Goal: Task Accomplishment & Management: Use online tool/utility

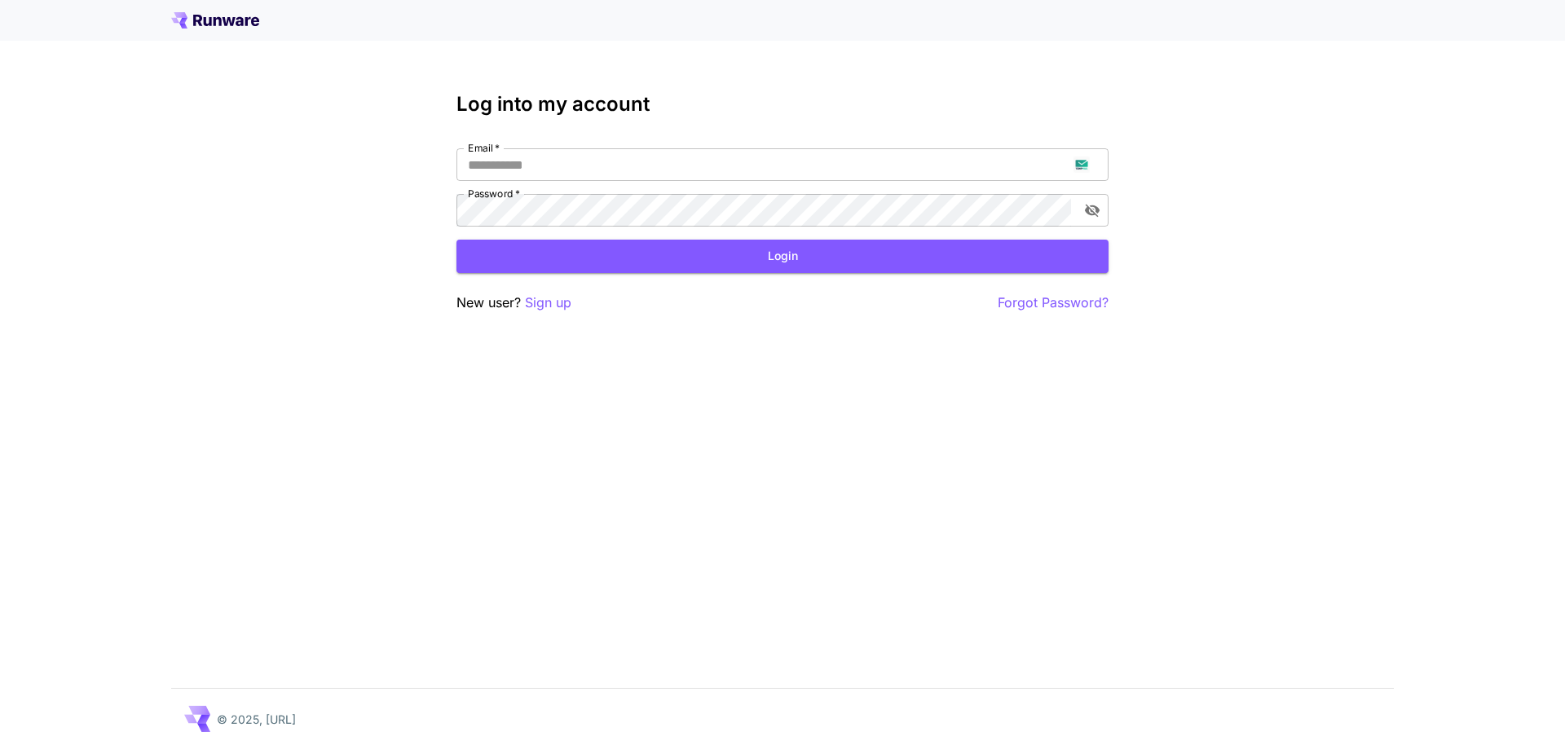
click at [544, 315] on div "Log into my account Email   * Email   * Password   * Password   * Login New use…" at bounding box center [782, 374] width 1565 height 749
click at [547, 311] on p "Sign up" at bounding box center [548, 303] width 46 height 20
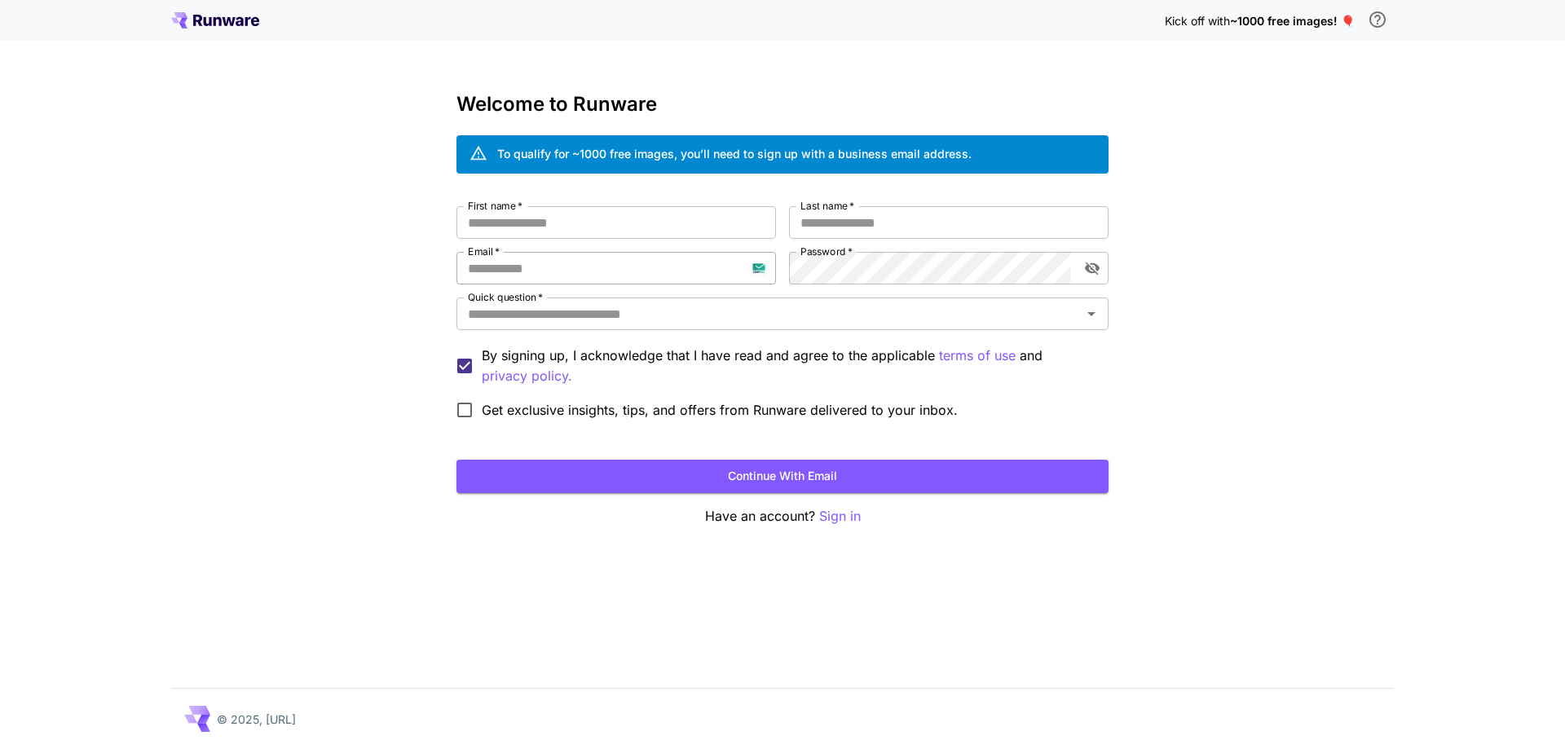
click at [549, 278] on input "Email   *" at bounding box center [616, 268] width 320 height 33
paste input "**********"
type input "**********"
click at [627, 227] on input "First name   *" at bounding box center [616, 222] width 320 height 33
type input "****"
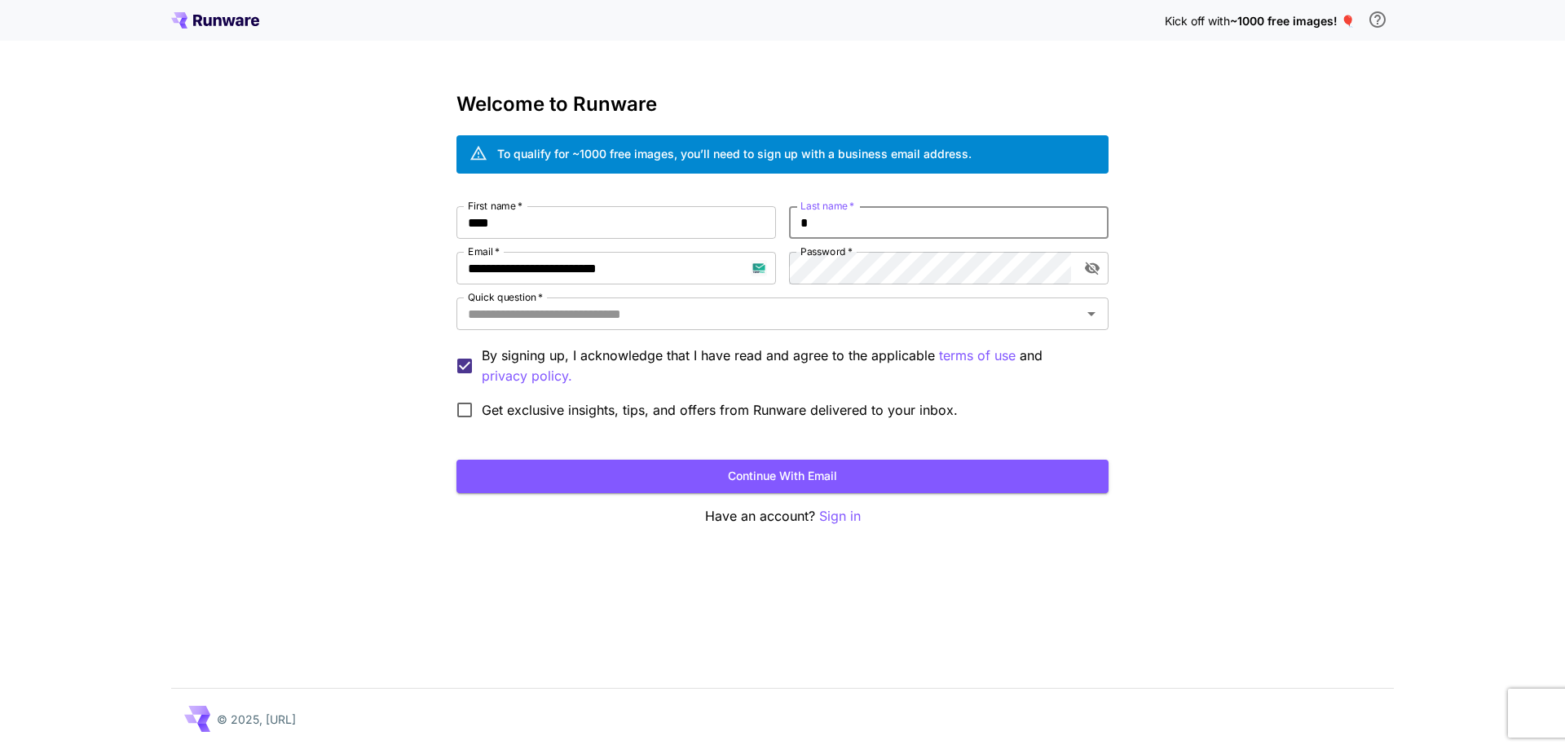
click at [794, 220] on input "*" at bounding box center [949, 222] width 320 height 33
type input "****"
click at [761, 317] on input "Quick question   *" at bounding box center [768, 313] width 615 height 23
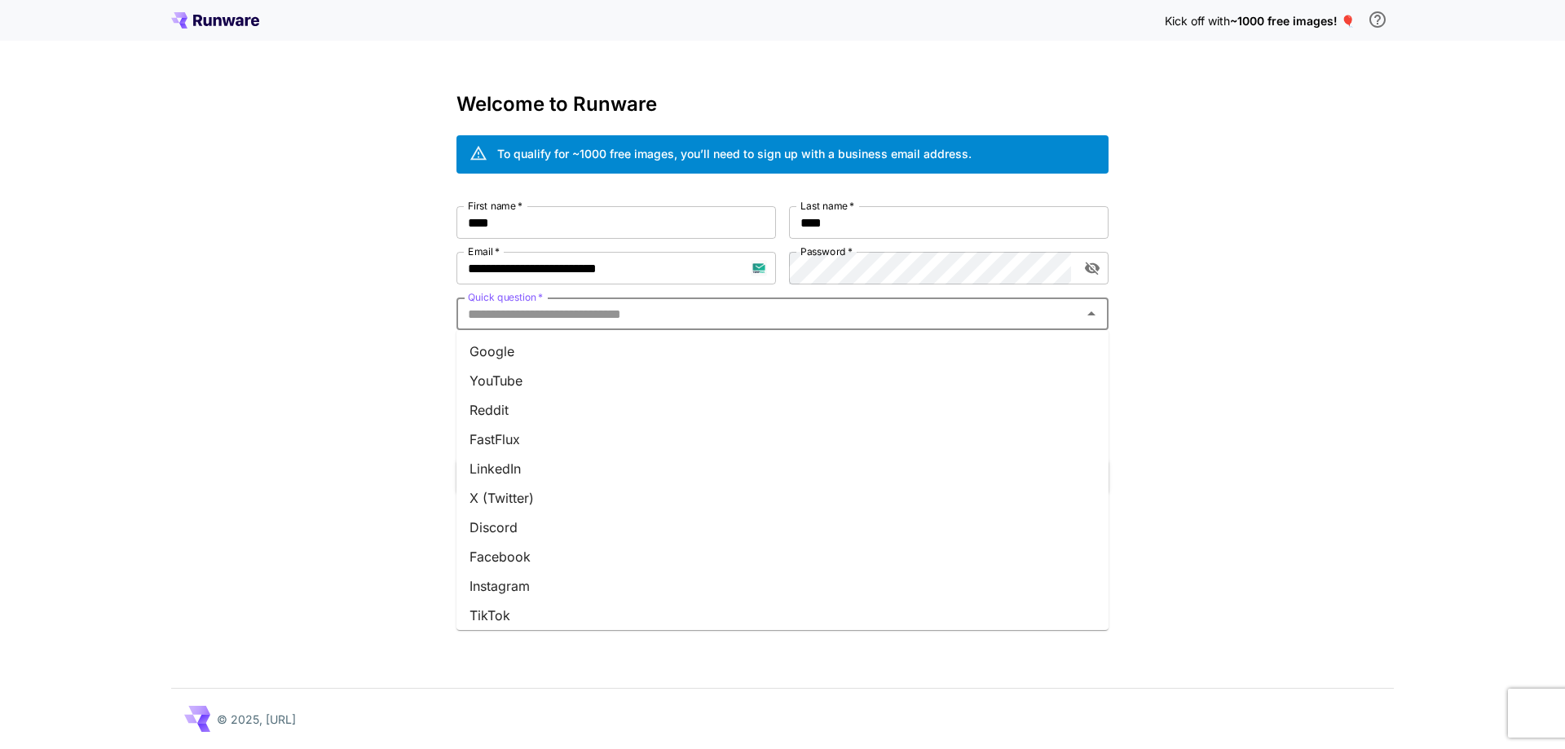
click at [751, 347] on li "Google" at bounding box center [782, 351] width 652 height 29
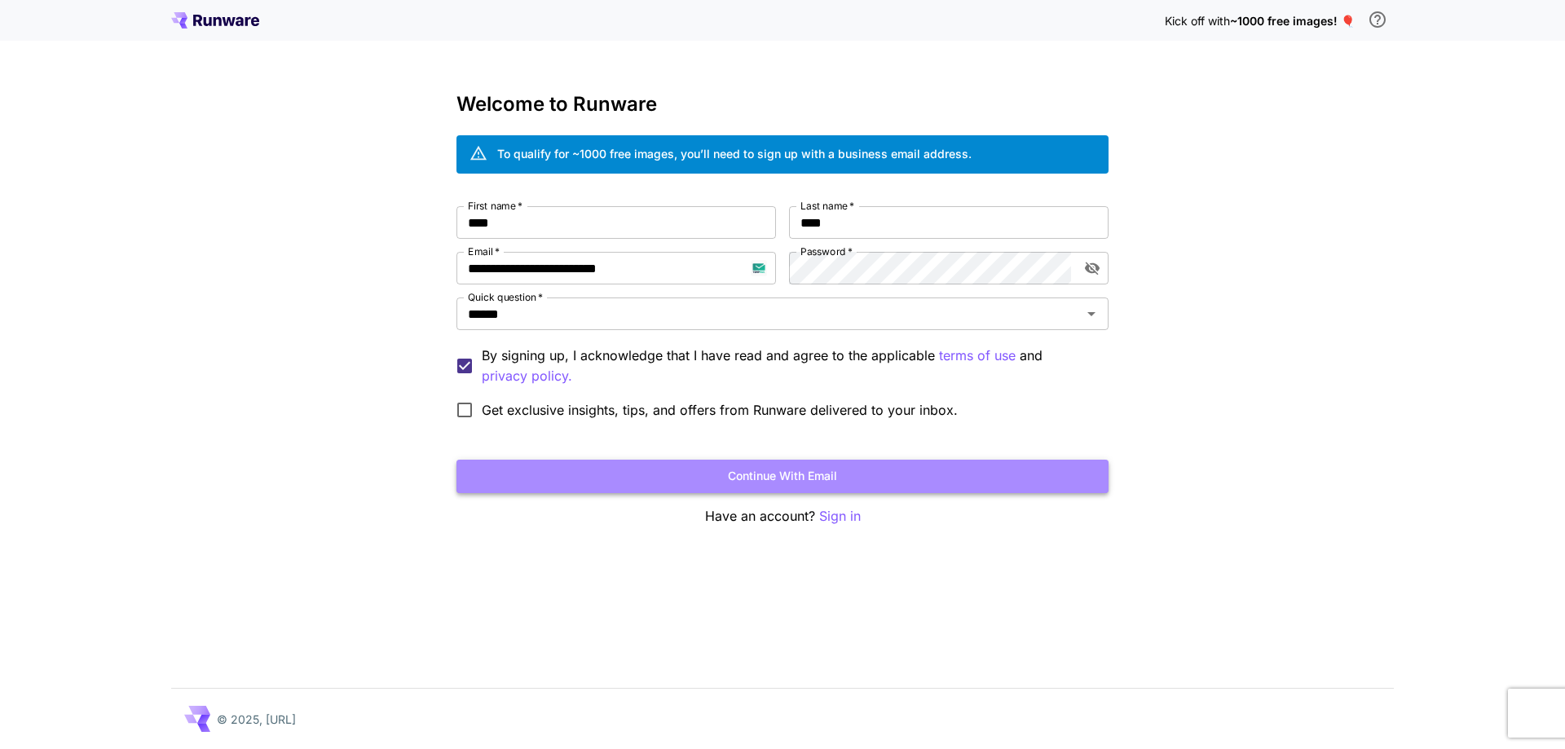
click at [791, 476] on button "Continue with email" at bounding box center [782, 476] width 652 height 33
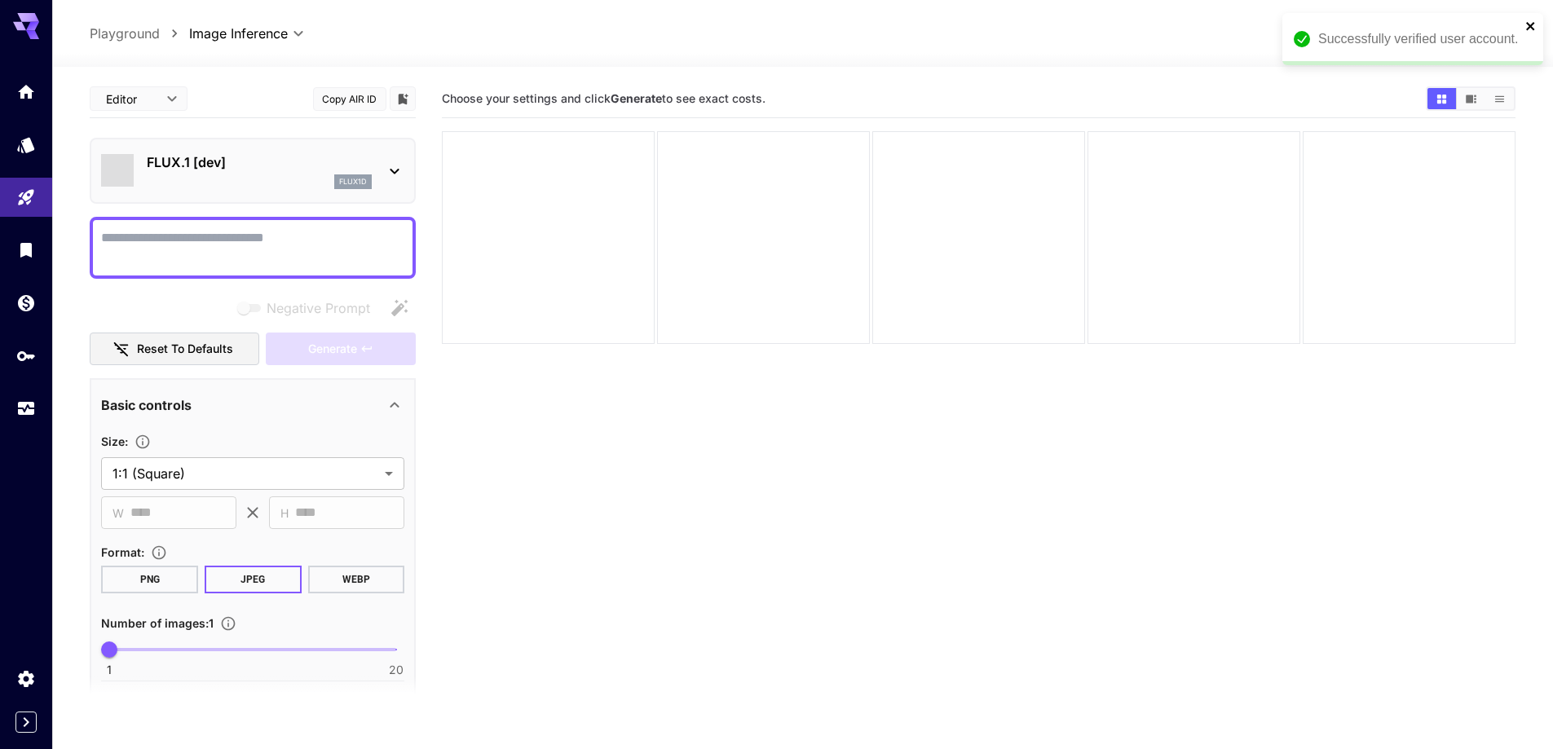
click at [1528, 27] on icon "close" at bounding box center [1530, 26] width 11 height 13
click at [1409, 37] on span "credits left" at bounding box center [1406, 34] width 57 height 14
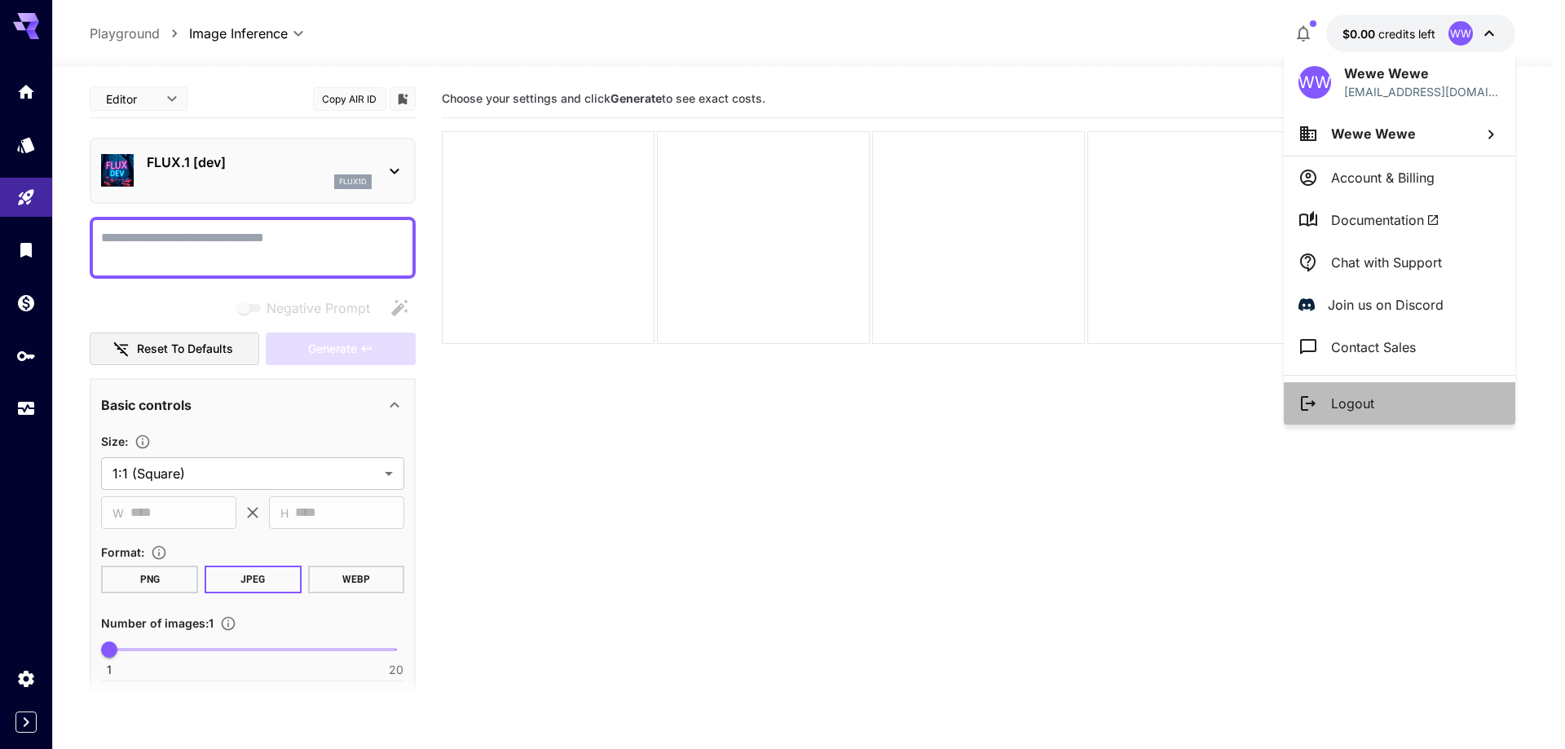
click at [1343, 399] on p "Logout" at bounding box center [1352, 404] width 43 height 20
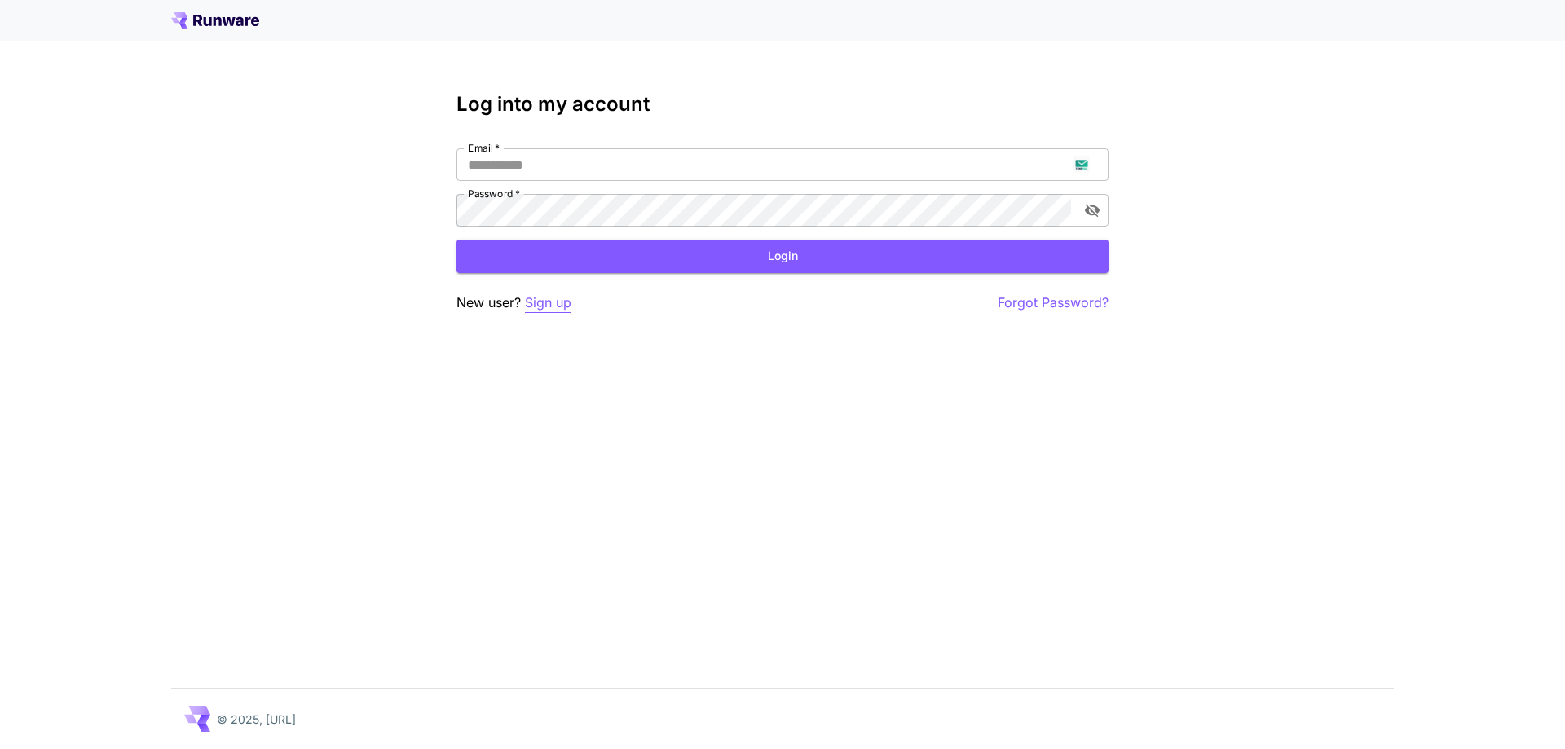
click at [532, 302] on p "Sign up" at bounding box center [548, 303] width 46 height 20
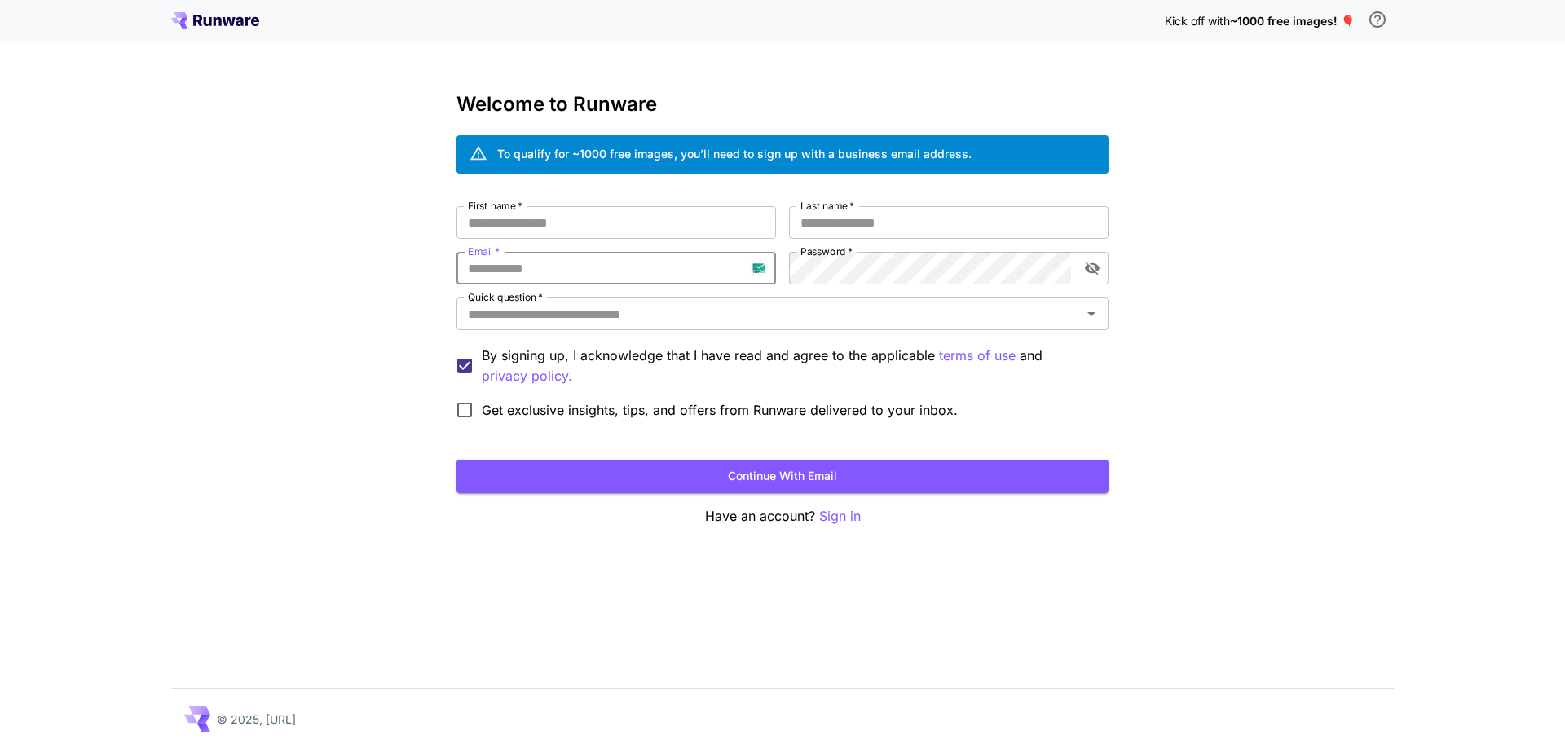
click at [597, 278] on input "Email   *" at bounding box center [616, 268] width 320 height 33
paste input "**********"
type input "**********"
click at [691, 214] on input "First name   *" at bounding box center [616, 222] width 320 height 33
type input "***"
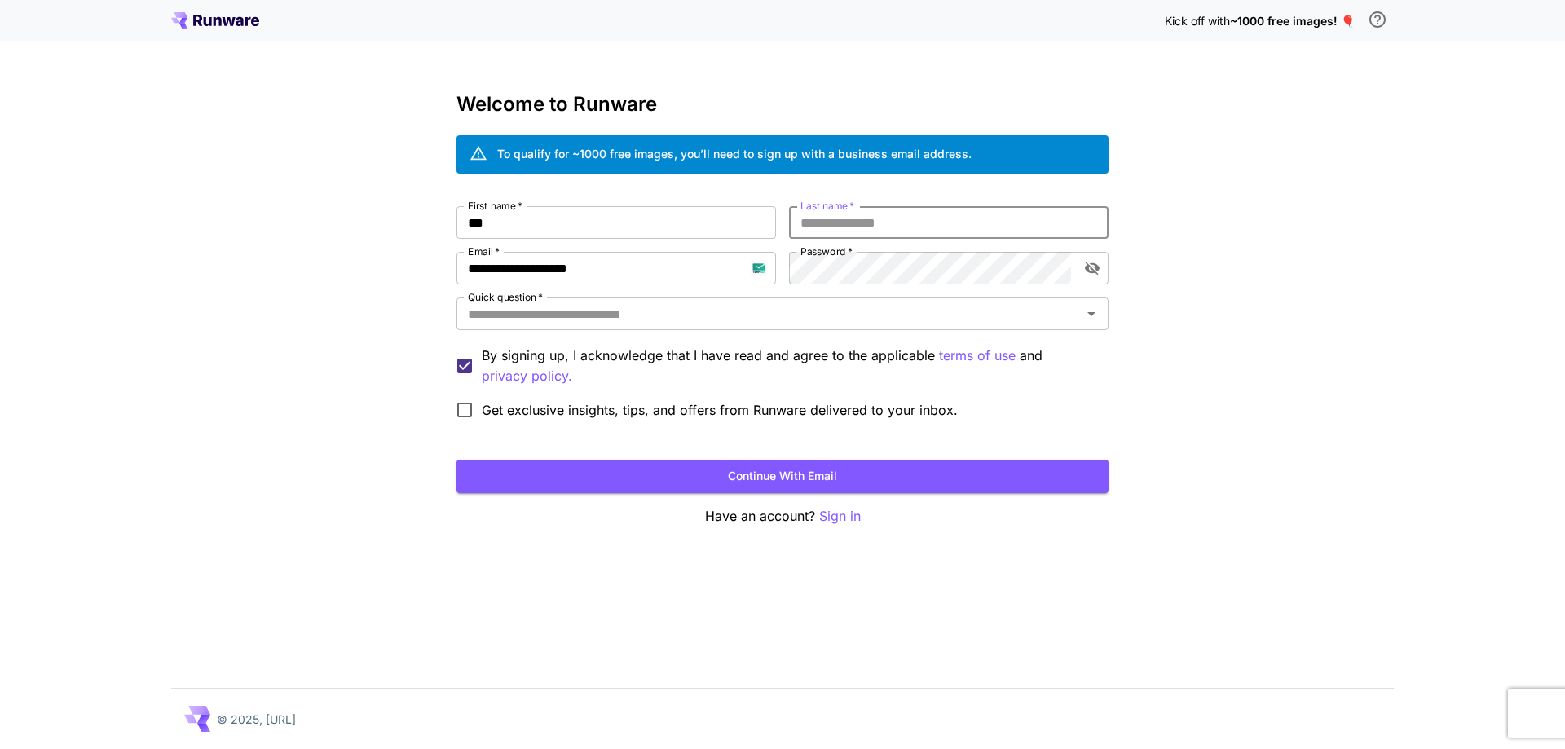
click at [854, 215] on input "Last name   *" at bounding box center [949, 222] width 320 height 33
type input "****"
click at [787, 306] on input "Quick question   *" at bounding box center [768, 313] width 615 height 23
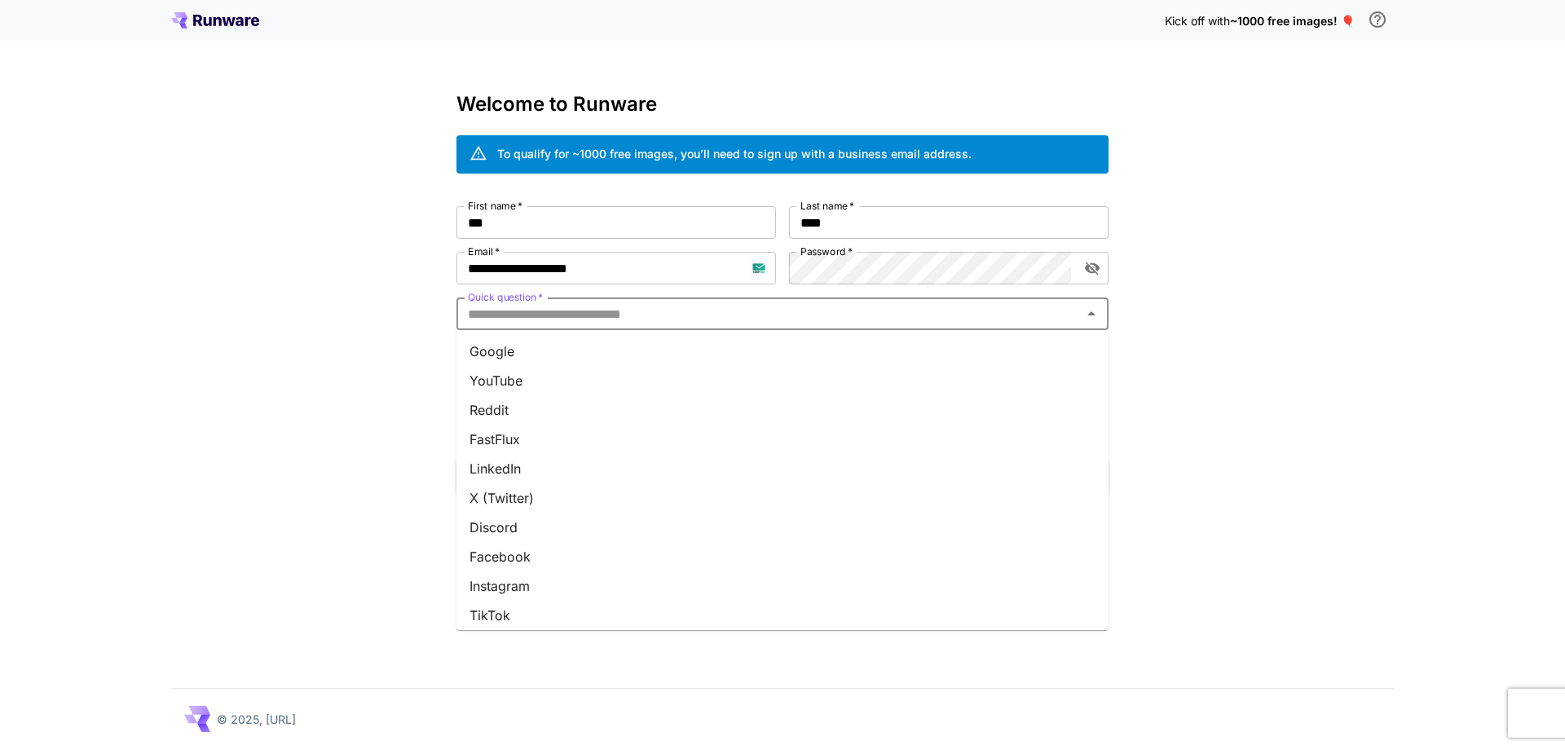
click at [754, 343] on li "Google" at bounding box center [782, 351] width 652 height 29
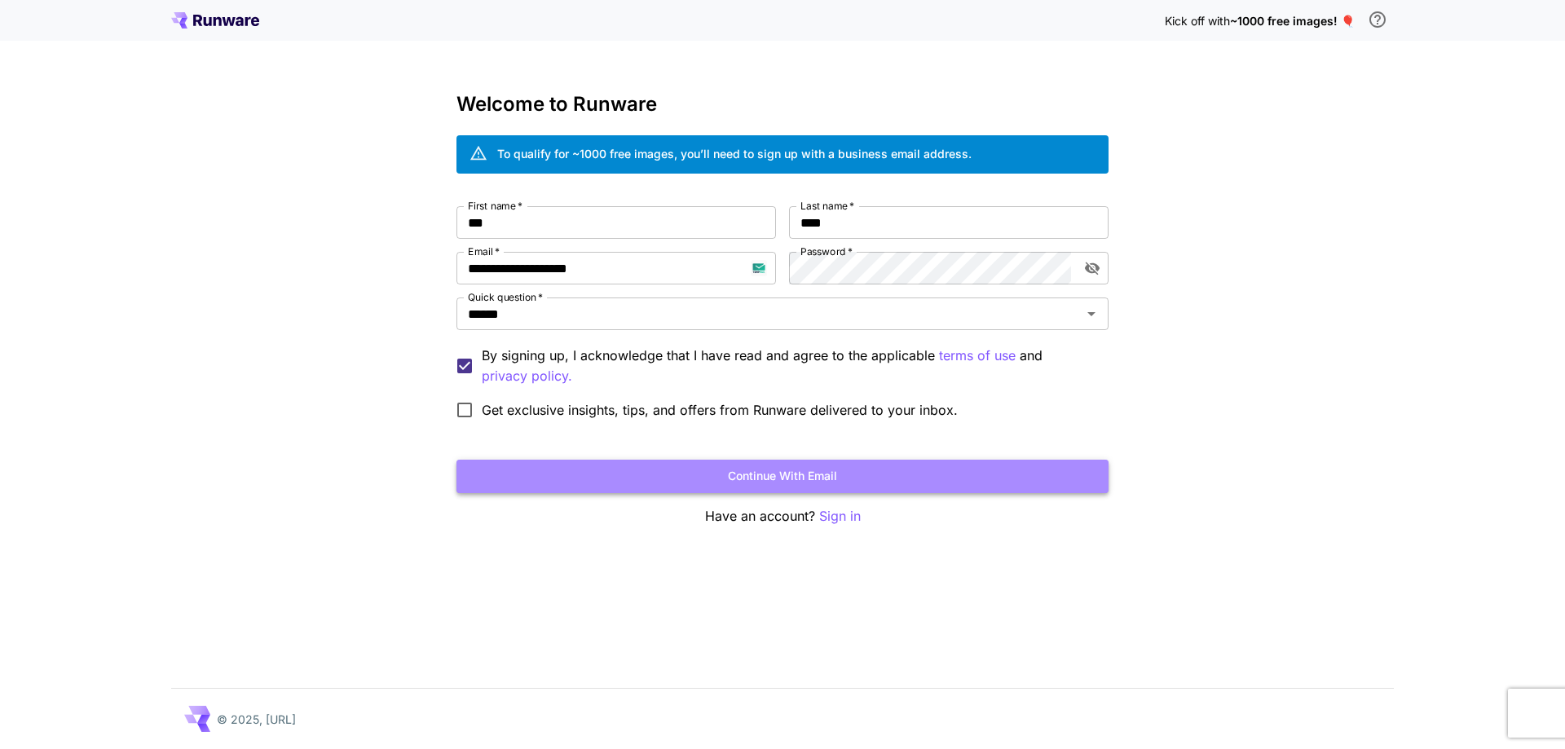
click at [805, 477] on button "Continue with email" at bounding box center [782, 476] width 652 height 33
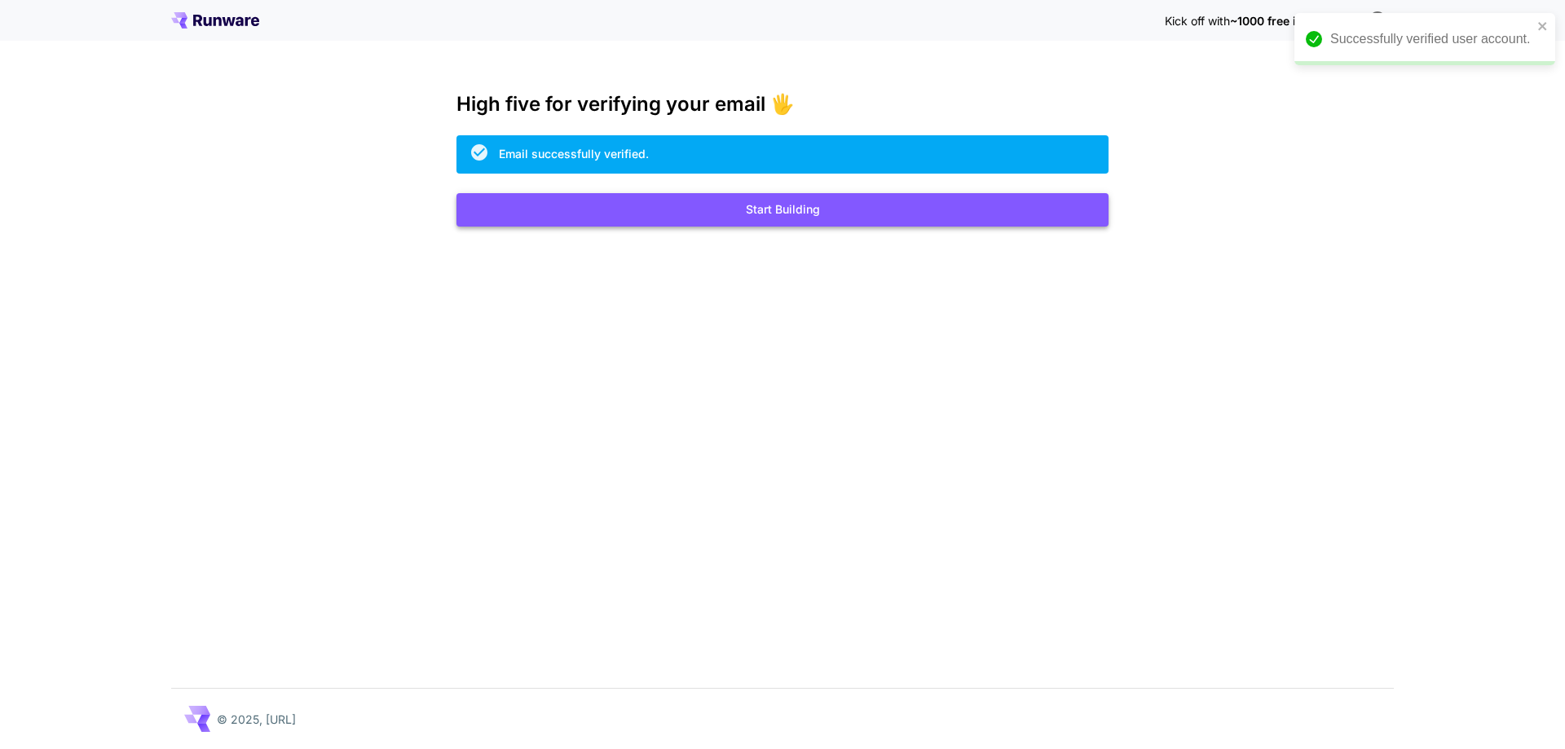
click at [586, 210] on button "Start Building" at bounding box center [782, 209] width 652 height 33
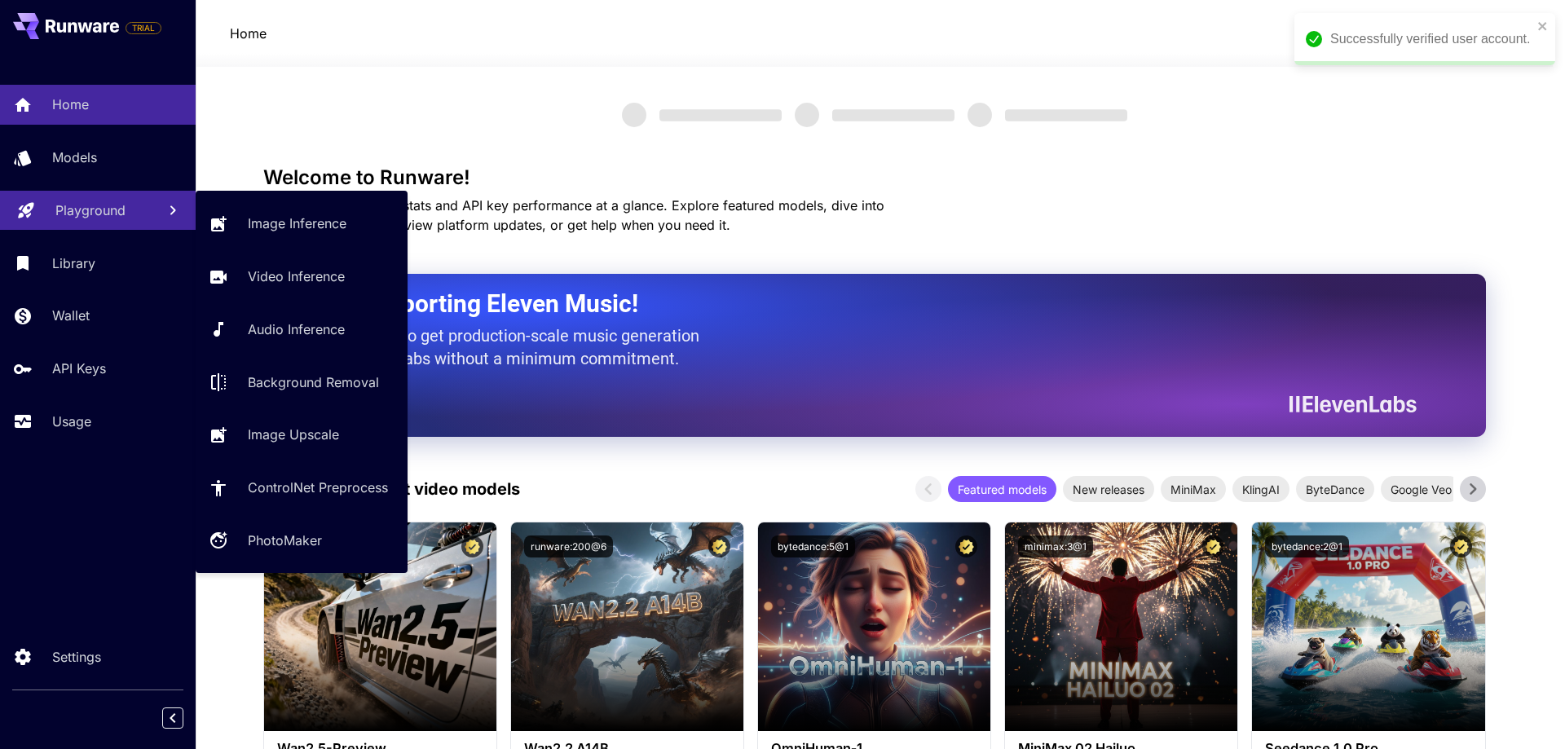
click at [92, 209] on p "Playground" at bounding box center [90, 211] width 70 height 20
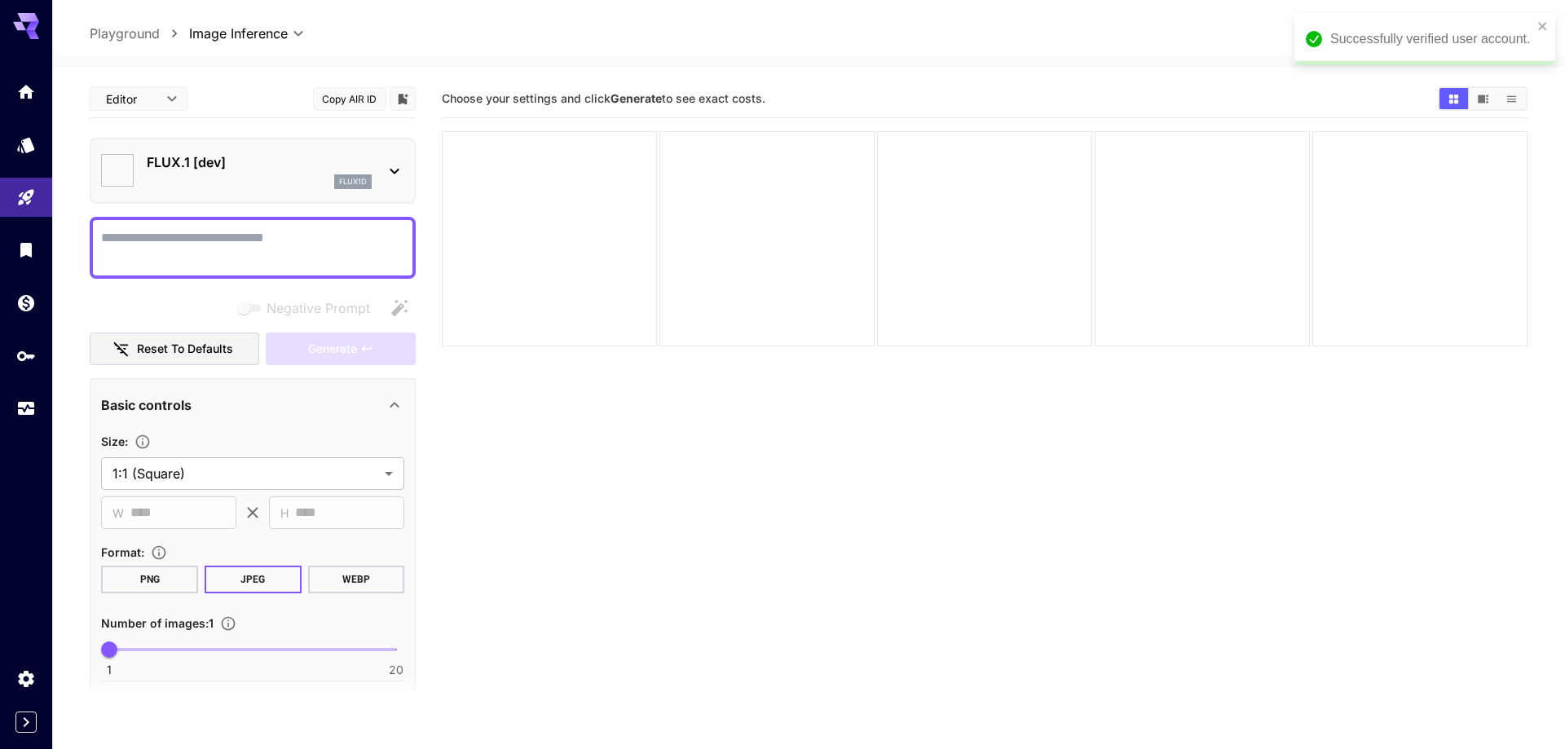
type input "**********"
click at [1528, 29] on icon "close" at bounding box center [1530, 26] width 8 height 8
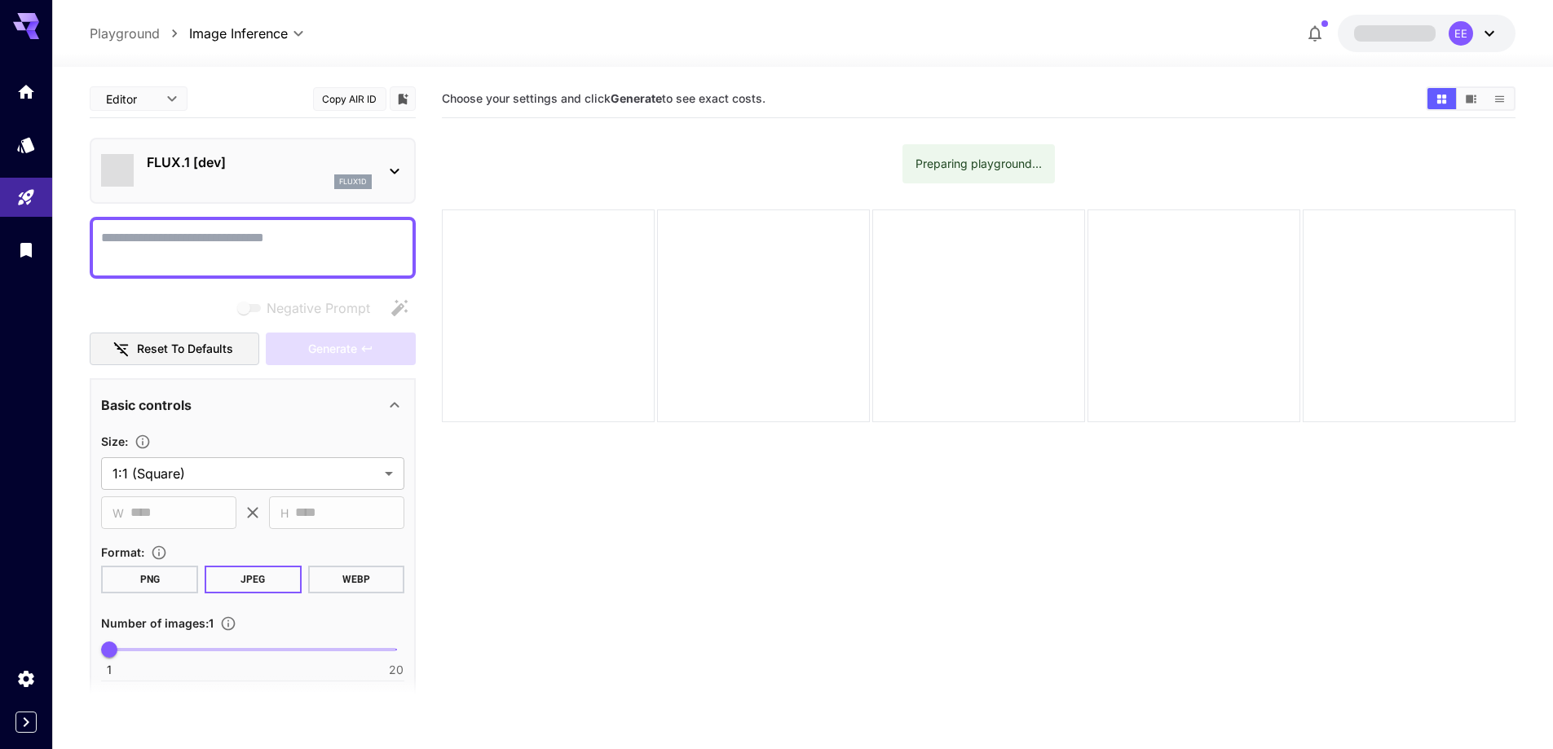
click at [247, 176] on div "flux1d" at bounding box center [259, 181] width 225 height 15
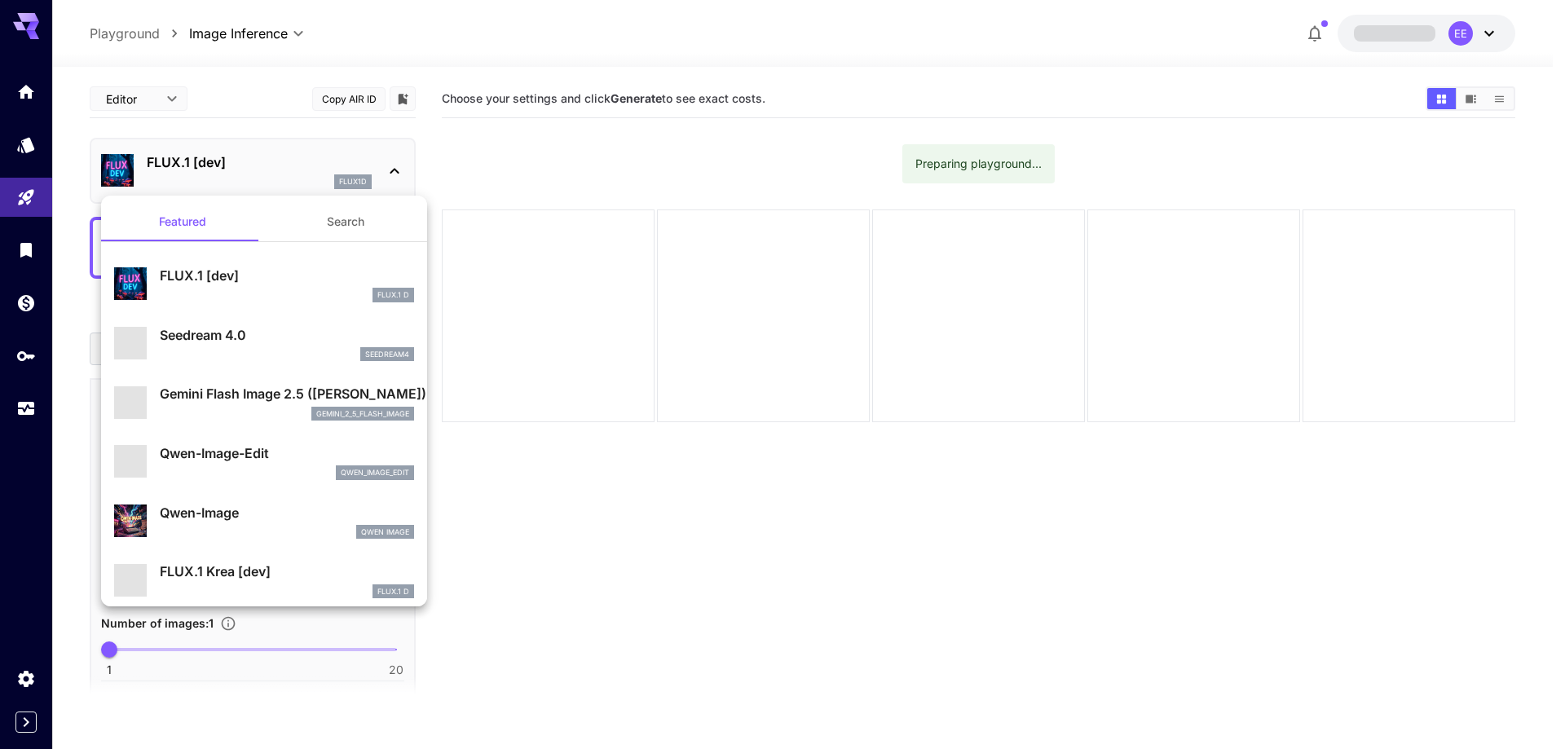
click at [326, 229] on button "Search" at bounding box center [345, 221] width 163 height 39
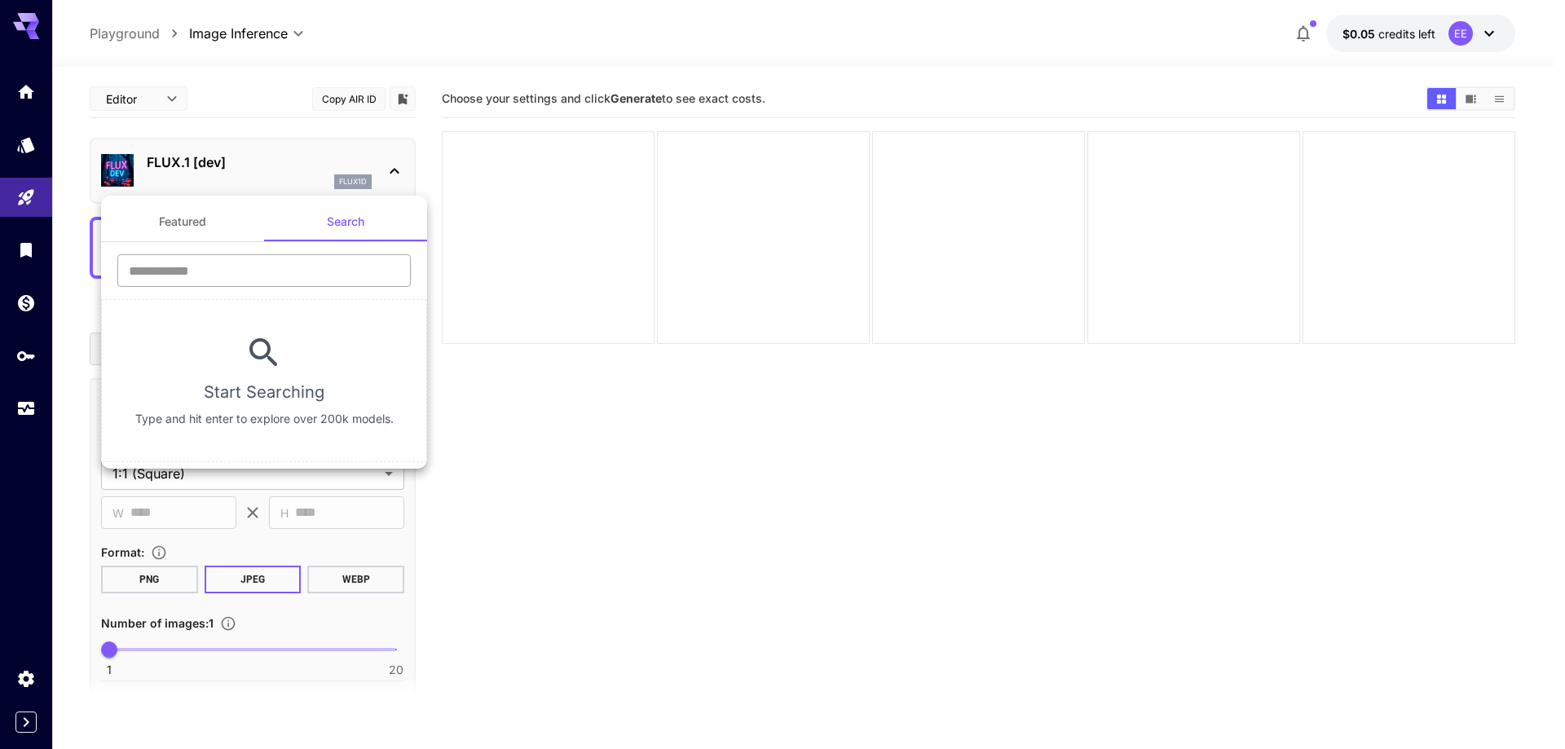
click at [249, 276] on input "text" at bounding box center [263, 270] width 293 height 33
click at [264, 274] on input "text" at bounding box center [263, 270] width 293 height 33
type input "****"
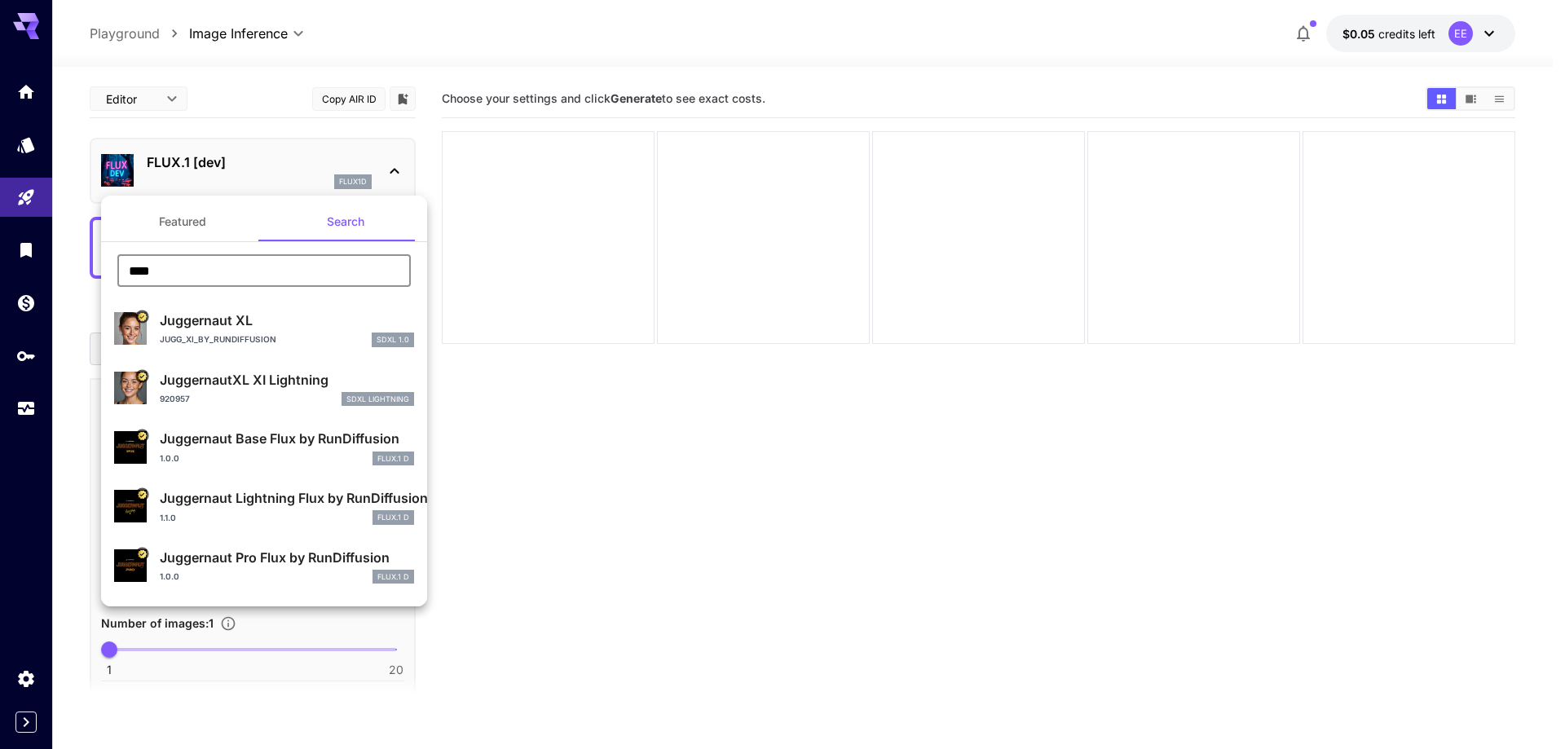
click at [255, 317] on p "Juggernaut XL" at bounding box center [287, 321] width 254 height 20
type input "**"
type input "***"
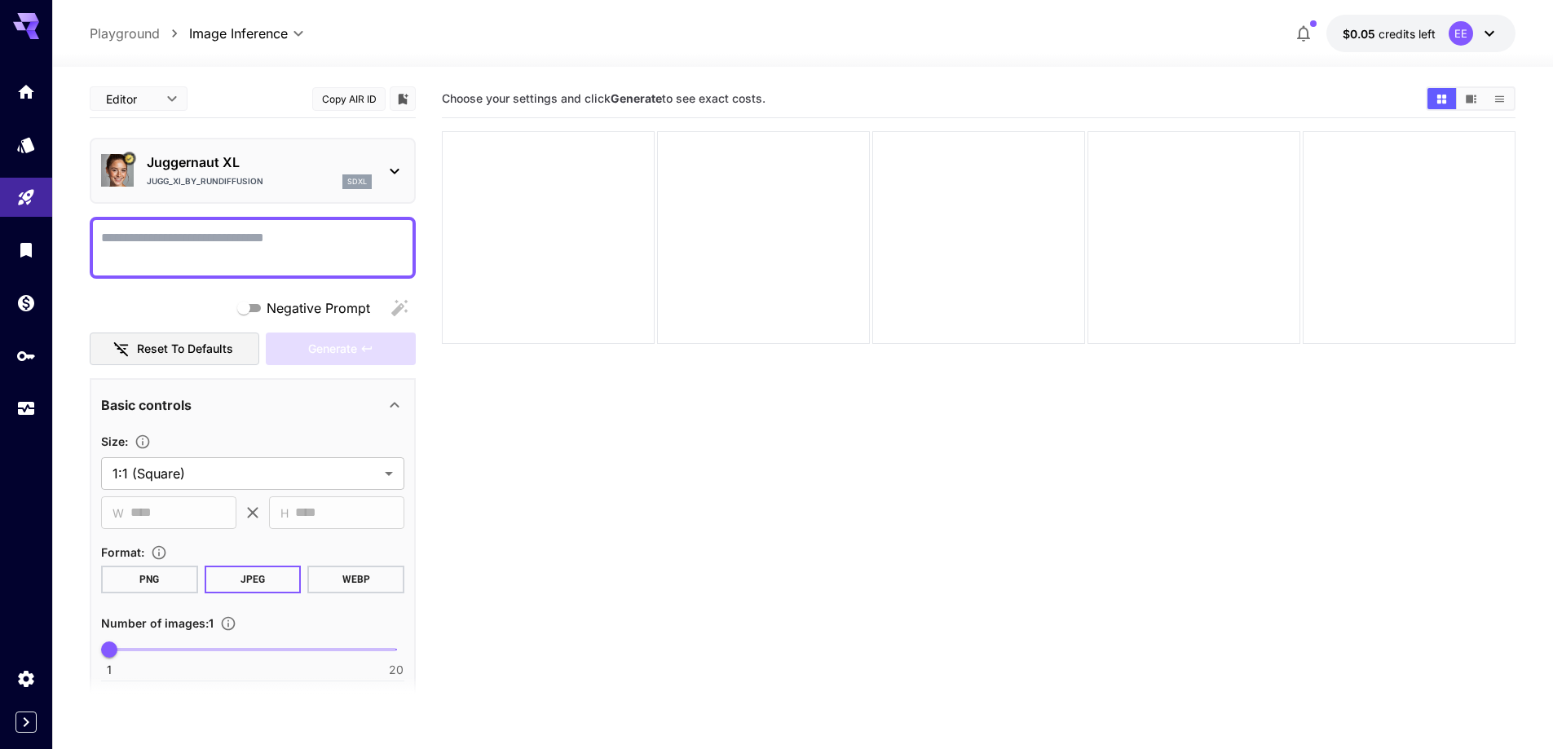
paste textarea "**********"
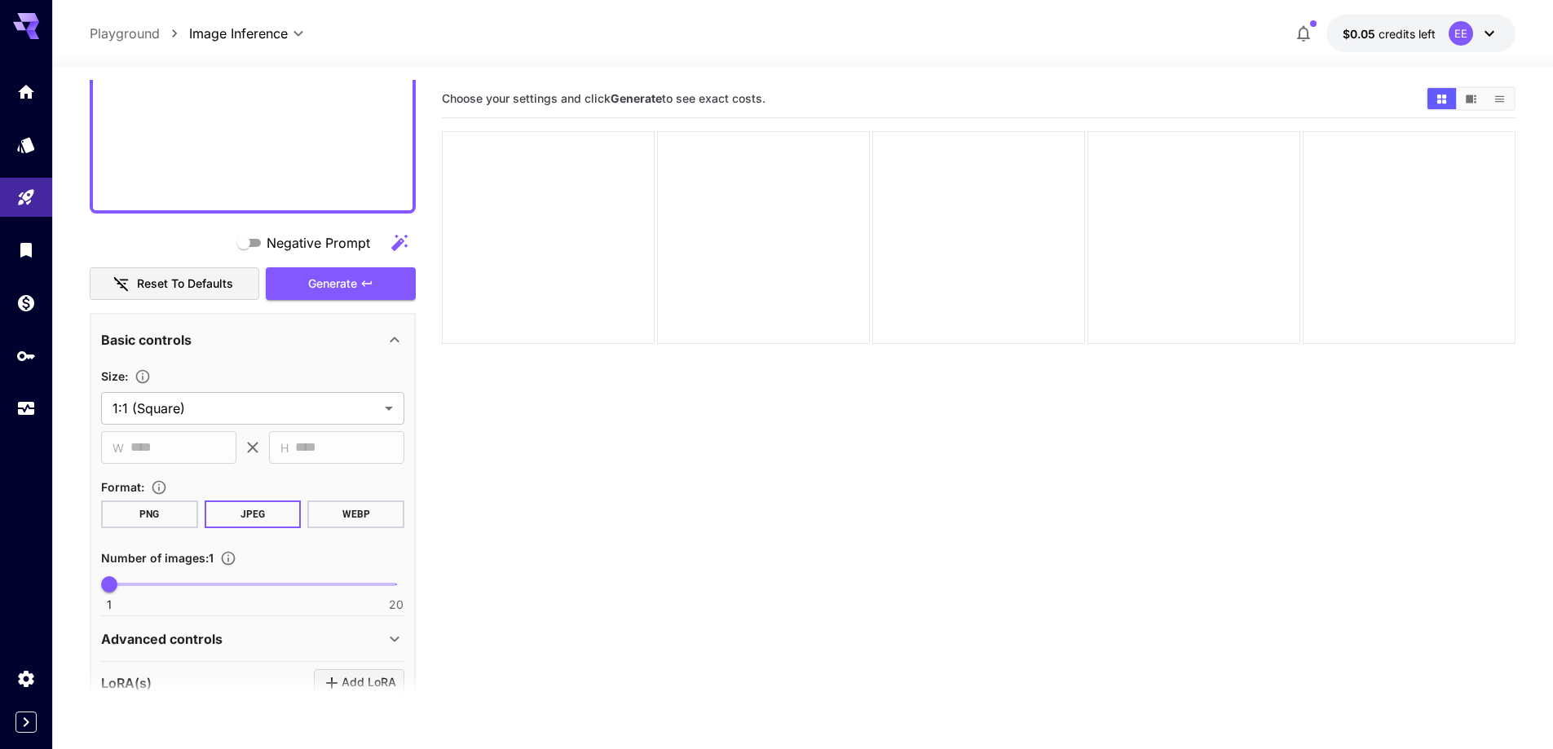
scroll to position [1606, 0]
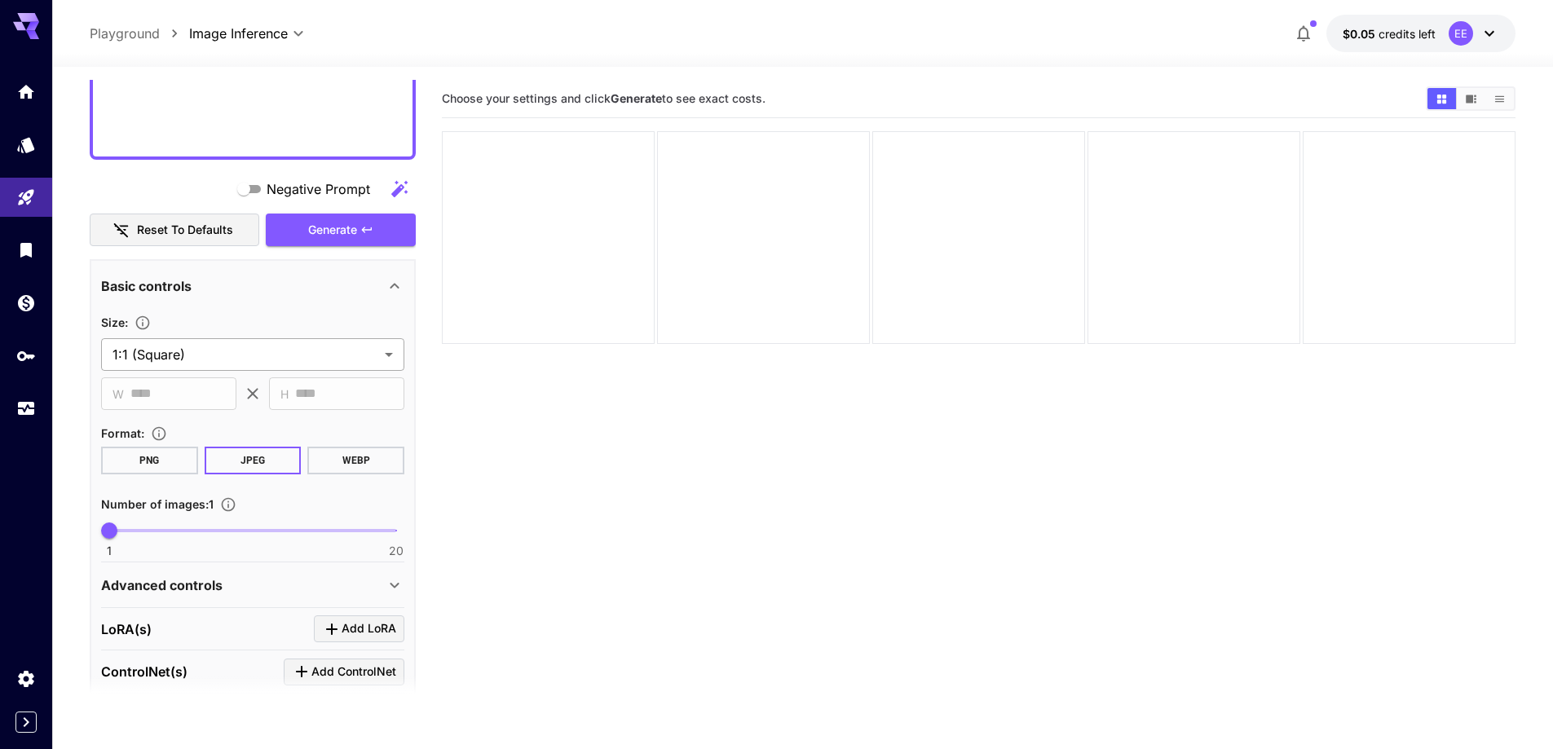
type textarea "**********"
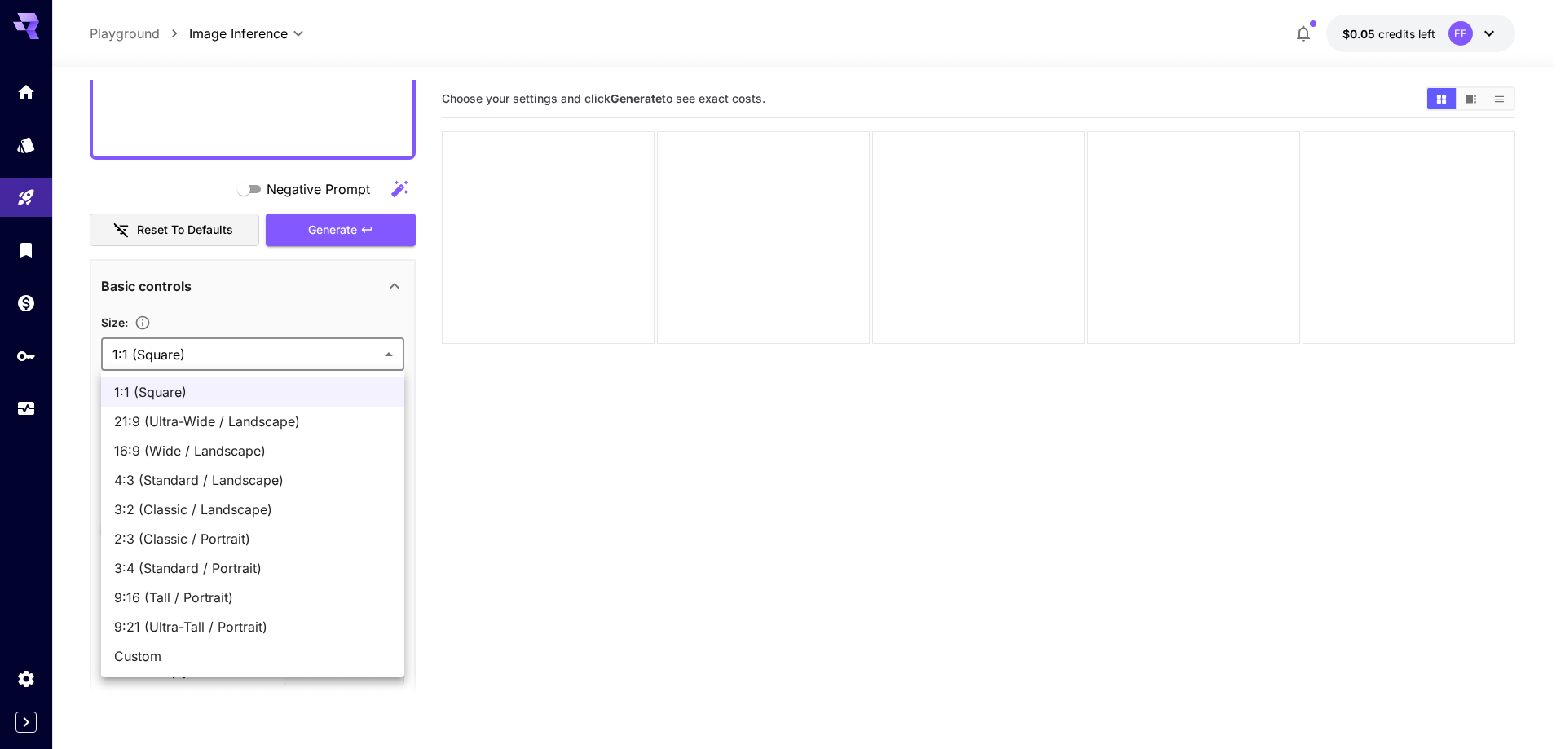
click at [257, 359] on body "**********" at bounding box center [782, 439] width 1565 height 878
click at [229, 443] on span "16:9 (Wide / Landscape)" at bounding box center [252, 451] width 277 height 20
type input "**********"
type input "****"
type input "***"
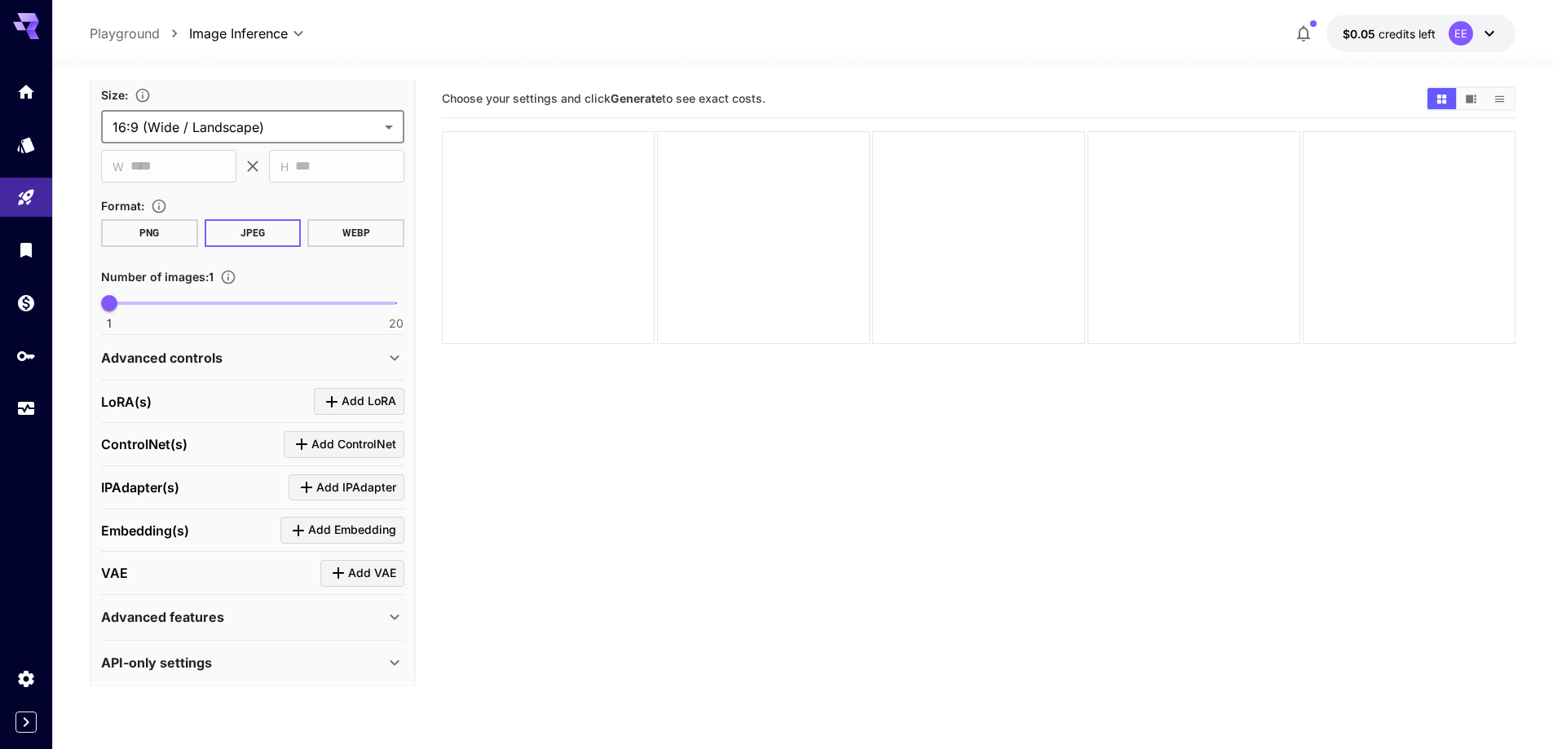
scroll to position [1844, 0]
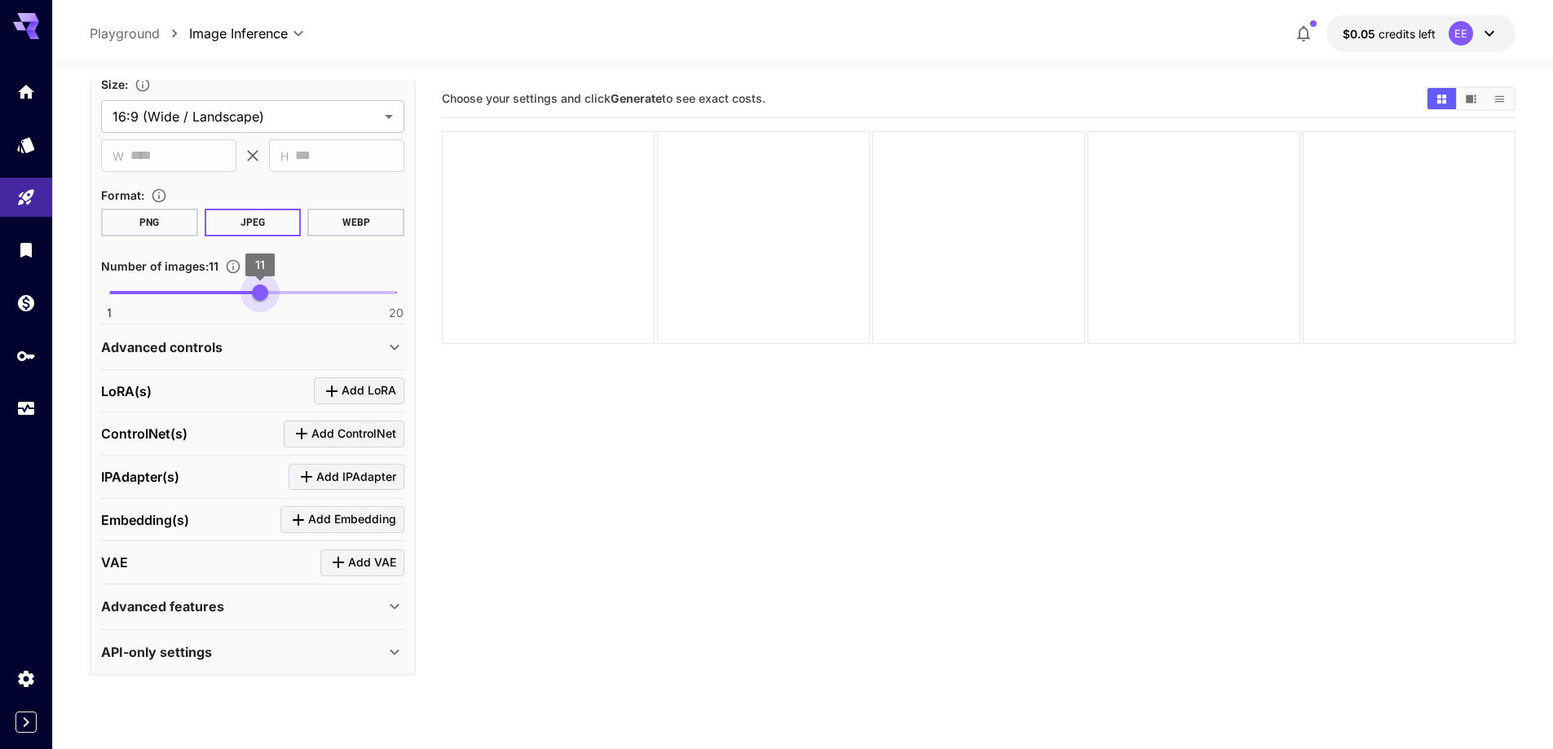
type input "**"
drag, startPoint x: 259, startPoint y: 291, endPoint x: 272, endPoint y: 298, distance: 14.6
click at [272, 298] on span "1 20 12" at bounding box center [252, 292] width 287 height 24
click at [224, 357] on div "Advanced controls" at bounding box center [252, 347] width 303 height 39
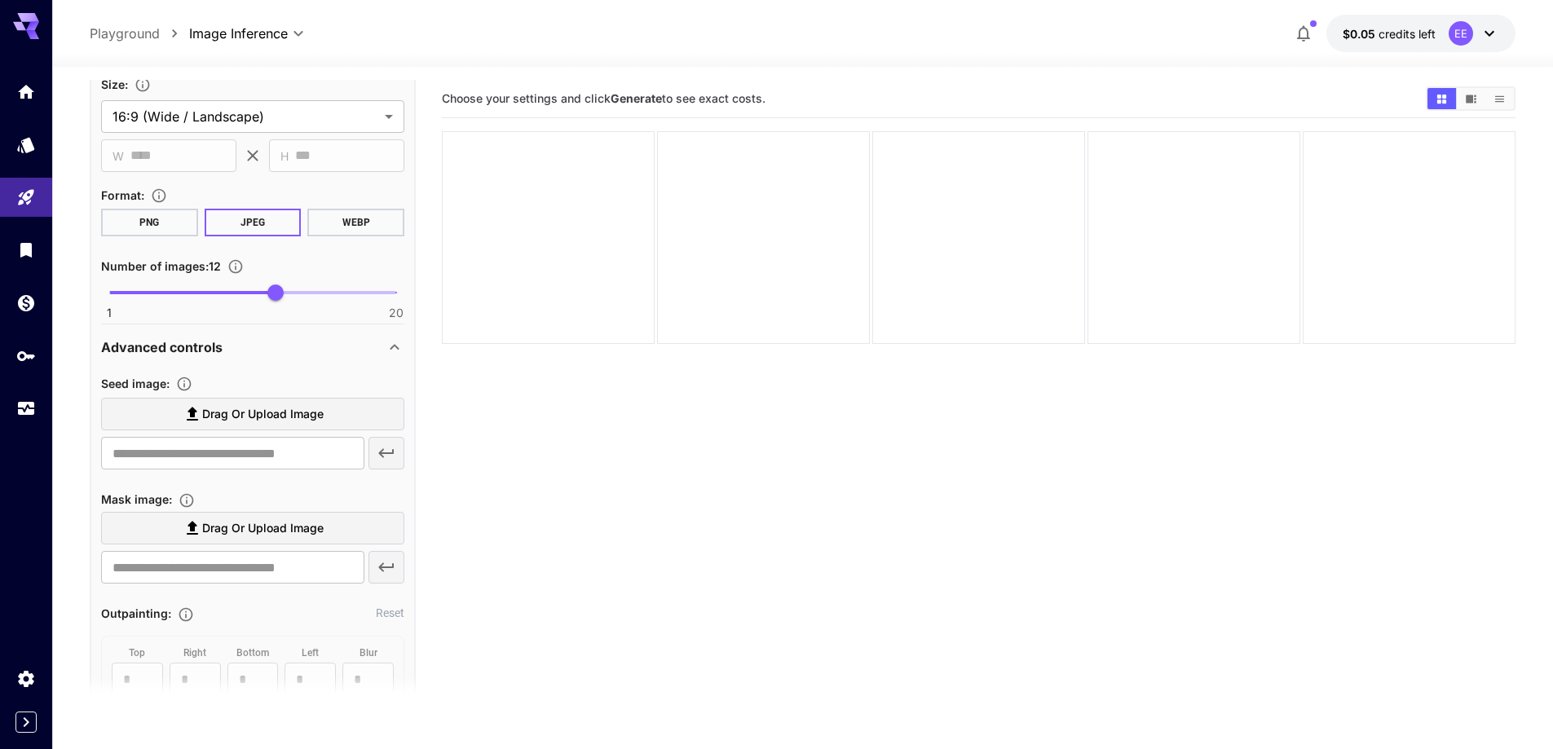
click at [245, 420] on span "Drag or upload image" at bounding box center [262, 414] width 121 height 20
click at [0, 0] on input "Drag or upload image" at bounding box center [0, 0] width 0 height 0
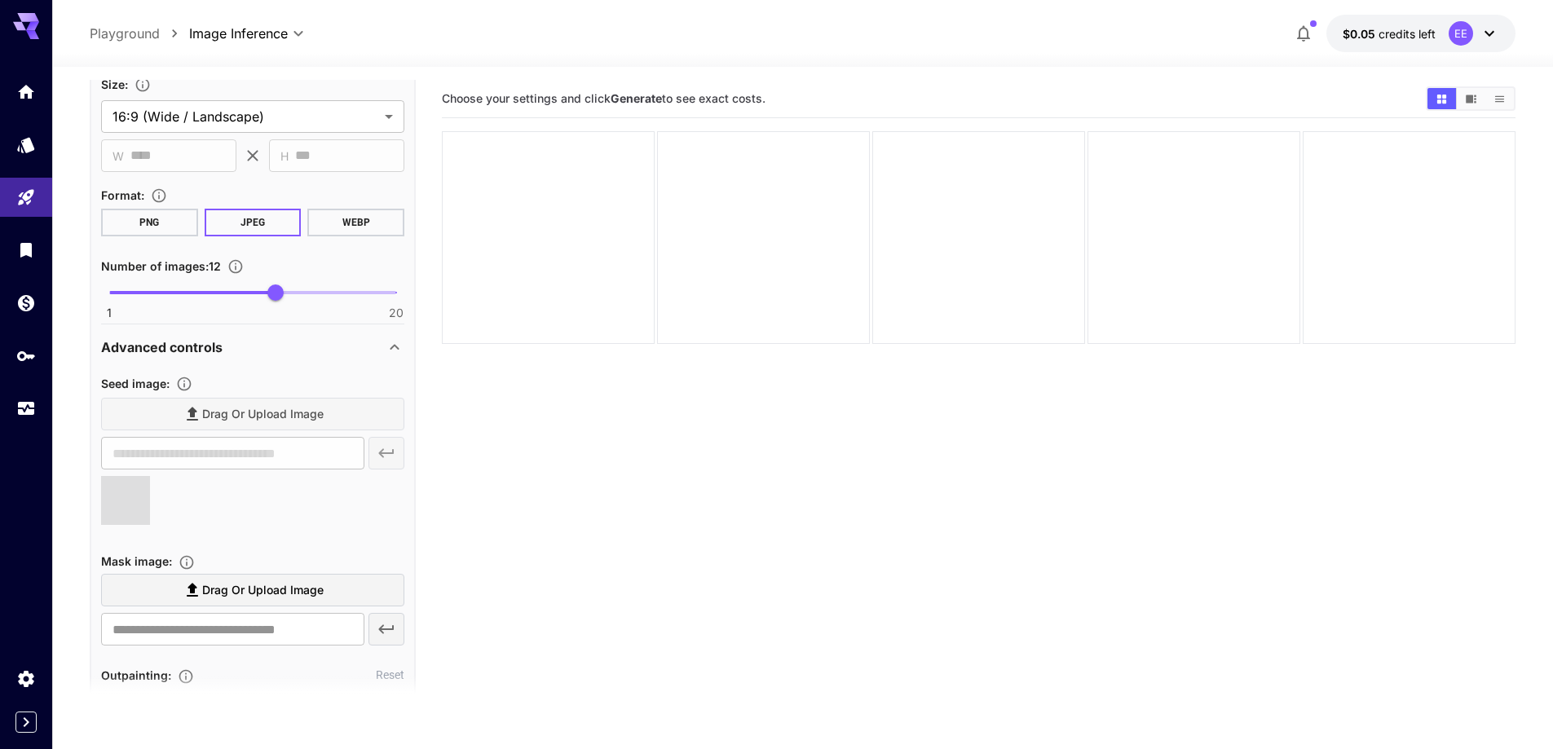
type input "**********"
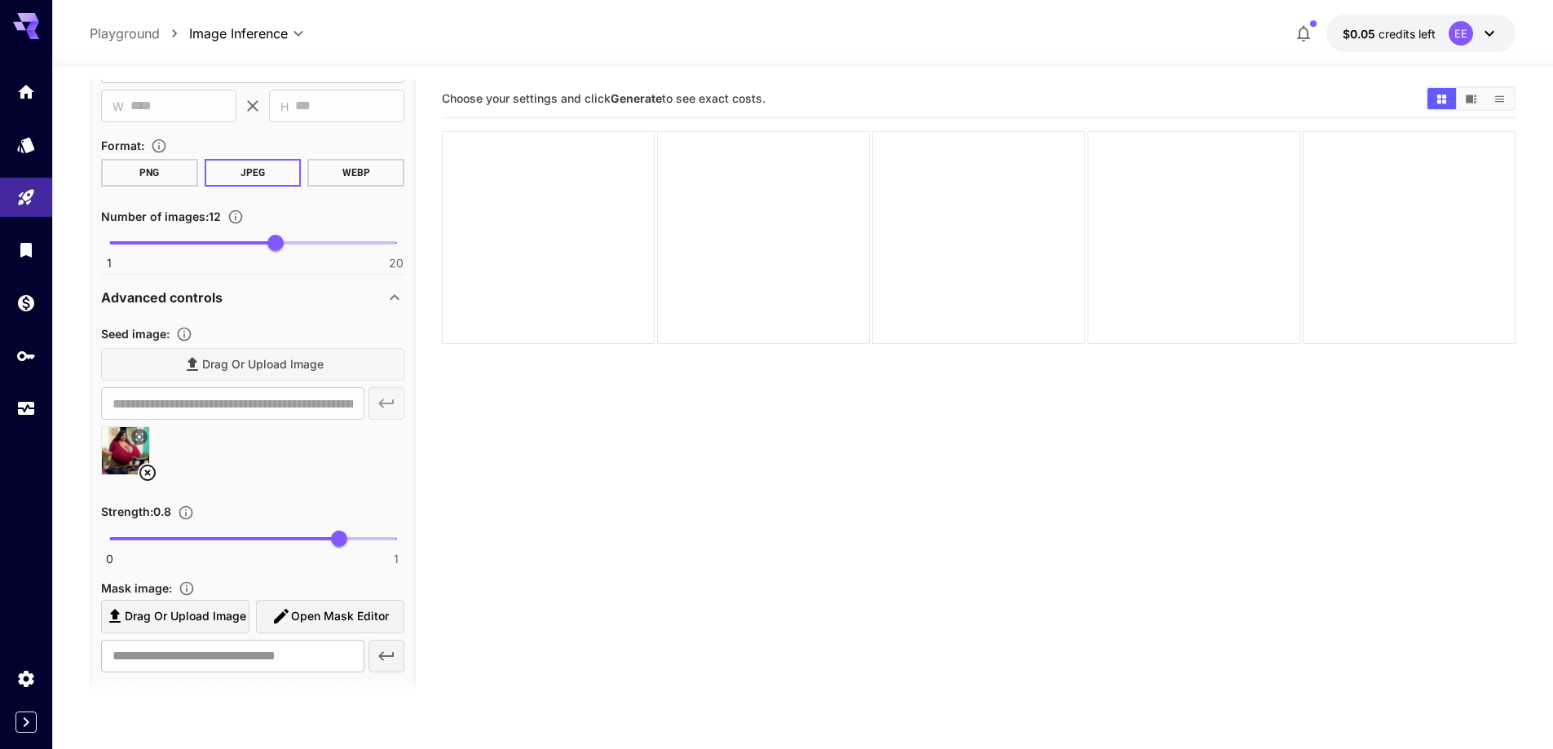
scroll to position [1925, 0]
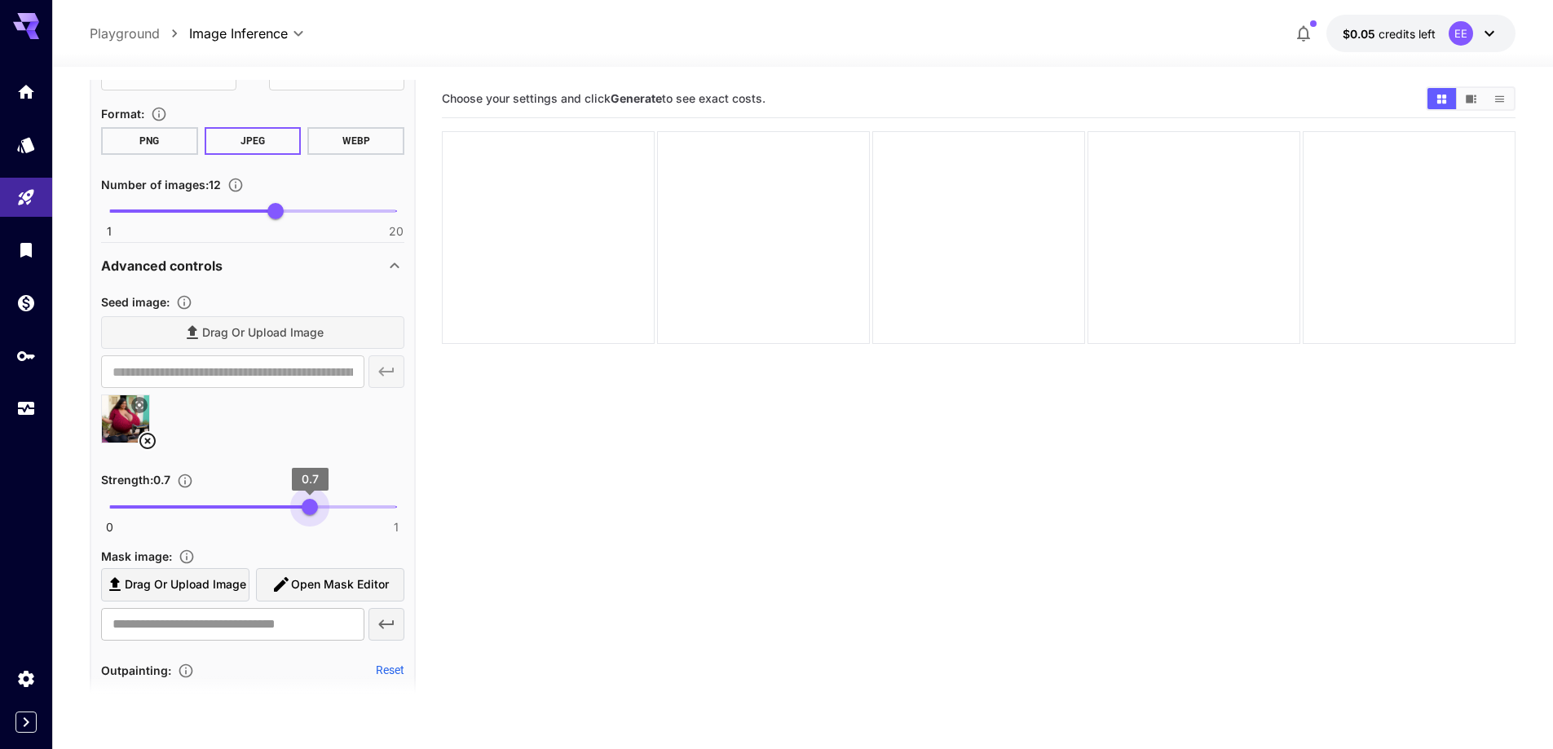
click at [310, 512] on span "0 1 0.7" at bounding box center [252, 507] width 287 height 24
type input "****"
click at [305, 514] on span "0.68" at bounding box center [304, 507] width 16 height 16
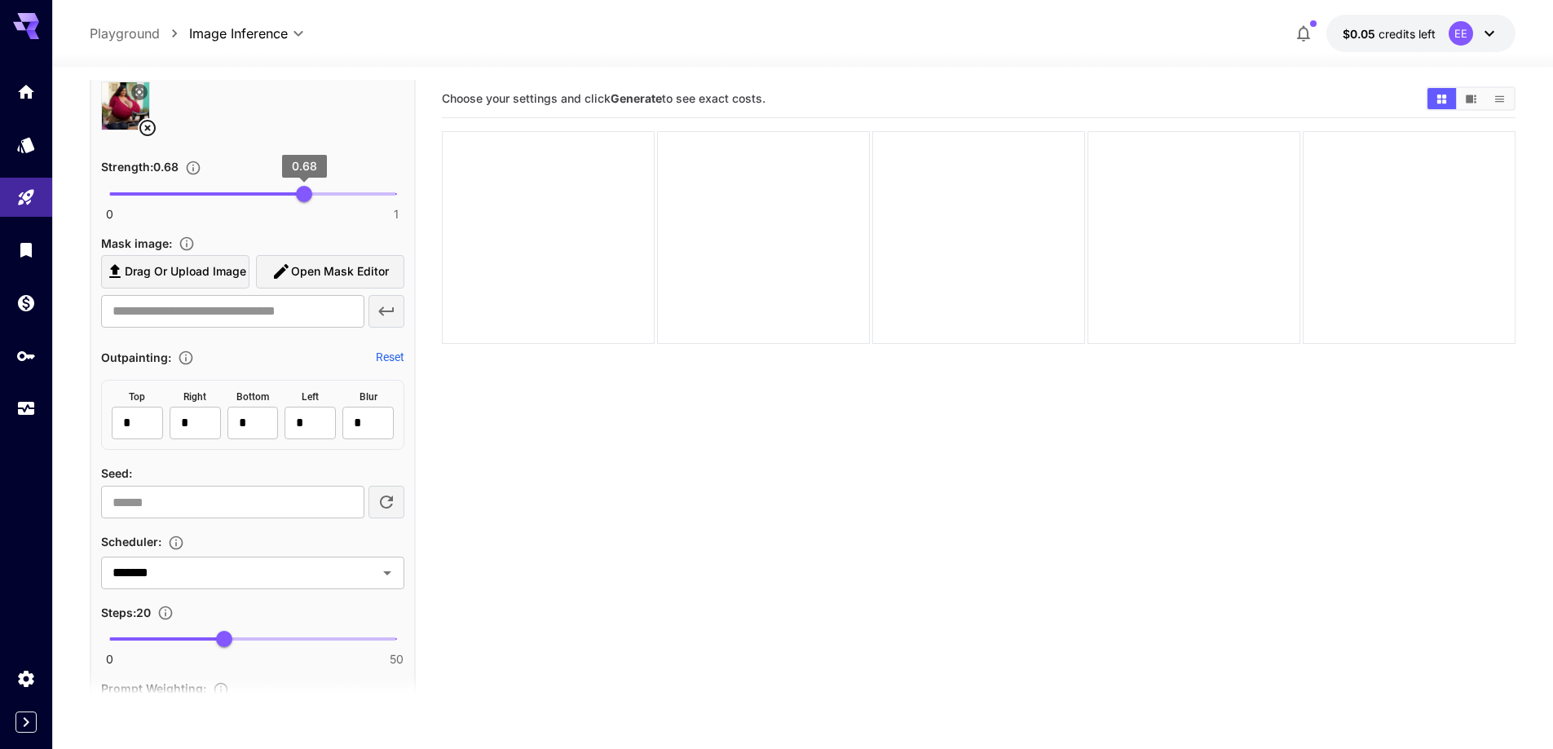
scroll to position [2333, 0]
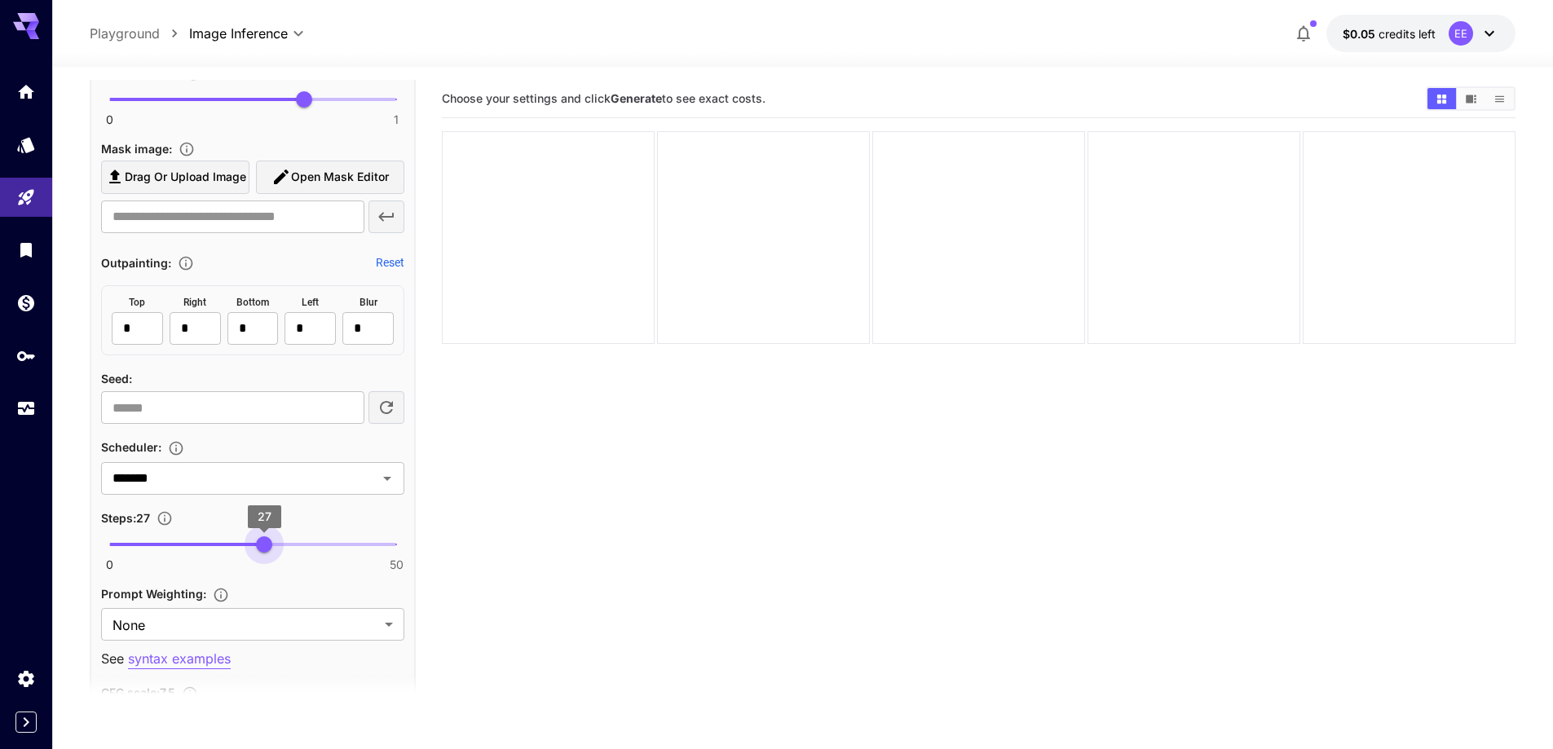
type input "**"
drag, startPoint x: 253, startPoint y: 548, endPoint x: 269, endPoint y: 549, distance: 16.4
click at [269, 549] on span "0 50 28" at bounding box center [252, 544] width 287 height 24
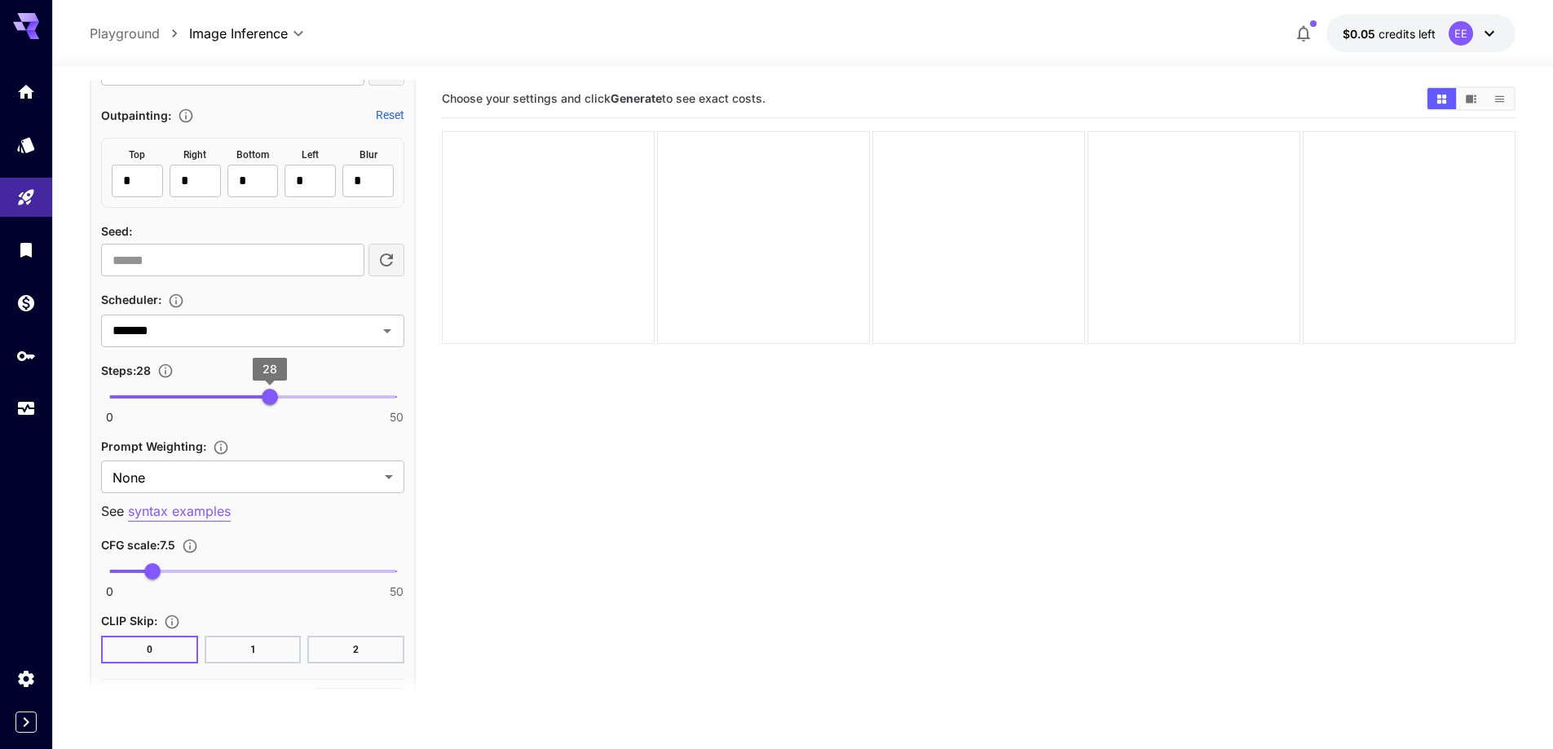
scroll to position [2496, 0]
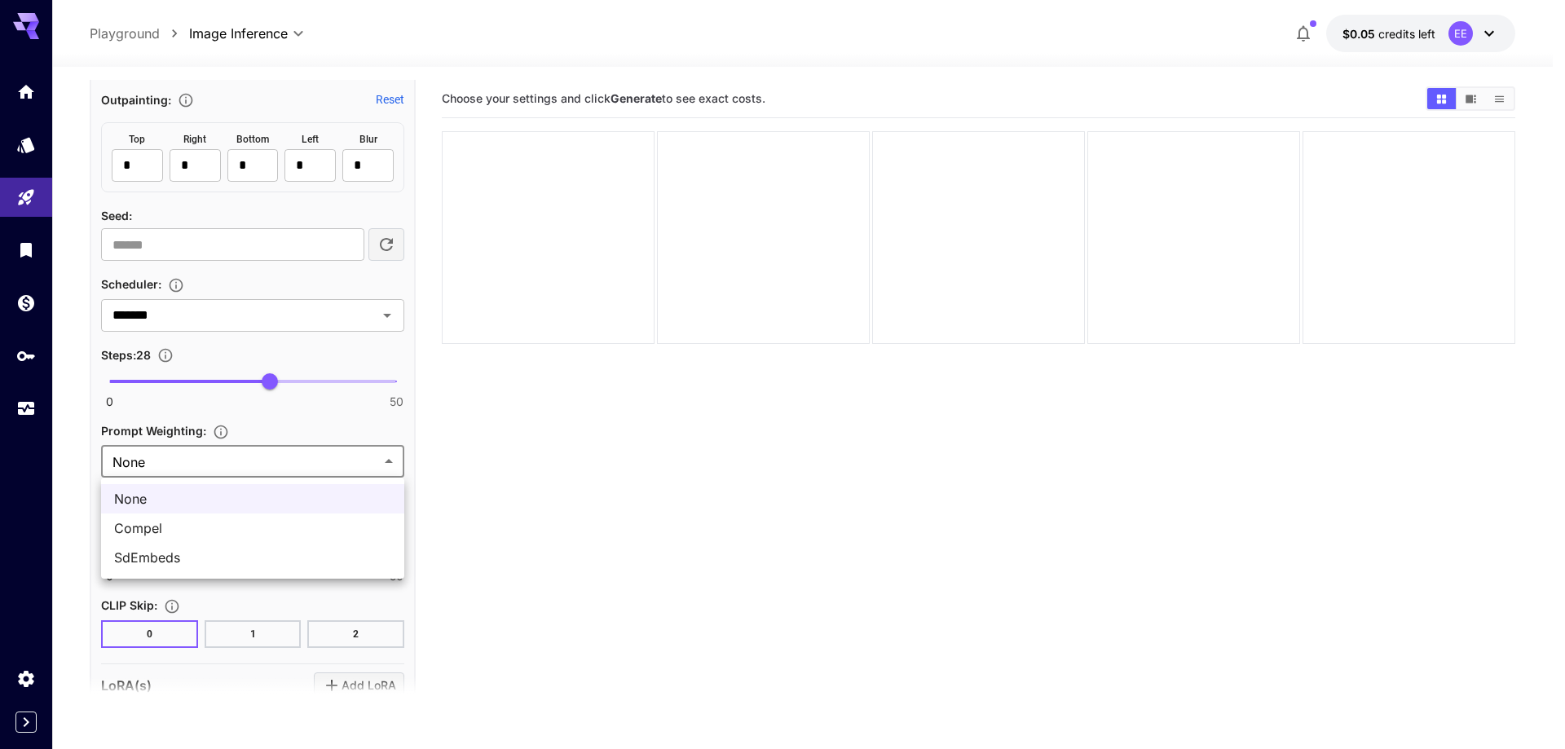
click at [273, 474] on body "**********" at bounding box center [782, 439] width 1565 height 878
click at [199, 550] on span "SdEmbeds" at bounding box center [252, 558] width 277 height 20
type input "********"
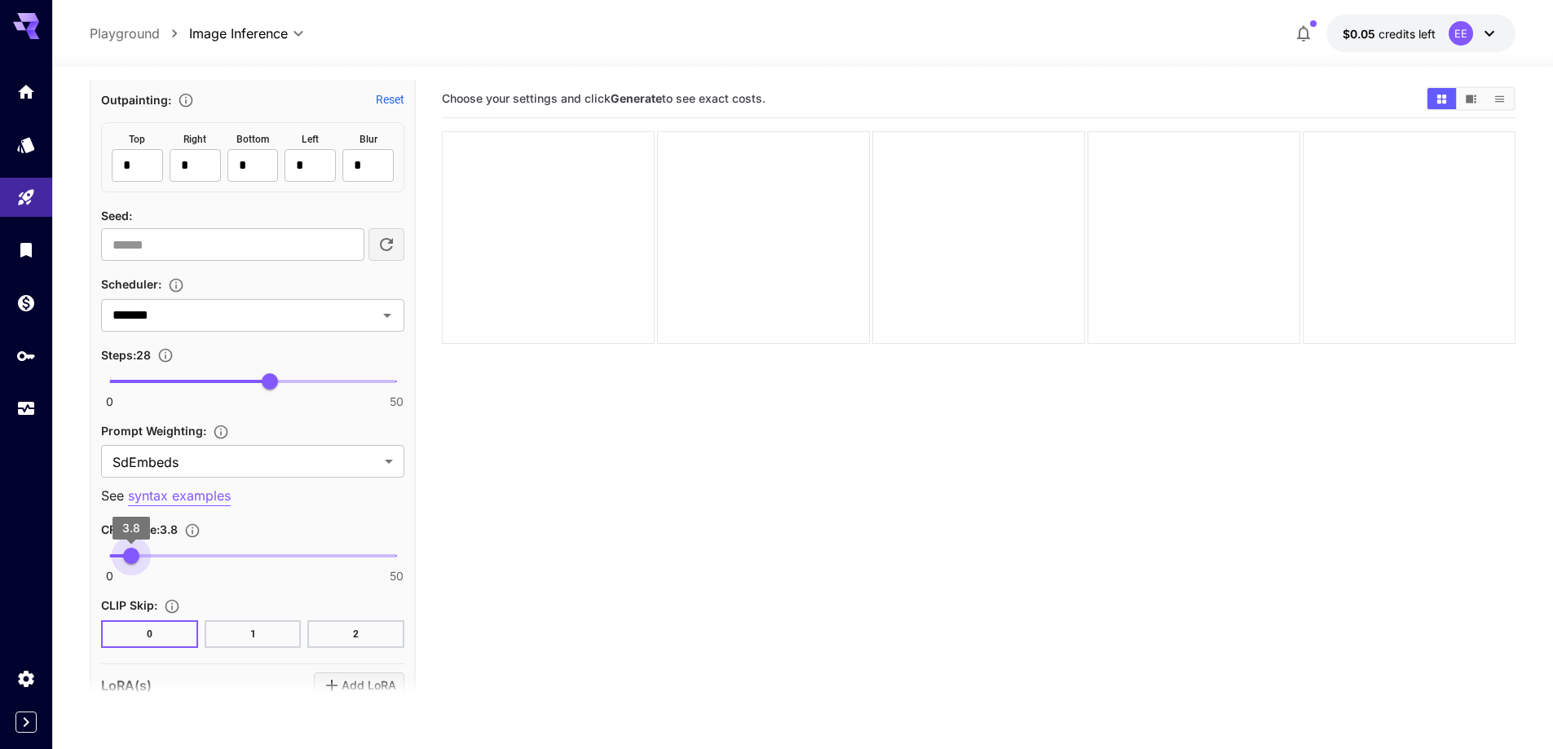
type input "***"
click at [130, 558] on span "3.7" at bounding box center [130, 556] width 16 height 16
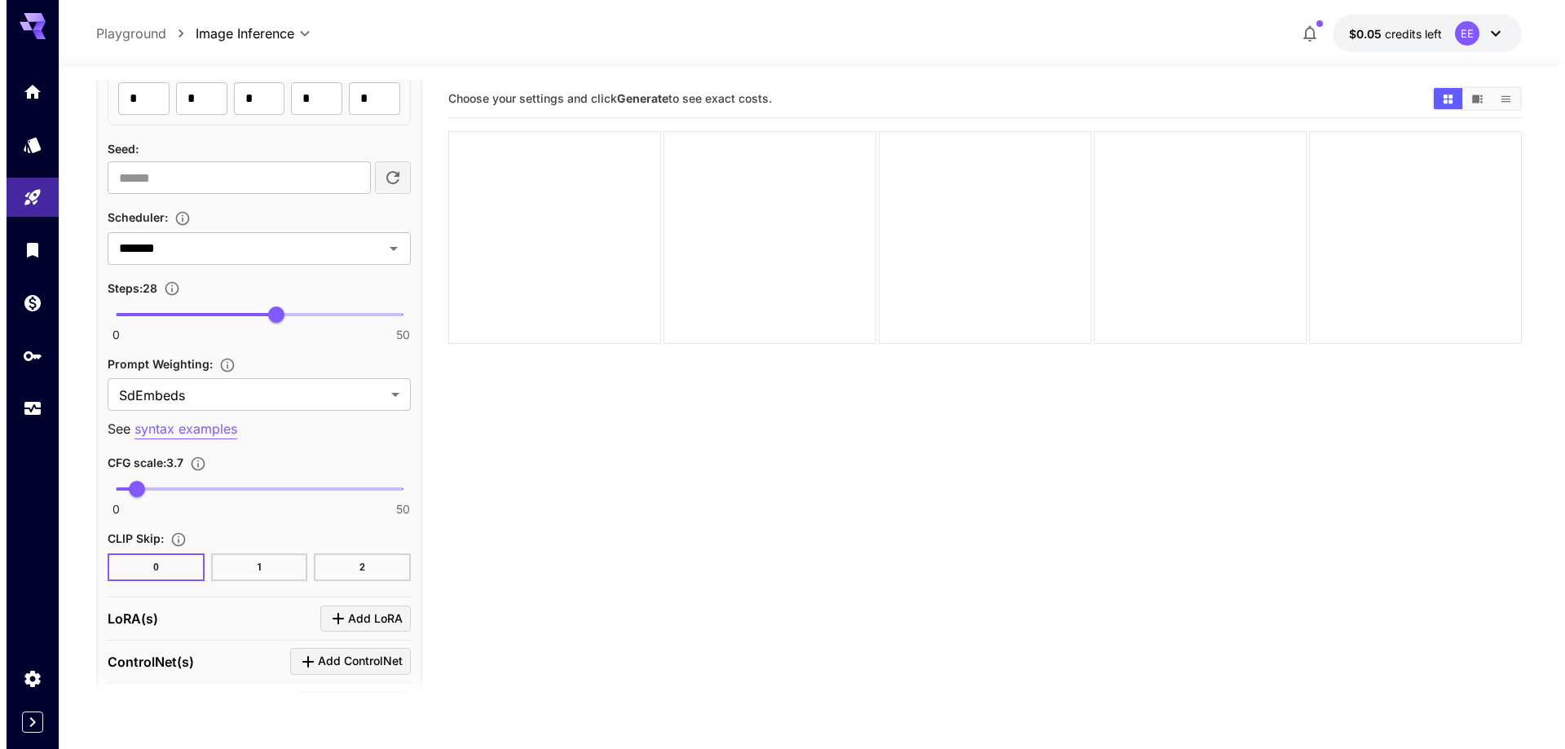
scroll to position [2790, 0]
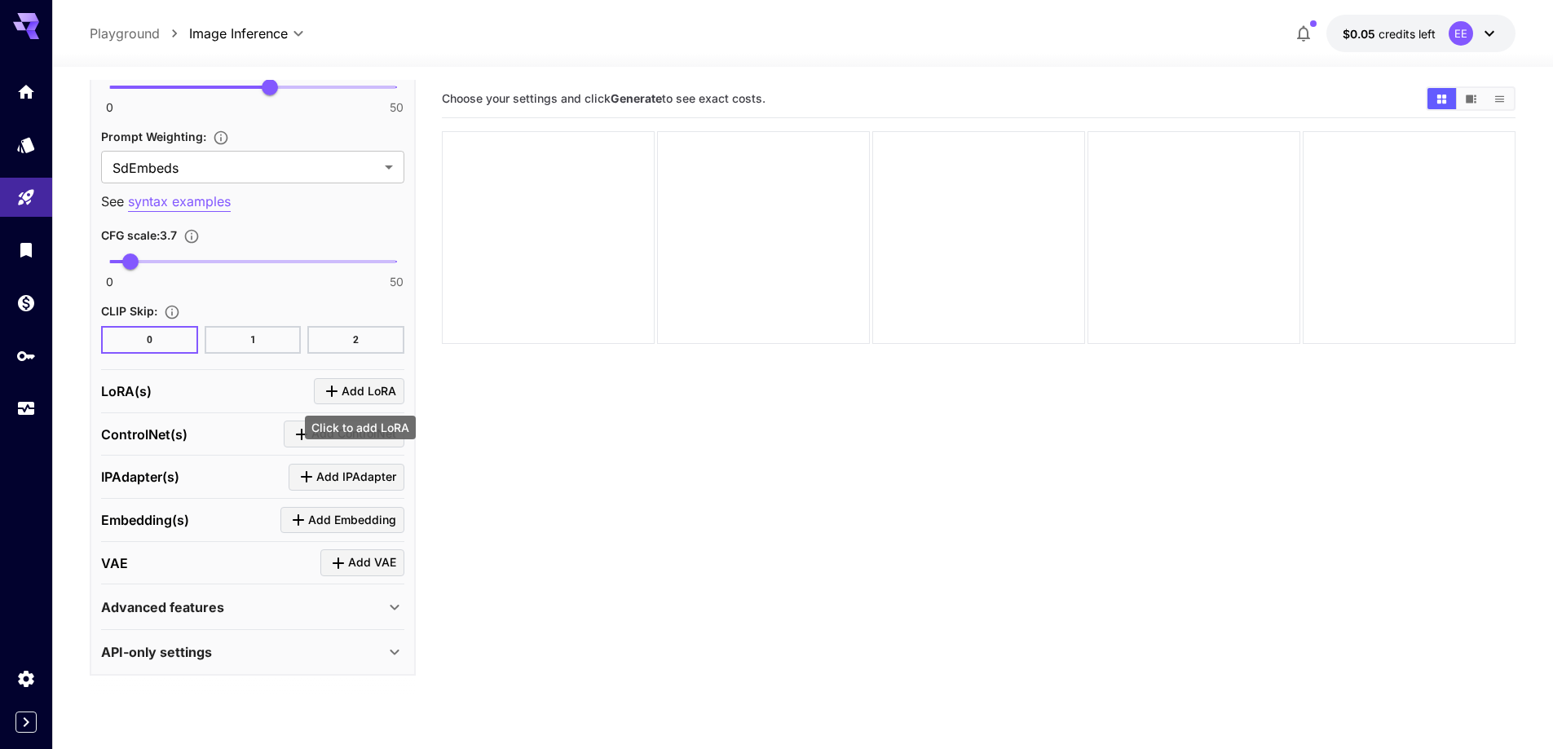
click at [342, 403] on button "Add LoRA" at bounding box center [359, 391] width 90 height 27
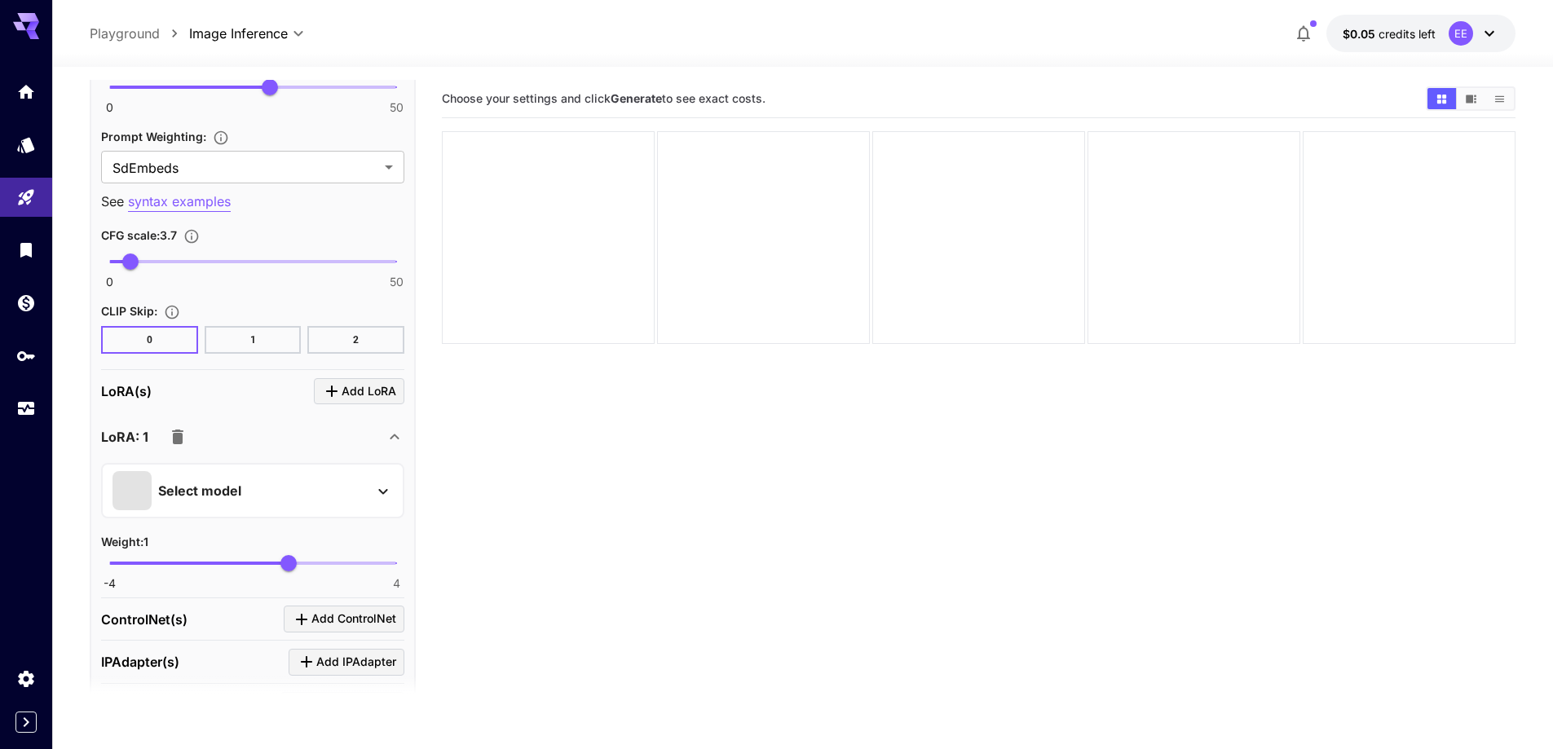
click at [300, 507] on div "Select model" at bounding box center [239, 490] width 254 height 39
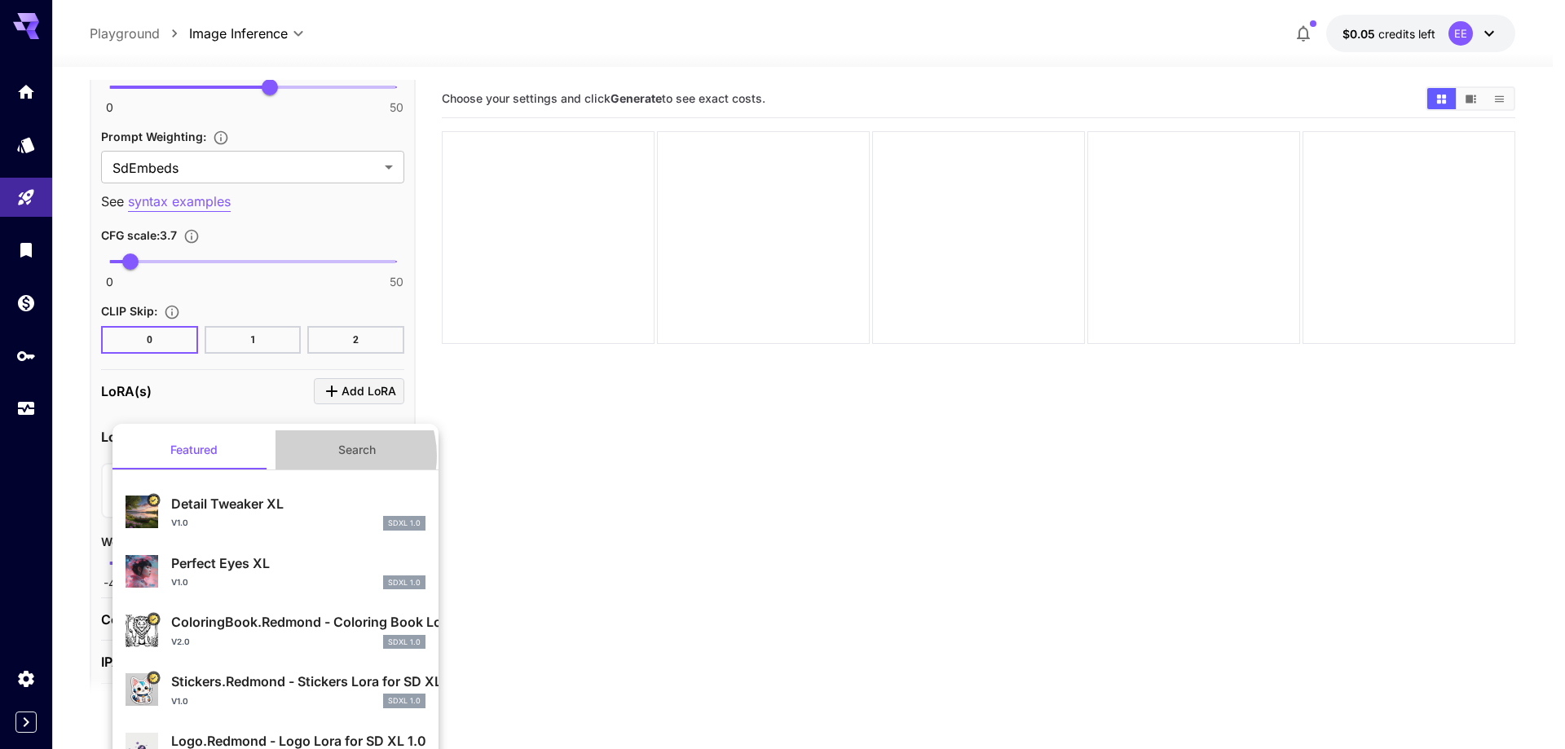
click at [329, 456] on button "Search" at bounding box center [357, 449] width 163 height 39
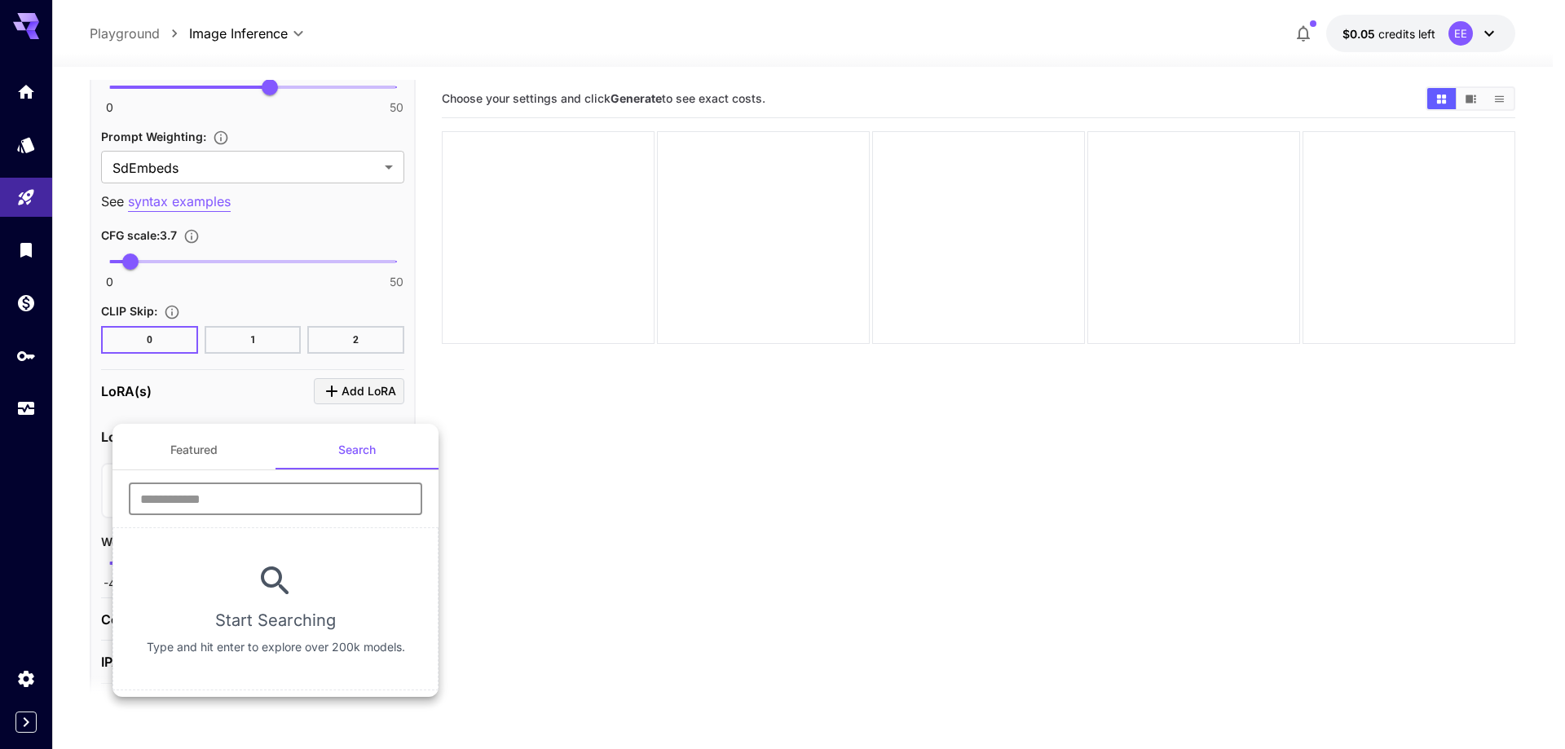
click at [289, 494] on input "text" at bounding box center [275, 499] width 293 height 33
type input "****"
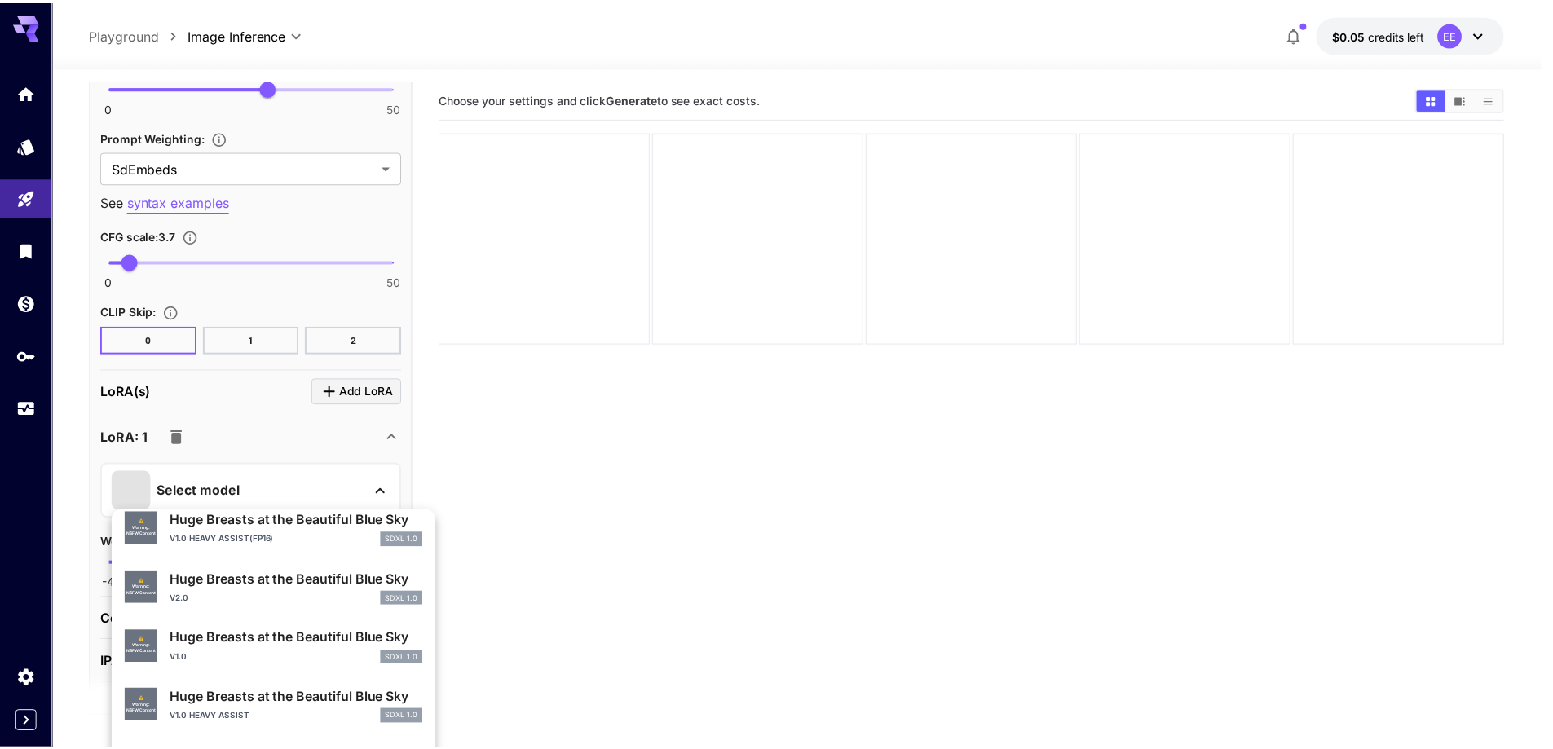
scroll to position [489, 0]
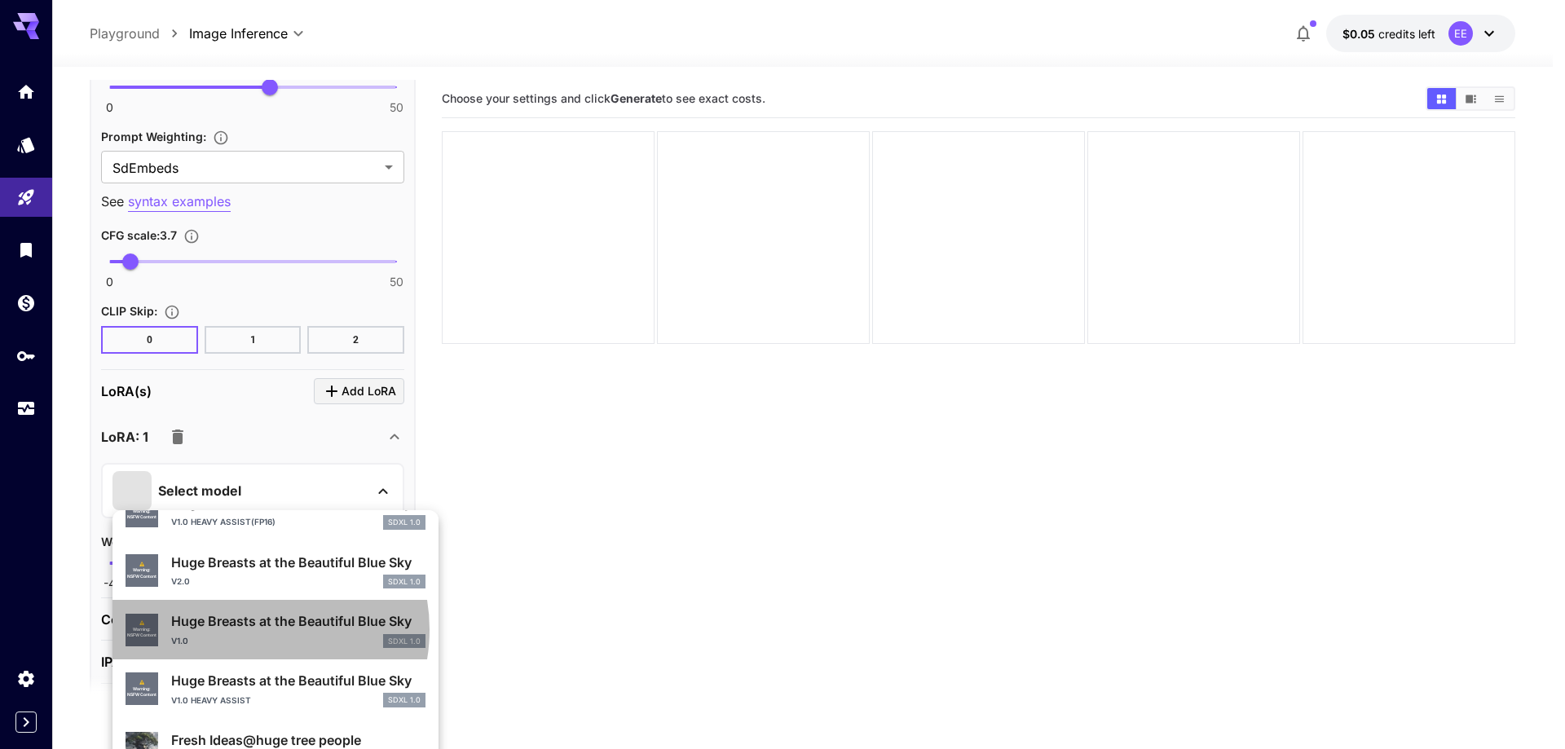
click at [252, 629] on p "Huge Breasts at the Beautiful Blue Sky" at bounding box center [298, 621] width 254 height 20
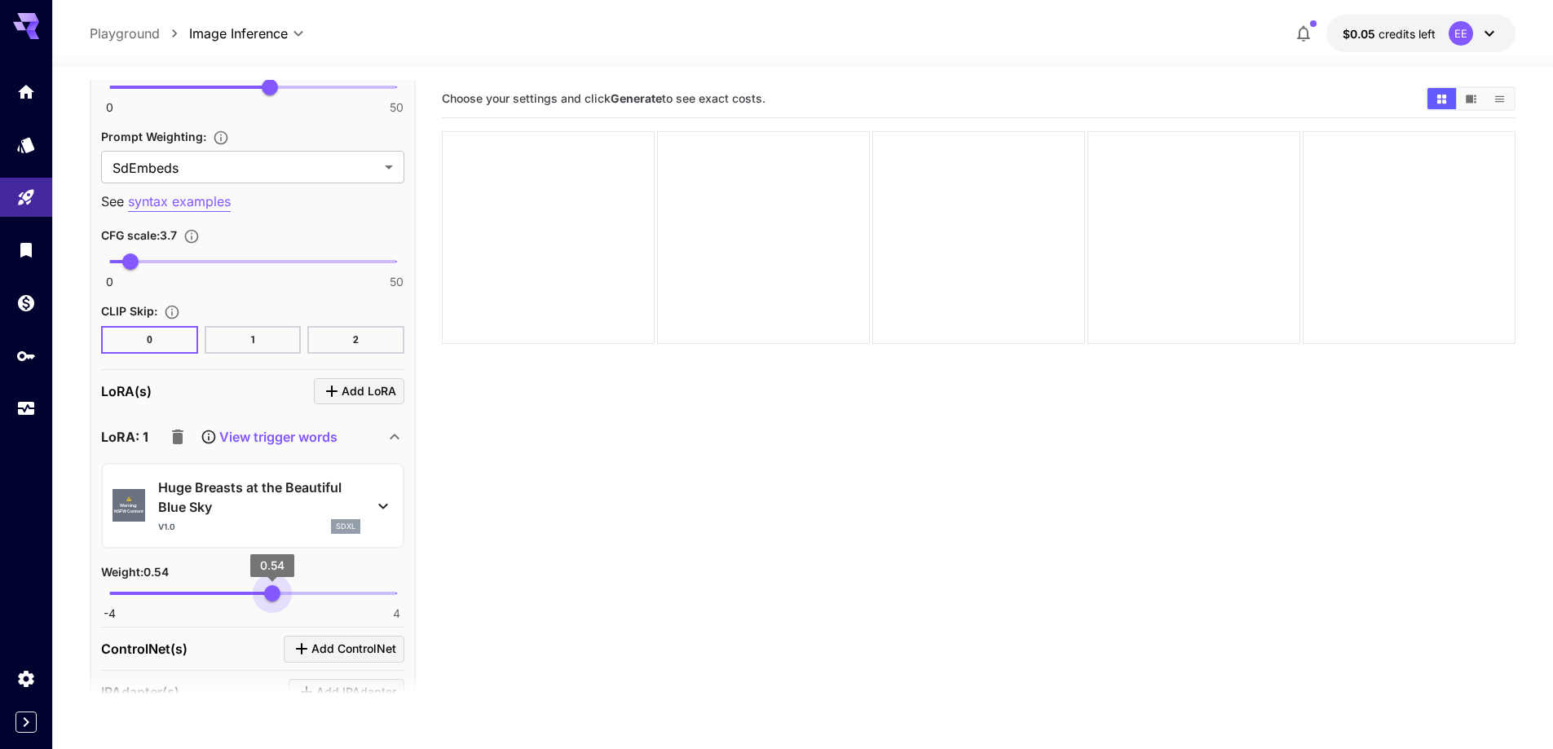
type input "****"
click at [274, 597] on span "0.59" at bounding box center [274, 593] width 16 height 16
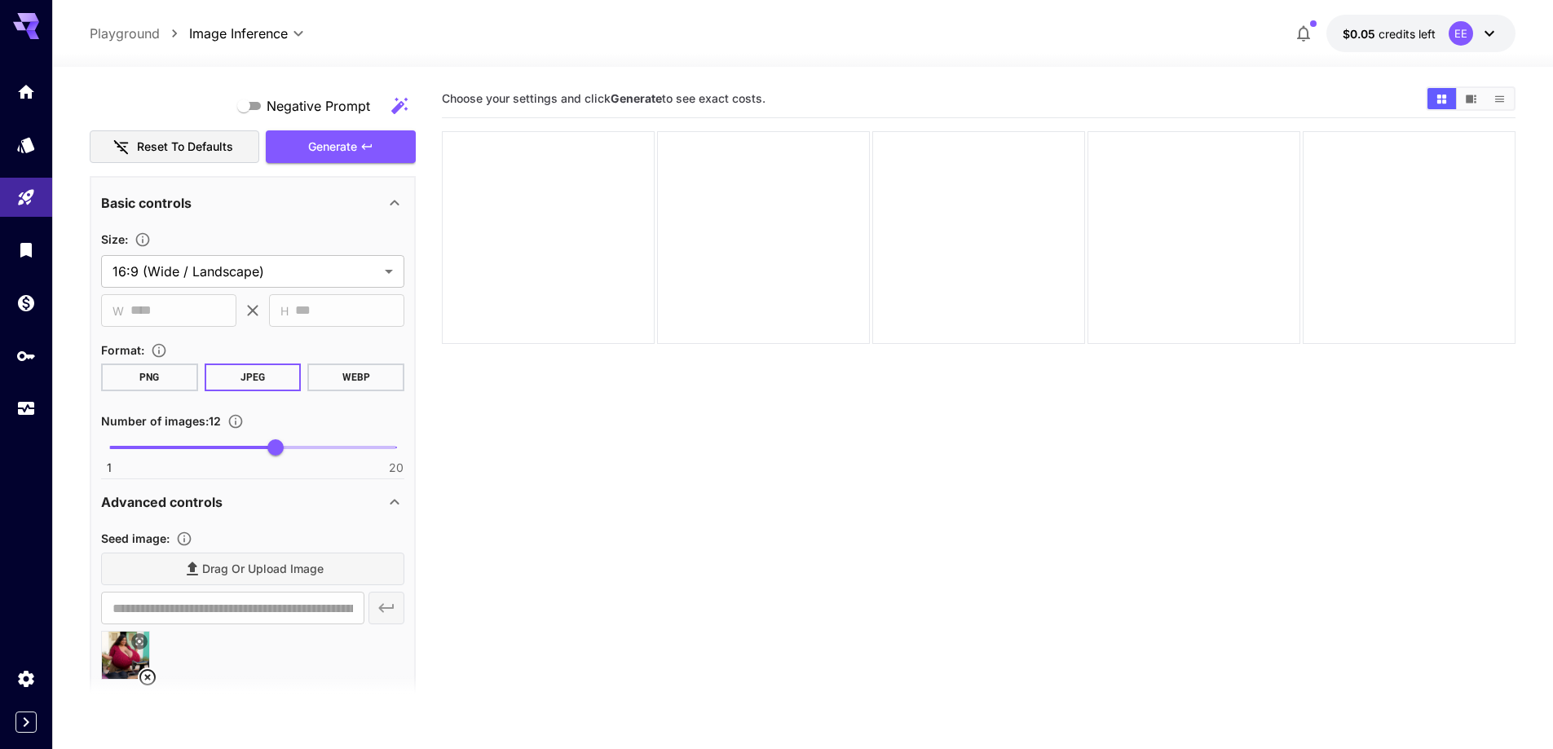
scroll to position [1568, 0]
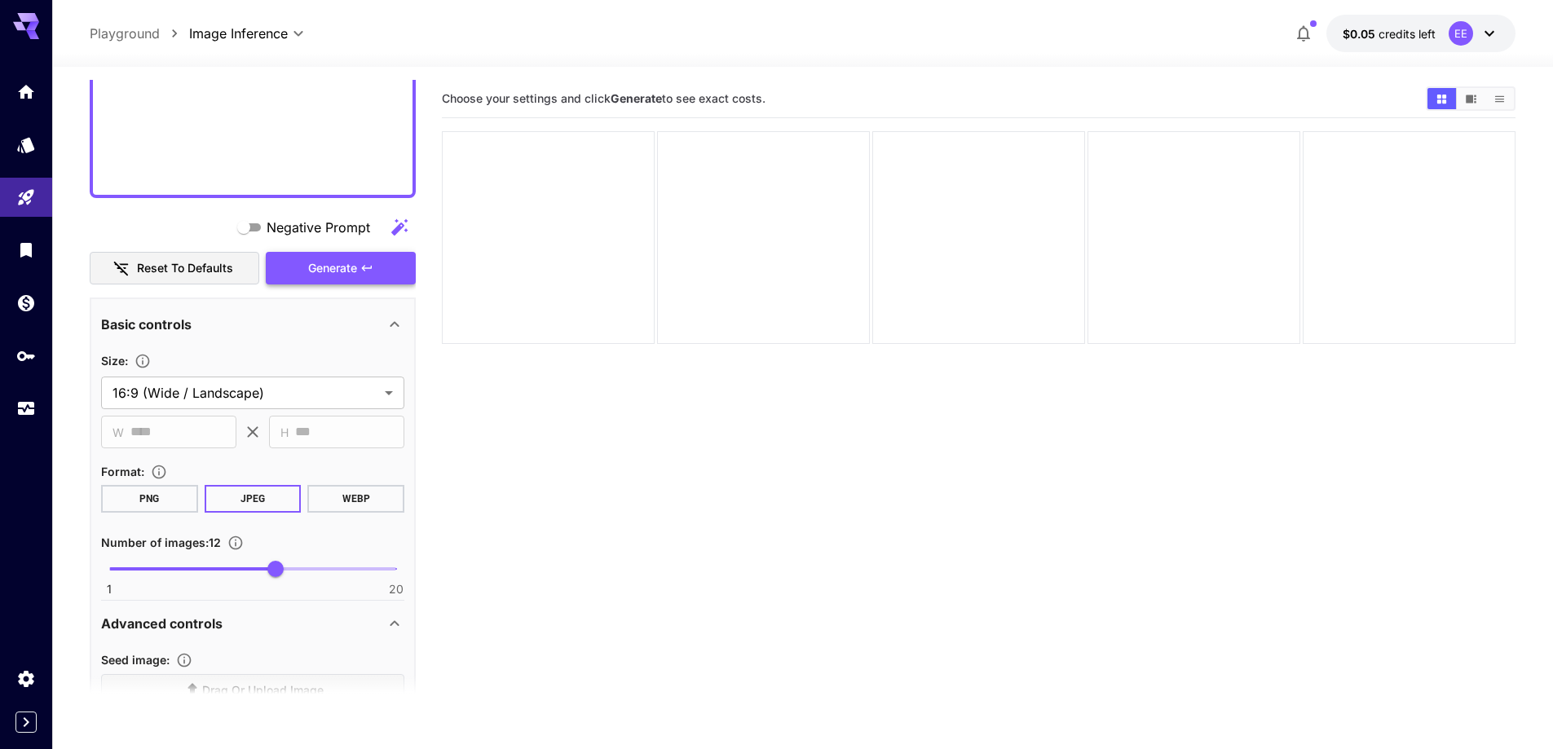
click at [342, 269] on span "Generate" at bounding box center [332, 268] width 49 height 20
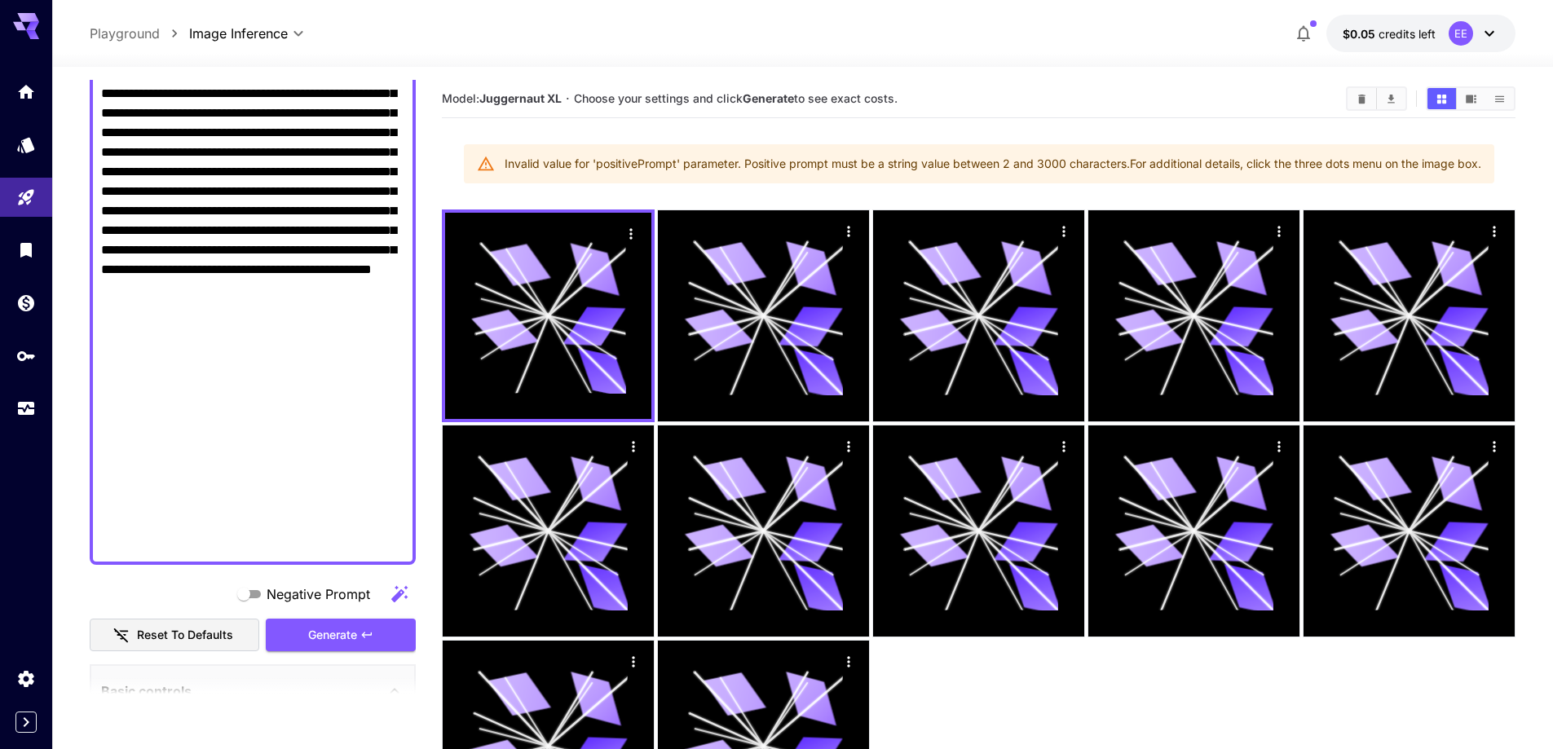
scroll to position [1223, 0]
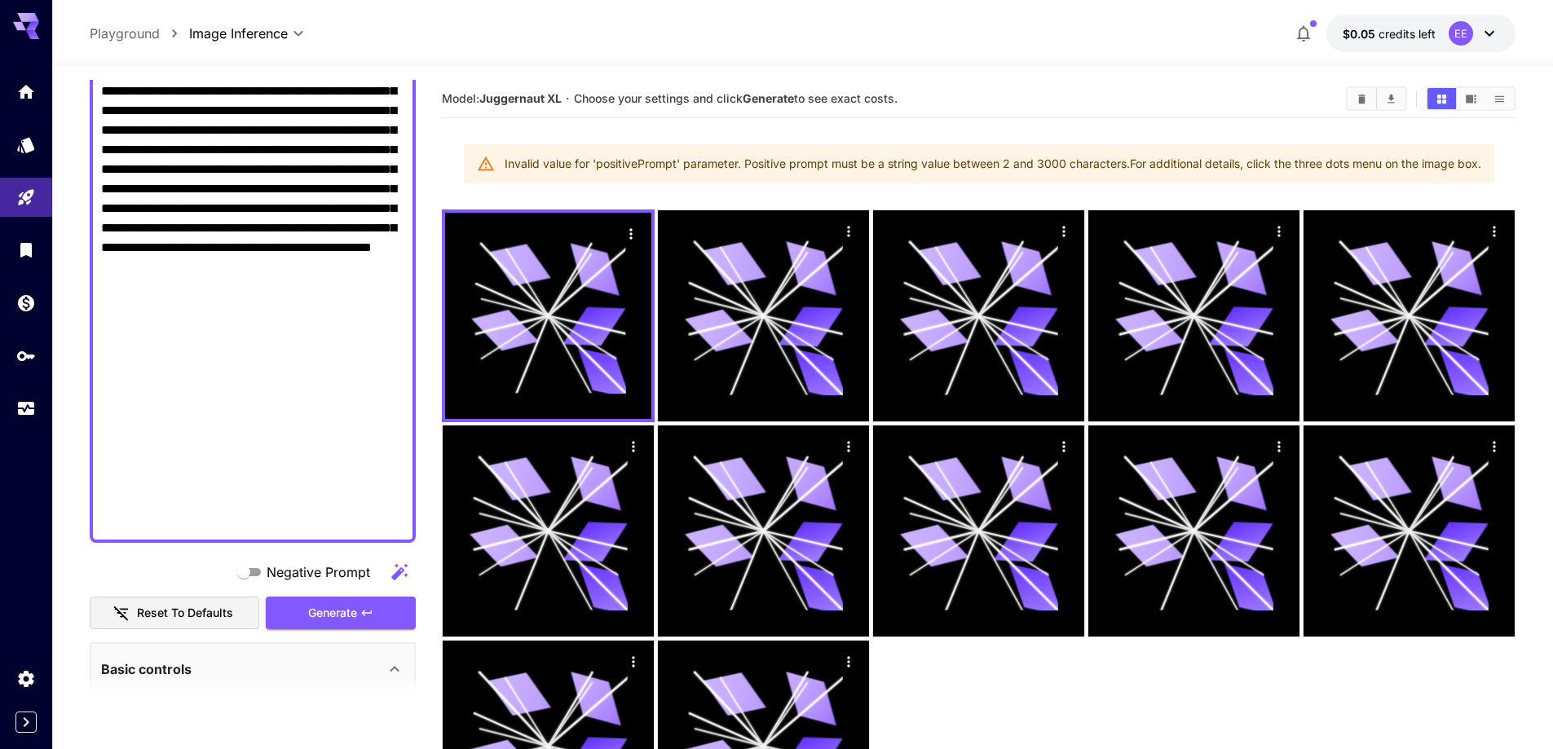
drag, startPoint x: 213, startPoint y: 226, endPoint x: 348, endPoint y: 524, distance: 327.6
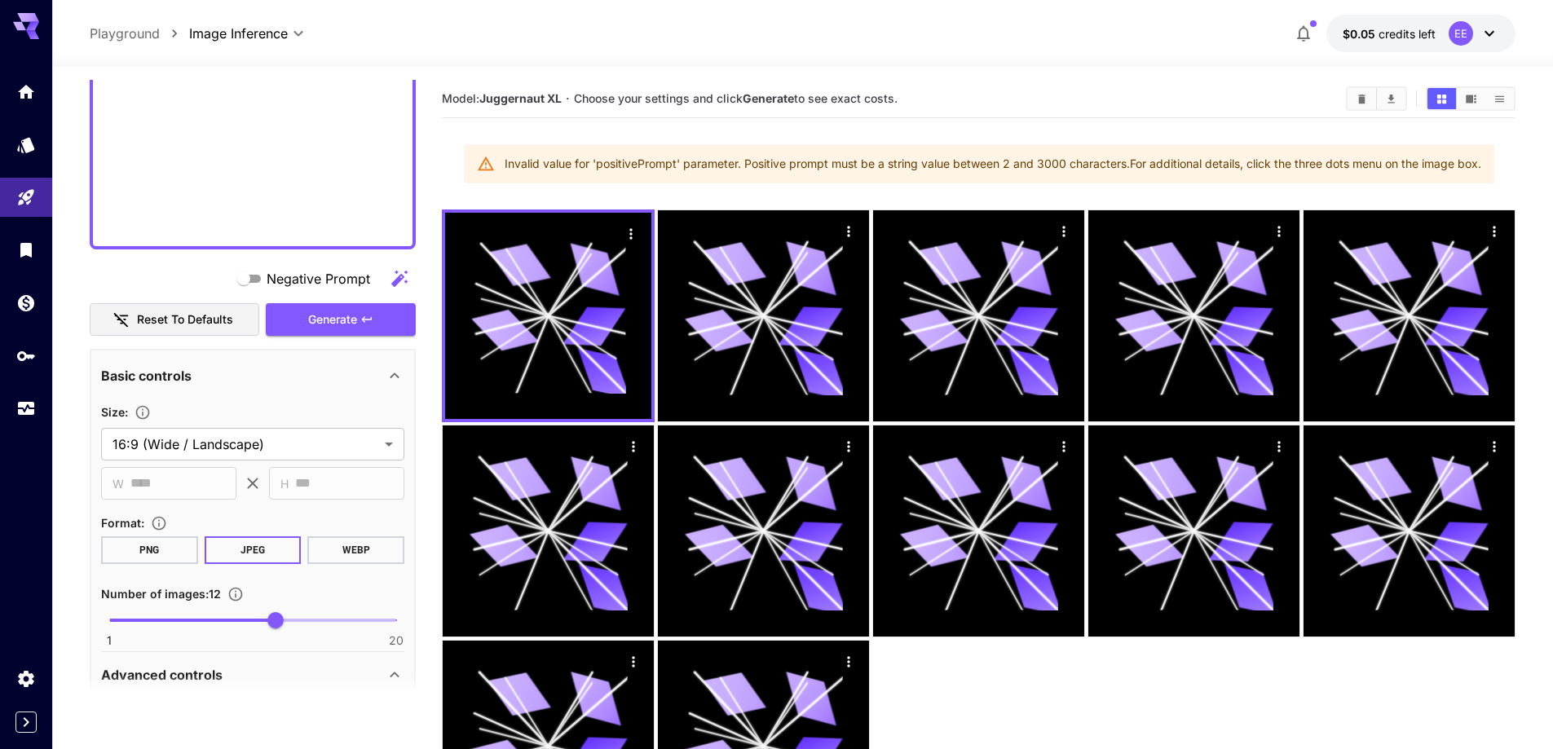
click at [317, 284] on span "Negative Prompt" at bounding box center [319, 279] width 104 height 20
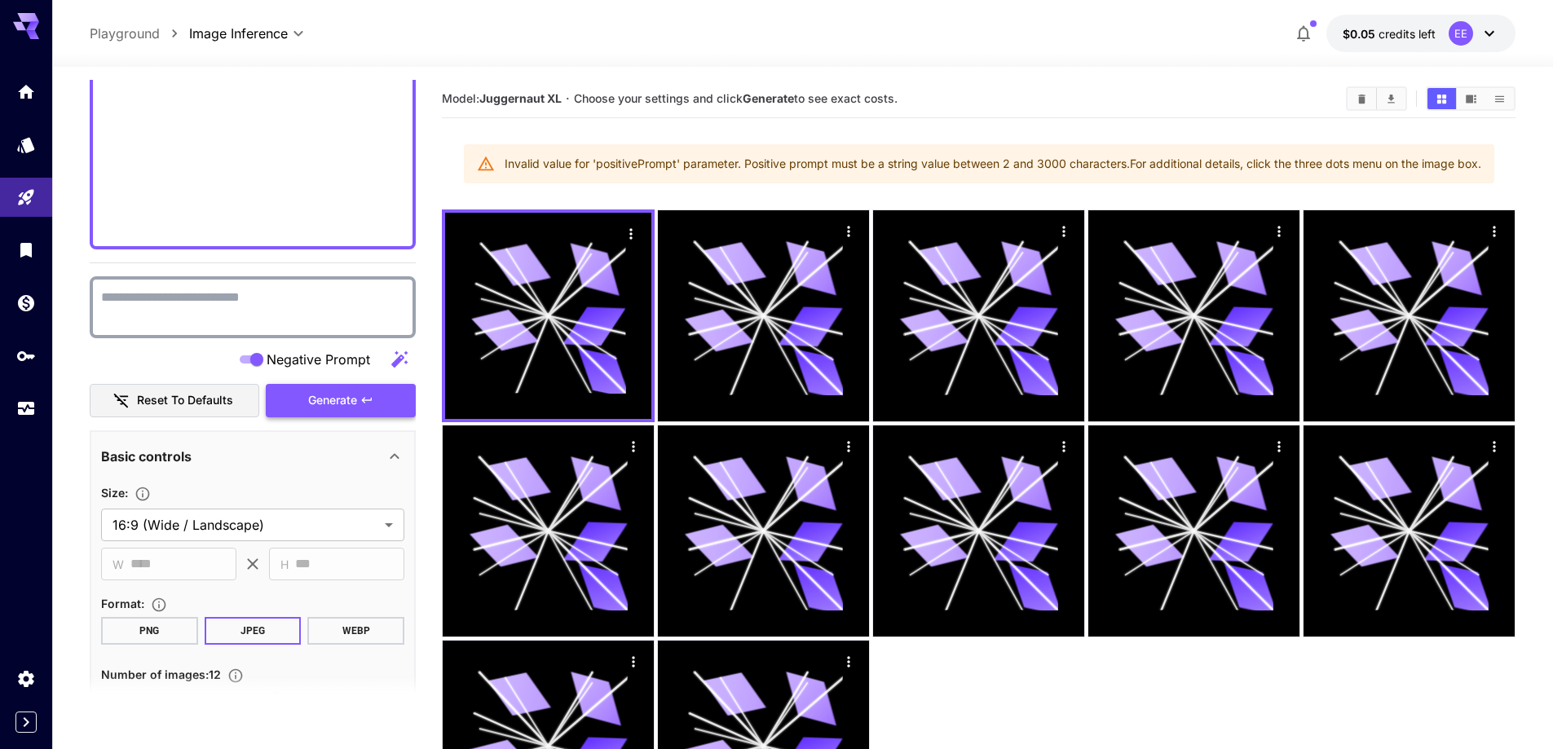
click at [308, 408] on span "Generate" at bounding box center [332, 400] width 49 height 20
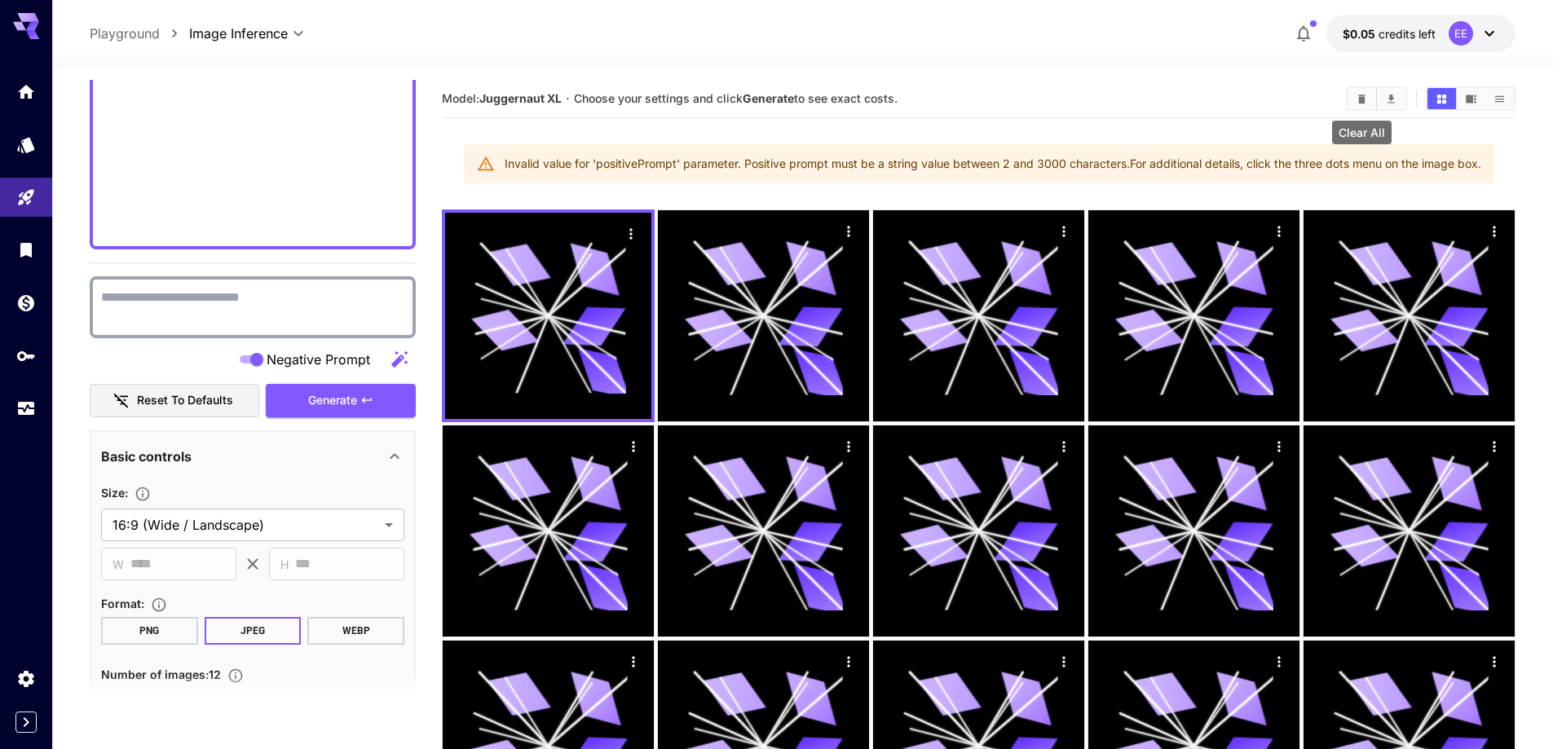
click at [1357, 105] on button "Clear All" at bounding box center [1361, 98] width 29 height 21
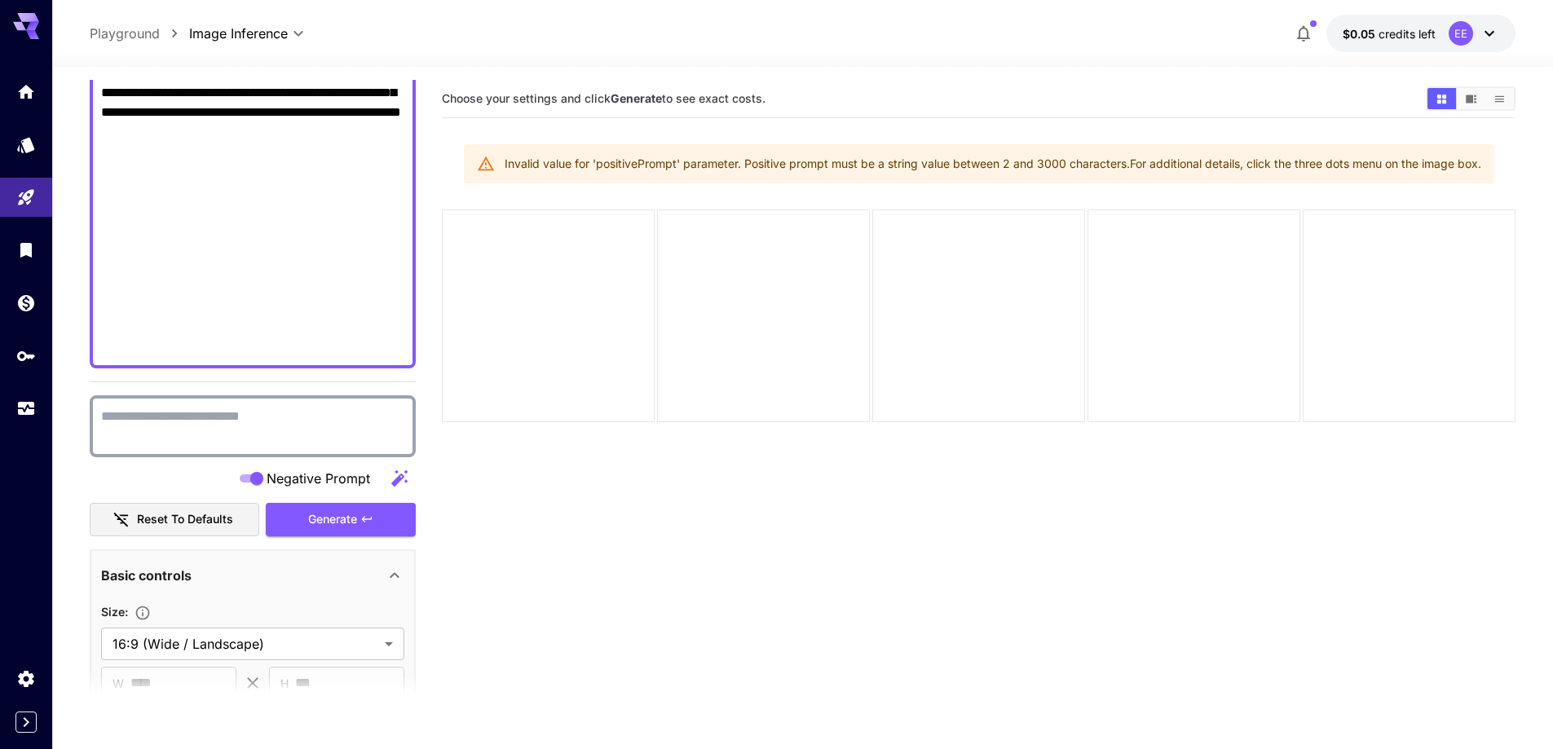
scroll to position [1060, 0]
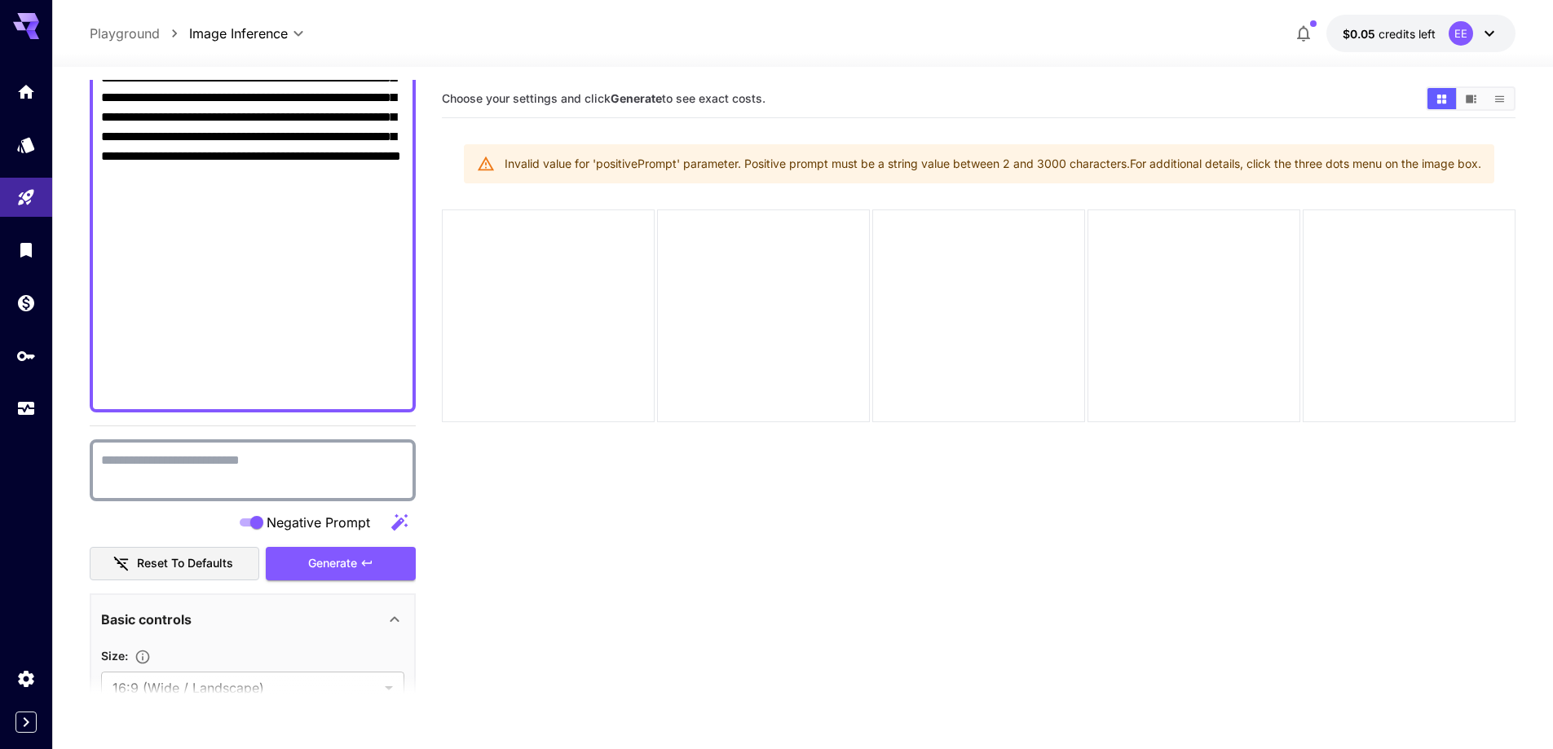
drag, startPoint x: 180, startPoint y: 269, endPoint x: 342, endPoint y: 401, distance: 208.5
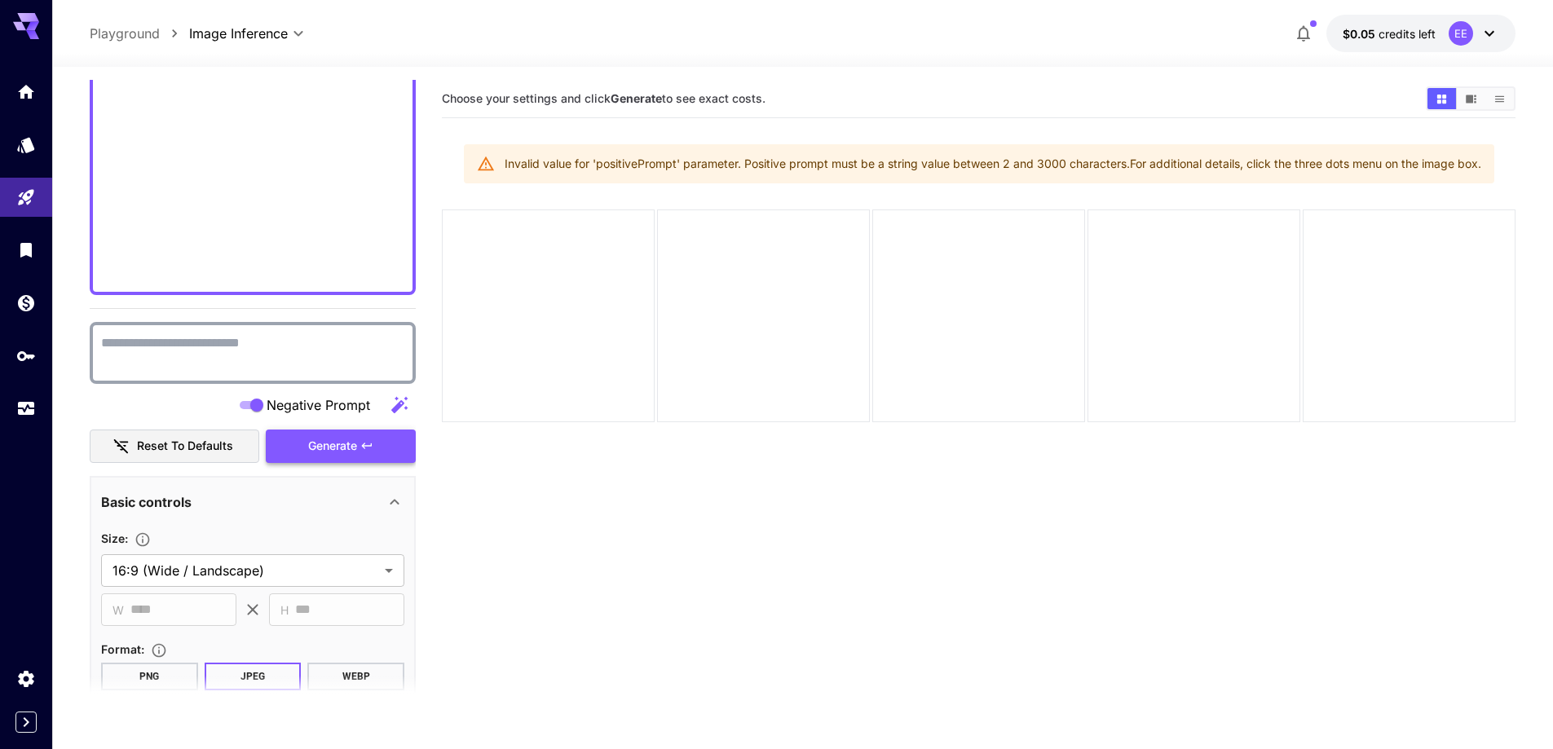
type textarea "**********"
click at [323, 456] on span "Generate" at bounding box center [332, 446] width 49 height 20
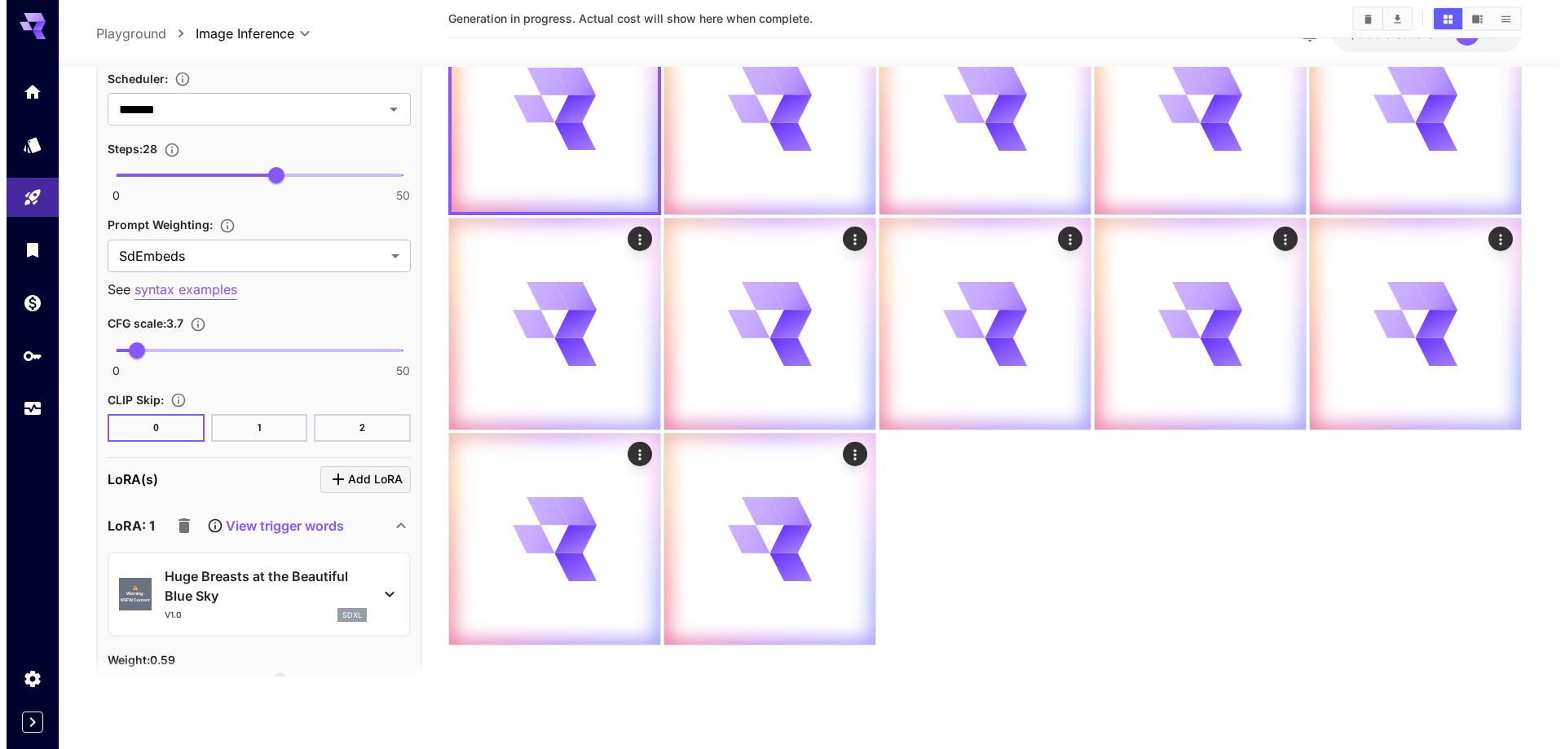
scroll to position [2364, 0]
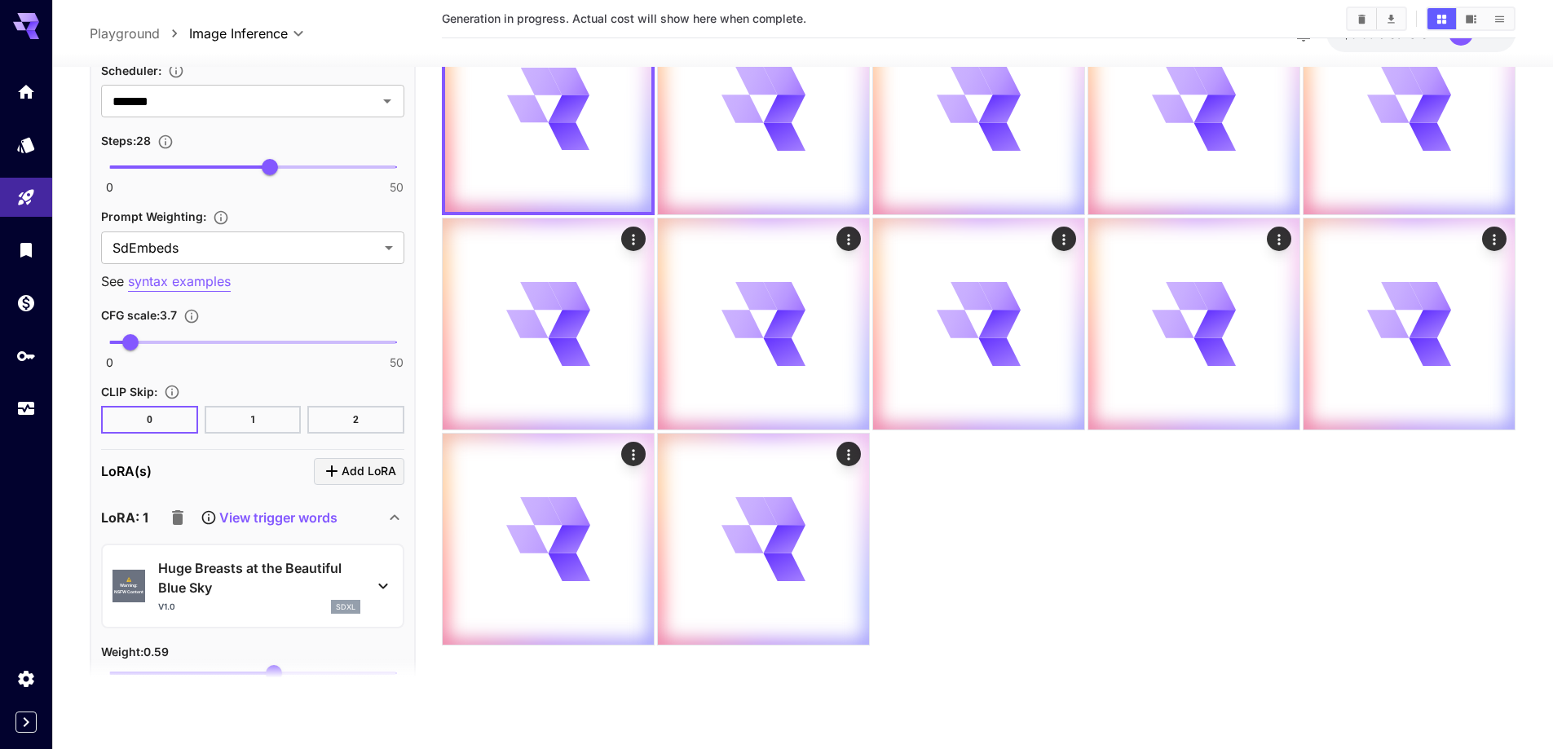
click at [270, 587] on p "Huge Breasts at the Beautiful Blue Sky" at bounding box center [259, 577] width 202 height 39
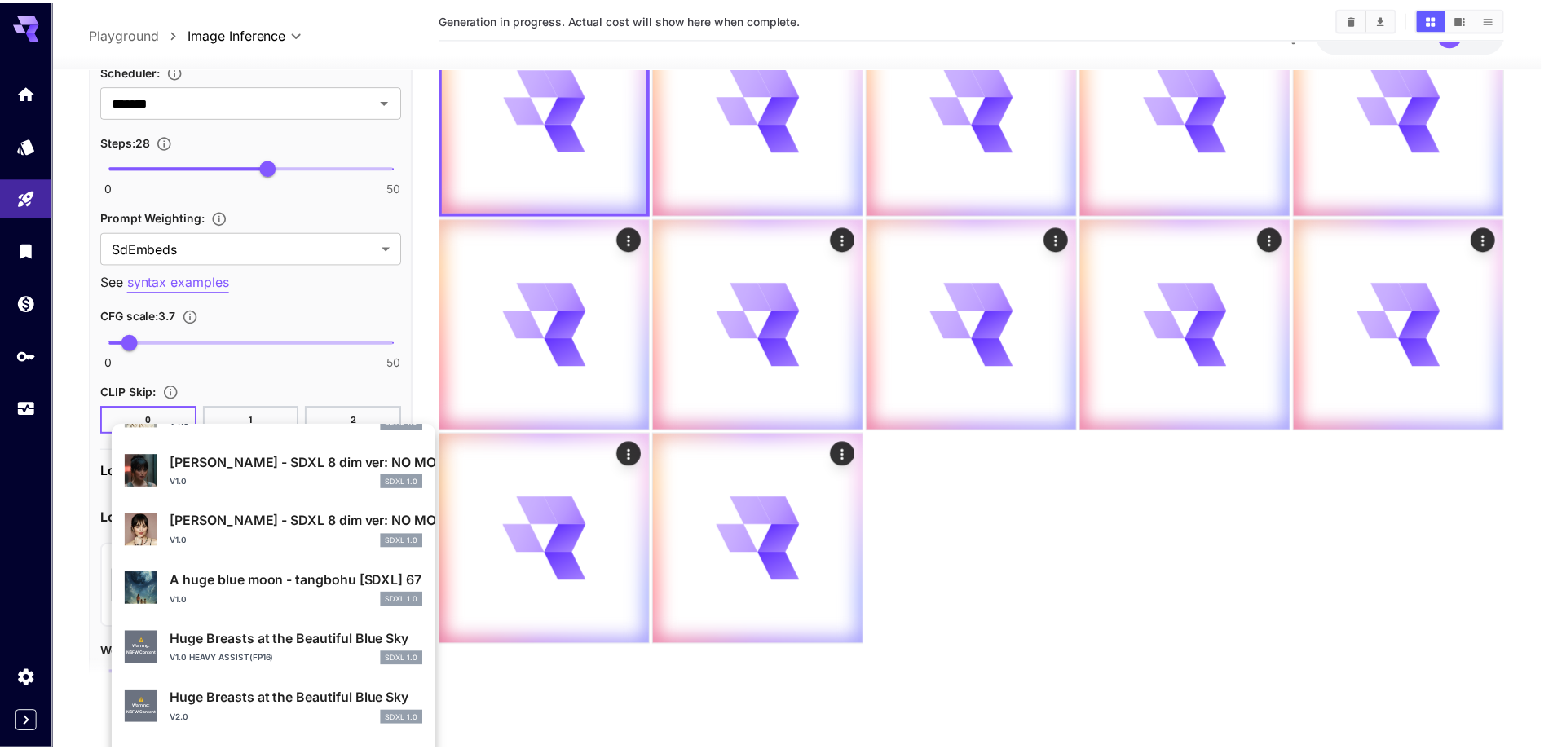
scroll to position [326, 0]
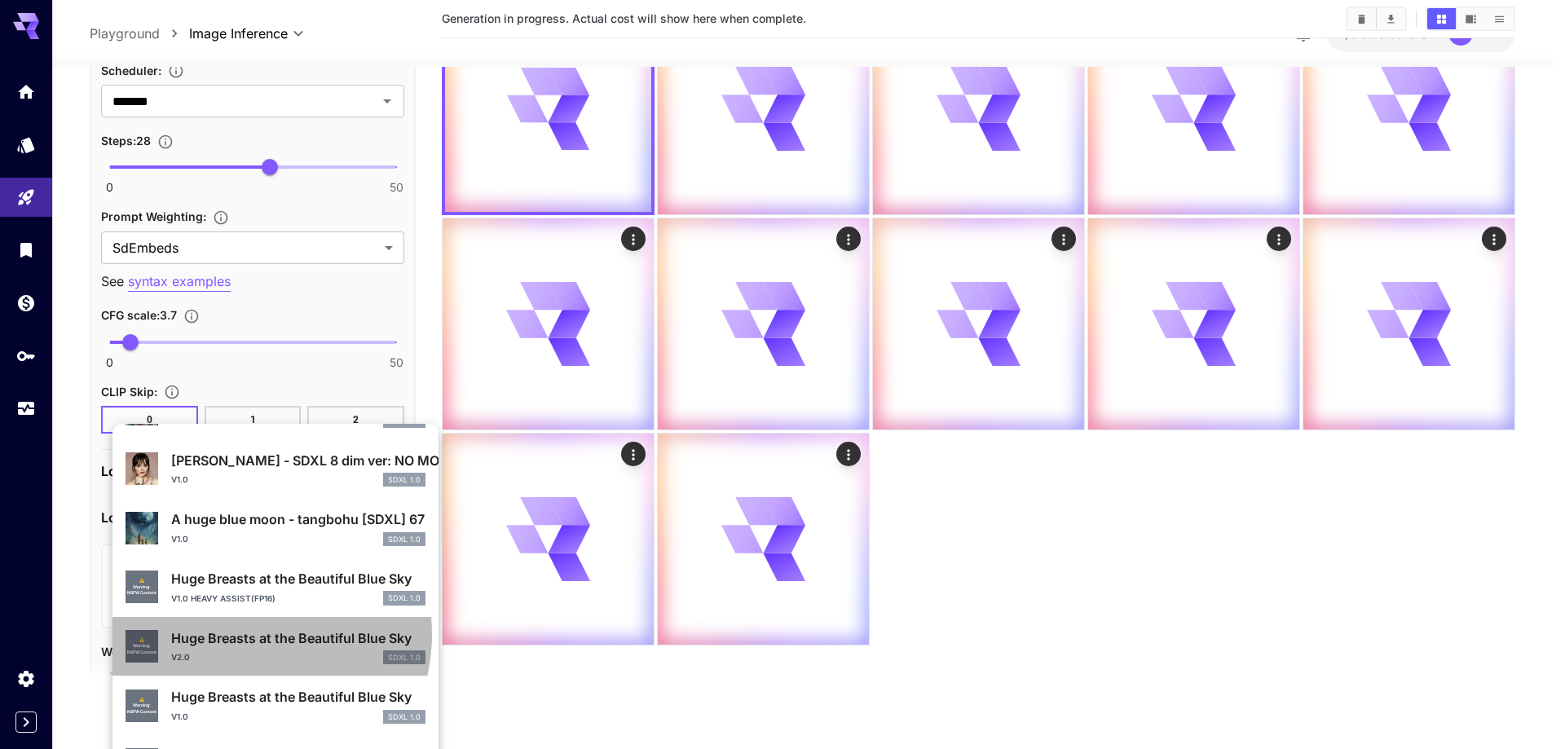
click at [245, 634] on p "Huge Breasts at the Beautiful Blue Sky" at bounding box center [298, 638] width 254 height 20
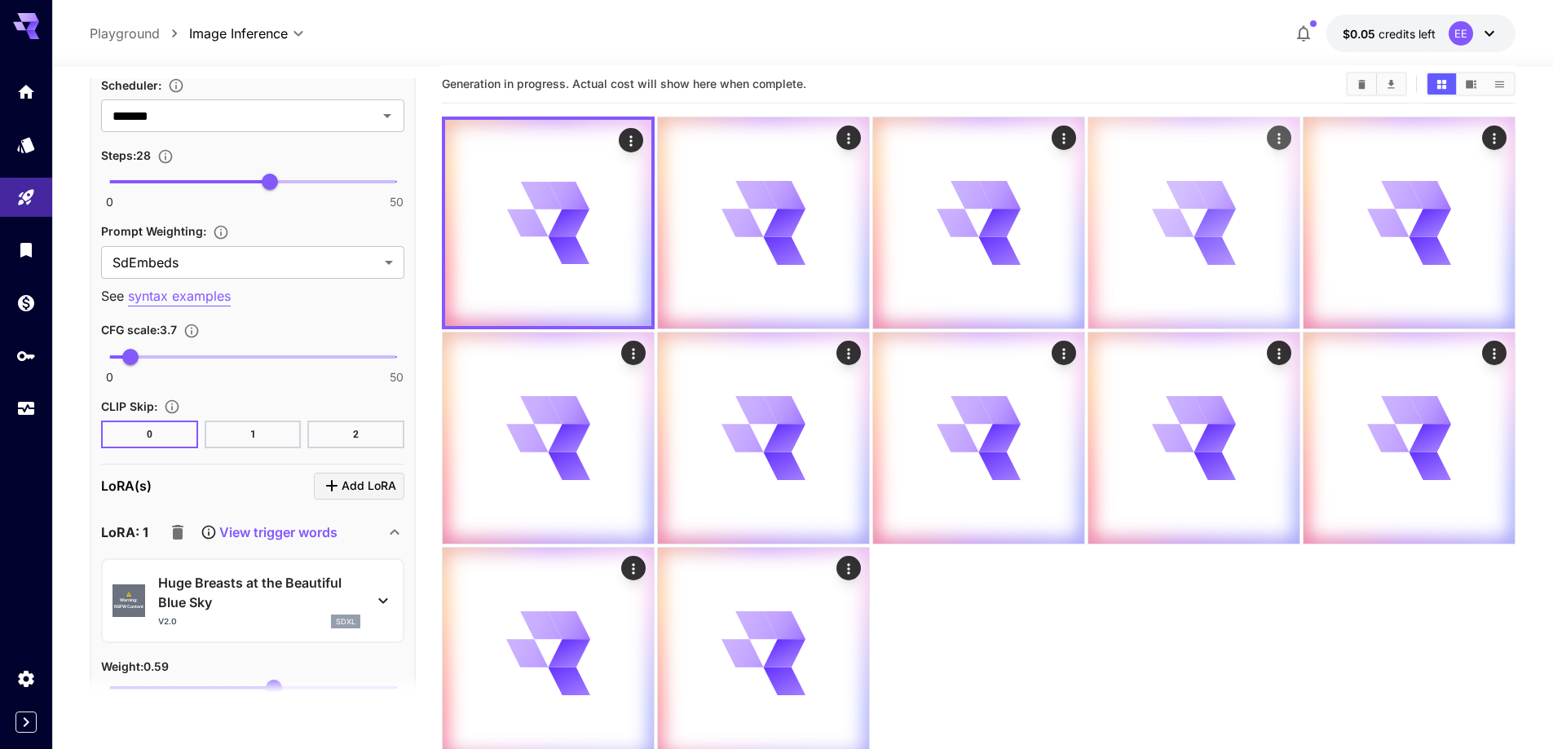
scroll to position [0, 0]
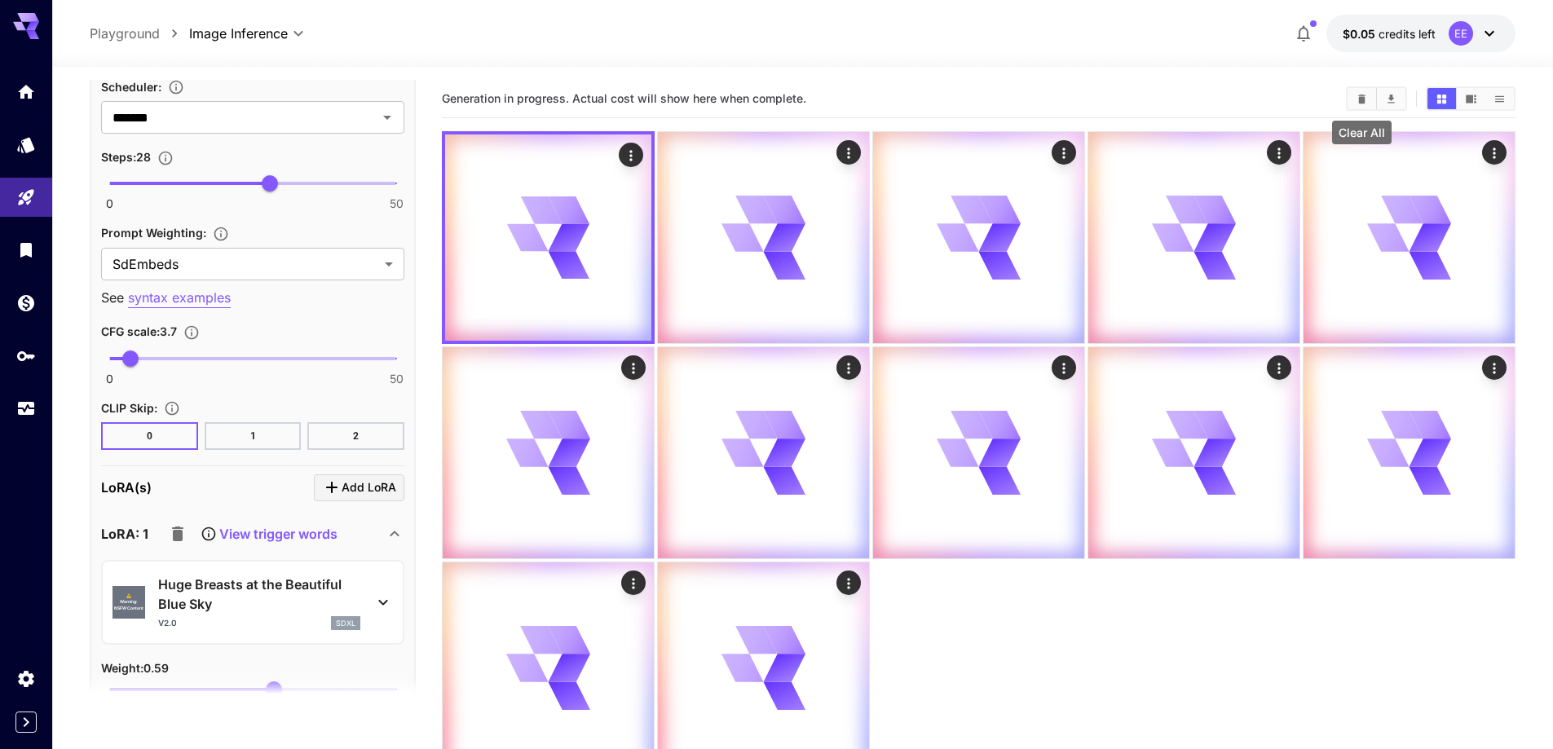
click at [1356, 95] on icon "Clear All" at bounding box center [1362, 99] width 12 height 12
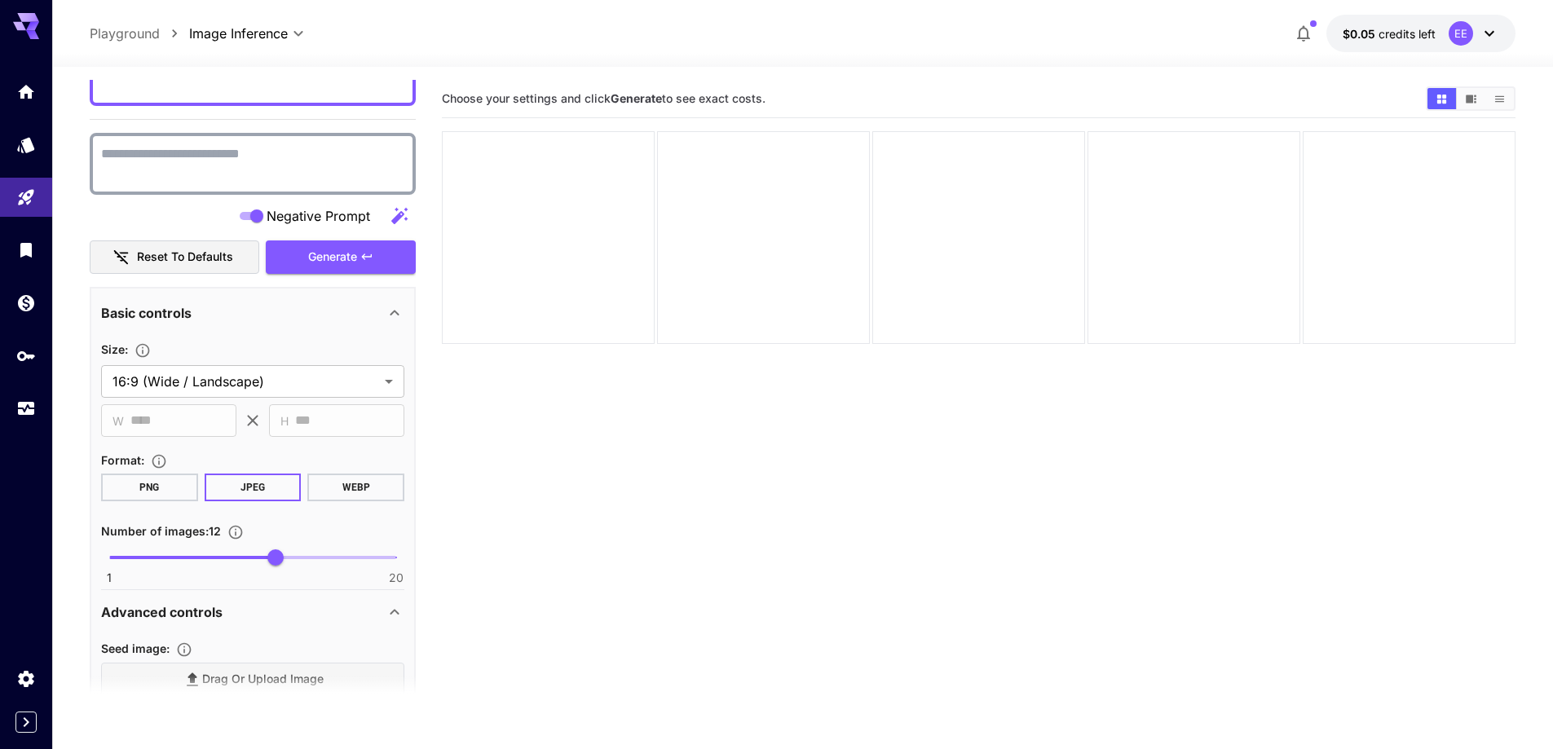
scroll to position [1223, 0]
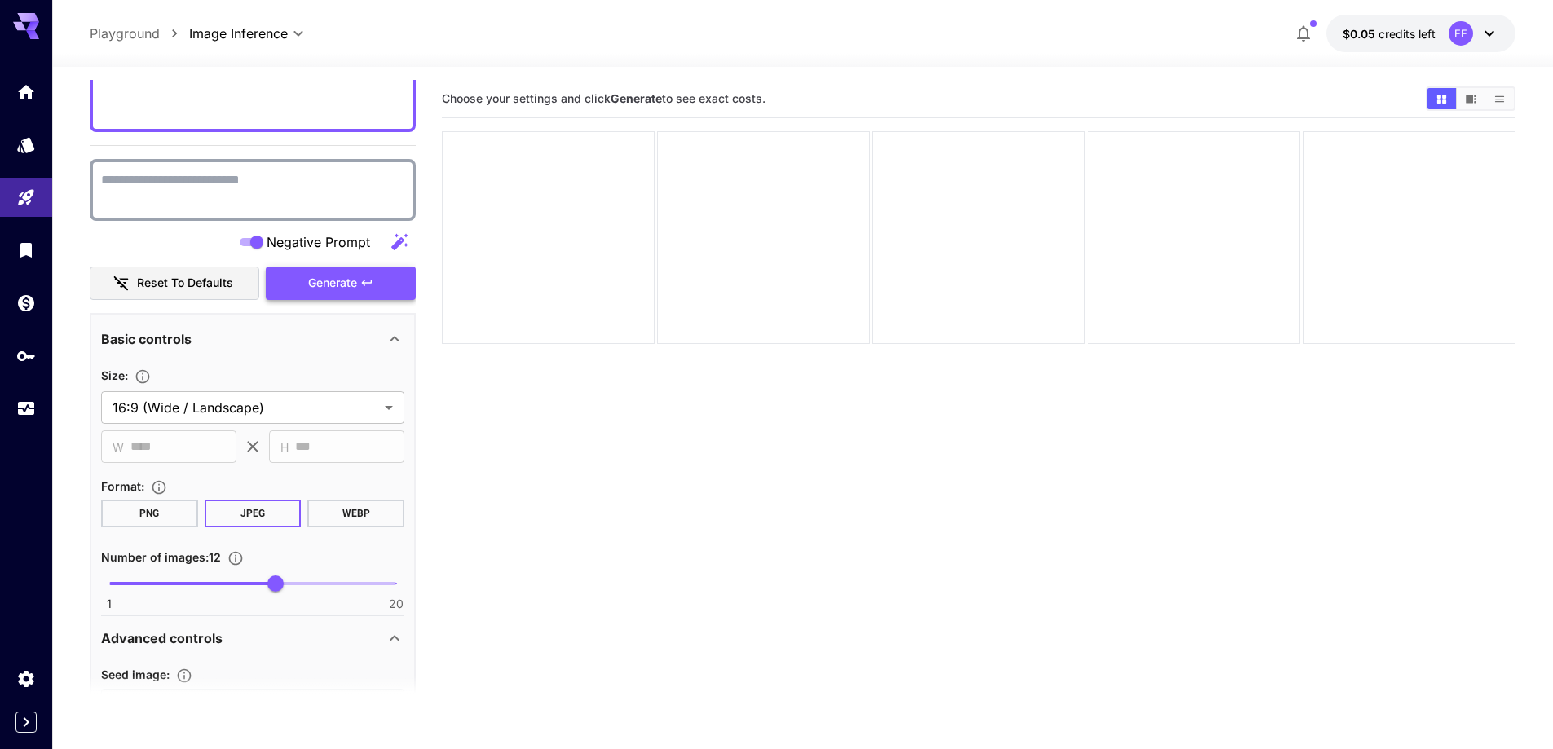
click at [318, 284] on span "Generate" at bounding box center [332, 283] width 49 height 20
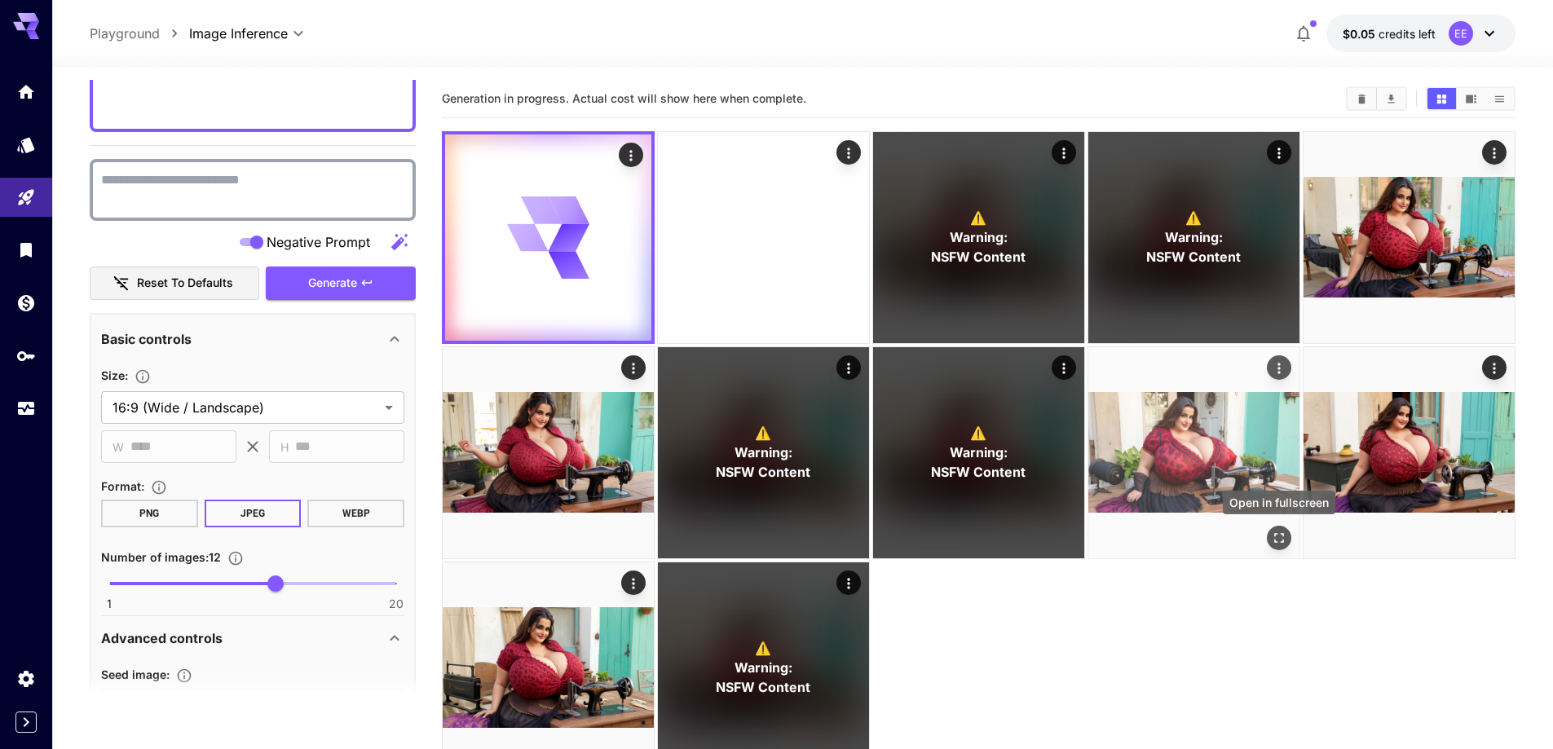
click at [1278, 535] on icon "Open in fullscreen" at bounding box center [1279, 538] width 16 height 16
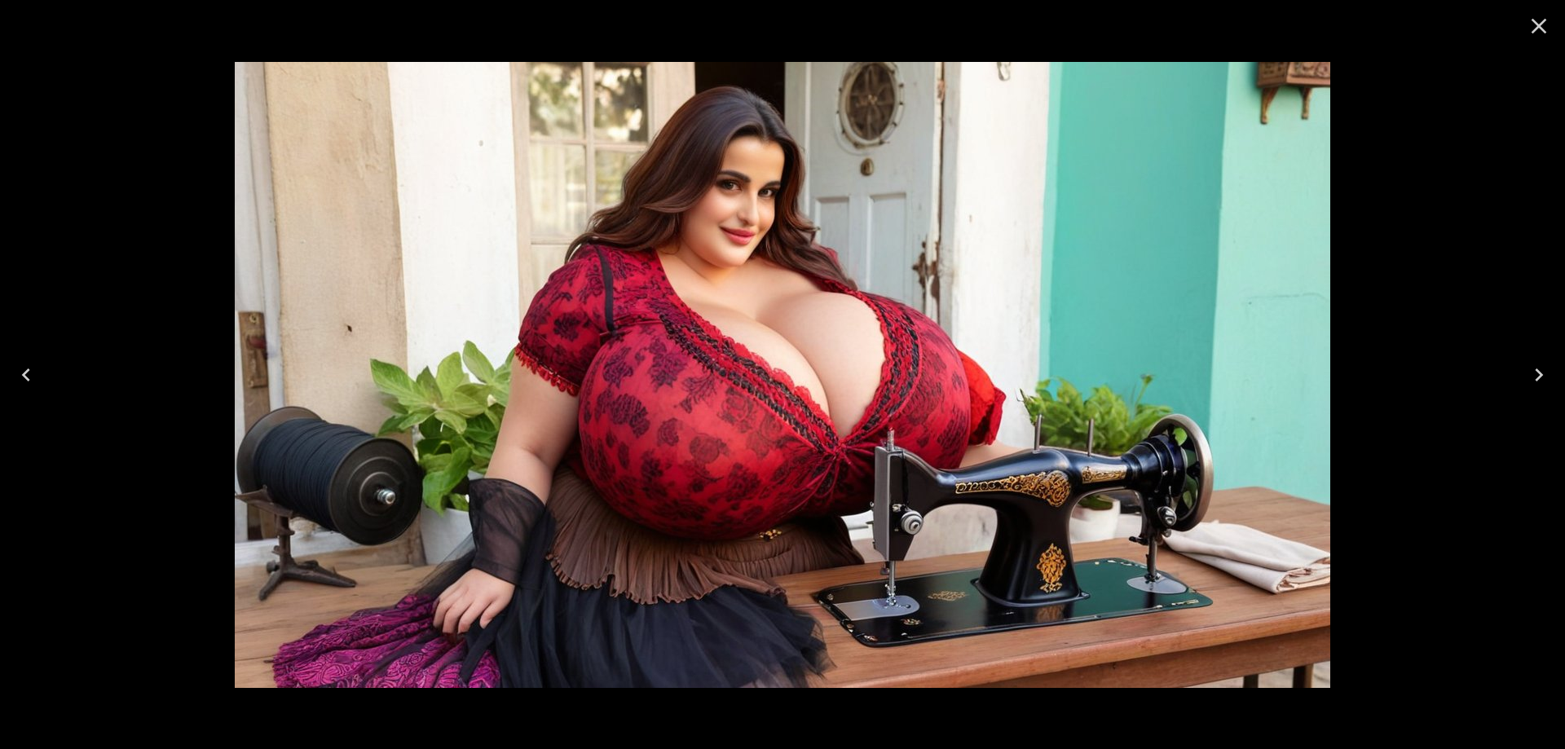
click at [13, 372] on icon "Previous" at bounding box center [26, 375] width 26 height 26
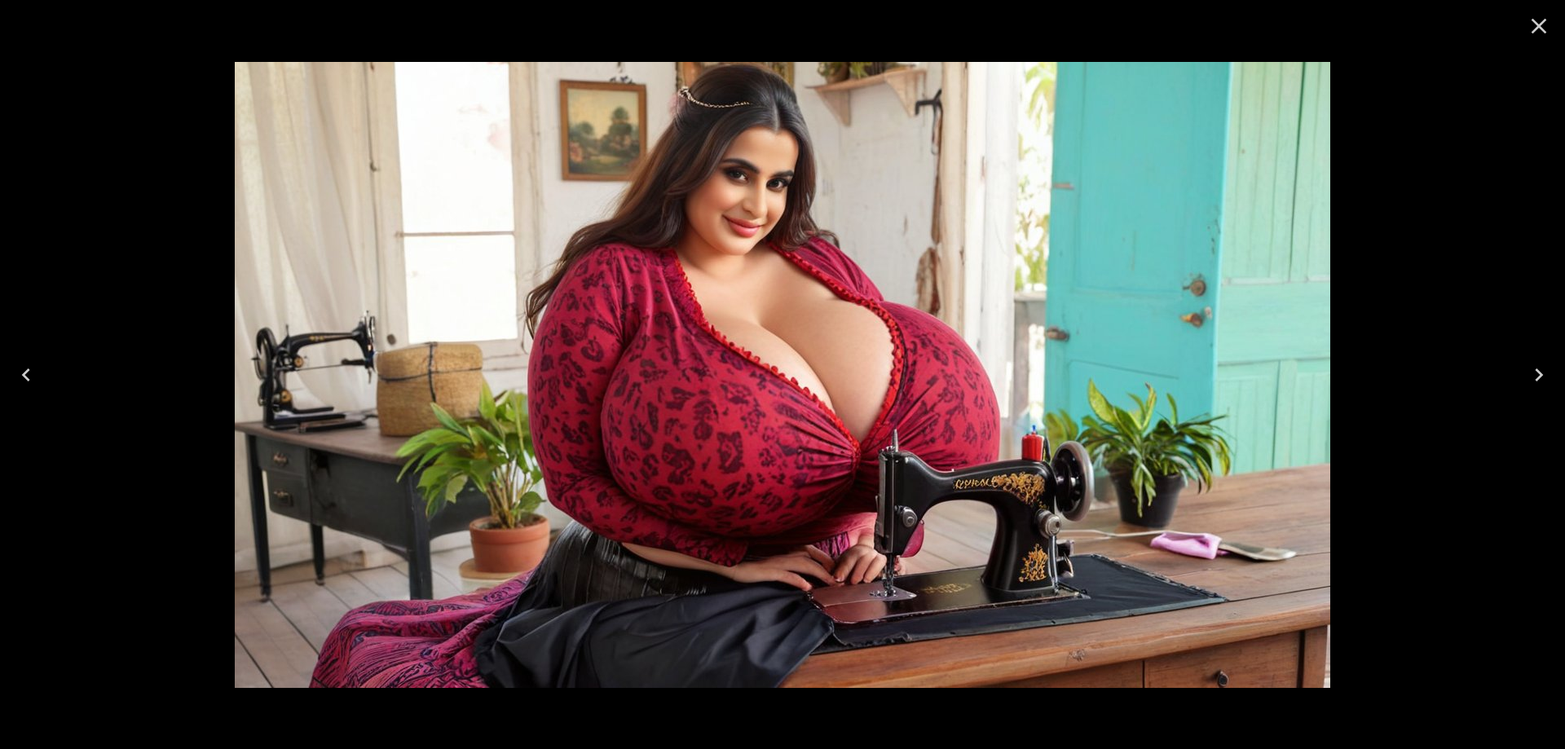
click at [13, 372] on icon "Previous" at bounding box center [26, 375] width 26 height 26
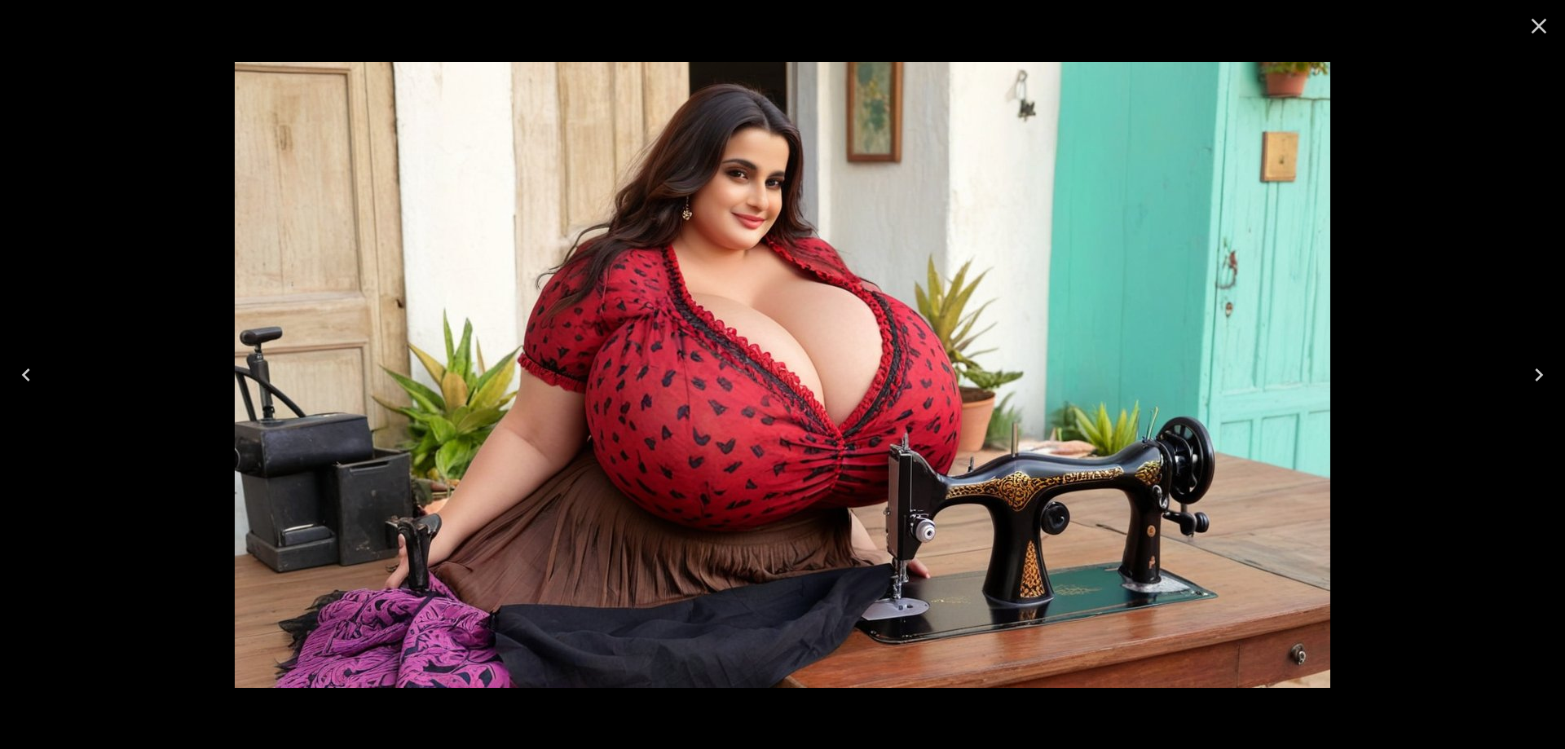
click at [13, 372] on icon "Previous" at bounding box center [26, 375] width 26 height 26
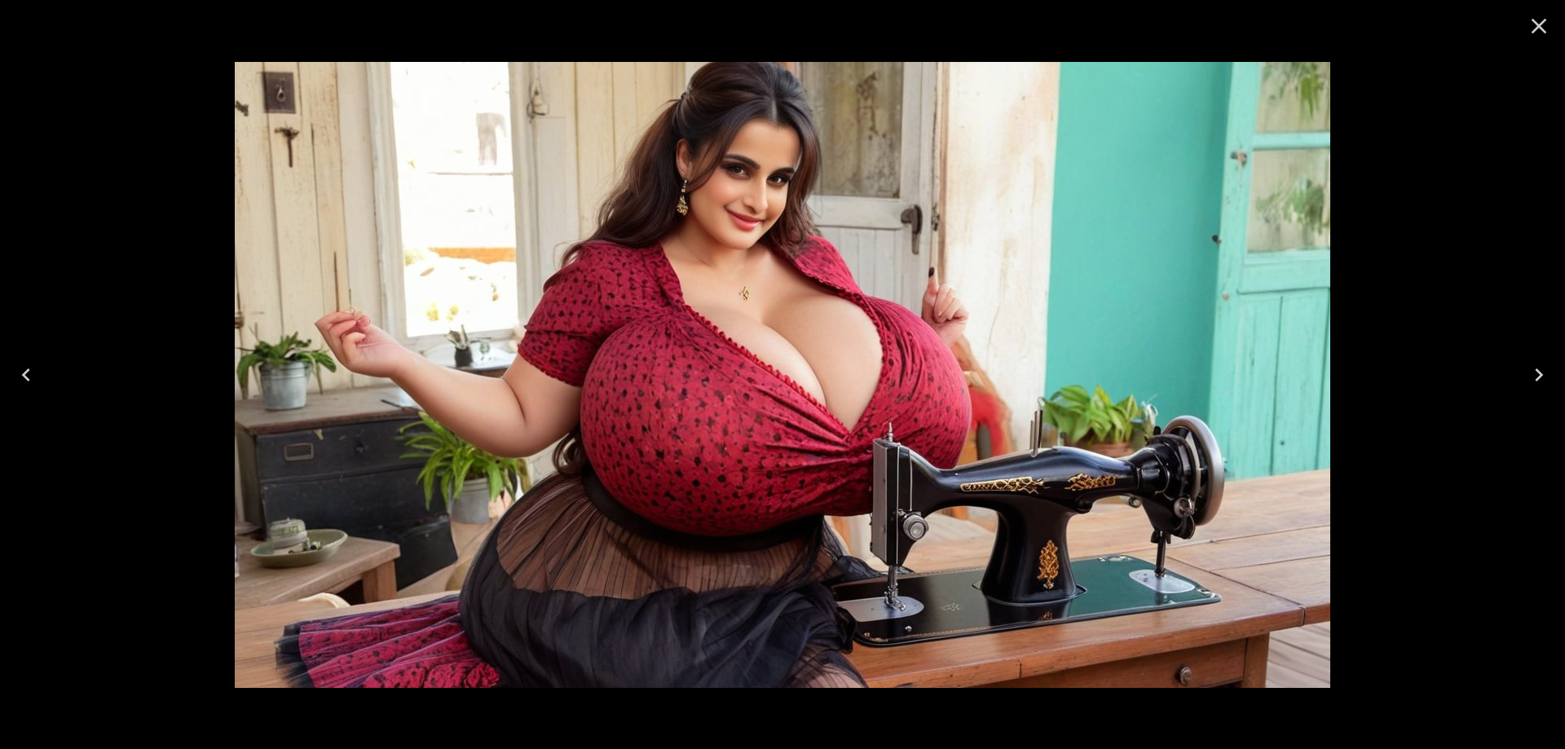
click at [1541, 27] on icon "Close" at bounding box center [1539, 26] width 26 height 26
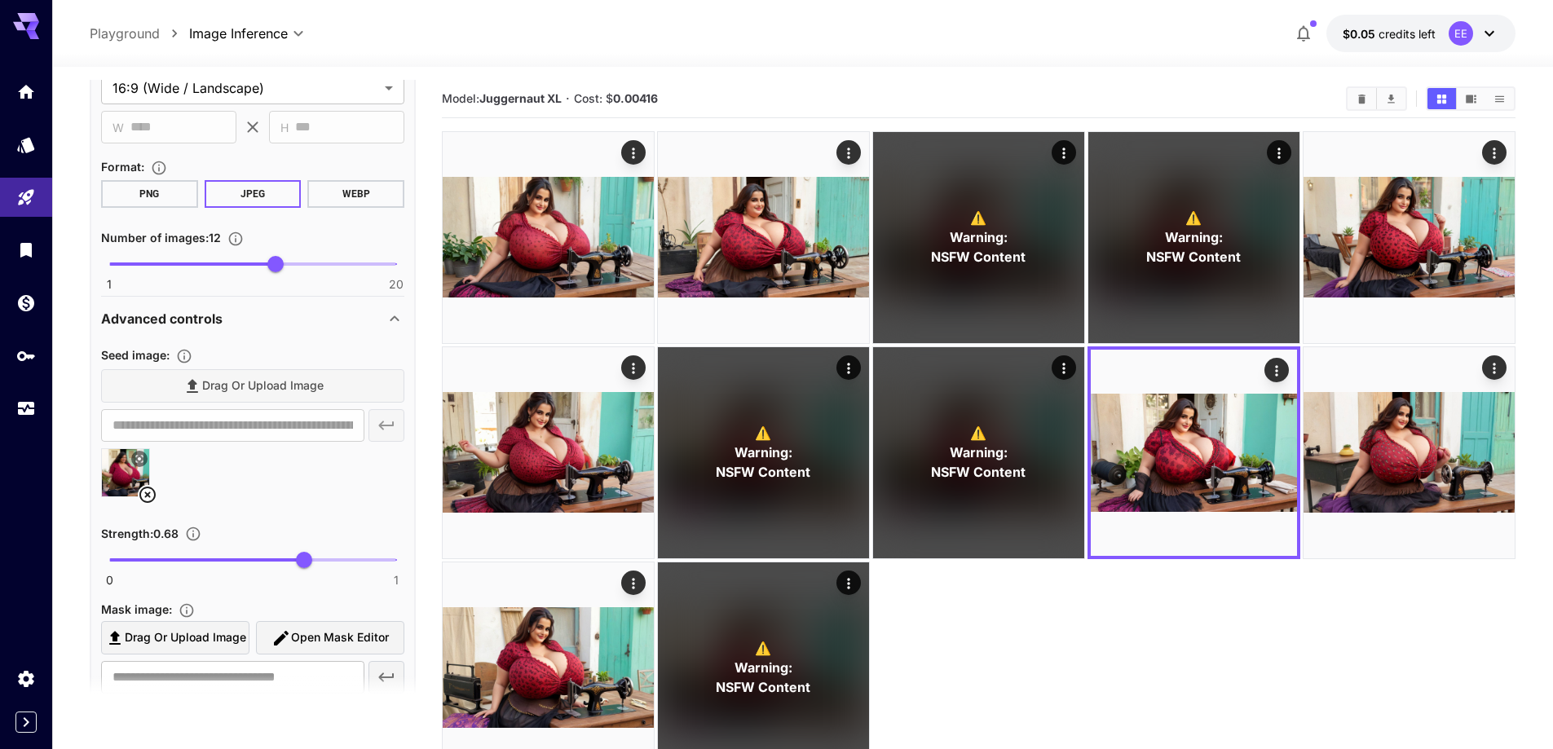
scroll to position [1549, 0]
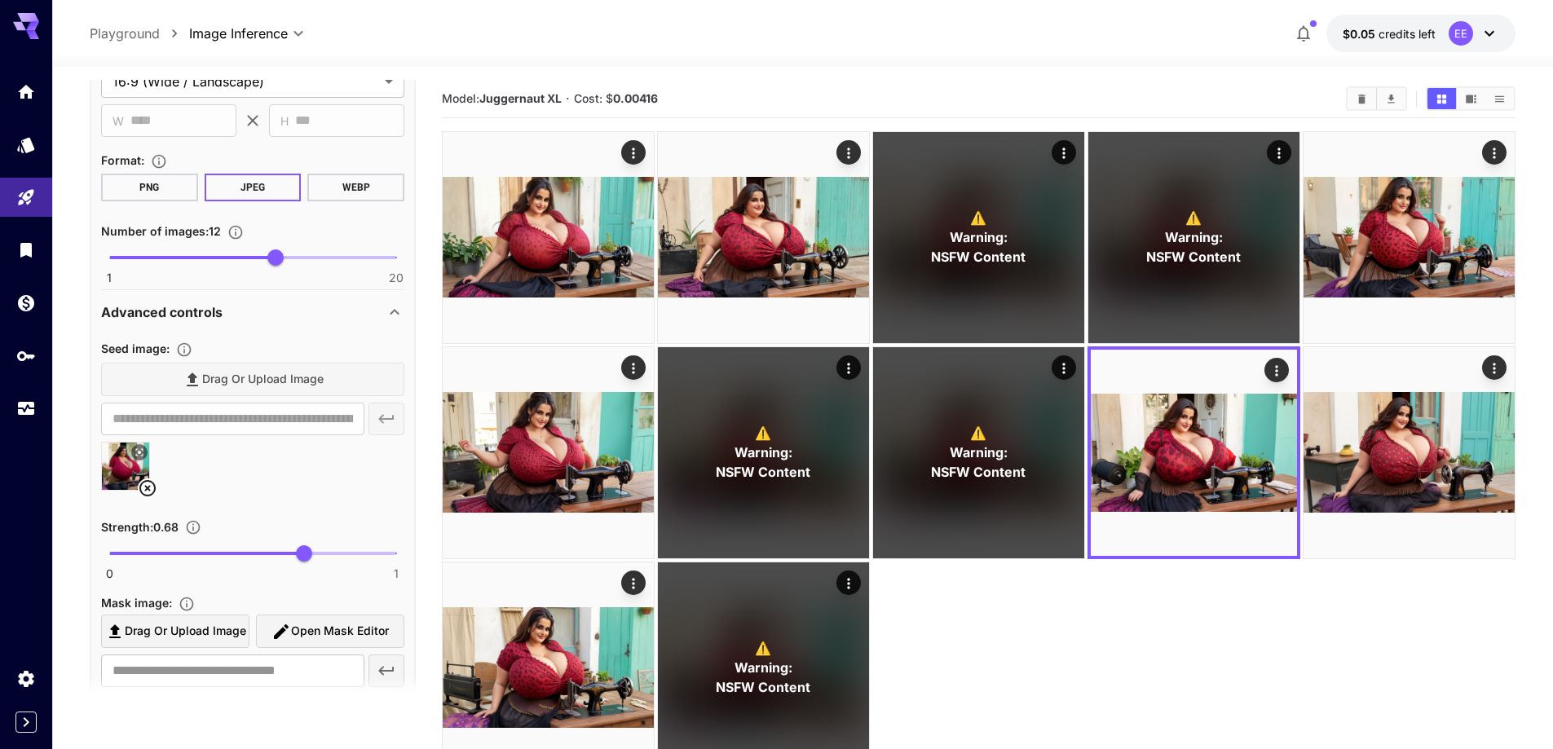
click at [152, 486] on icon at bounding box center [148, 488] width 20 height 20
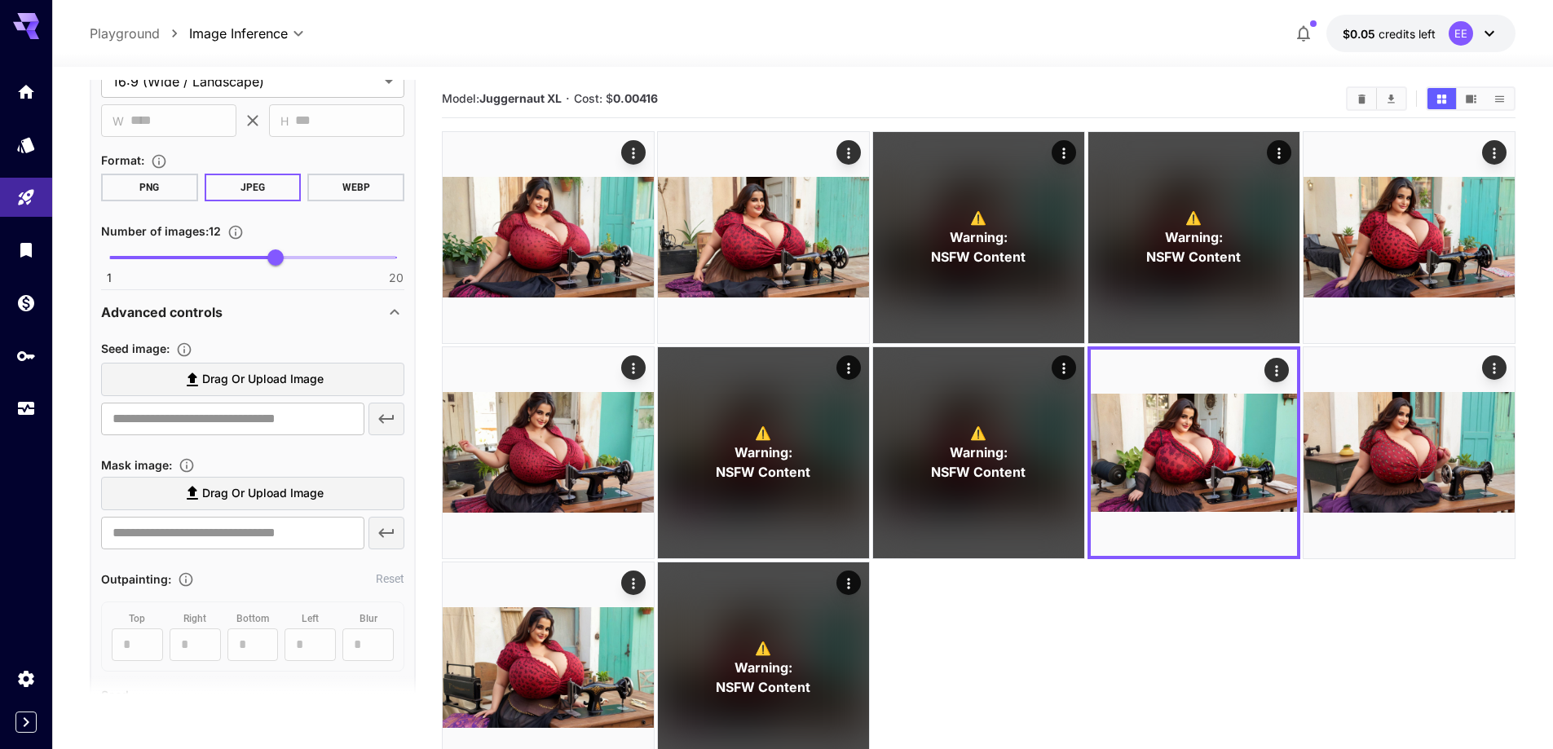
click at [264, 375] on span "Drag or upload image" at bounding box center [262, 379] width 121 height 20
click at [0, 0] on input "Drag or upload image" at bounding box center [0, 0] width 0 height 0
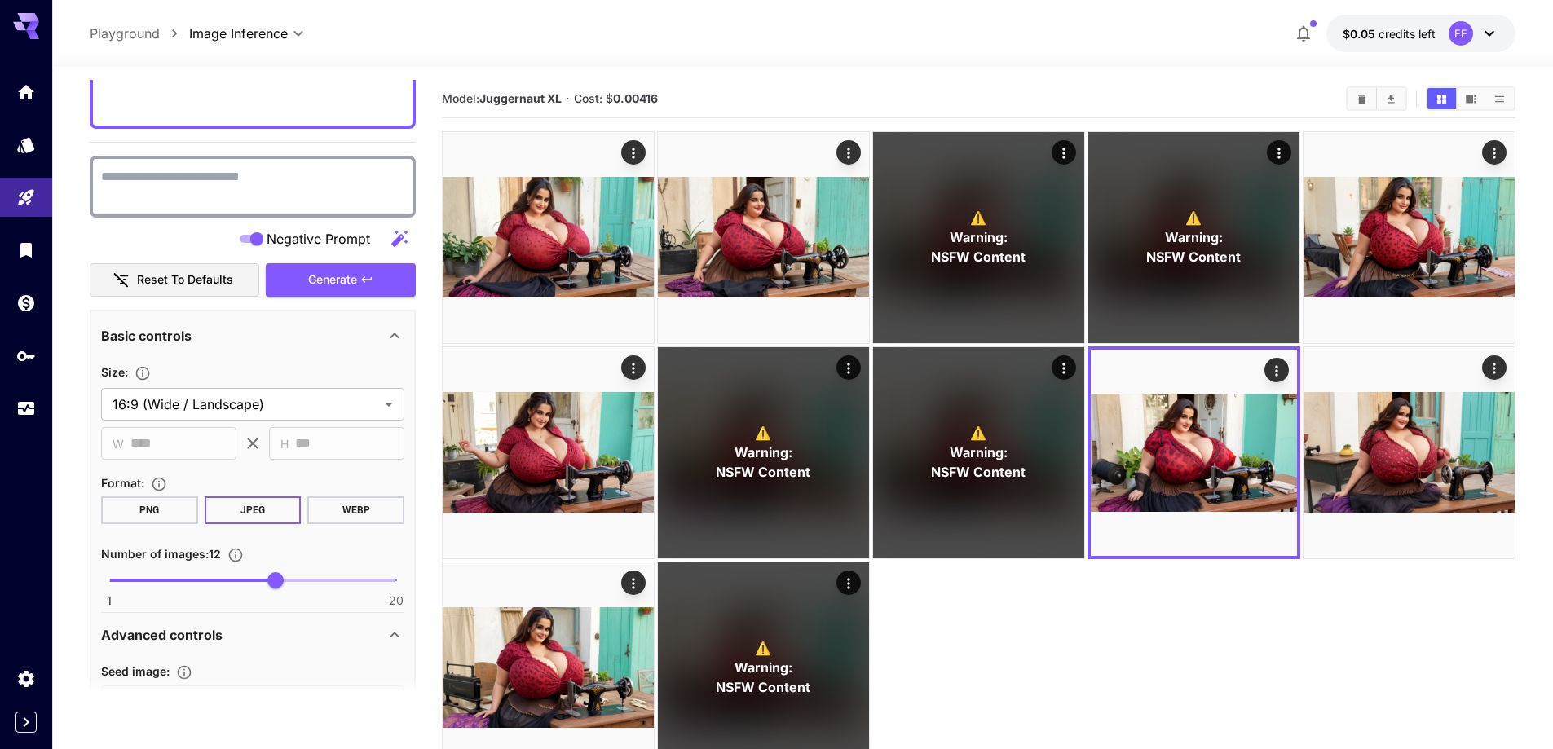
scroll to position [1223, 0]
type input "**********"
click at [366, 286] on icon "button" at bounding box center [366, 282] width 13 height 13
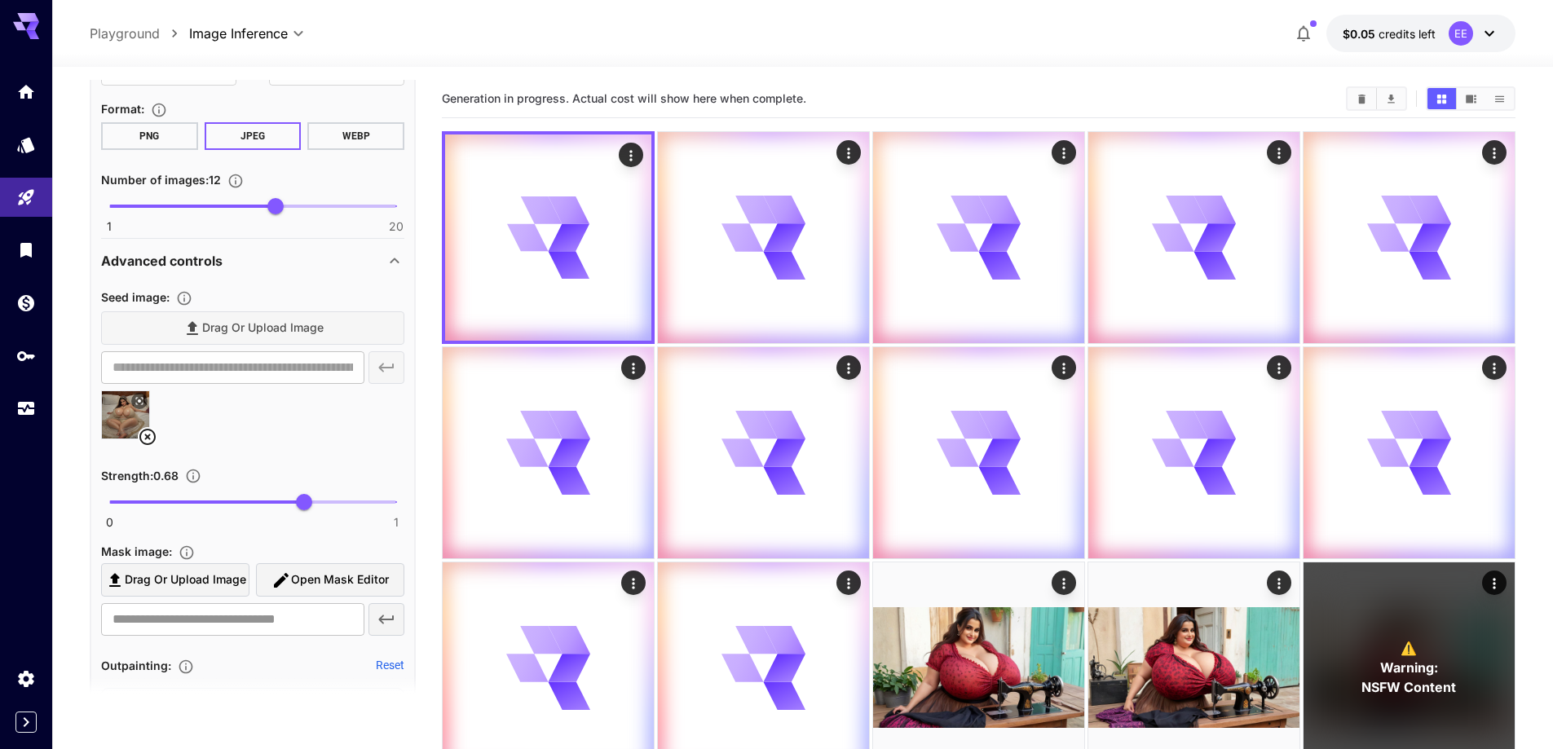
scroll to position [1630, 0]
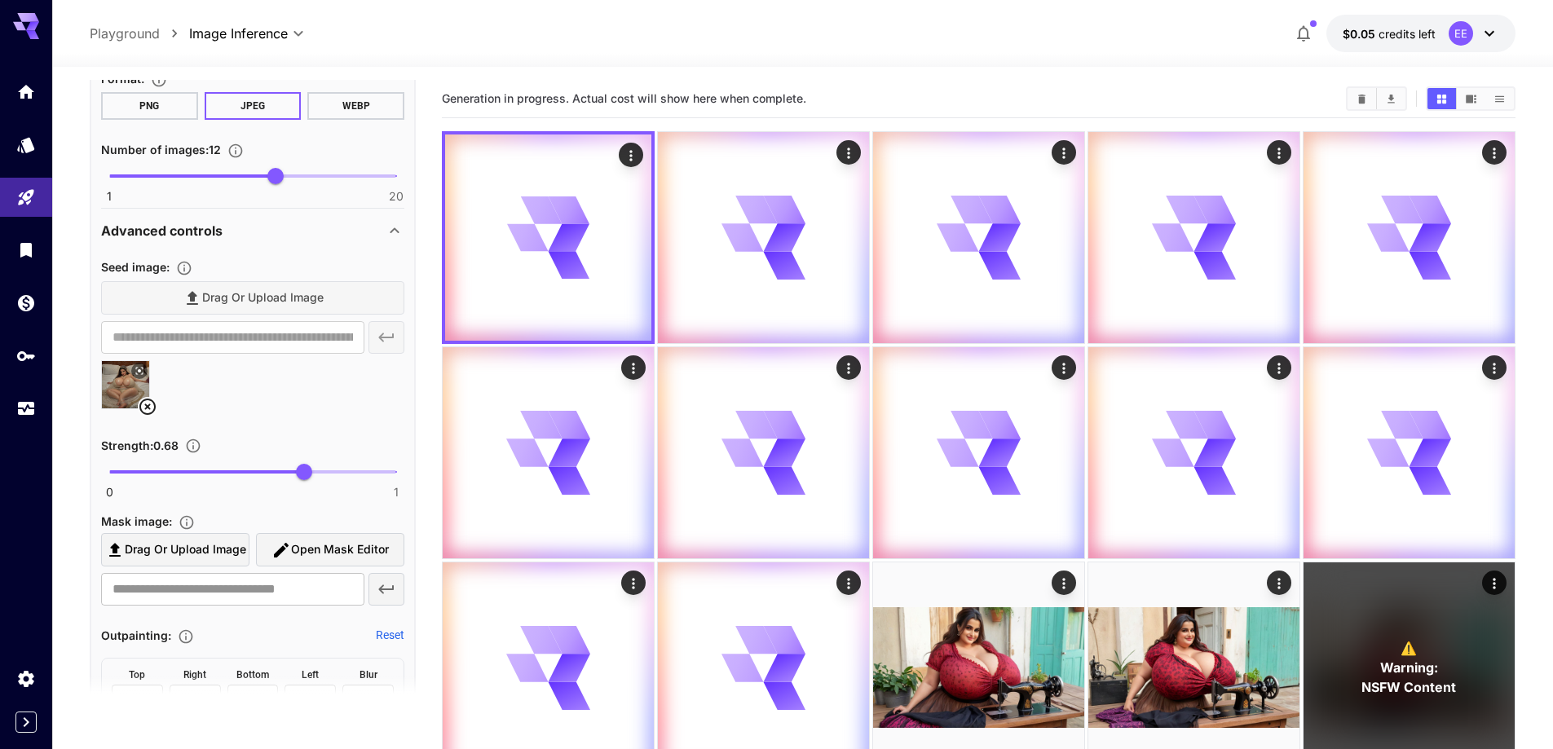
click at [152, 411] on icon at bounding box center [148, 407] width 20 height 20
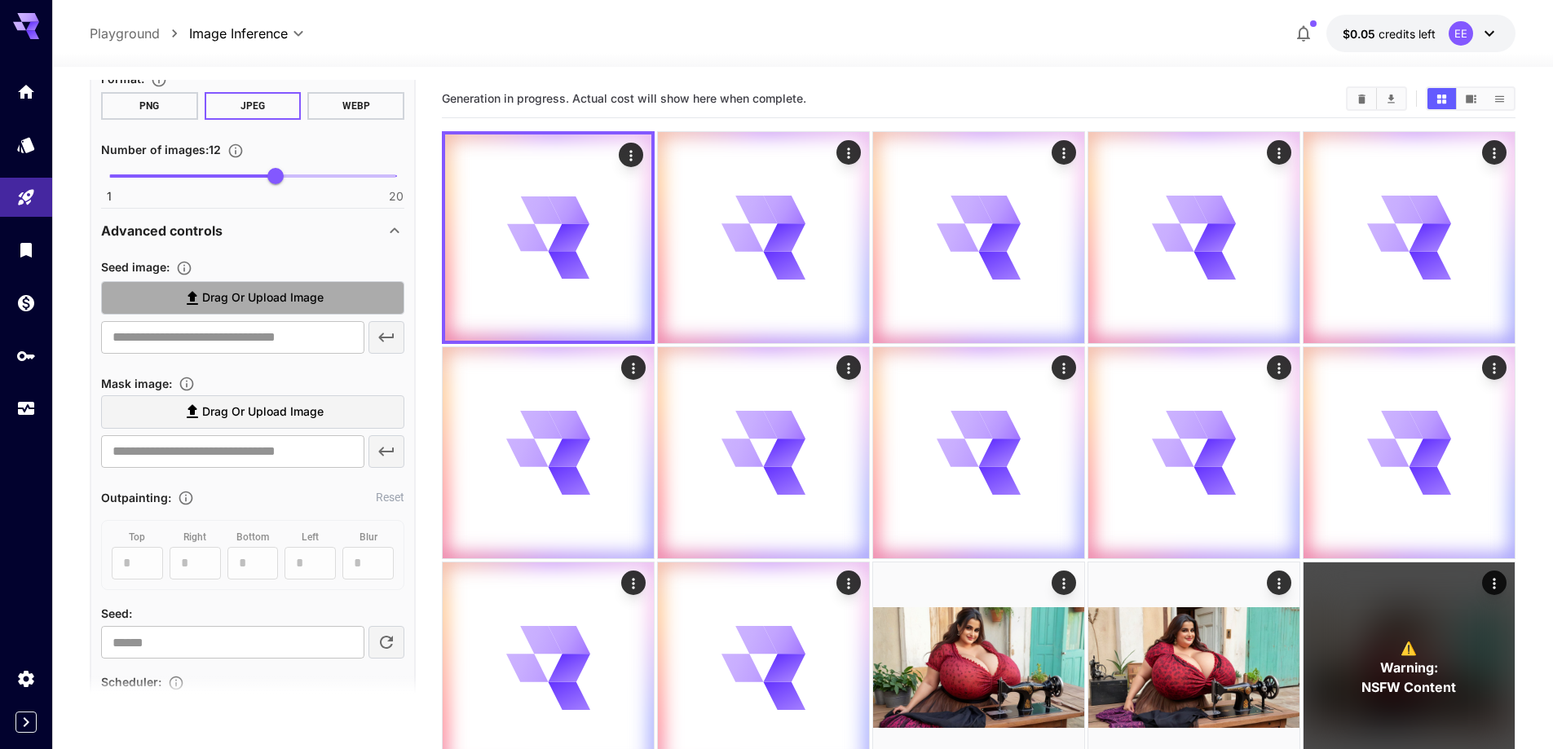
click at [265, 310] on label "Drag or upload image" at bounding box center [252, 297] width 303 height 33
click at [0, 0] on input "Drag or upload image" at bounding box center [0, 0] width 0 height 0
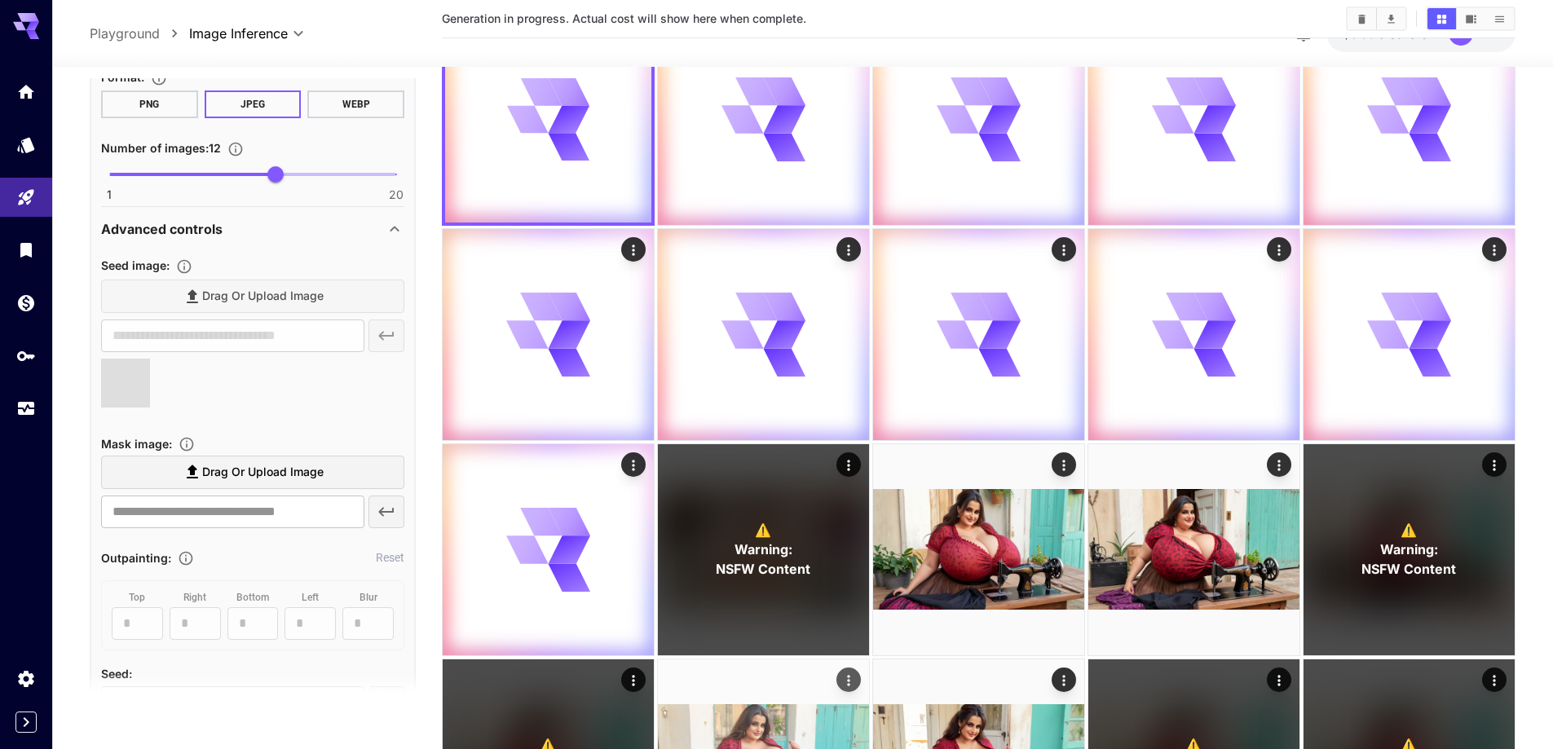
scroll to position [163, 0]
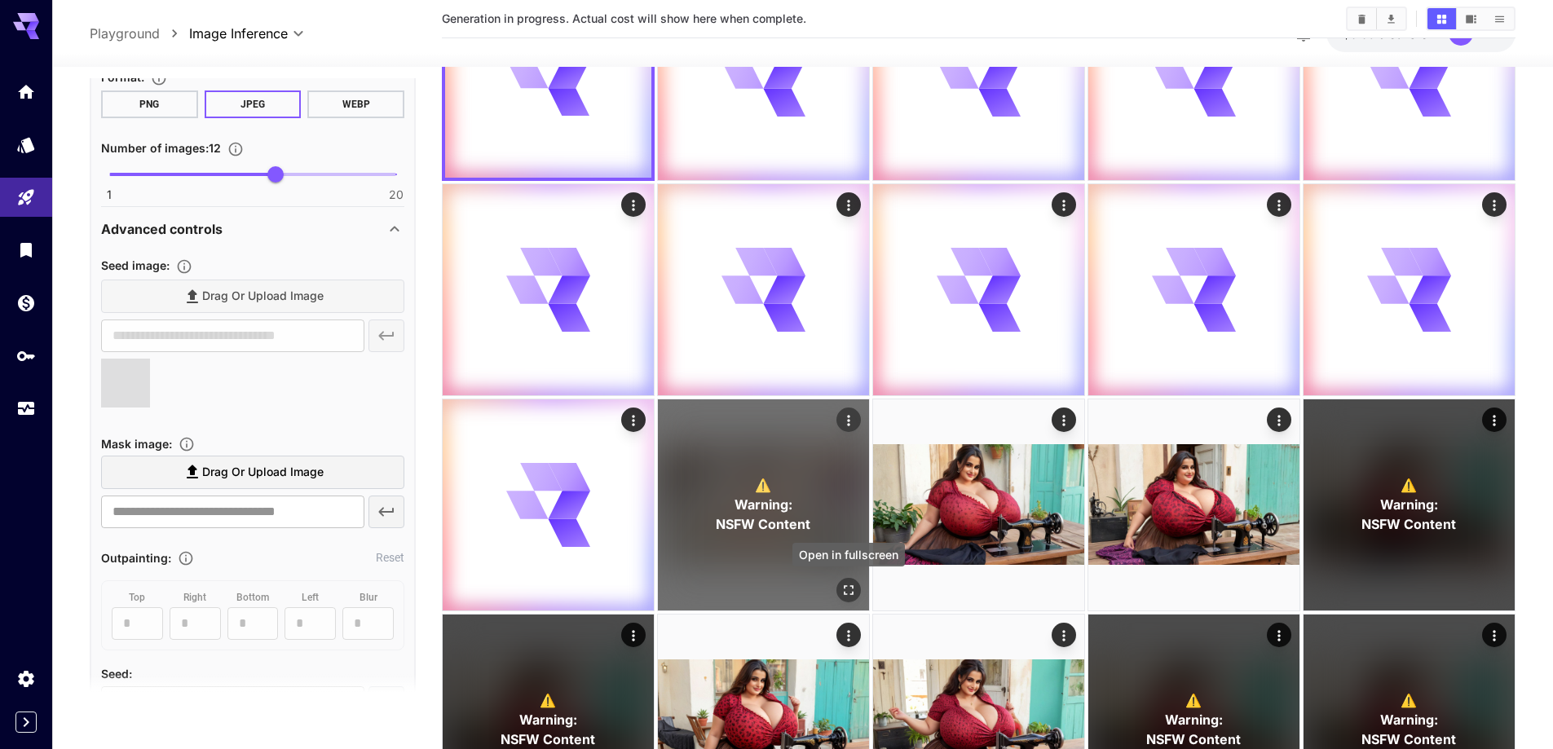
click at [849, 588] on icon "Open in fullscreen" at bounding box center [848, 590] width 16 height 16
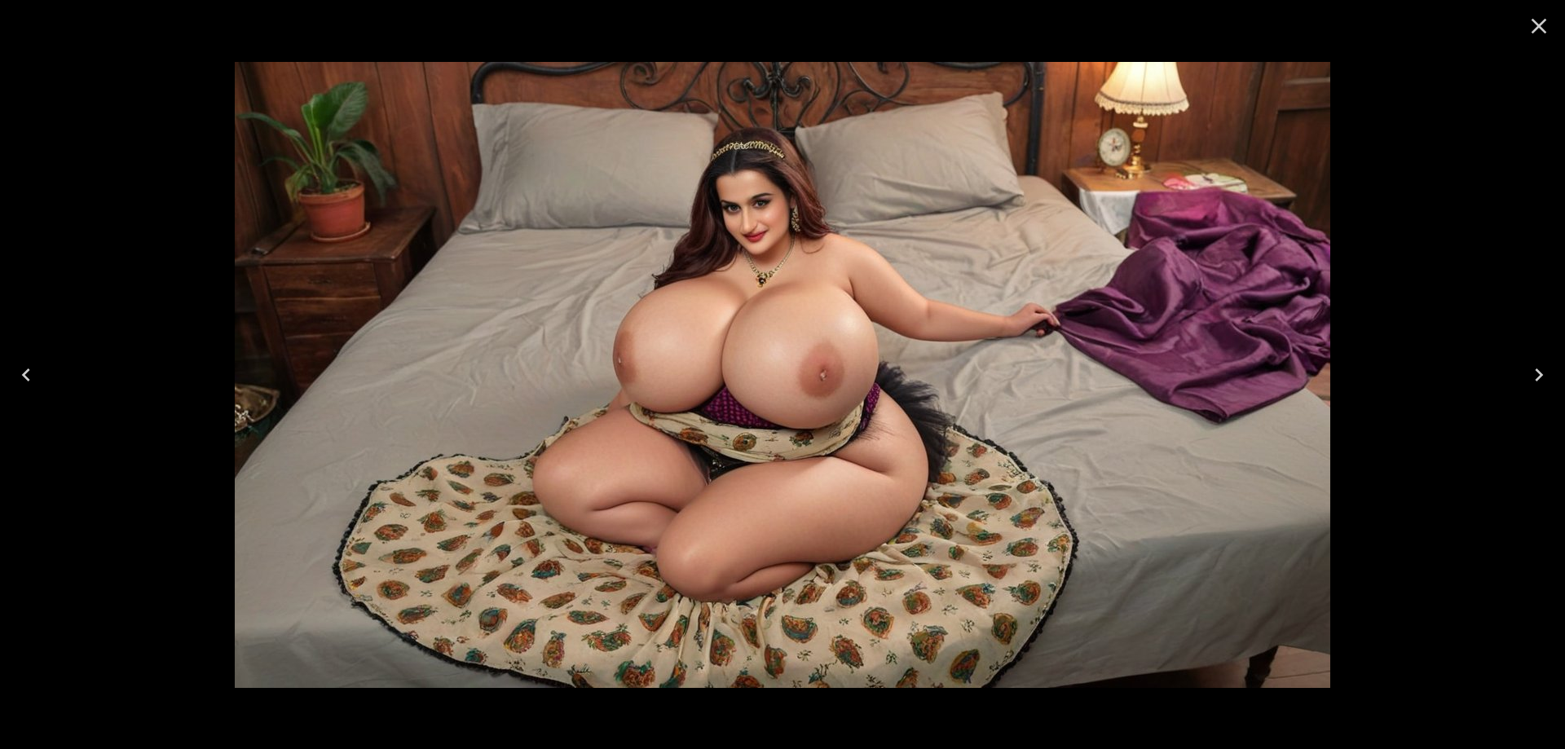
type input "**********"
click at [1540, 16] on icon "Close" at bounding box center [1539, 26] width 26 height 26
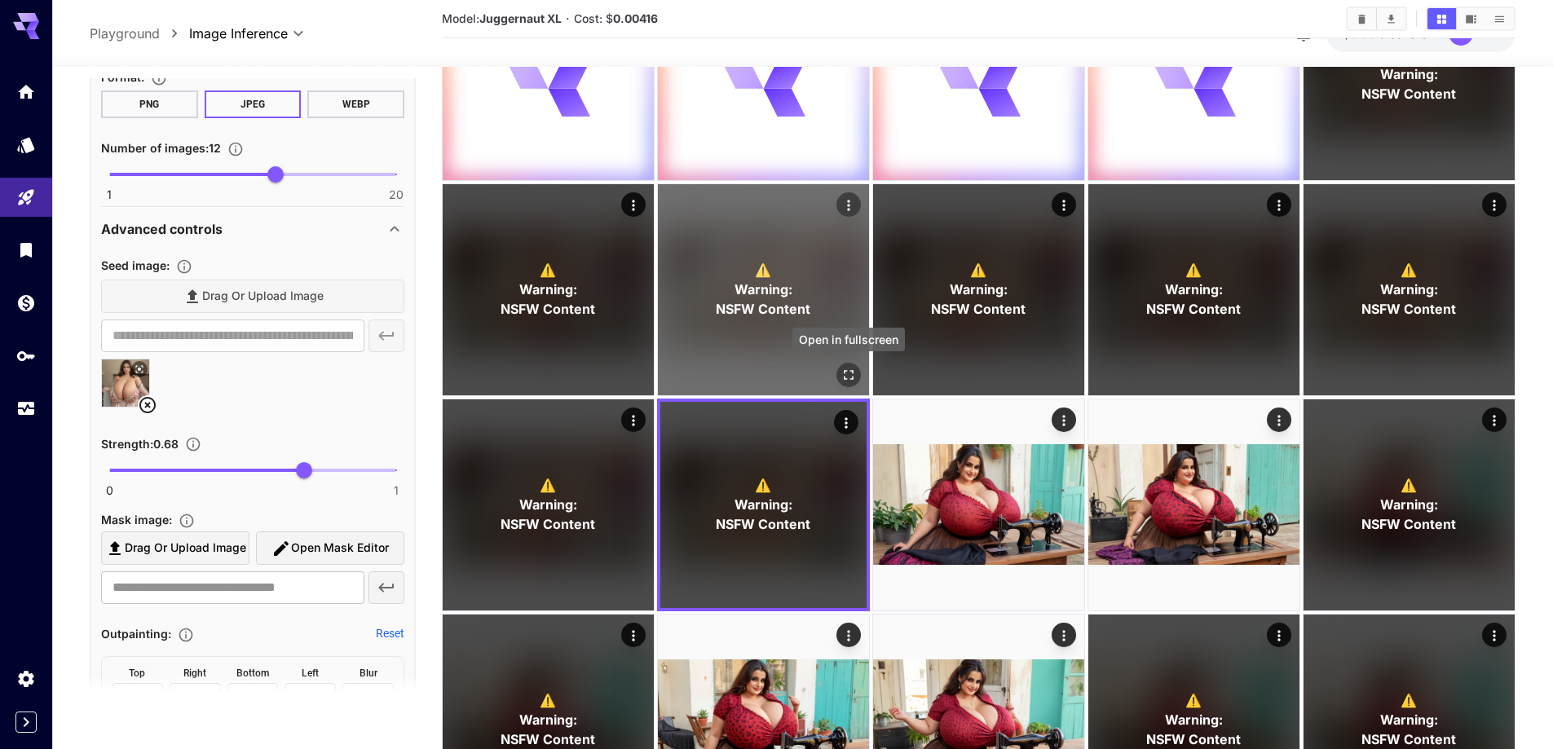
click at [842, 373] on icon "Open in fullscreen" at bounding box center [848, 375] width 16 height 16
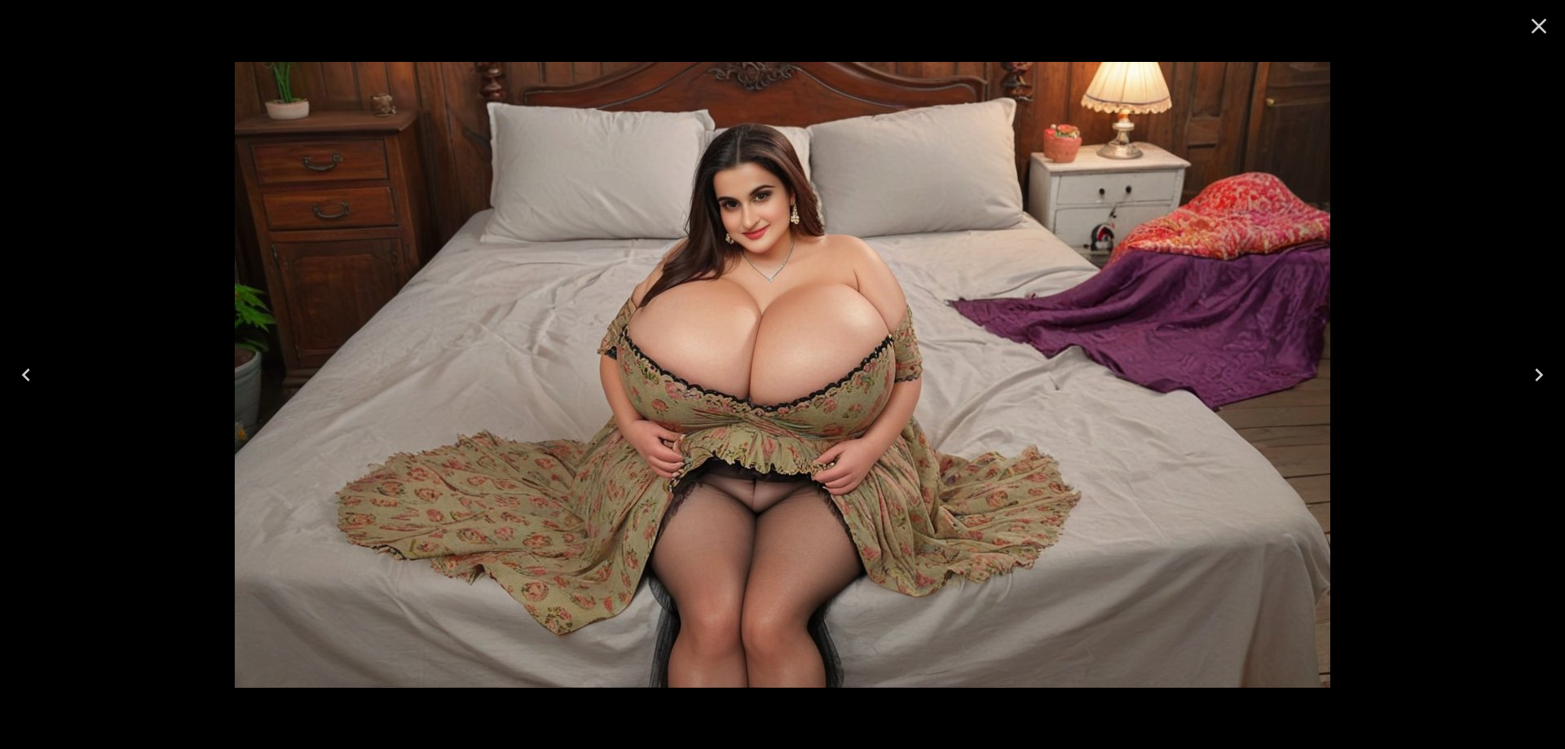
click at [20, 386] on icon "Previous" at bounding box center [26, 375] width 26 height 26
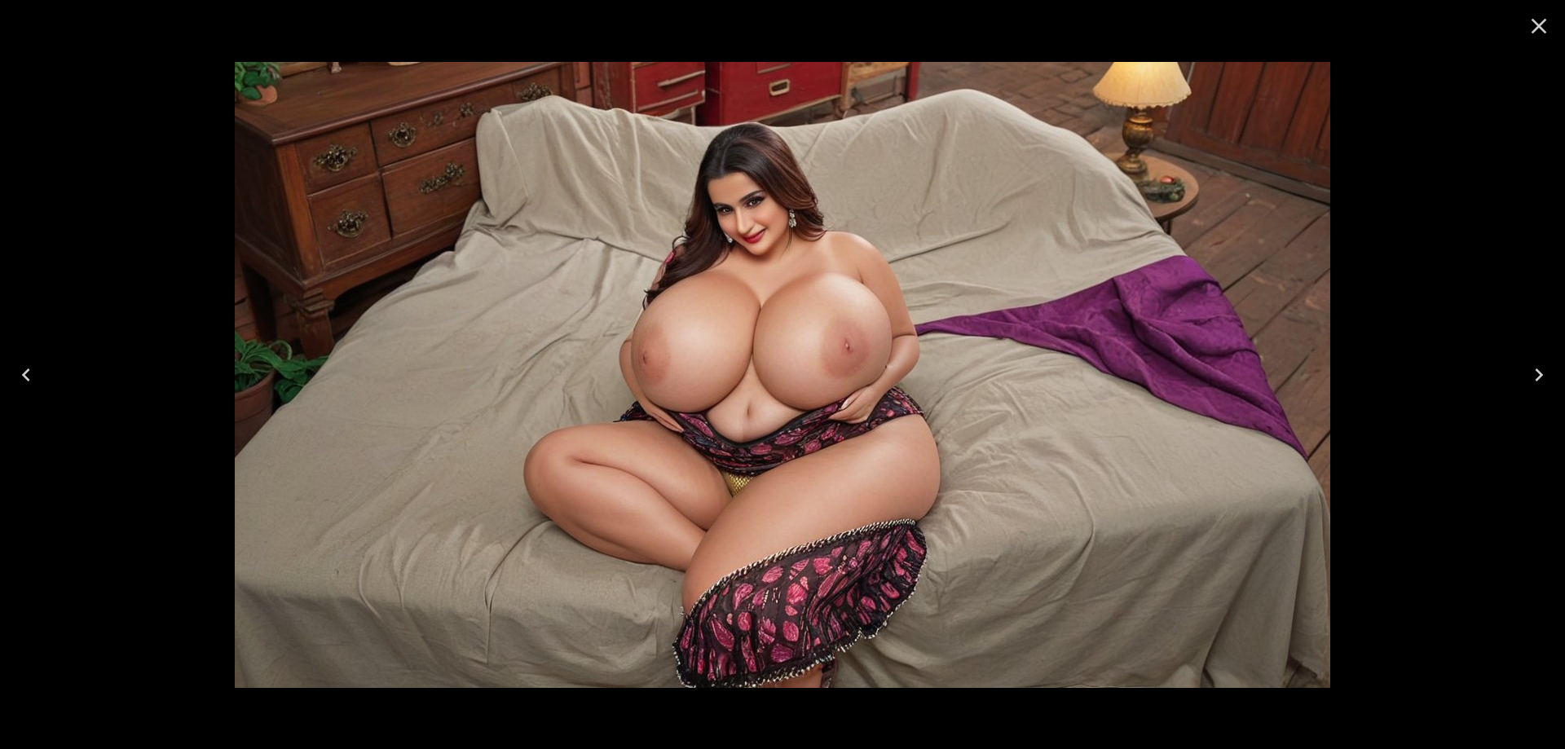
click at [20, 386] on icon "Previous" at bounding box center [26, 375] width 26 height 26
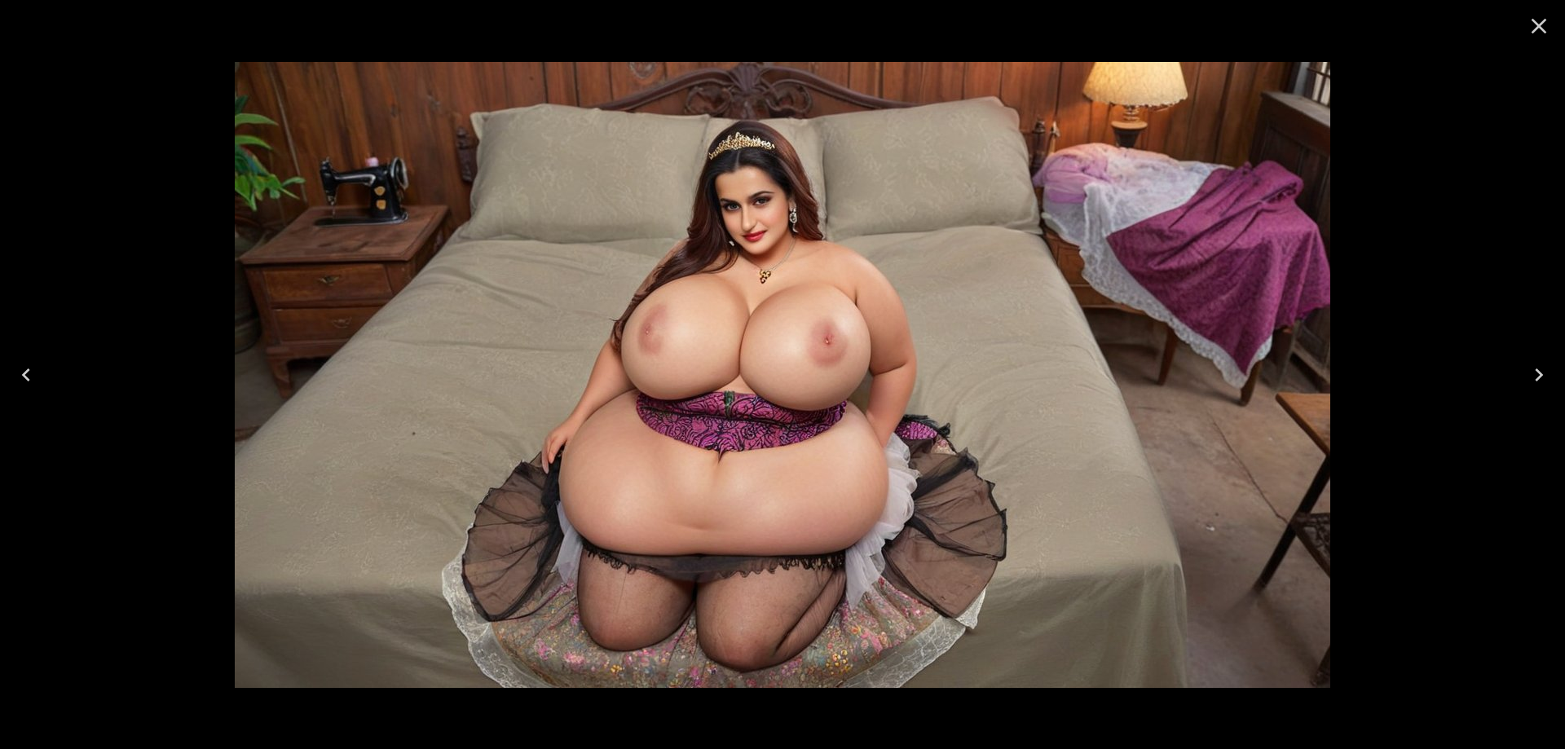
click at [20, 386] on icon "Previous" at bounding box center [26, 375] width 26 height 26
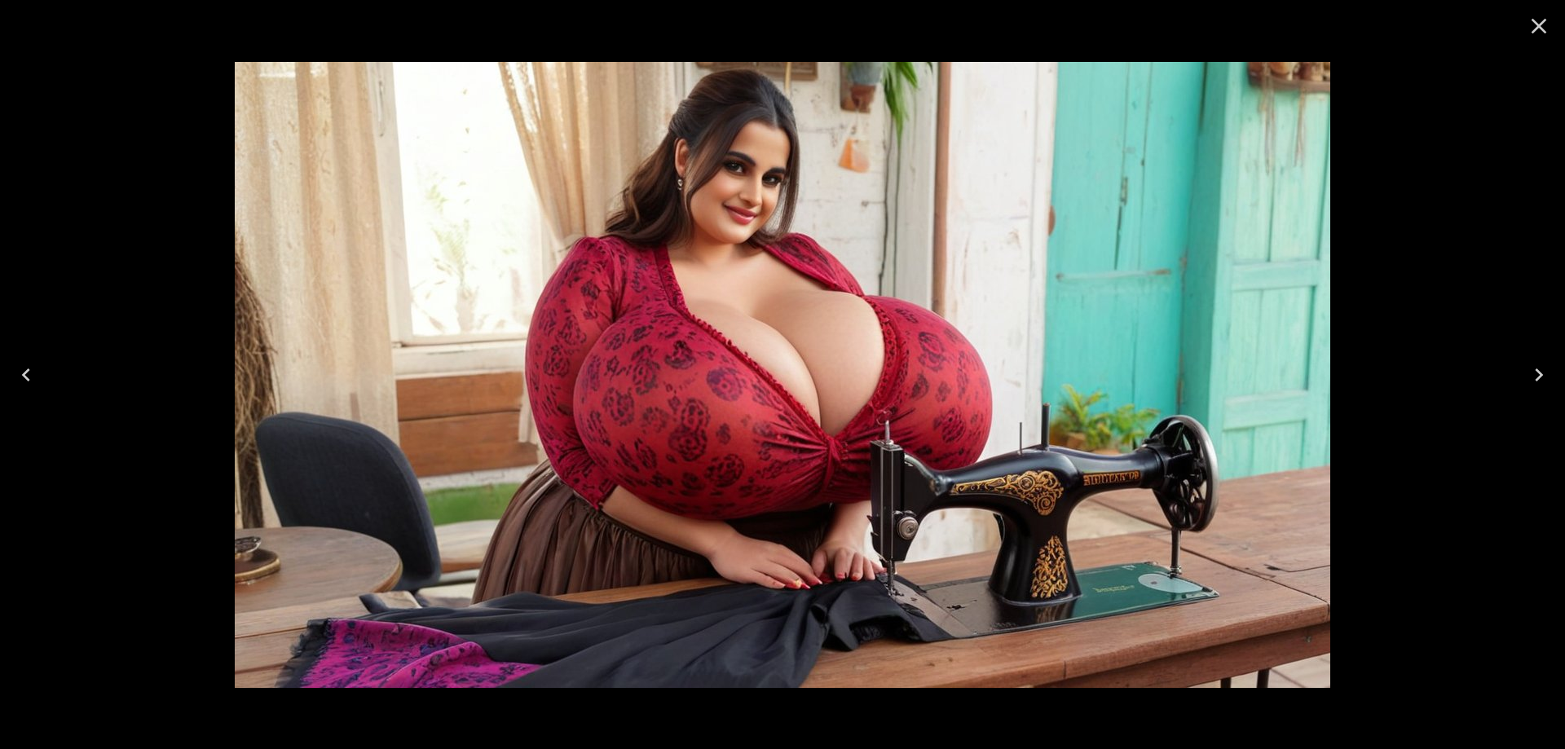
click at [1544, 29] on icon "Close" at bounding box center [1539, 26] width 26 height 26
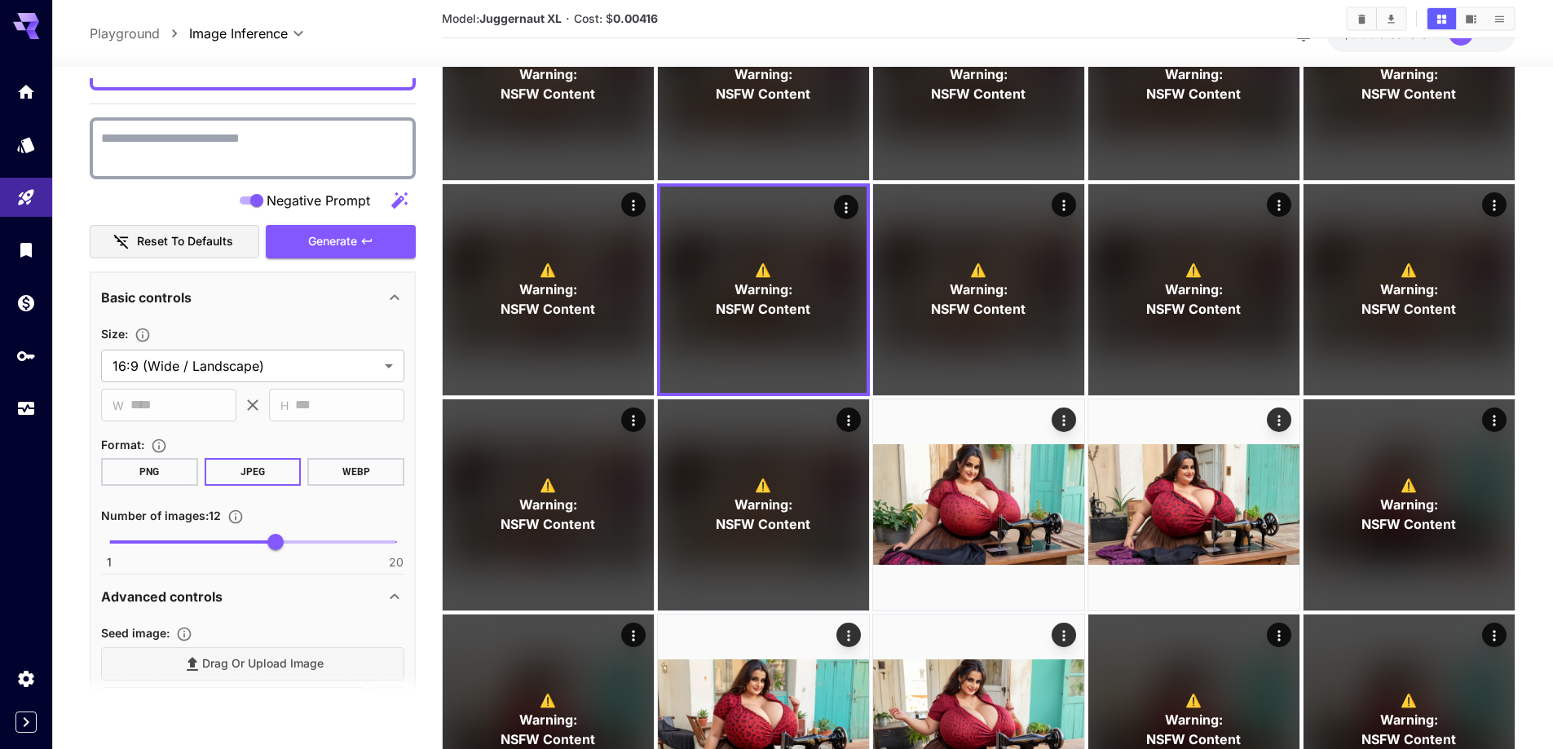
scroll to position [1223, 0]
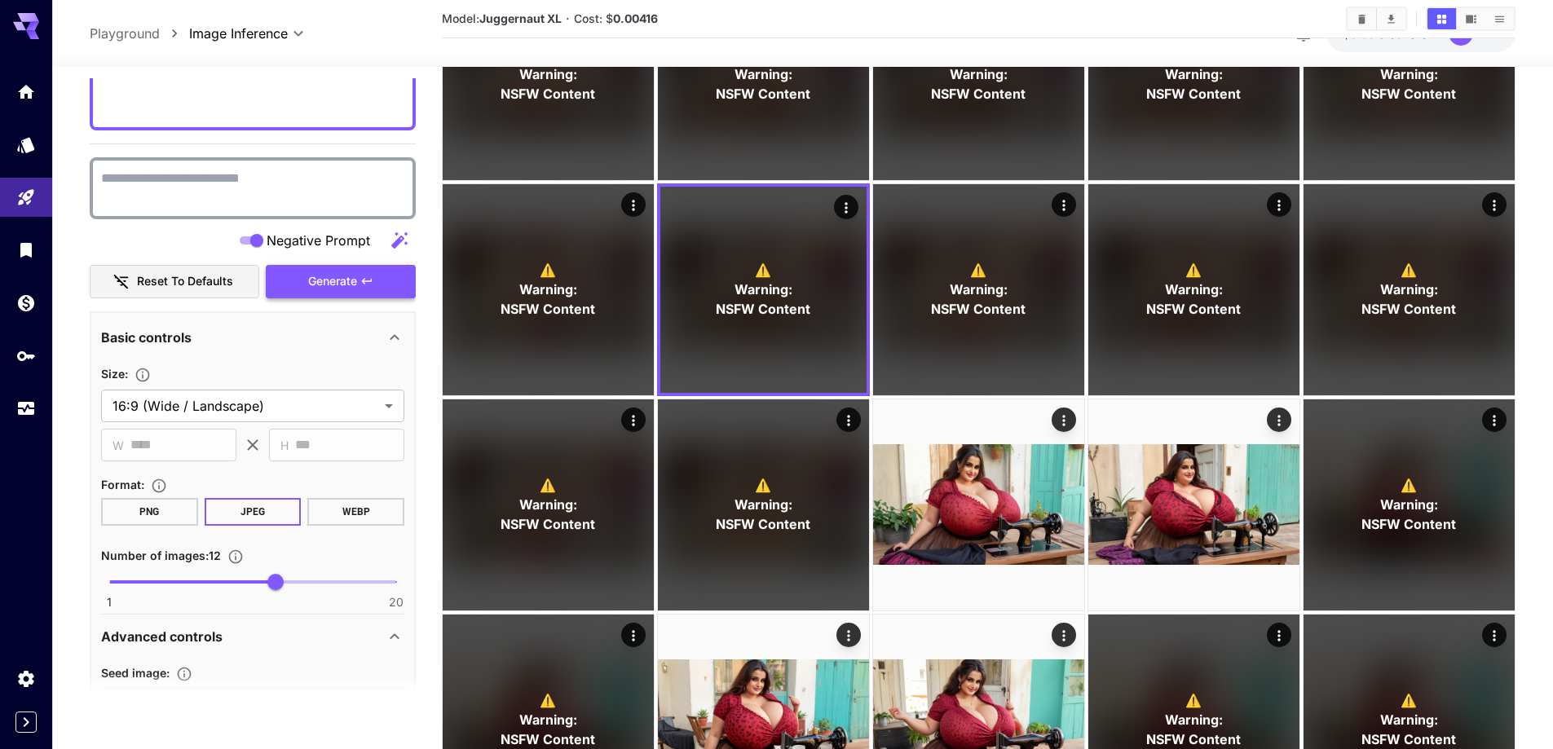
click at [311, 276] on span "Generate" at bounding box center [332, 281] width 49 height 20
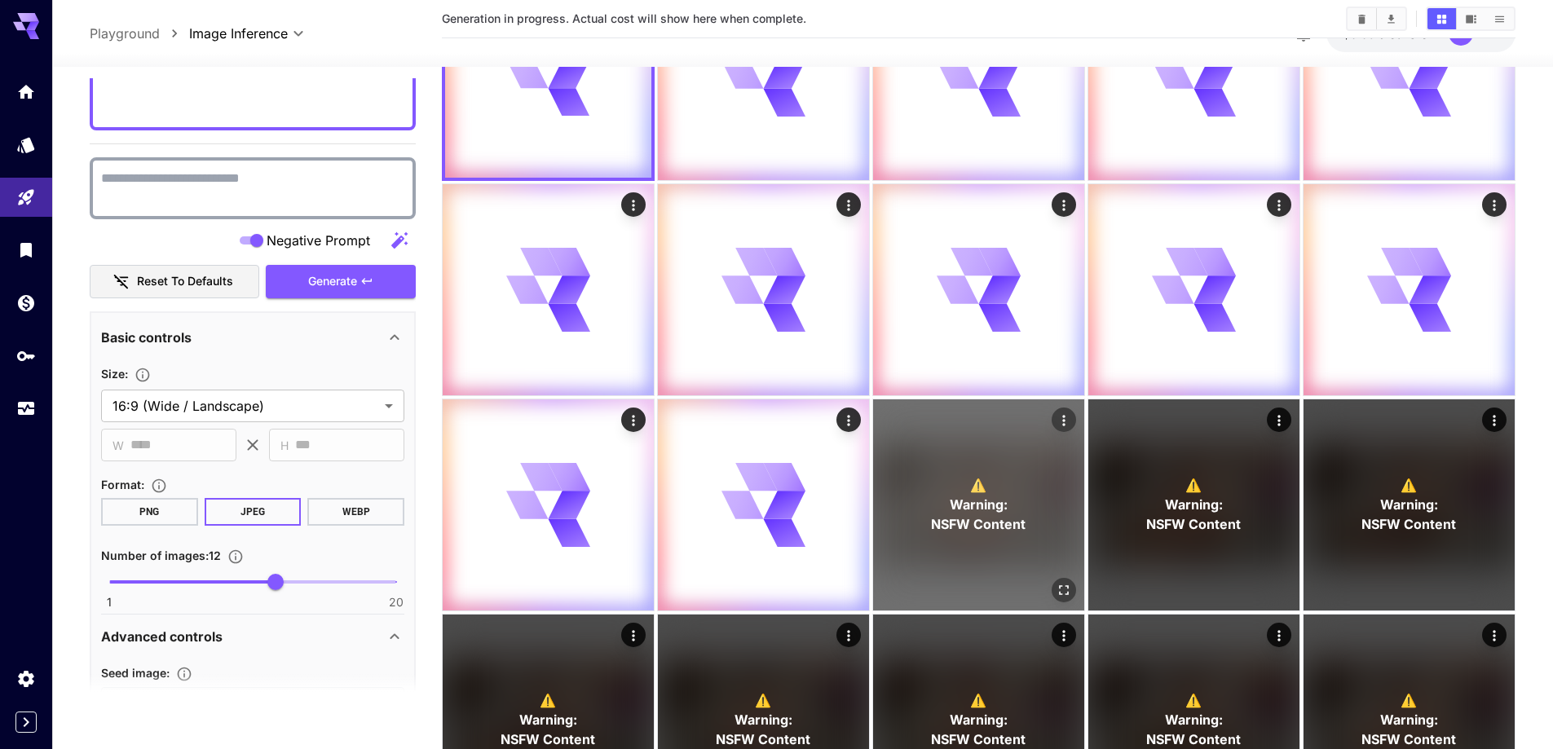
scroll to position [245, 0]
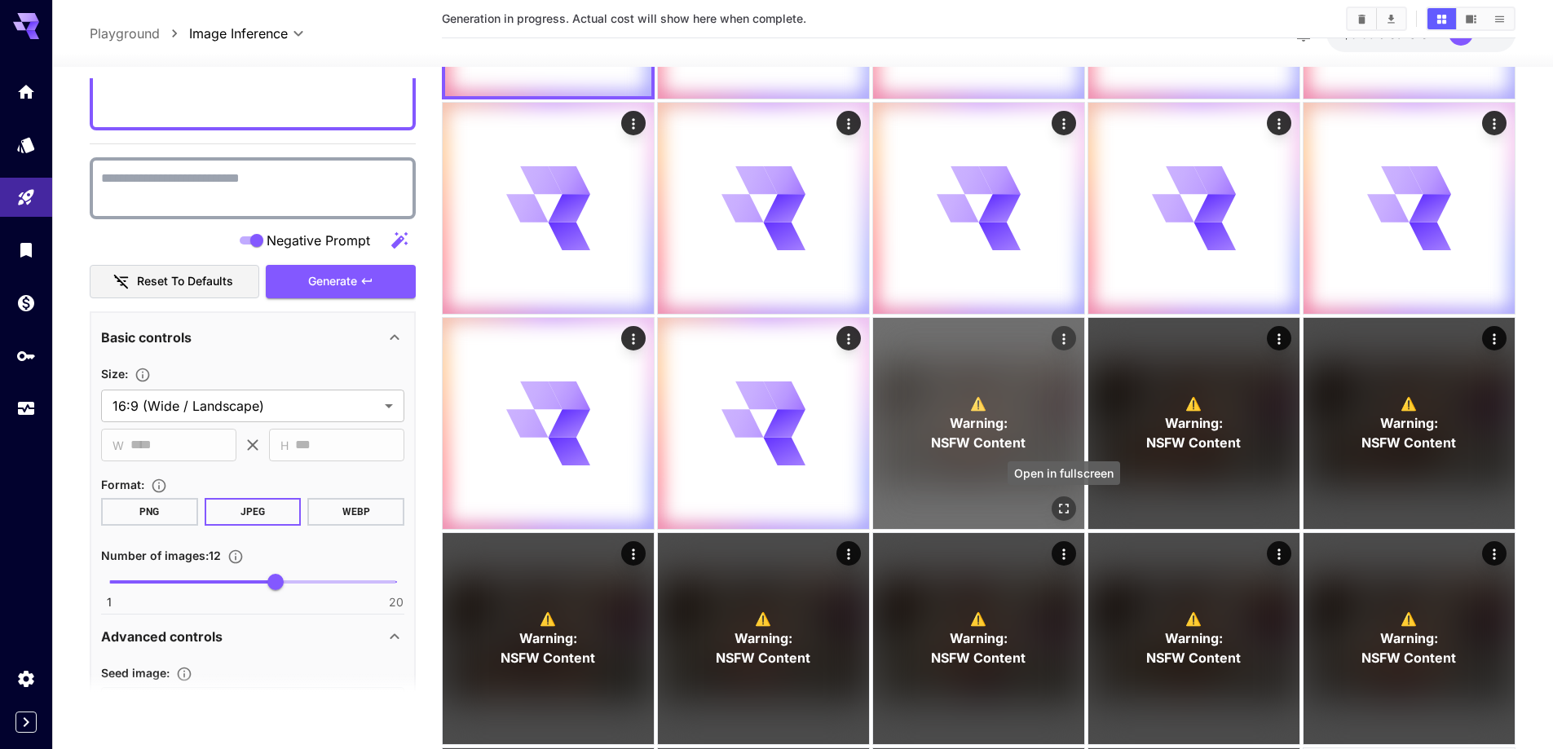
click at [1060, 507] on icon "Open in fullscreen" at bounding box center [1064, 509] width 10 height 10
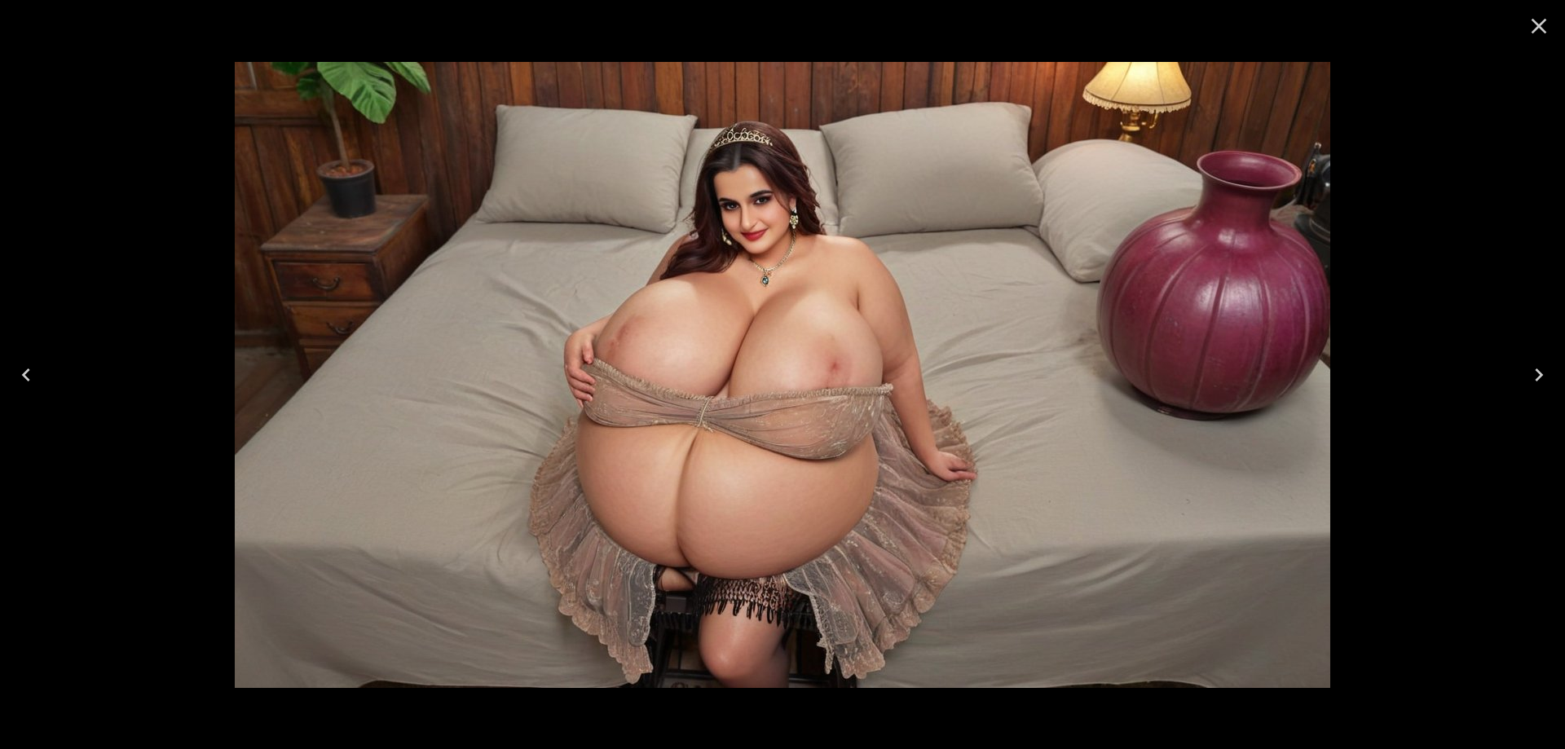
click at [1534, 373] on icon "Next" at bounding box center [1539, 375] width 26 height 26
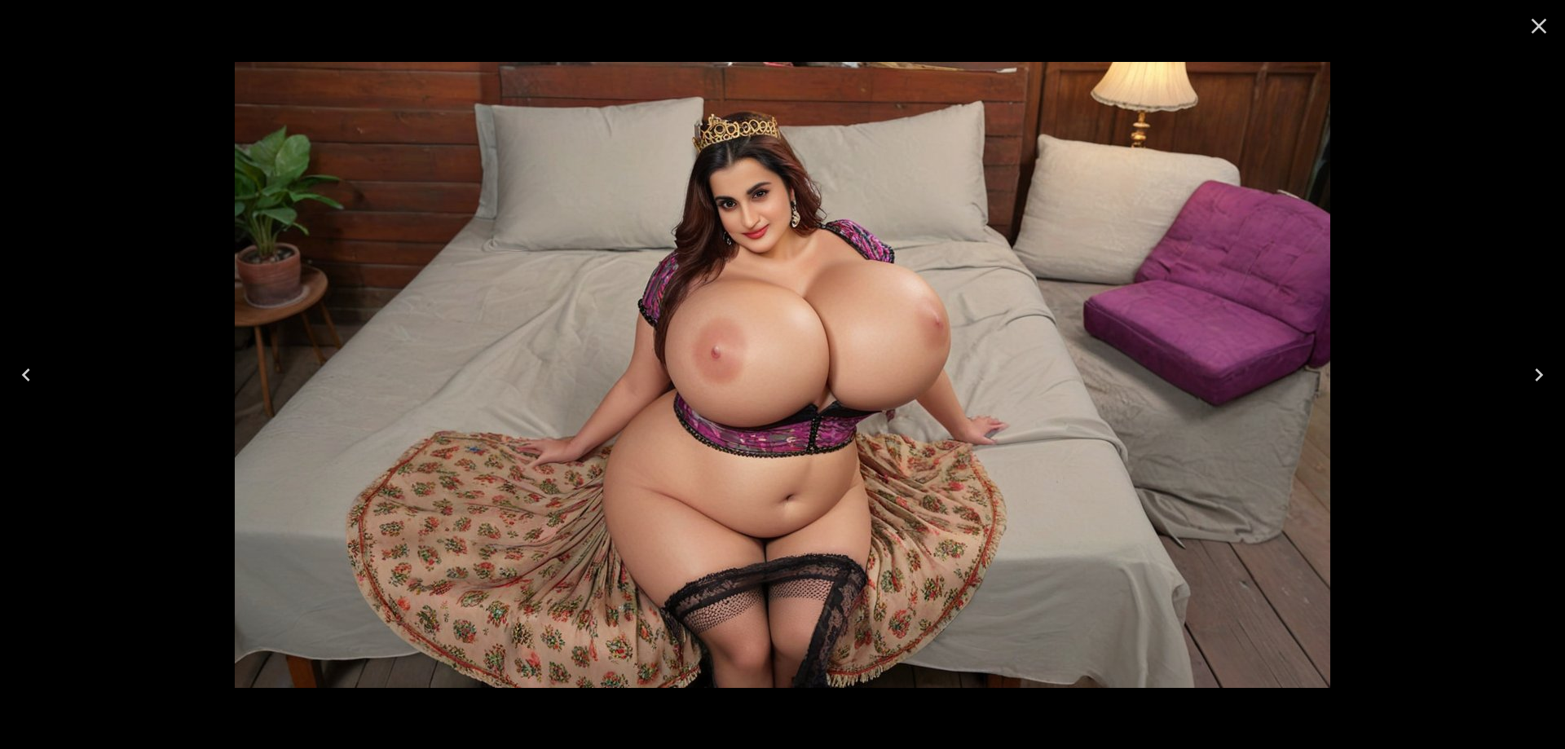
click at [1534, 373] on icon "Next" at bounding box center [1539, 375] width 26 height 26
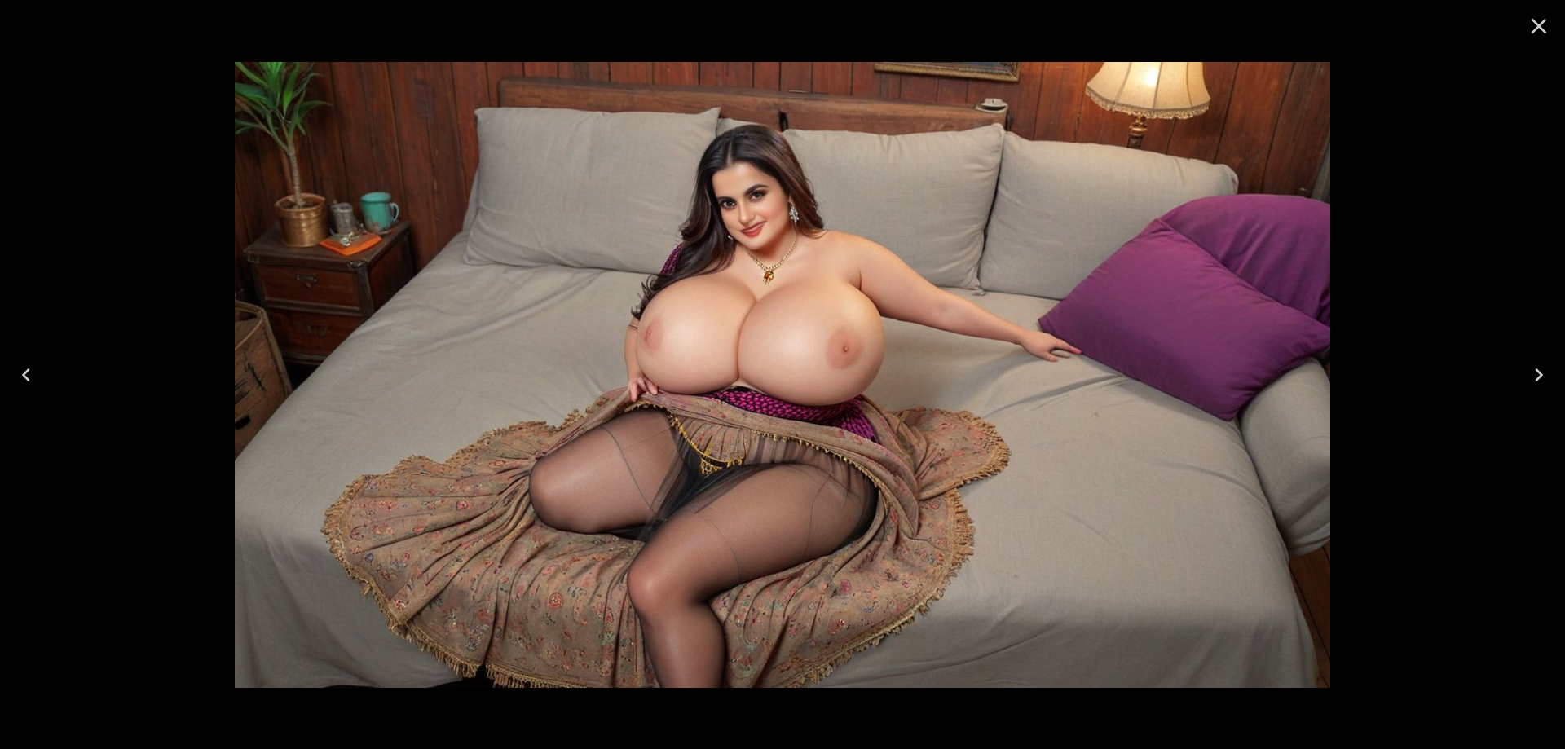
click at [1534, 373] on icon "Next" at bounding box center [1539, 375] width 26 height 26
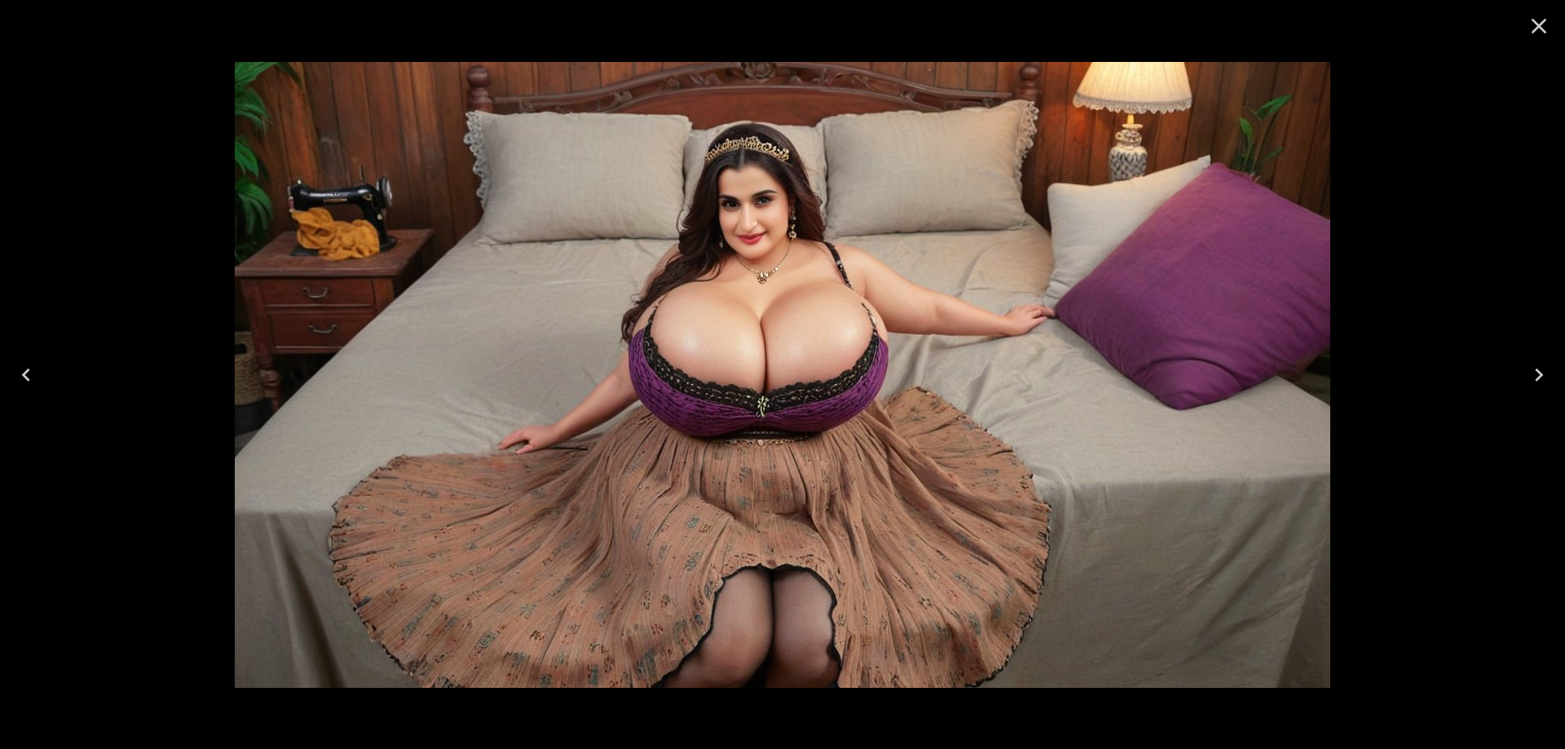
click at [1534, 373] on icon "Next" at bounding box center [1539, 375] width 26 height 26
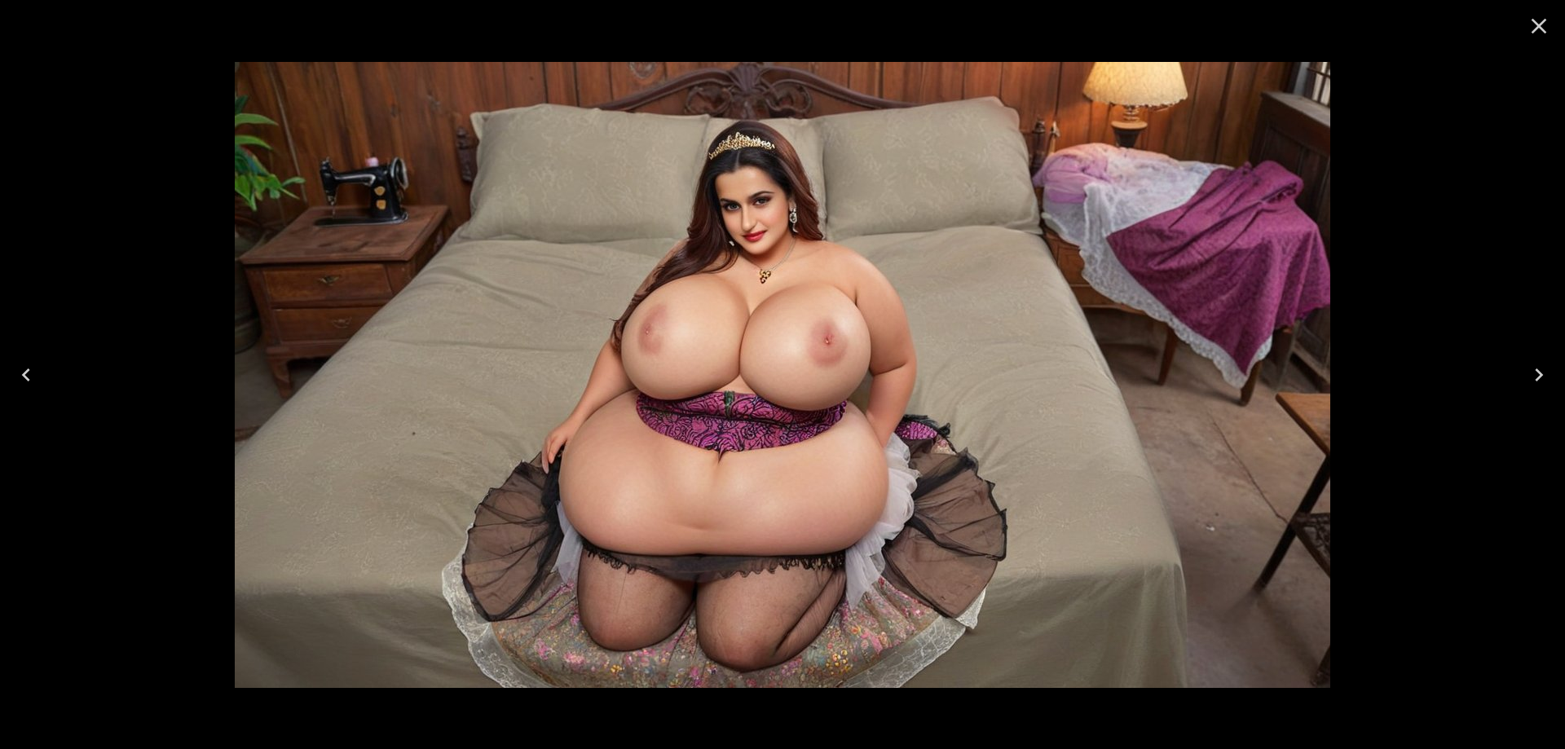
click at [1534, 373] on icon "Next" at bounding box center [1539, 375] width 26 height 26
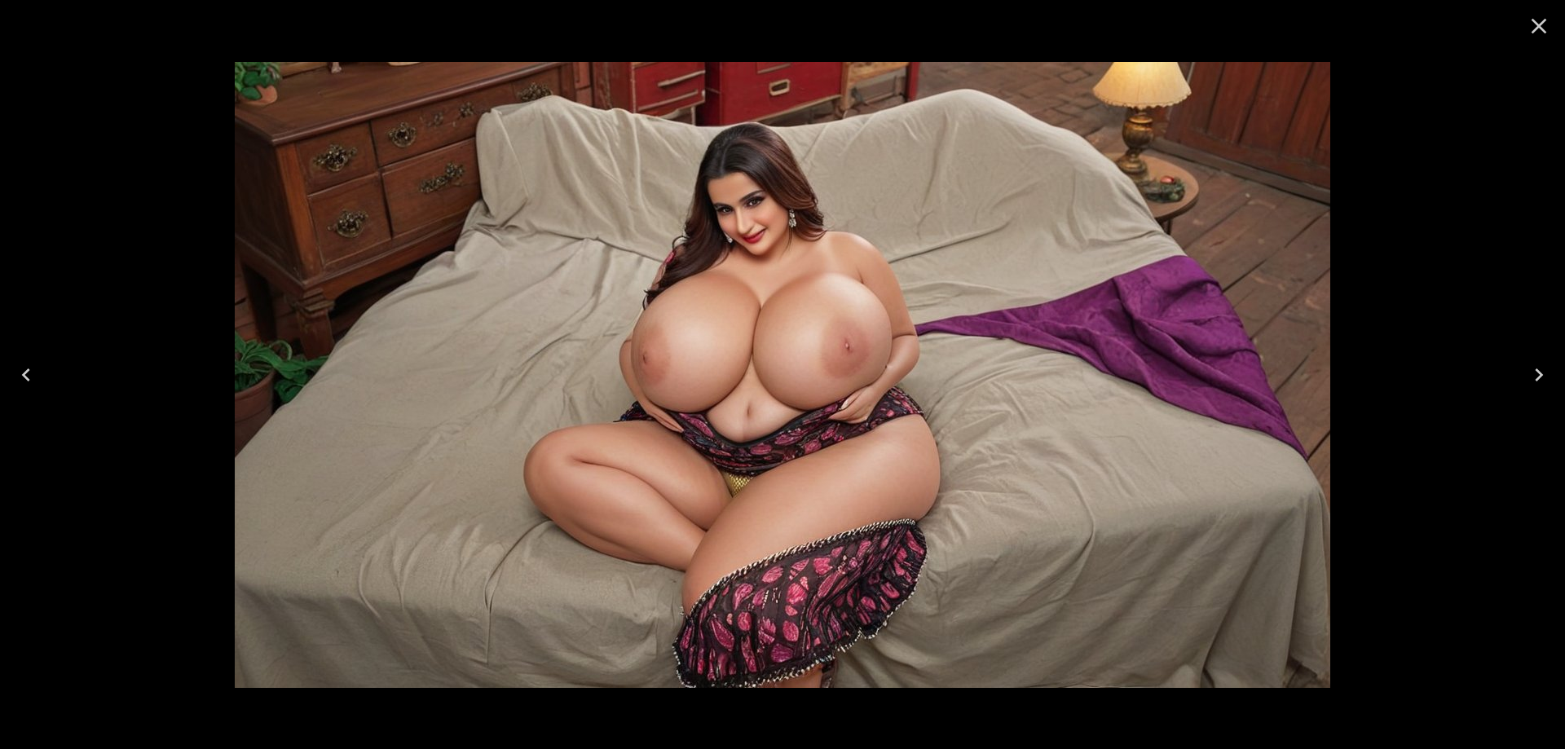
click at [1534, 373] on icon "Next" at bounding box center [1539, 375] width 26 height 26
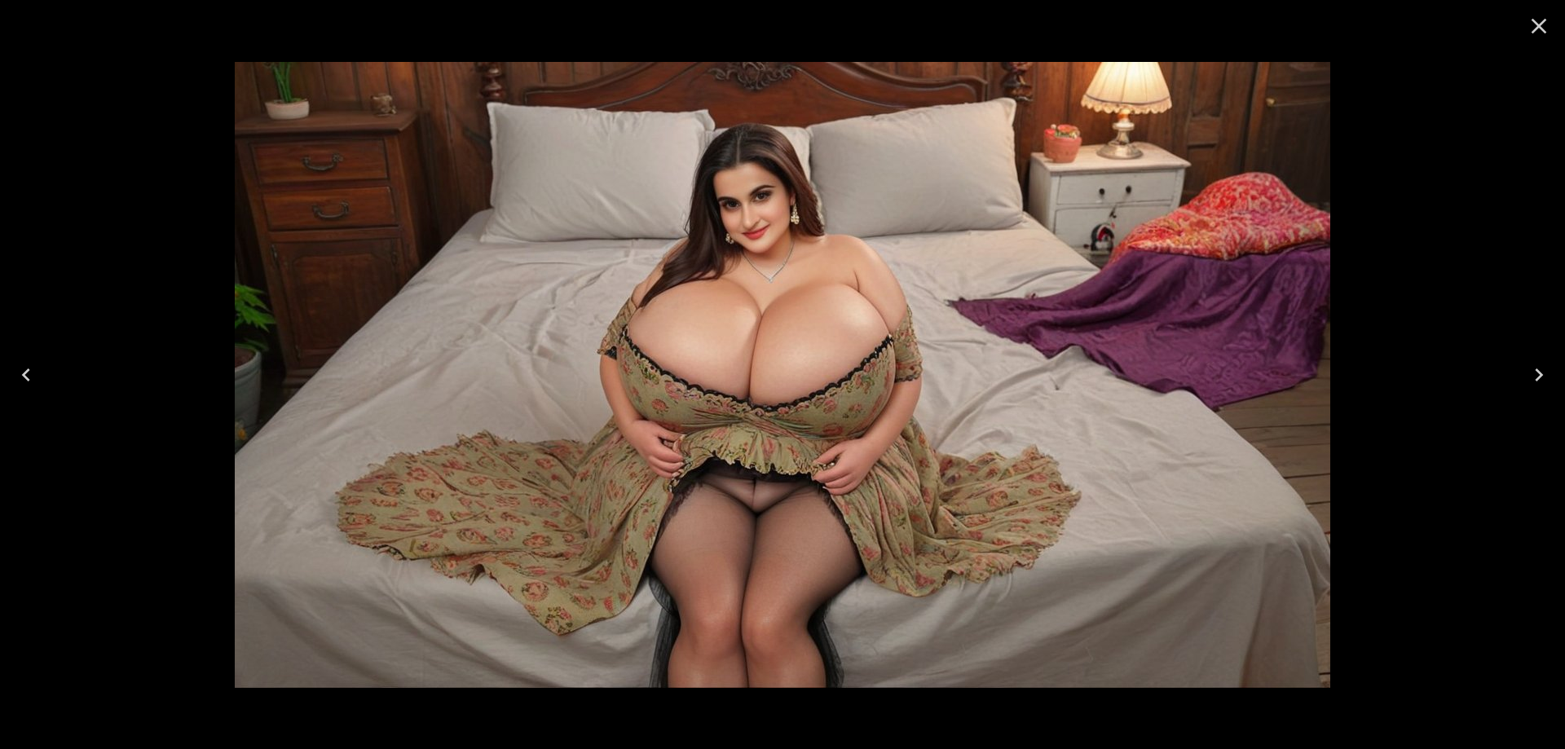
click at [1534, 373] on icon "Next" at bounding box center [1539, 375] width 26 height 26
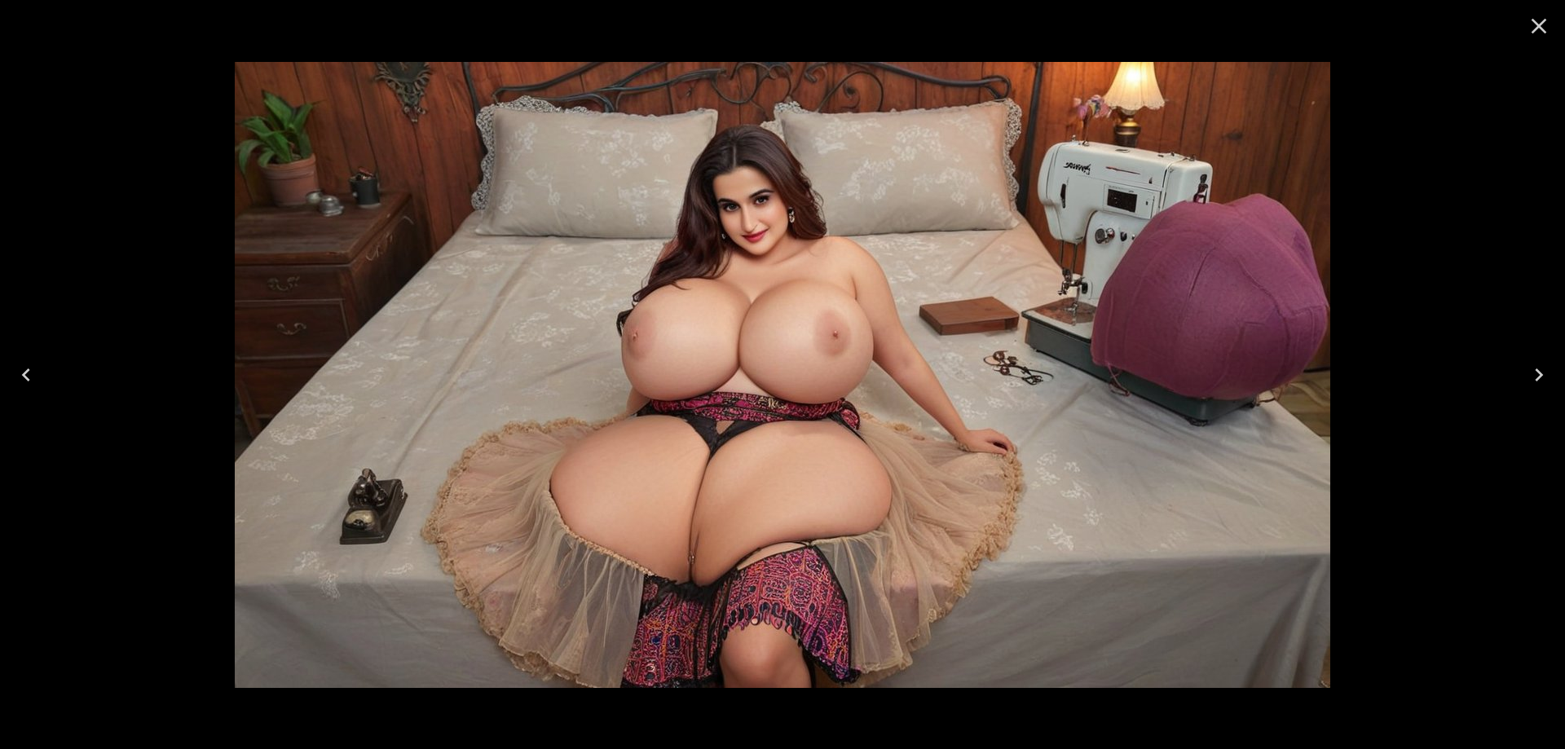
click at [1534, 373] on icon "Next" at bounding box center [1539, 375] width 26 height 26
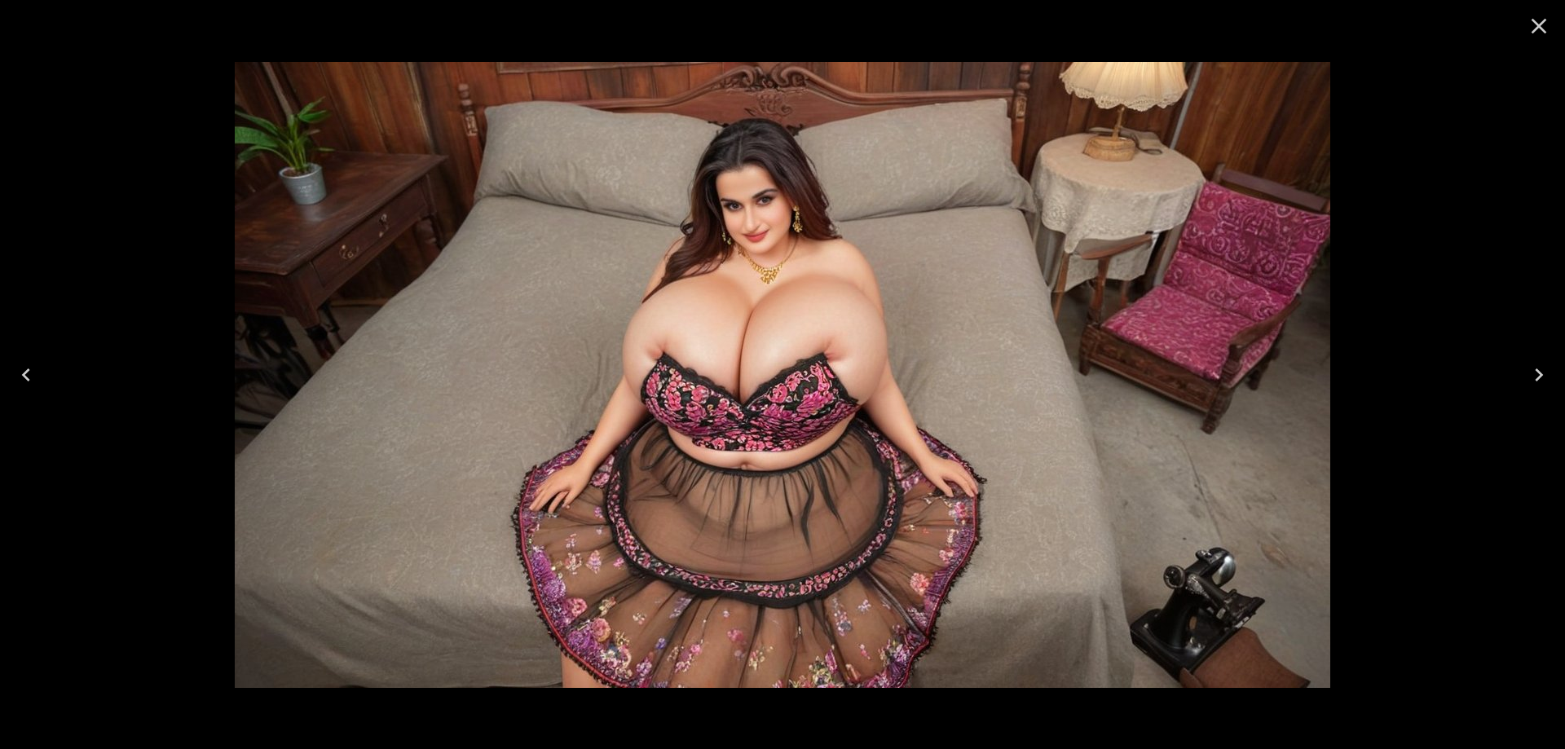
click at [1534, 373] on icon "Next" at bounding box center [1539, 375] width 26 height 26
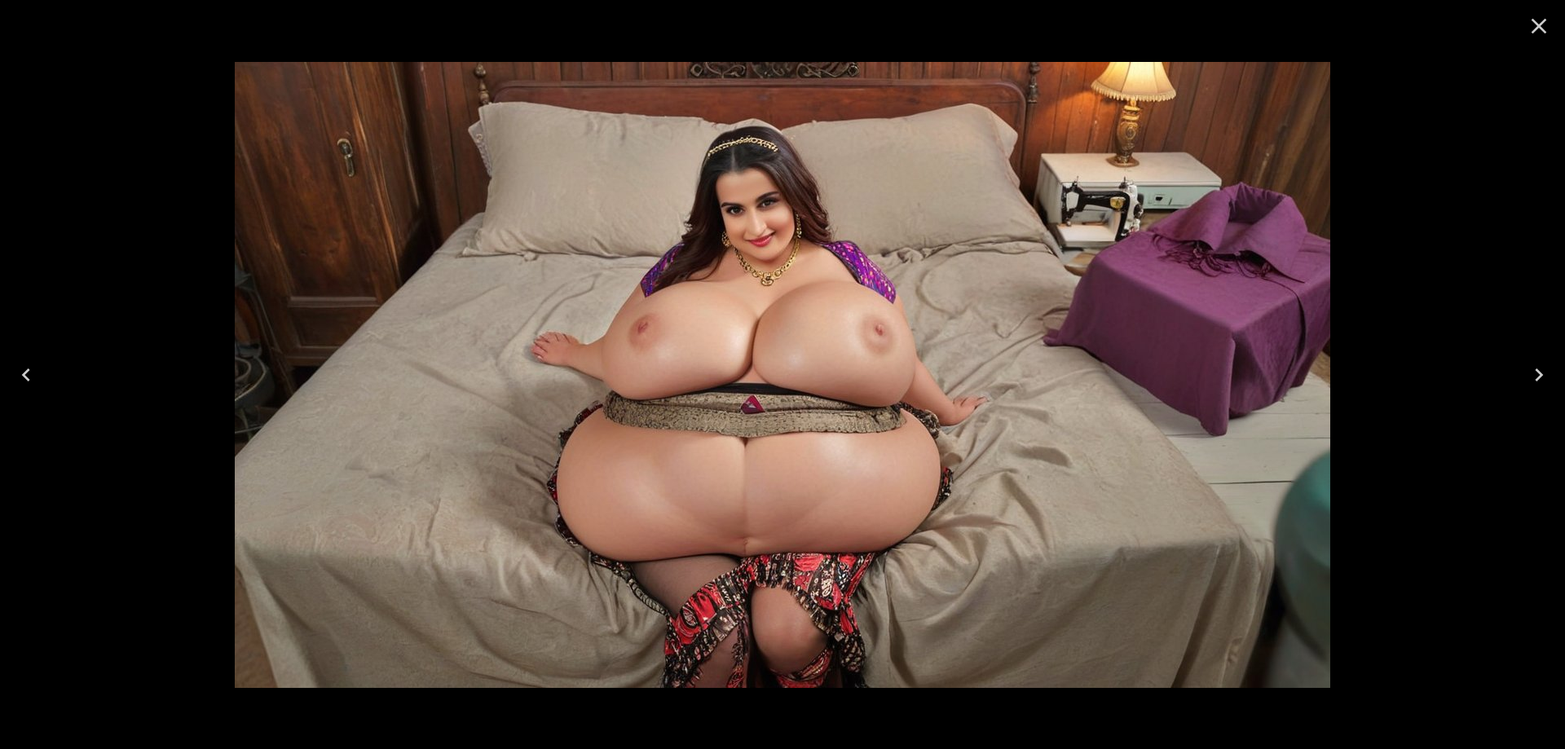
click at [1534, 373] on icon "Next" at bounding box center [1539, 375] width 26 height 26
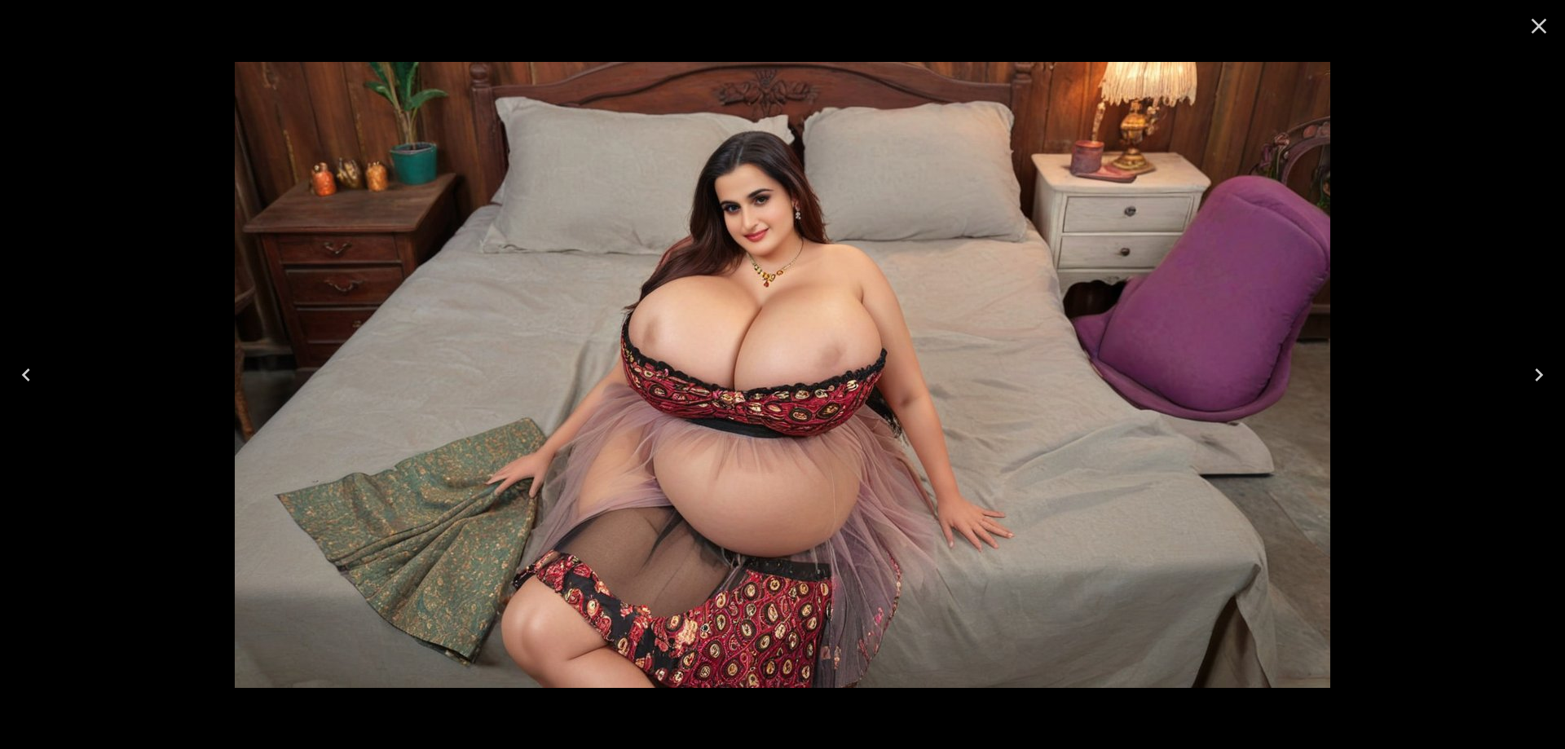
click at [1532, 31] on icon "Close" at bounding box center [1539, 26] width 26 height 26
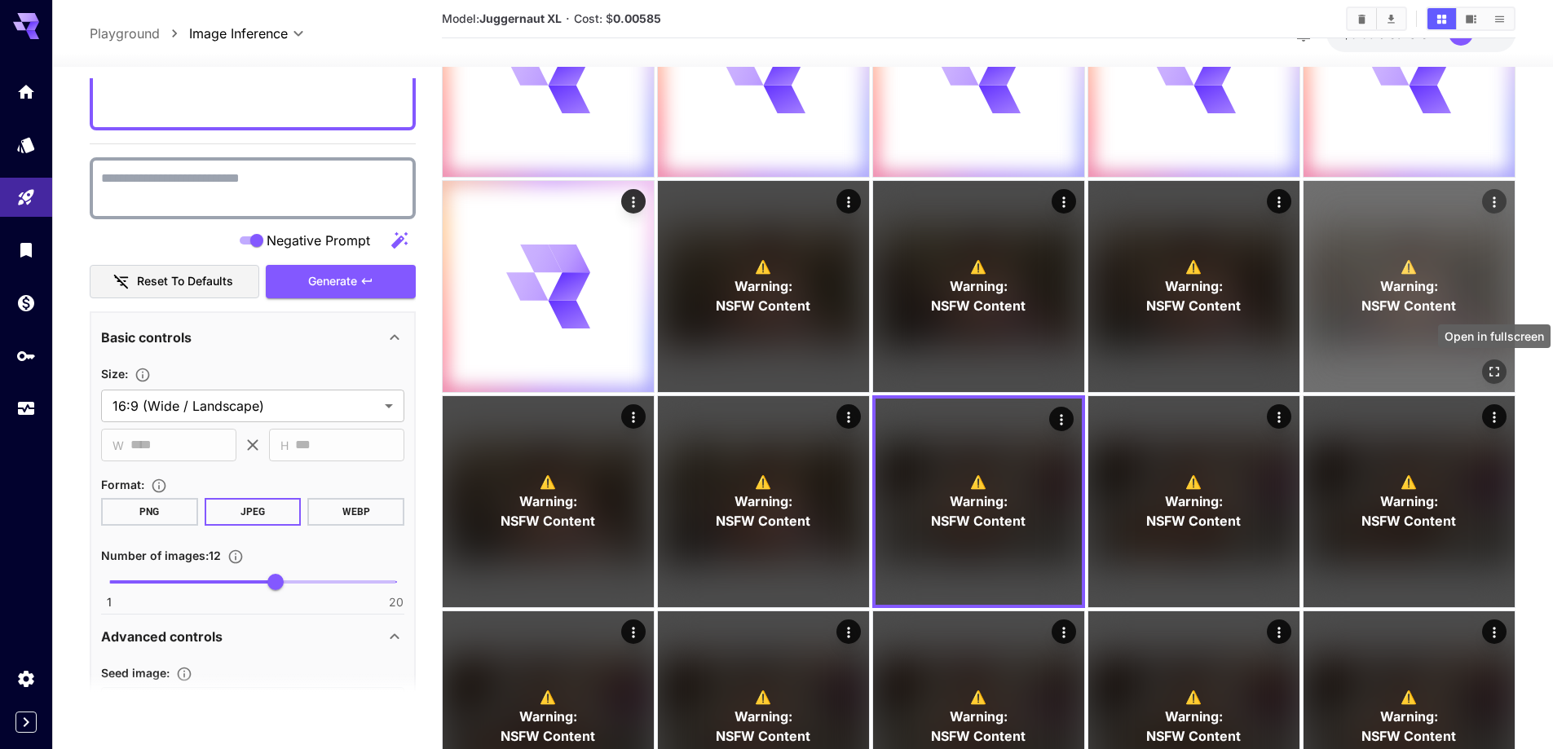
click at [1491, 370] on icon "Open in fullscreen" at bounding box center [1494, 372] width 16 height 16
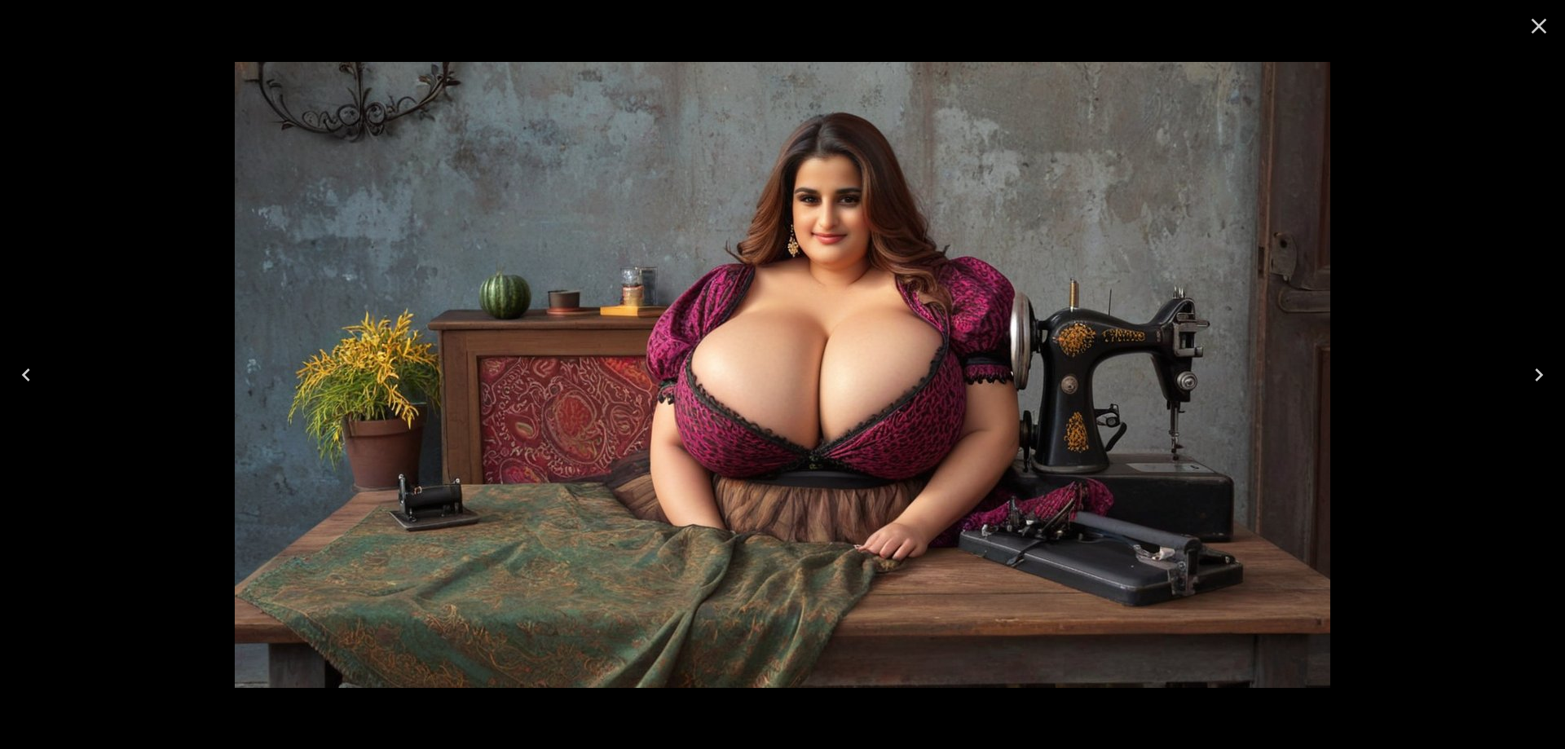
scroll to position [1141, 0]
click at [1530, 30] on icon "Close" at bounding box center [1539, 26] width 26 height 26
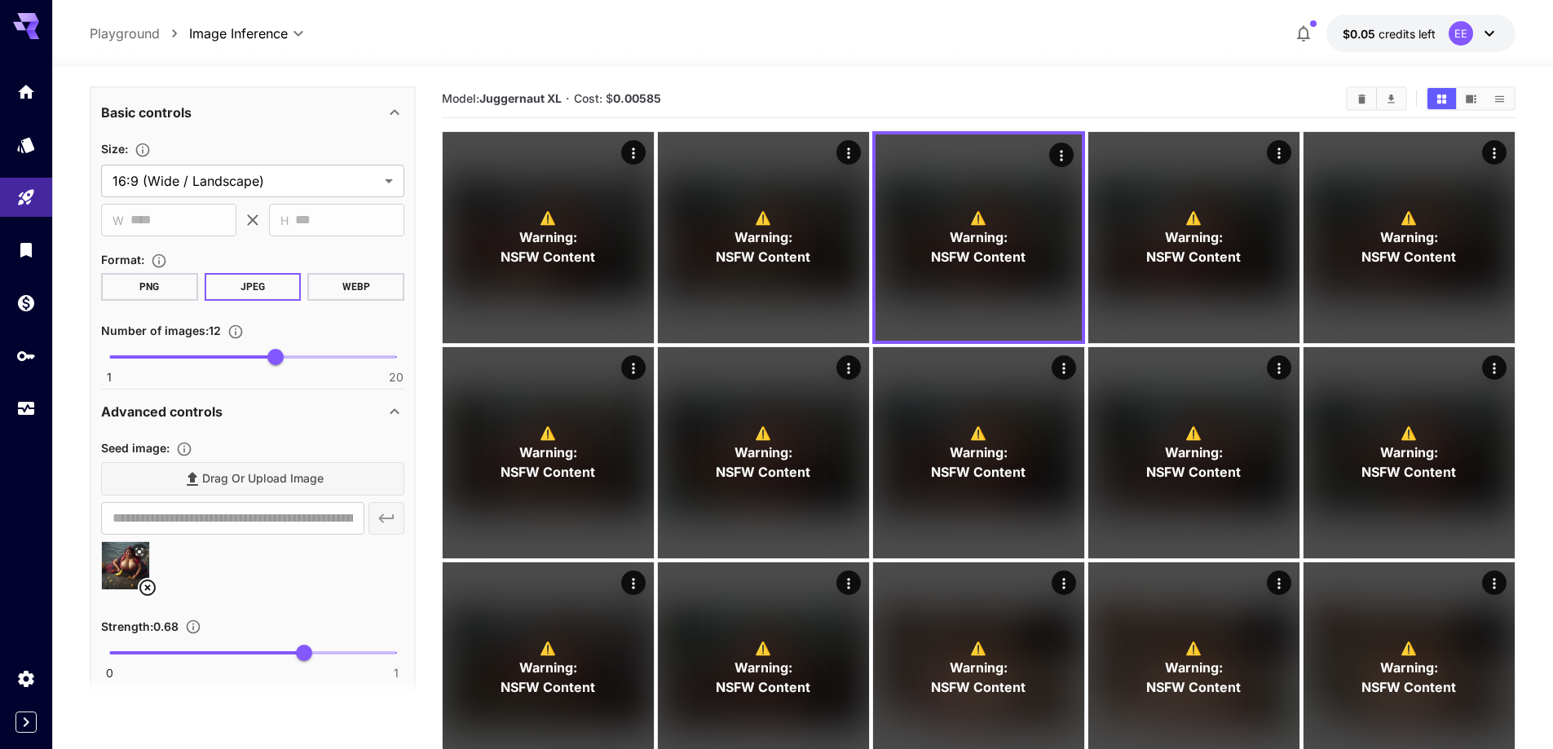
scroll to position [1467, 0]
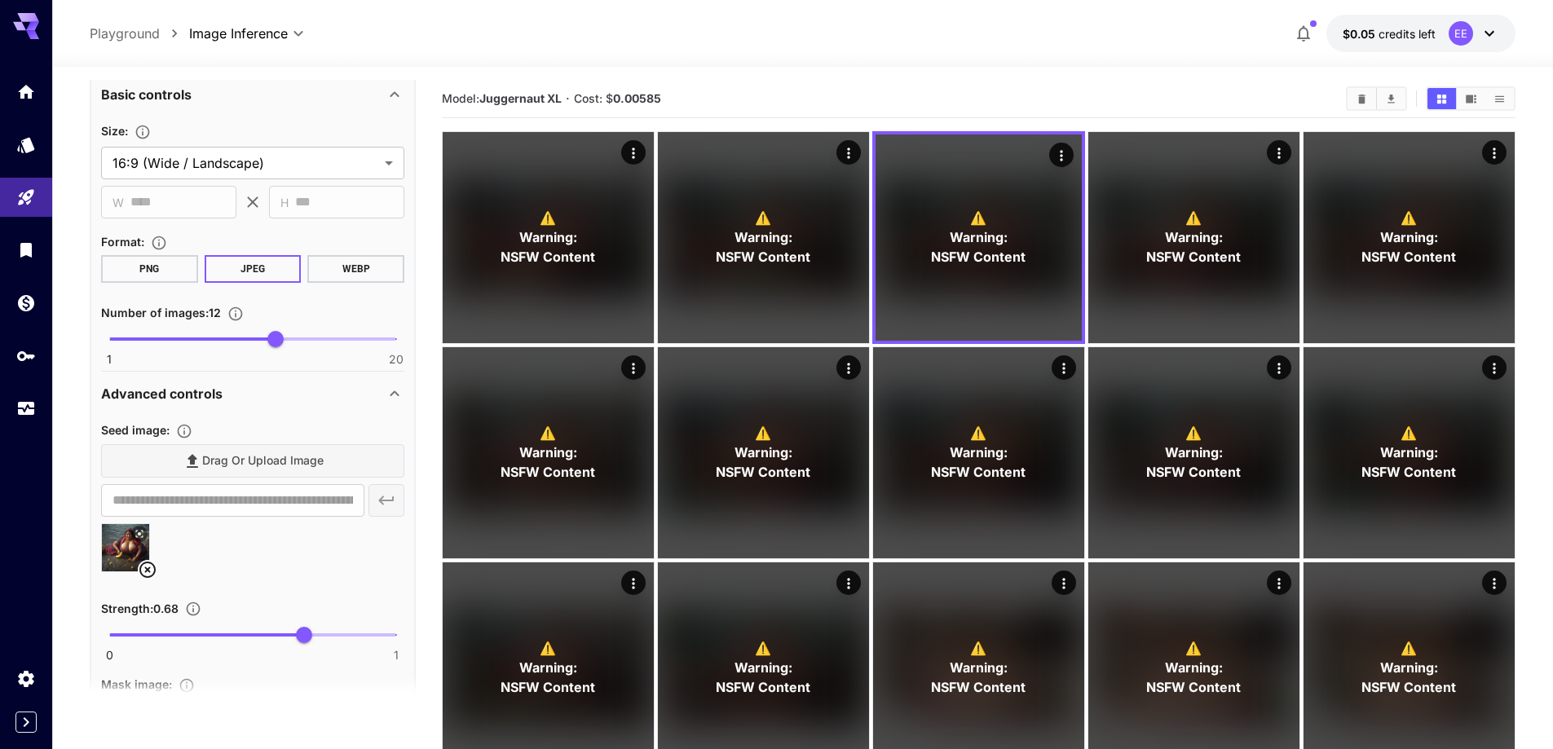
click at [148, 567] on icon at bounding box center [148, 570] width 20 height 20
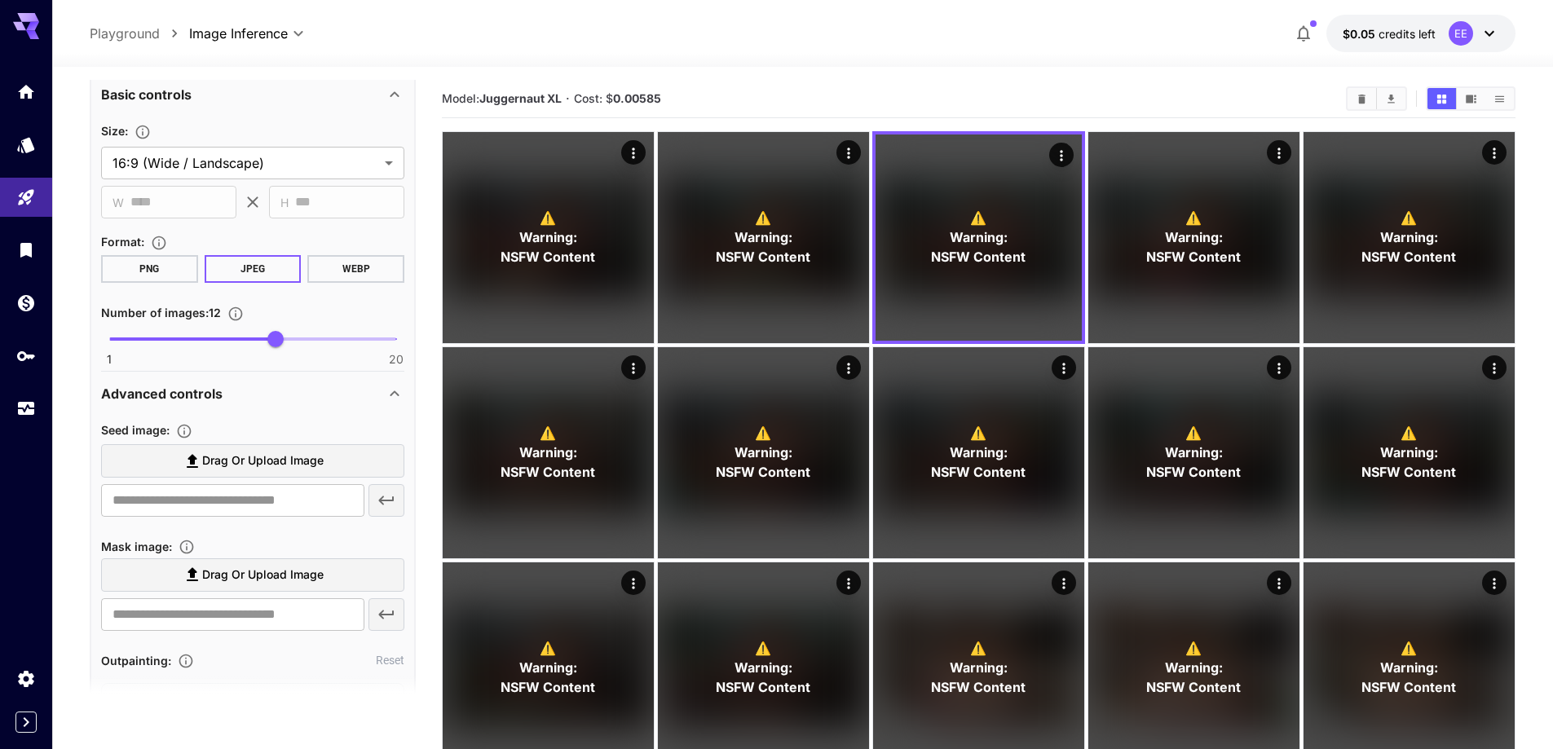
click at [238, 448] on label "Drag or upload image" at bounding box center [252, 460] width 303 height 33
click at [0, 0] on input "Drag or upload image" at bounding box center [0, 0] width 0 height 0
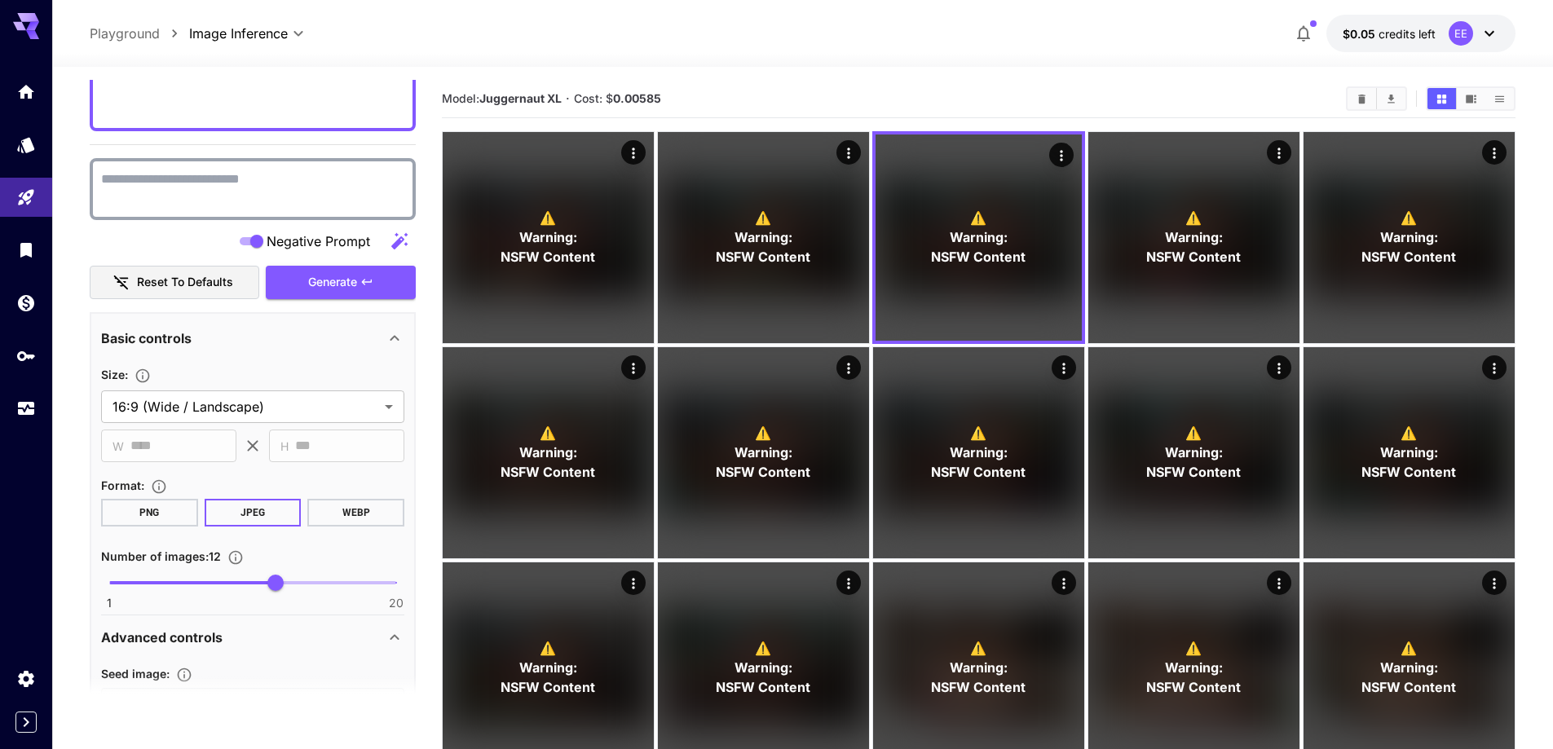
scroll to position [1223, 0]
type input "**********"
click at [347, 276] on span "Generate" at bounding box center [332, 283] width 49 height 20
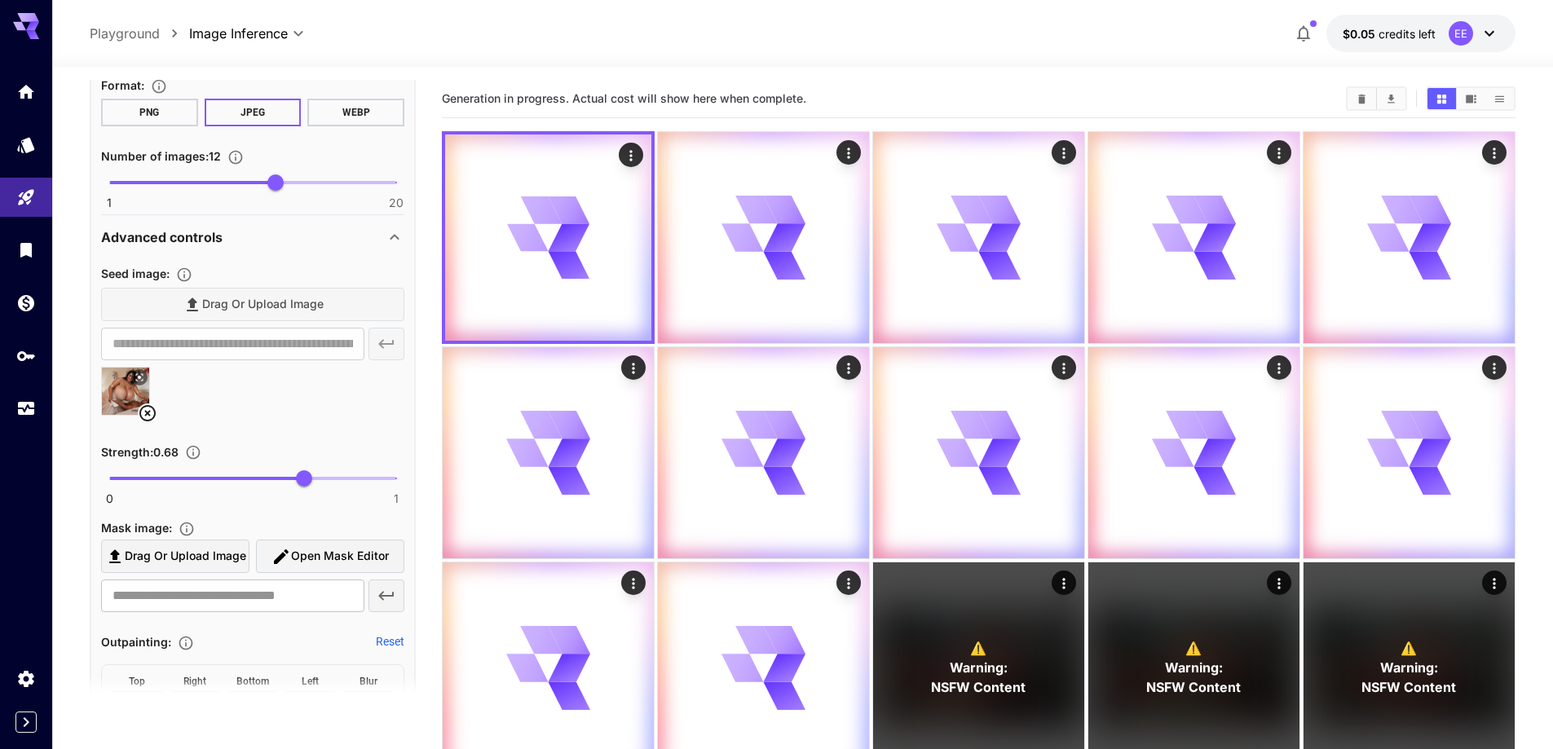
scroll to position [1630, 0]
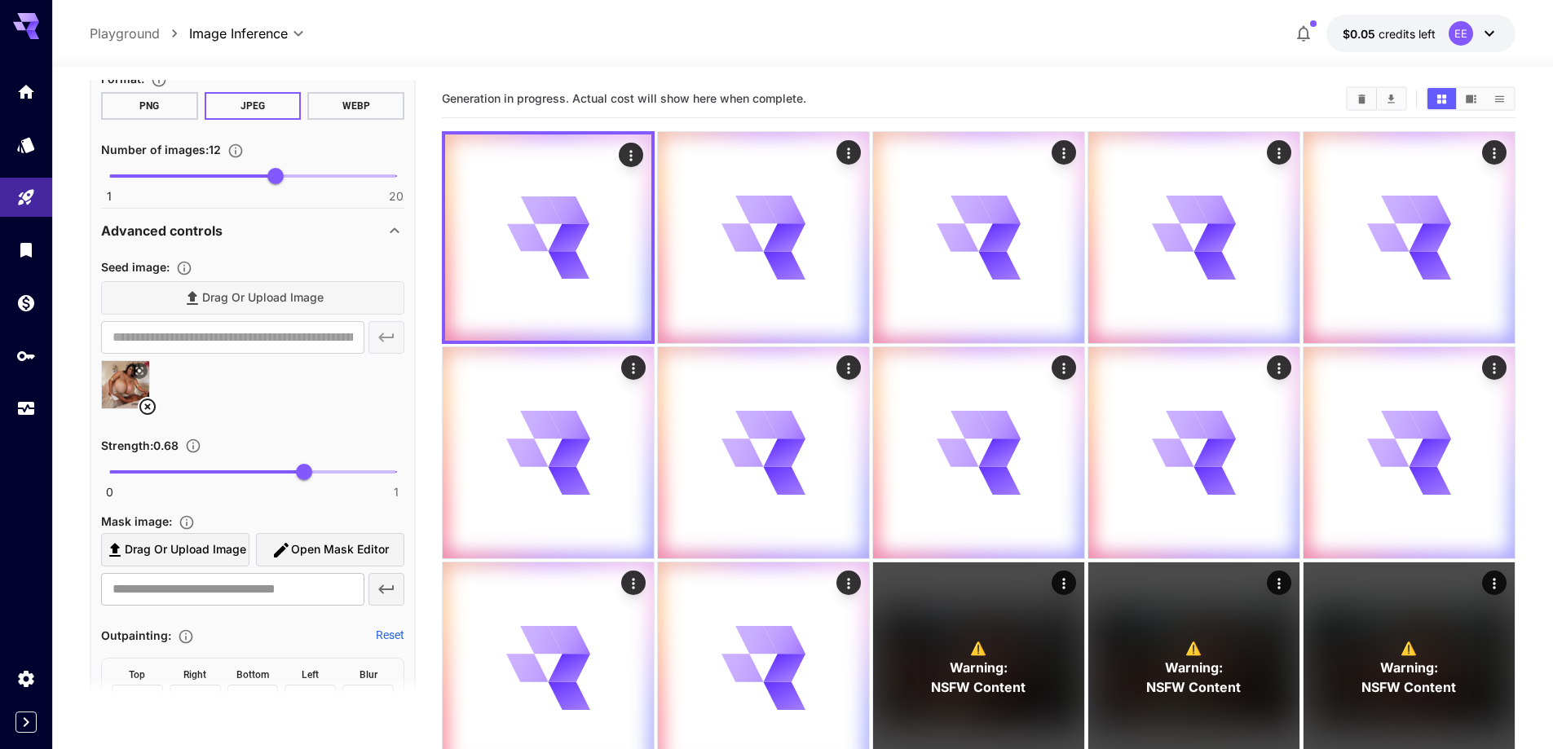
click at [153, 410] on icon at bounding box center [147, 407] width 16 height 16
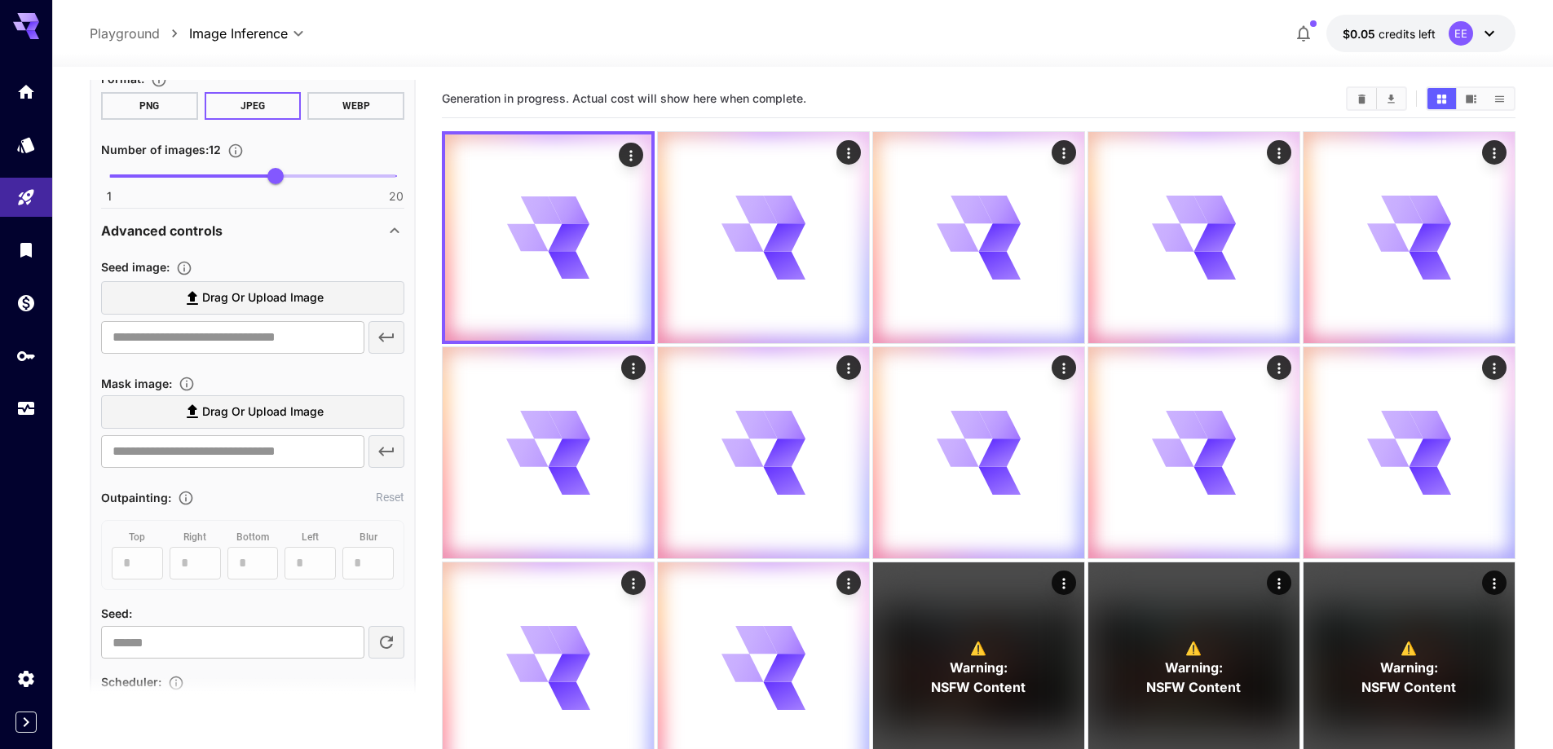
click at [289, 300] on span "Drag or upload image" at bounding box center [262, 298] width 121 height 20
click at [0, 0] on input "Drag or upload image" at bounding box center [0, 0] width 0 height 0
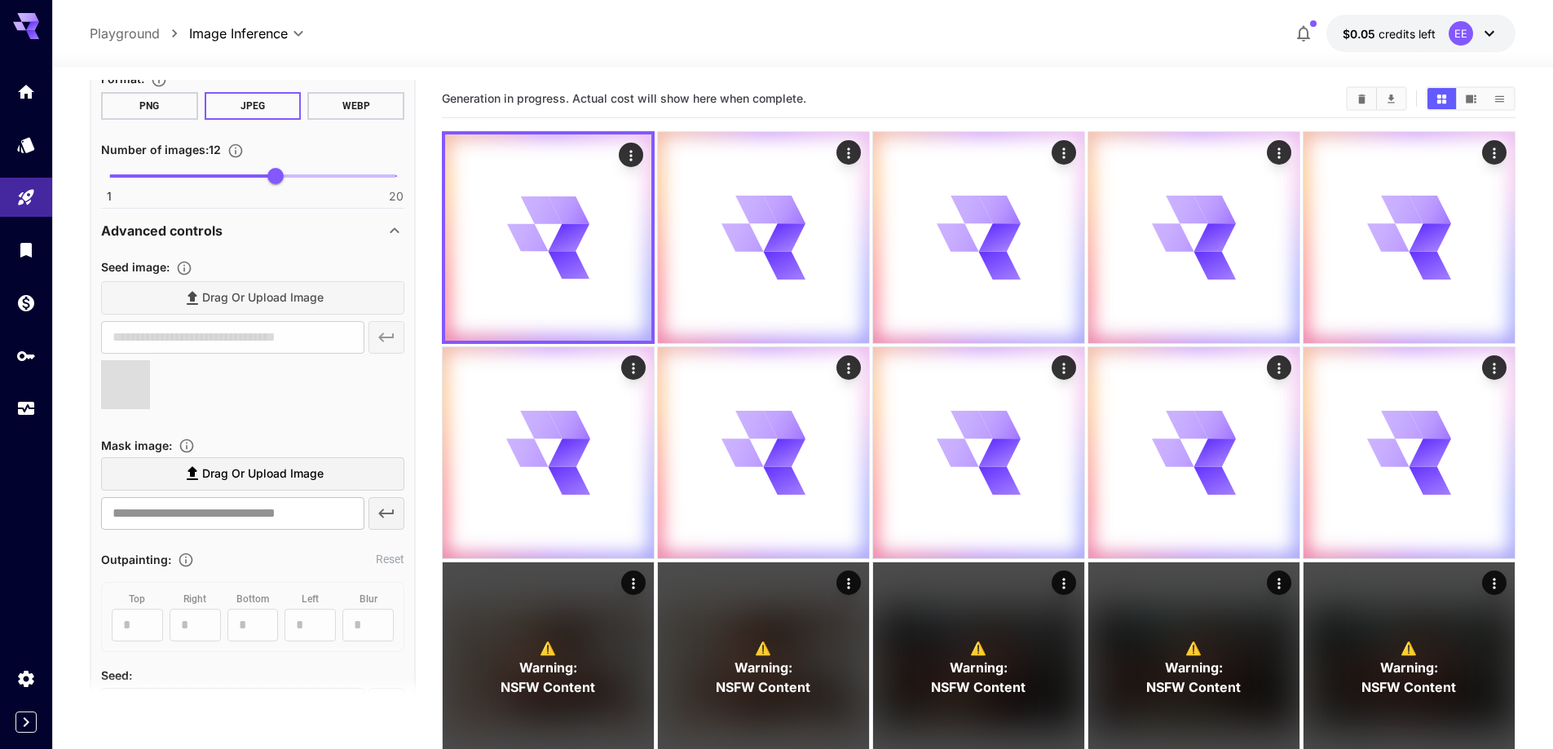
type input "**********"
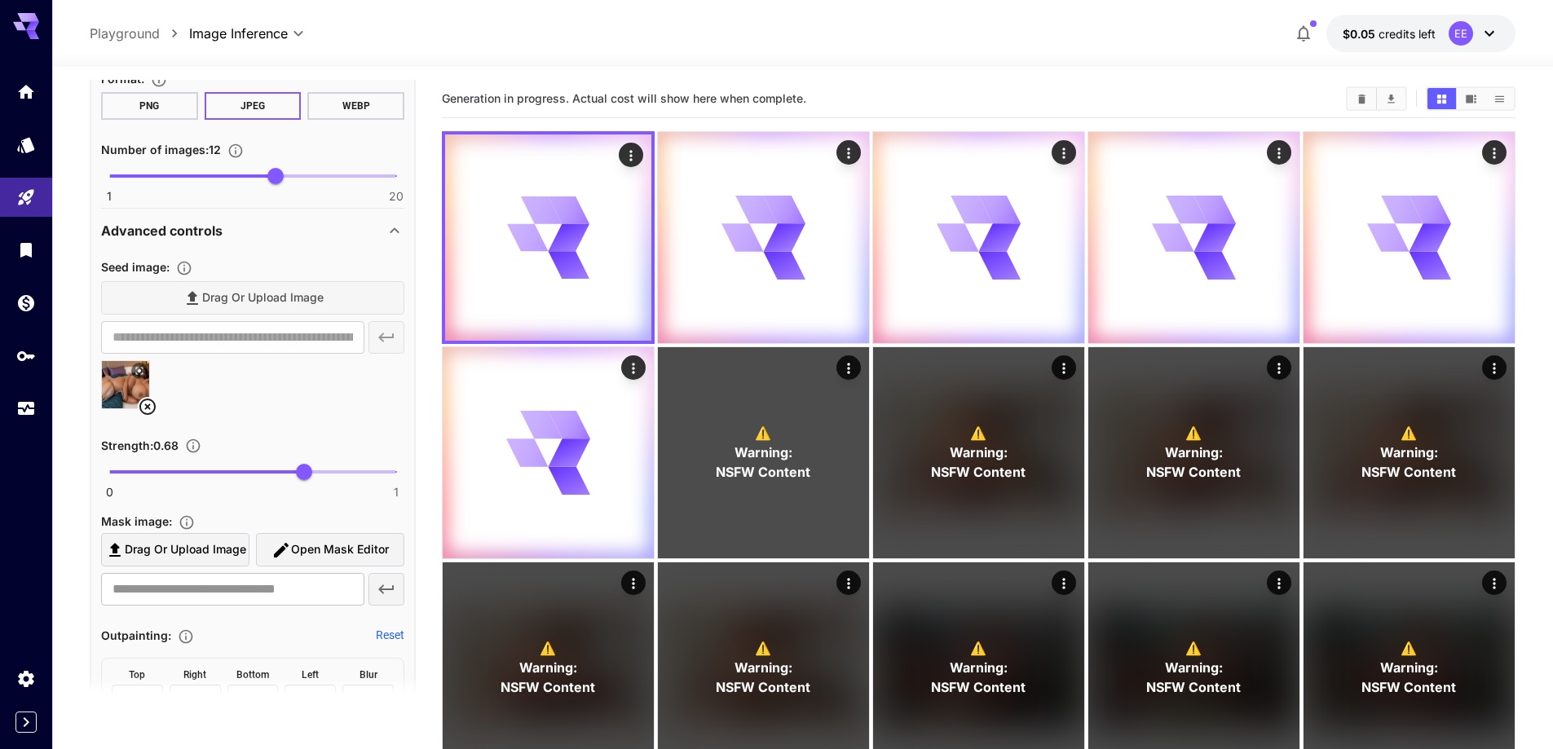
scroll to position [1386, 0]
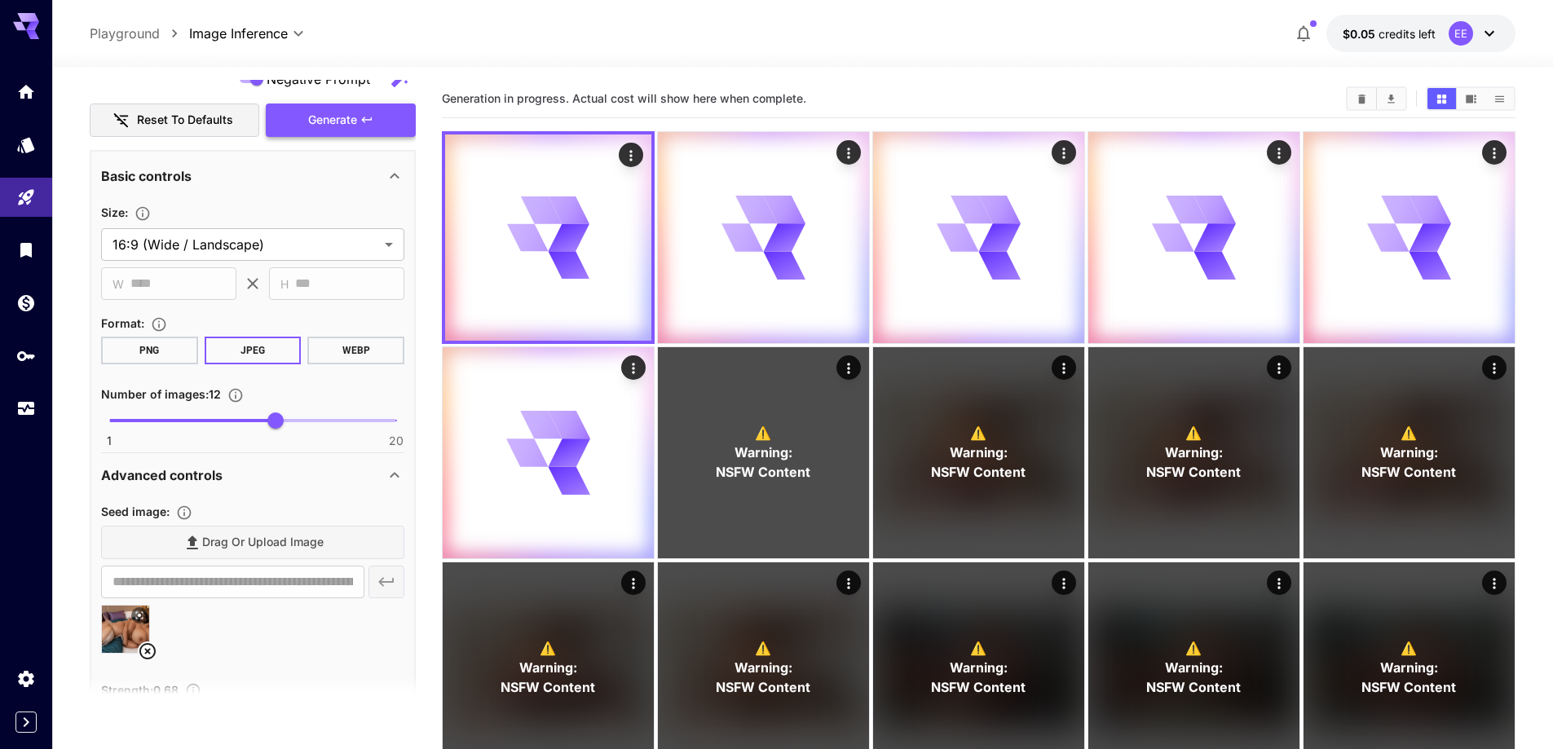
click at [333, 128] on span "Generate" at bounding box center [332, 120] width 49 height 20
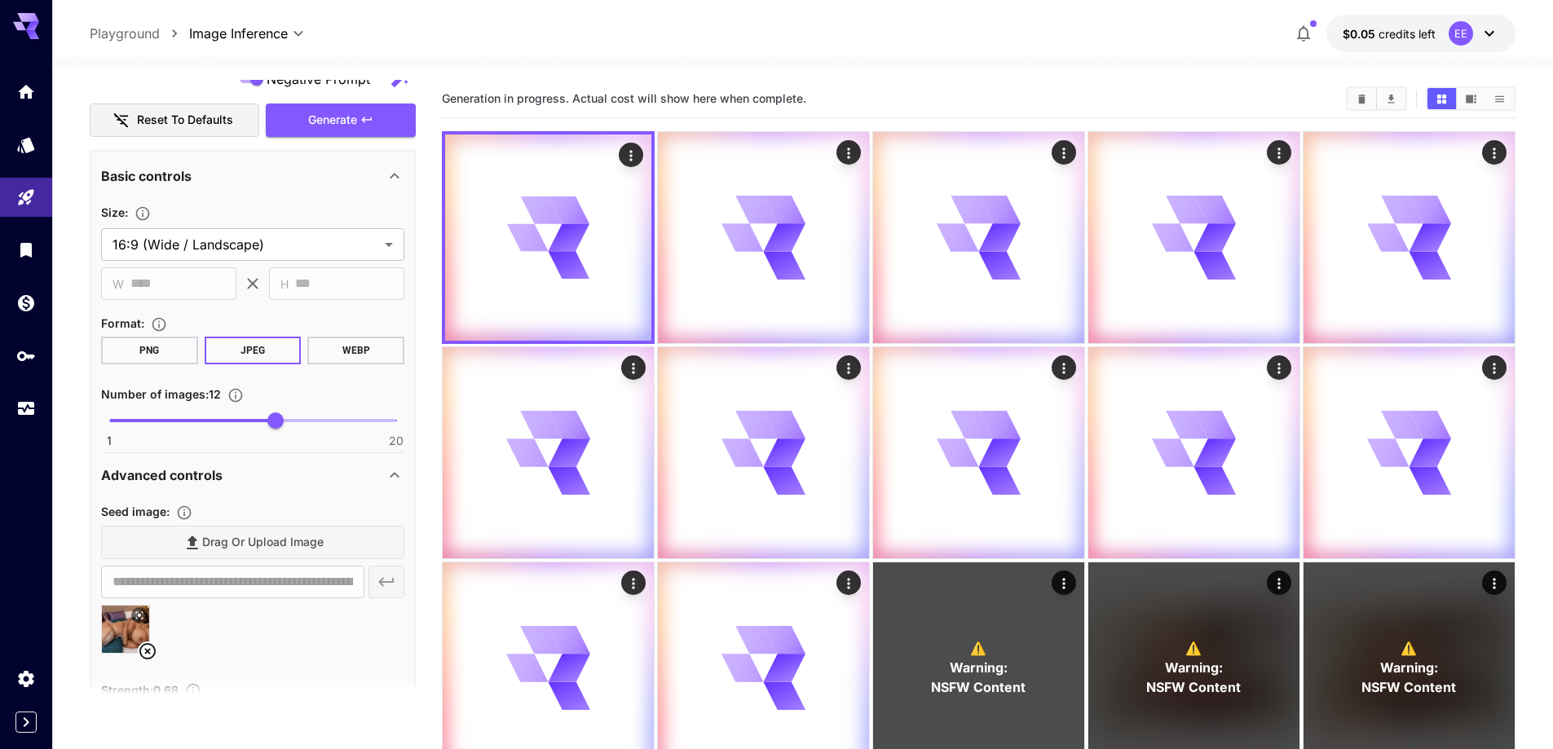
scroll to position [326, 0]
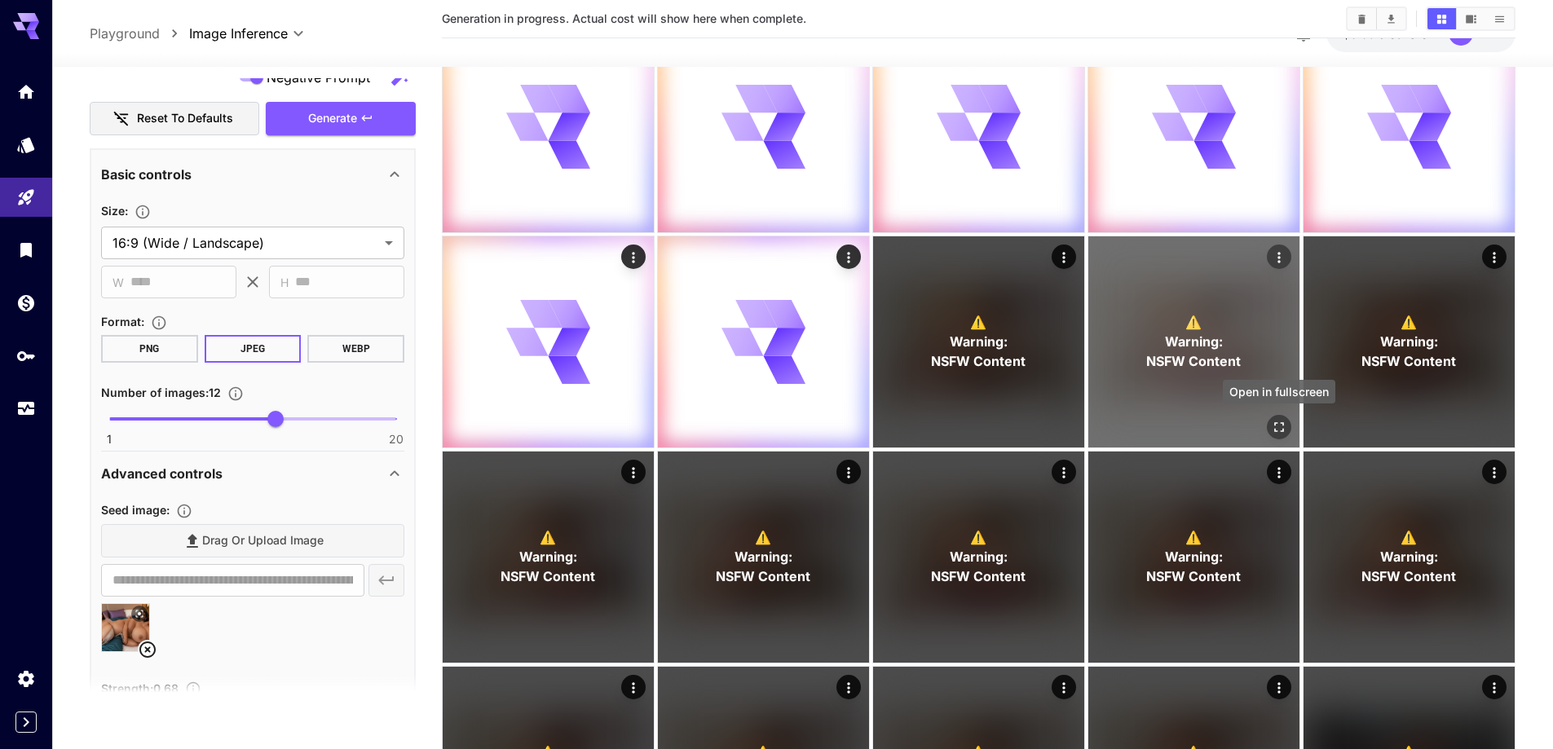
click at [1282, 420] on icon "Open in fullscreen" at bounding box center [1279, 427] width 16 height 16
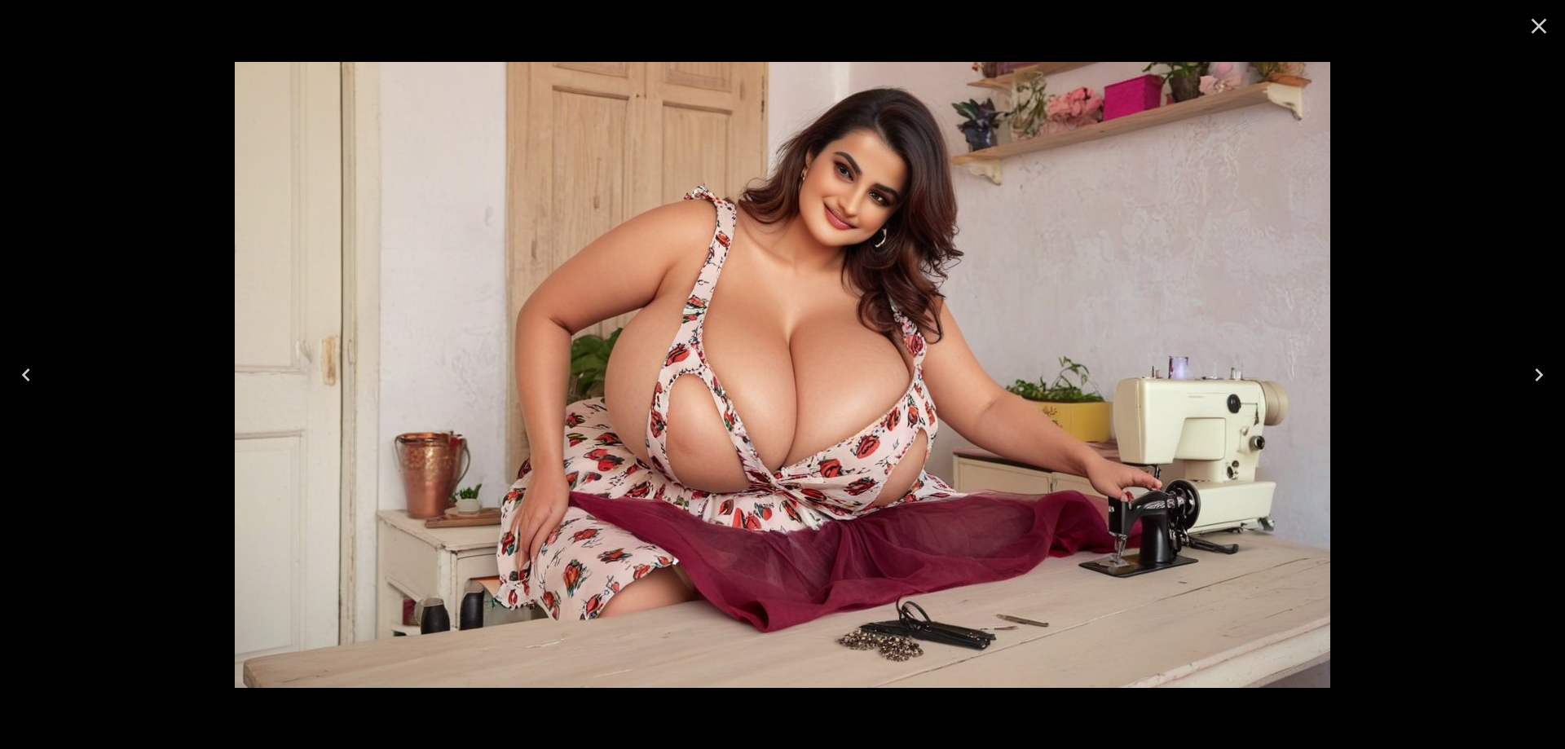
click at [1526, 382] on icon "Next" at bounding box center [1539, 375] width 26 height 26
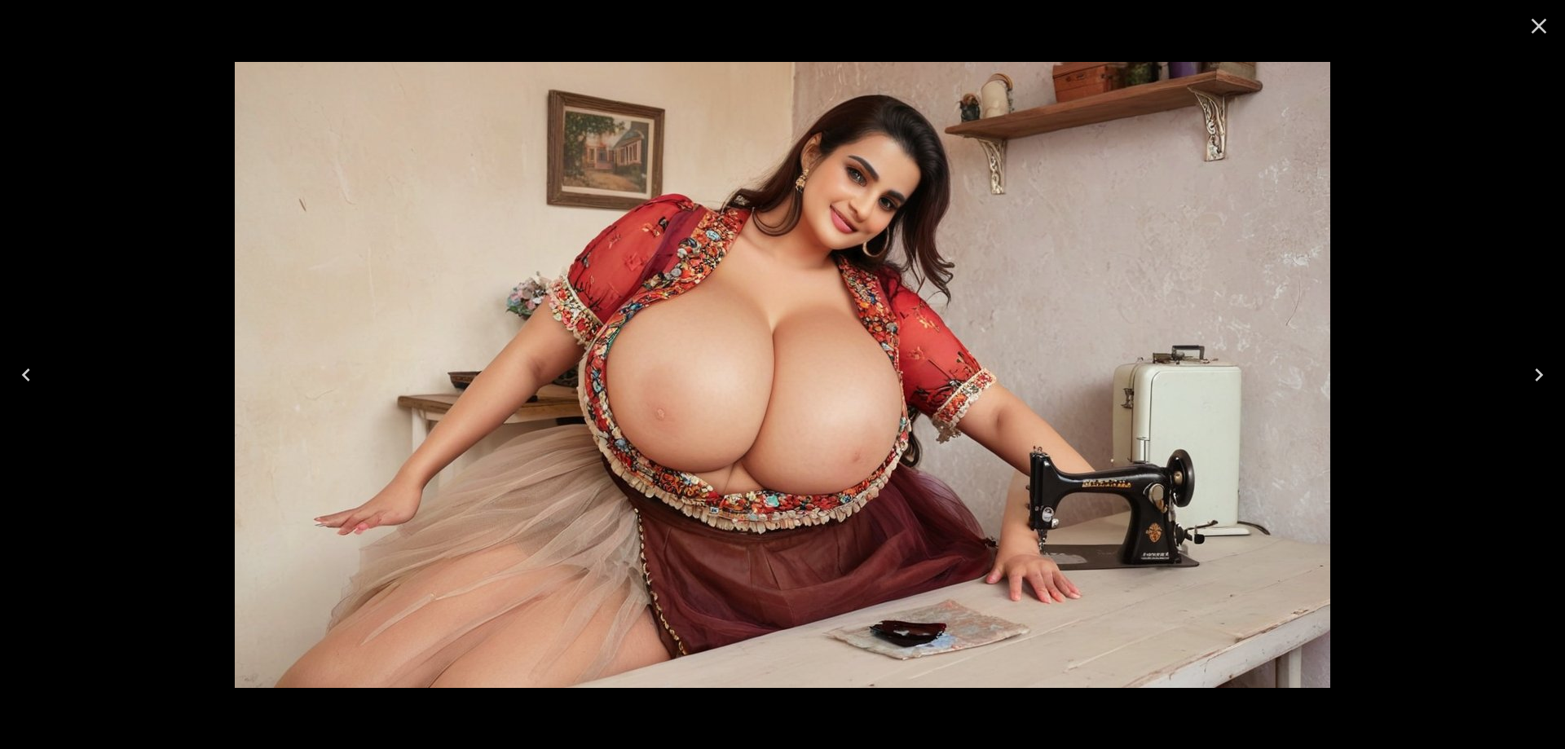
click at [1526, 382] on icon "Next" at bounding box center [1539, 375] width 26 height 26
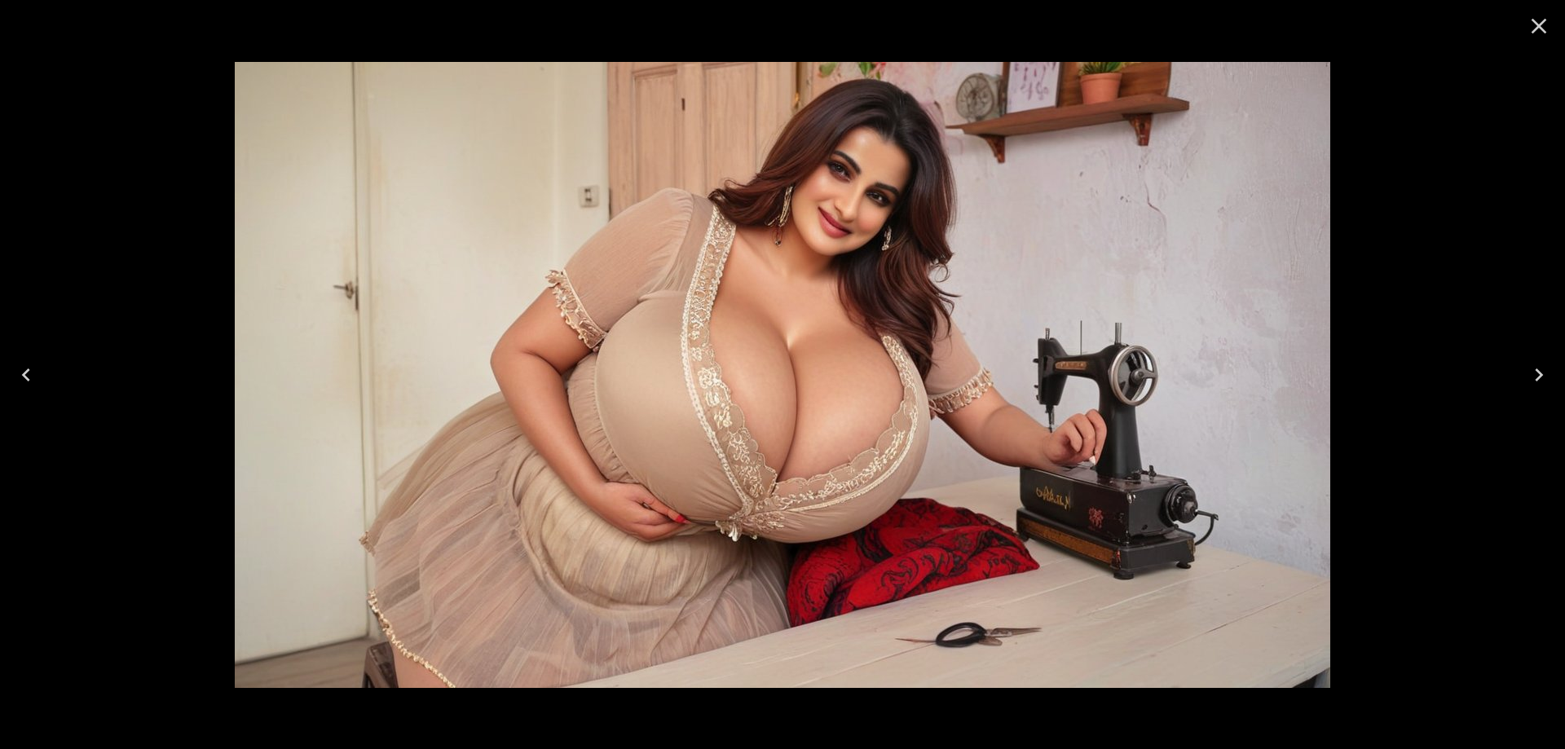
click at [1526, 382] on icon "Next" at bounding box center [1539, 375] width 26 height 26
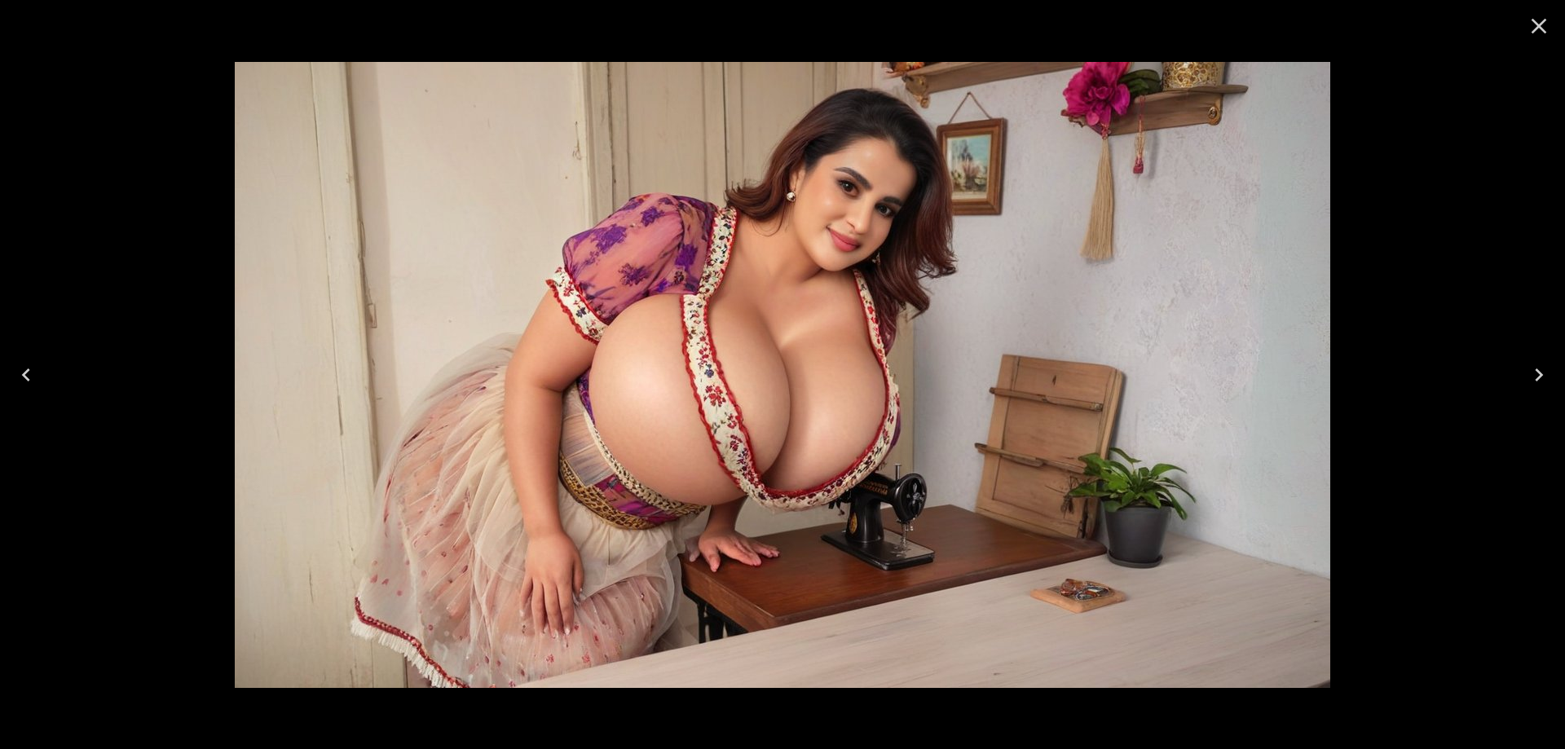
click at [1526, 382] on icon "Next" at bounding box center [1539, 375] width 26 height 26
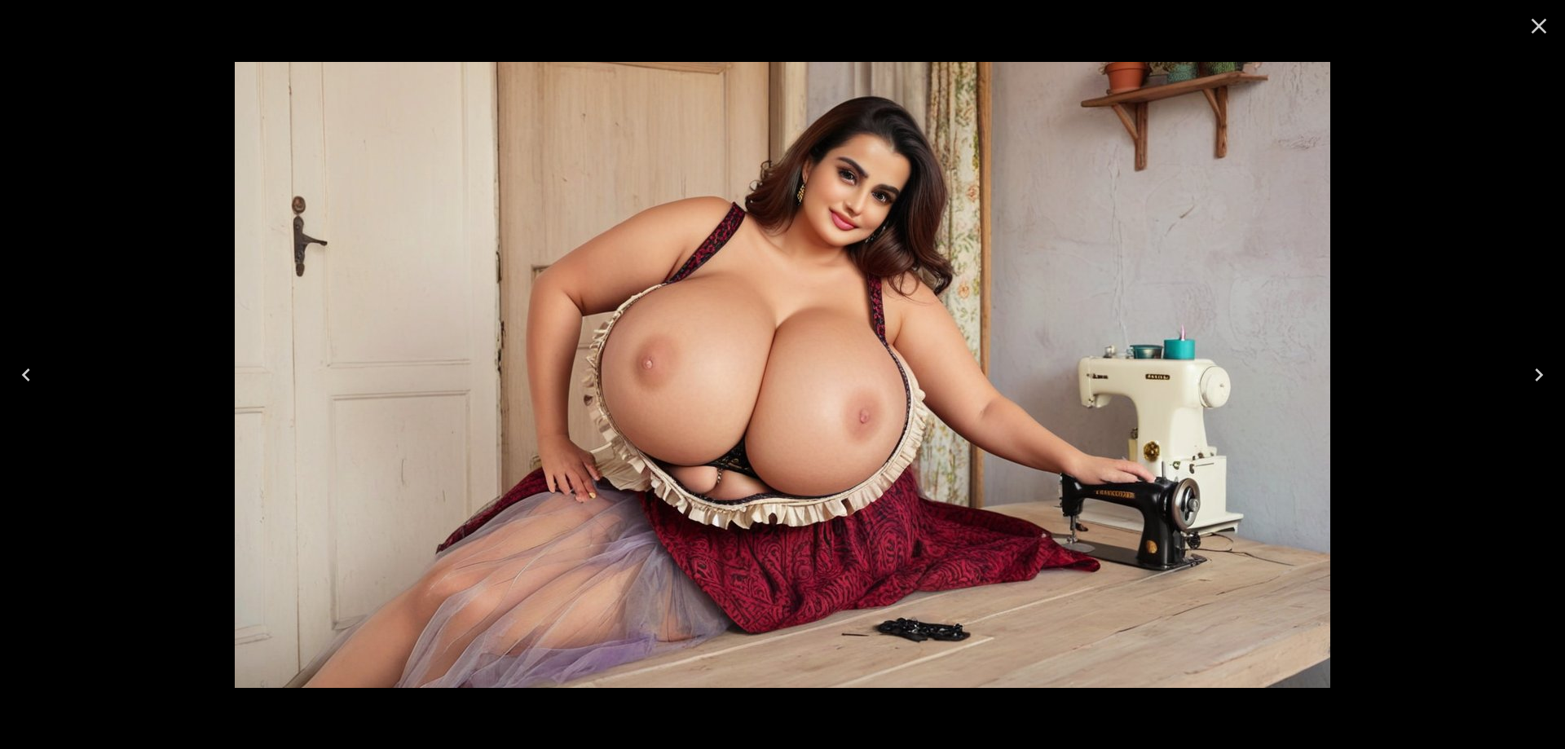
click at [1526, 382] on icon "Next" at bounding box center [1539, 375] width 26 height 26
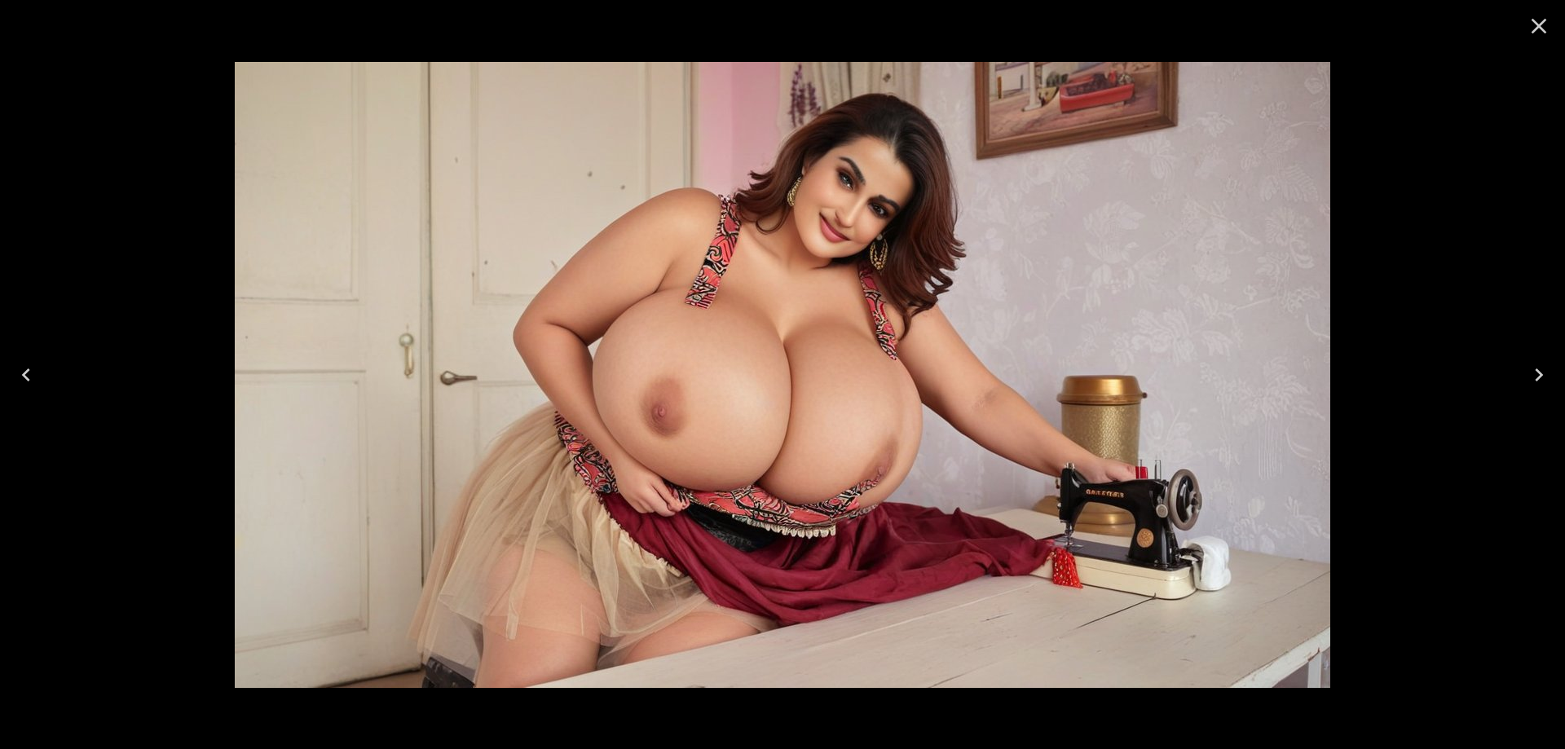
click at [1526, 382] on icon "Next" at bounding box center [1539, 375] width 26 height 26
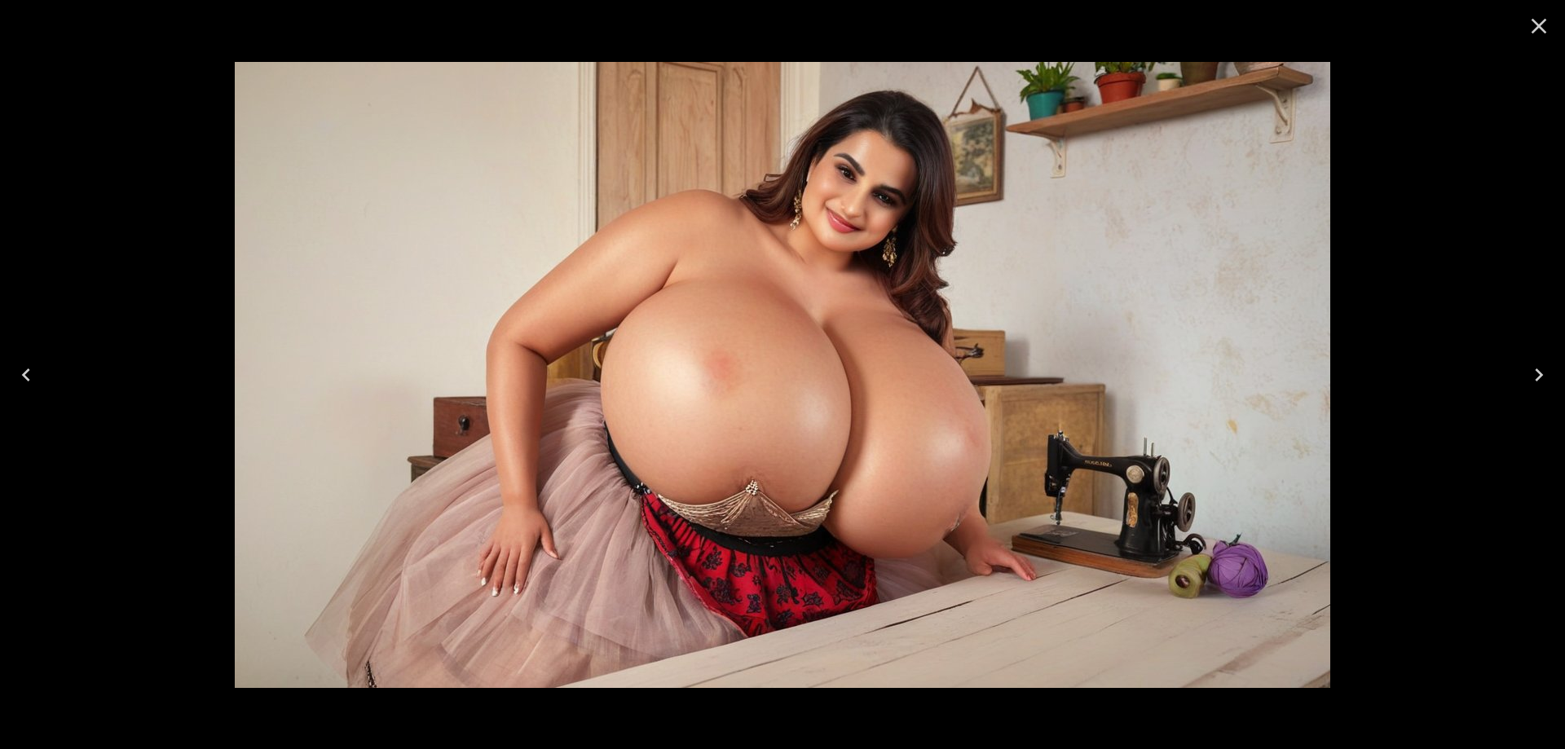
click at [1526, 382] on icon "Next" at bounding box center [1539, 375] width 26 height 26
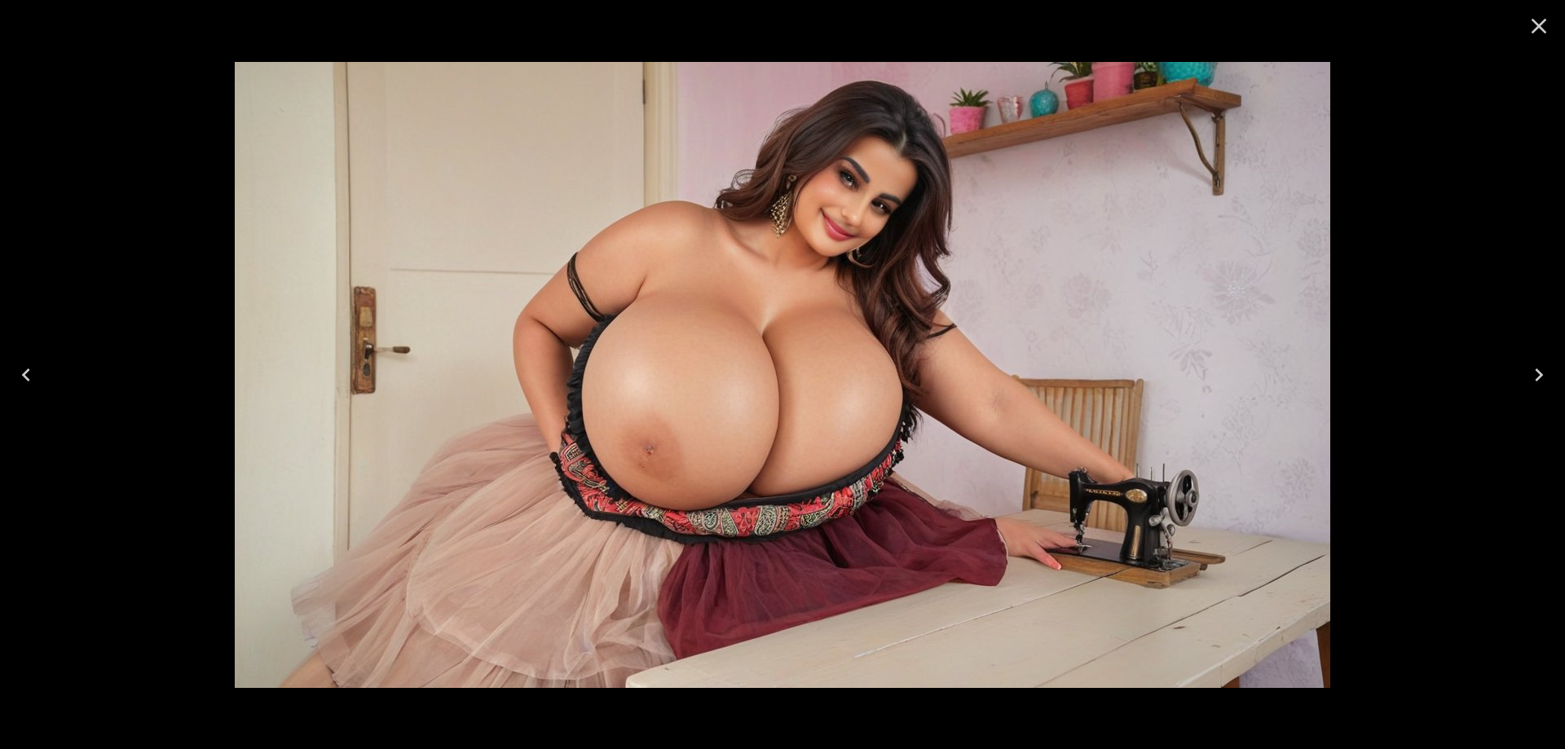
click at [1536, 31] on icon "Close" at bounding box center [1539, 26] width 26 height 26
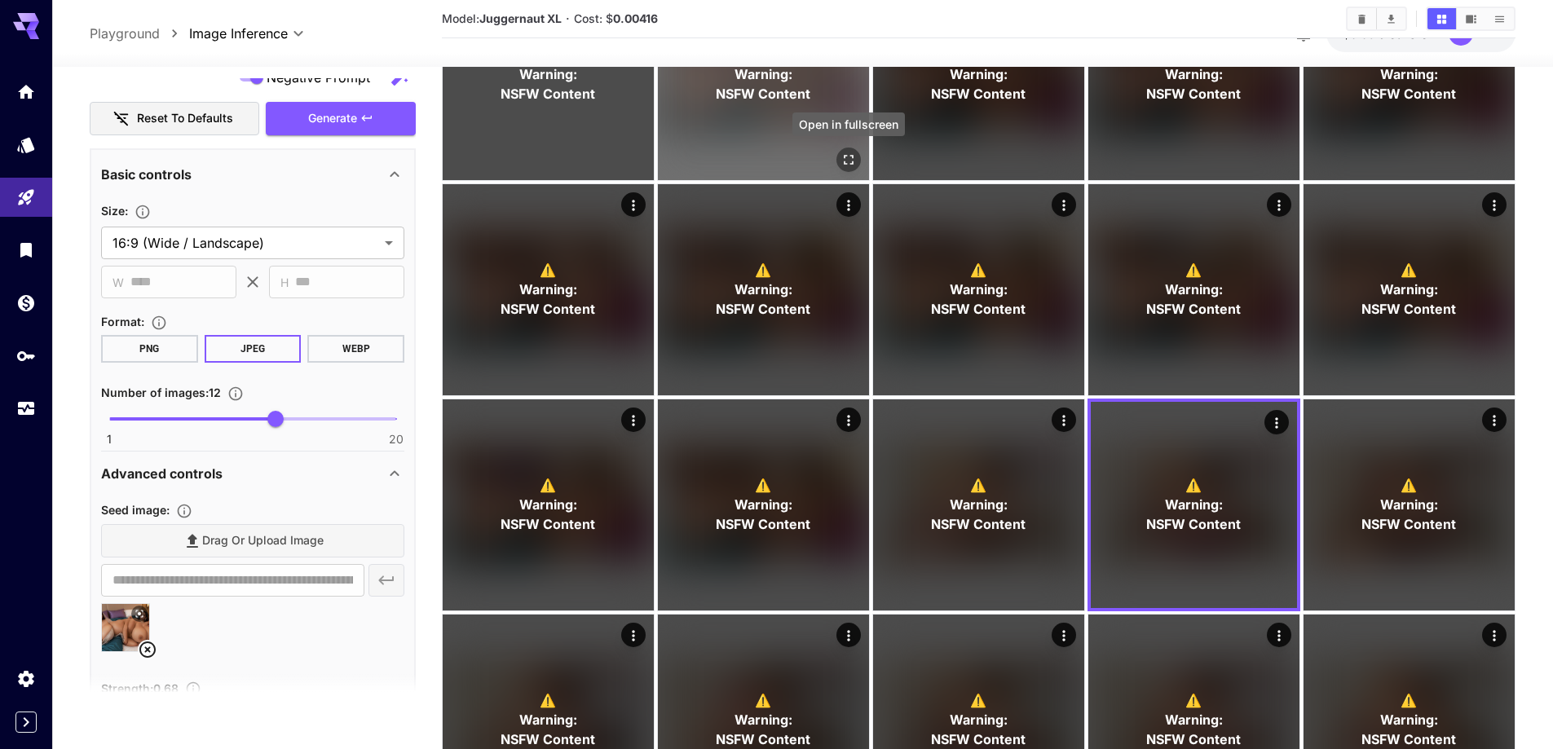
scroll to position [82, 0]
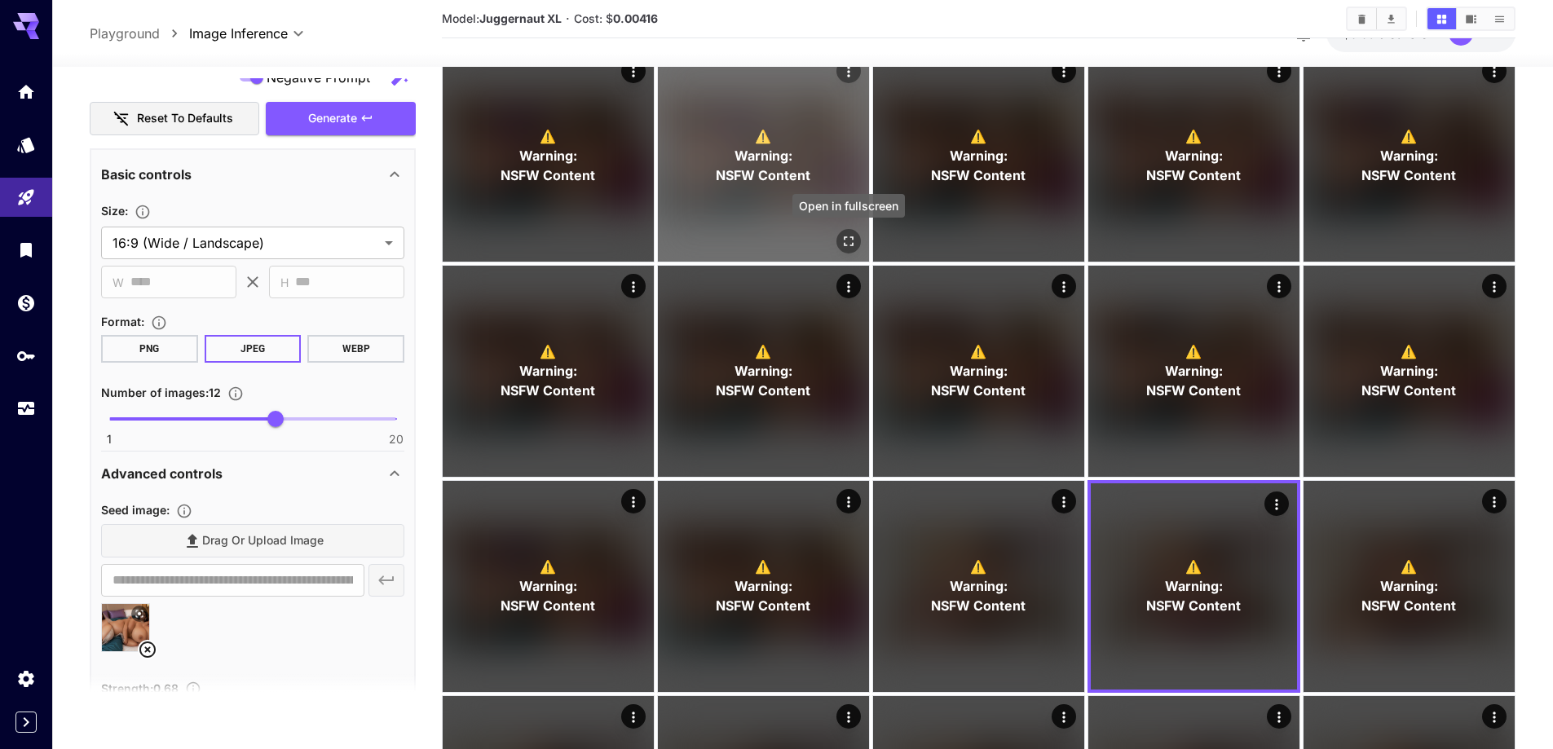
click at [849, 241] on icon "Open in fullscreen" at bounding box center [848, 241] width 16 height 16
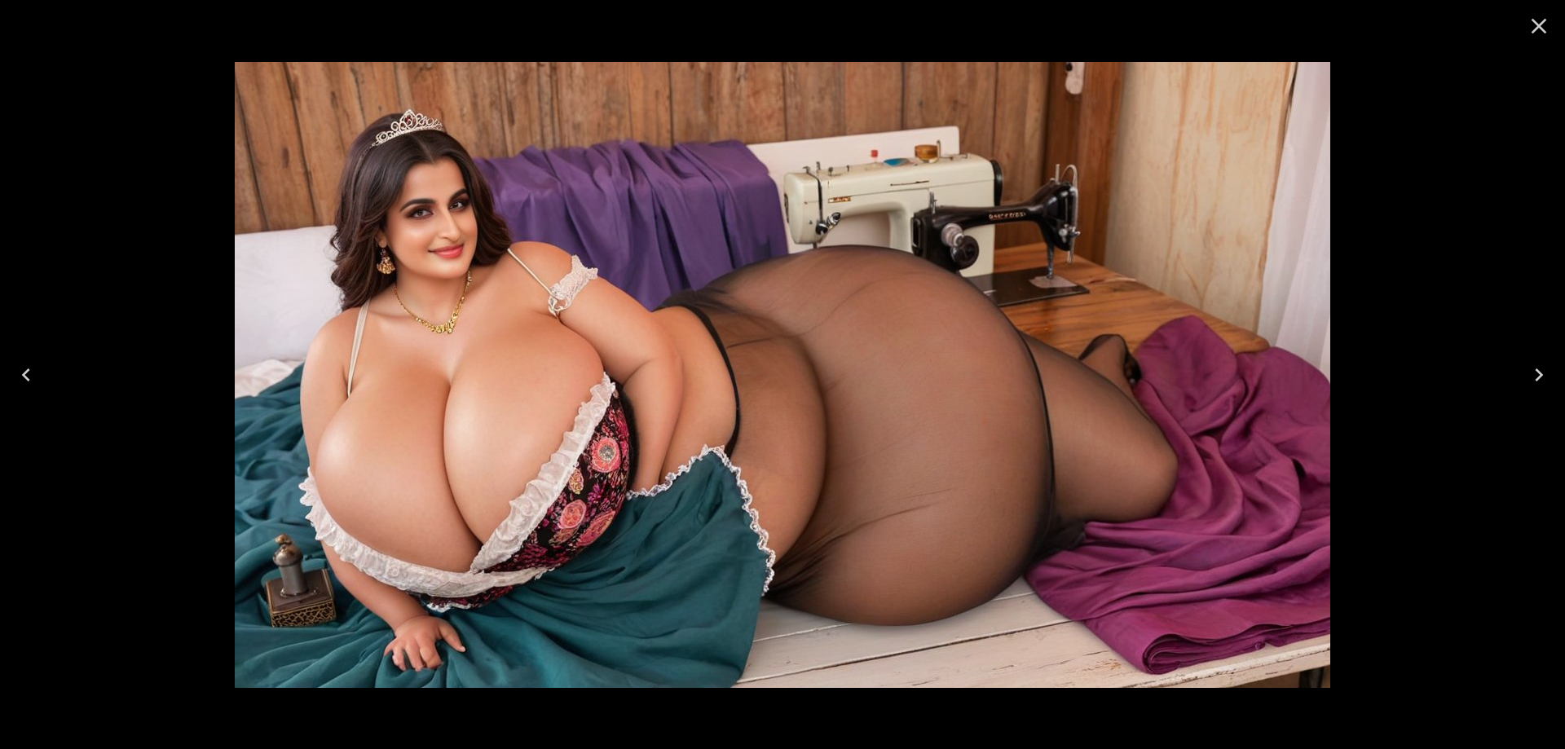
click at [1534, 377] on icon "Next" at bounding box center [1539, 375] width 26 height 26
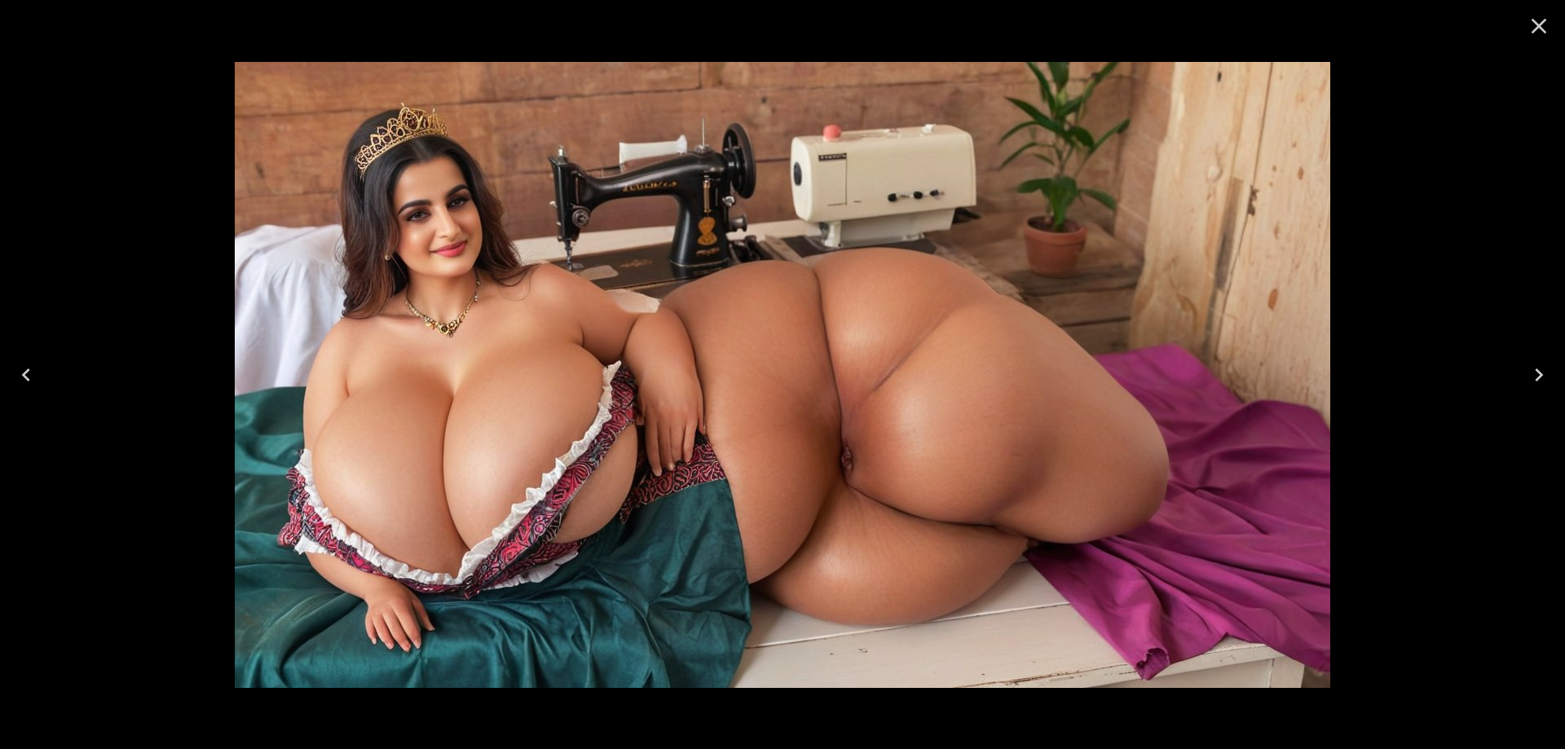
click at [1534, 377] on icon "Next" at bounding box center [1539, 375] width 26 height 26
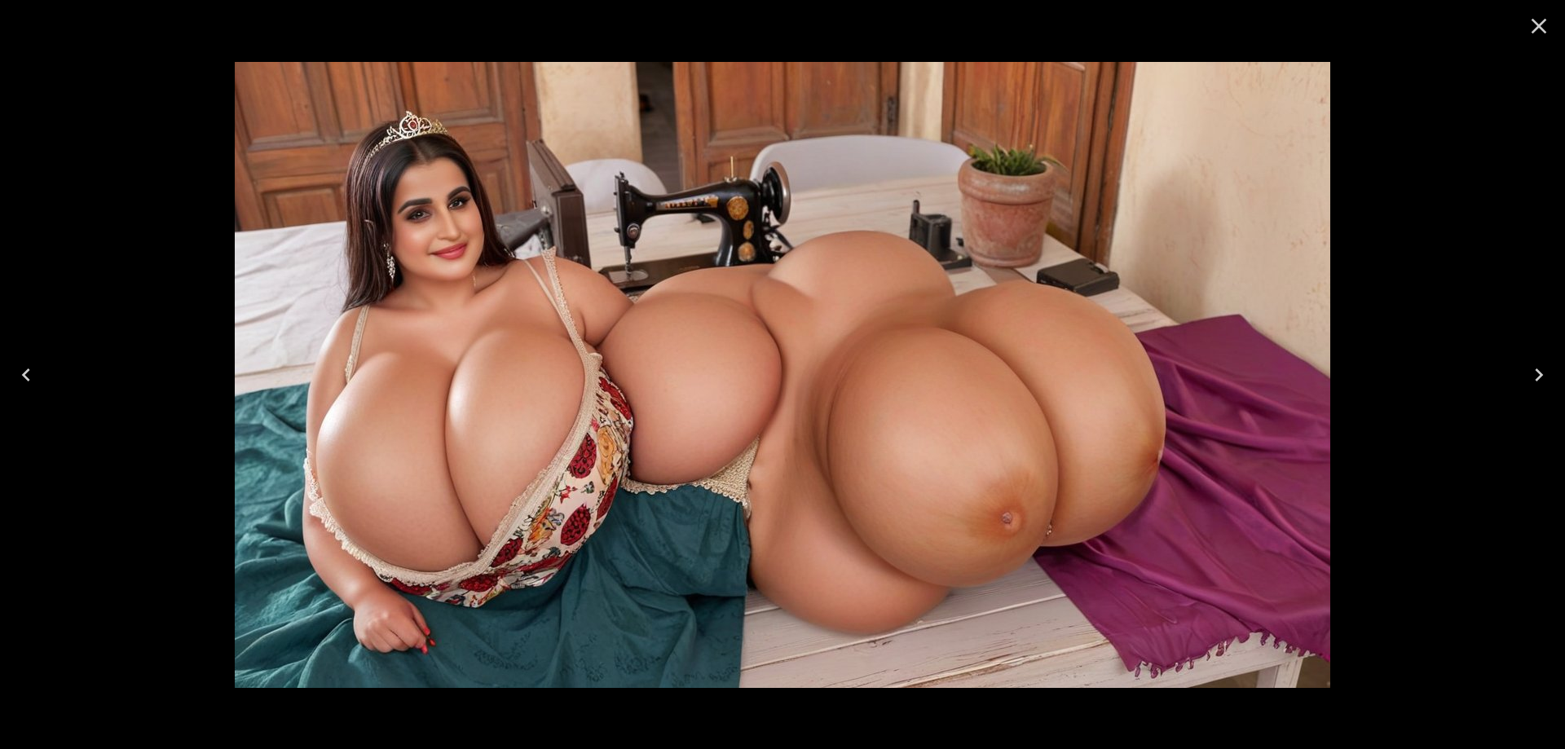
click at [1534, 377] on icon "Next" at bounding box center [1539, 375] width 26 height 26
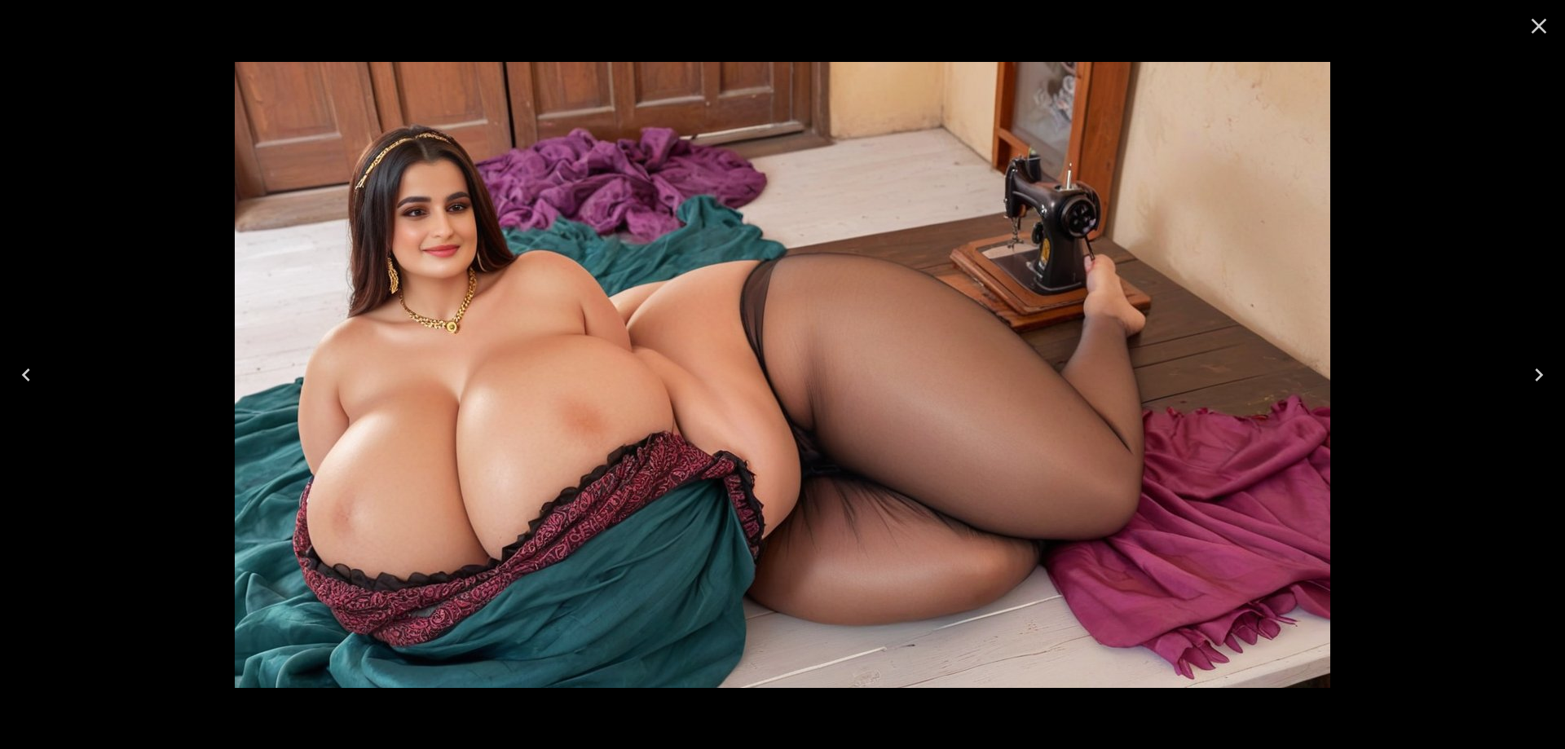
click at [1534, 377] on icon "Next" at bounding box center [1539, 375] width 26 height 26
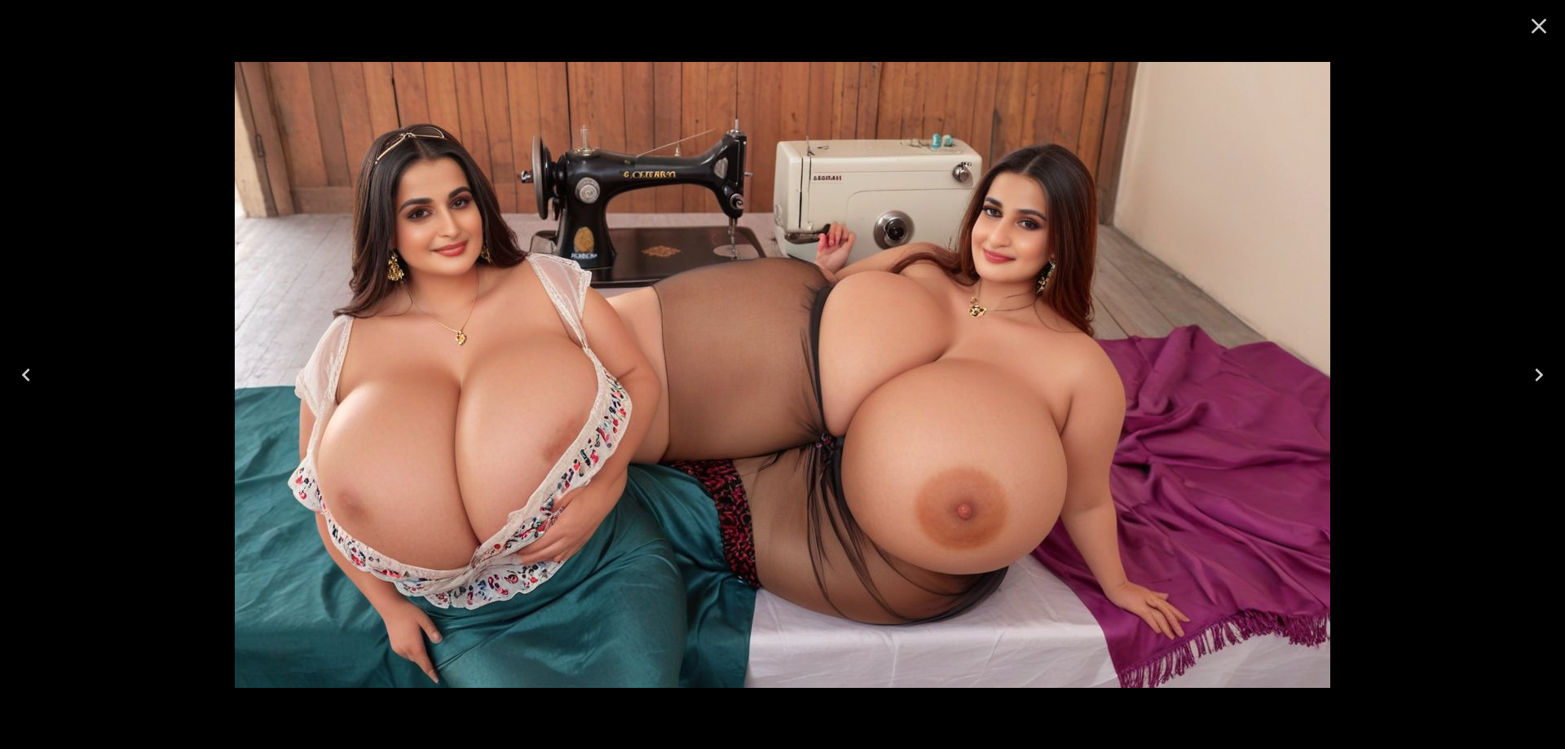
click at [1534, 377] on icon "Next" at bounding box center [1539, 375] width 26 height 26
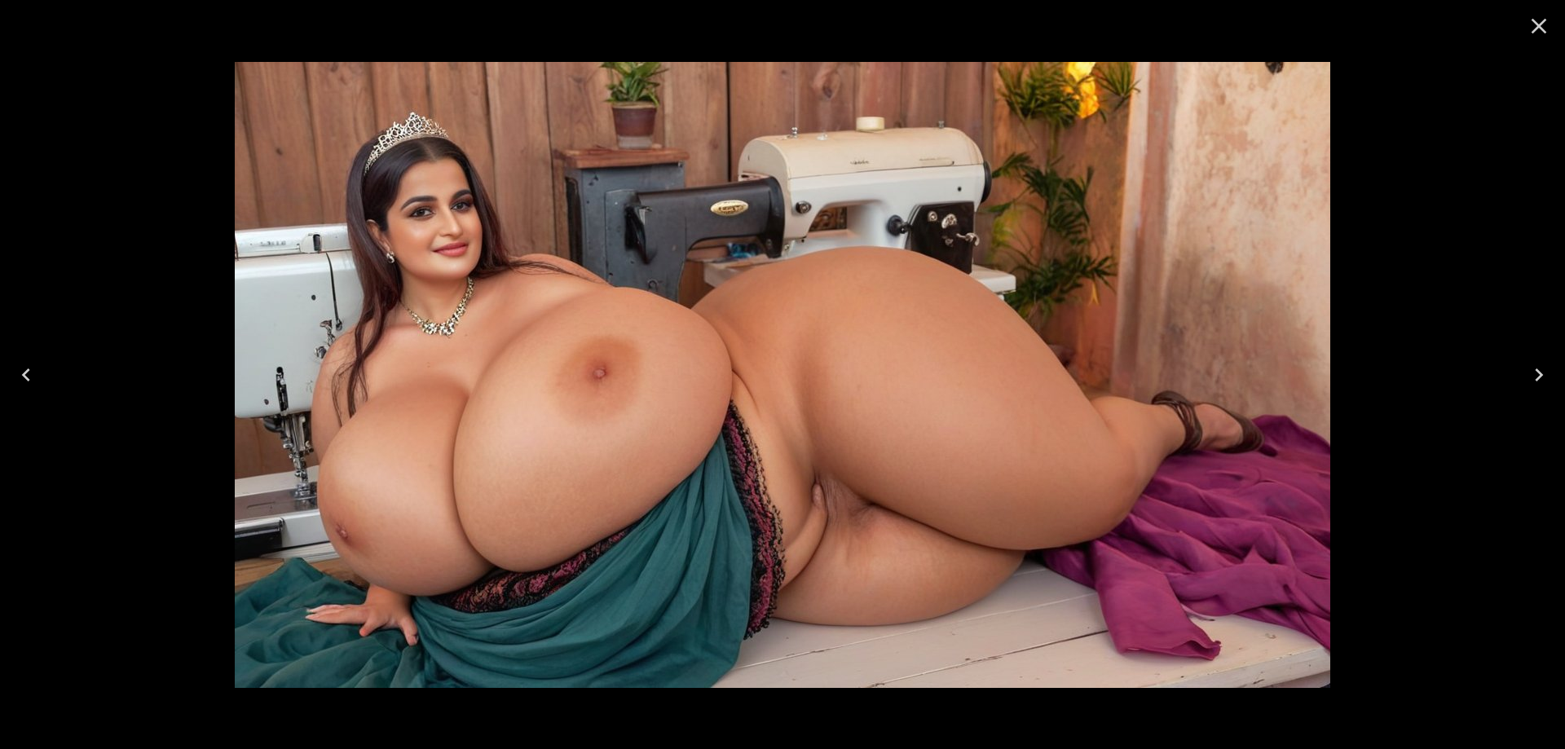
click at [1534, 377] on icon "Next" at bounding box center [1539, 375] width 26 height 26
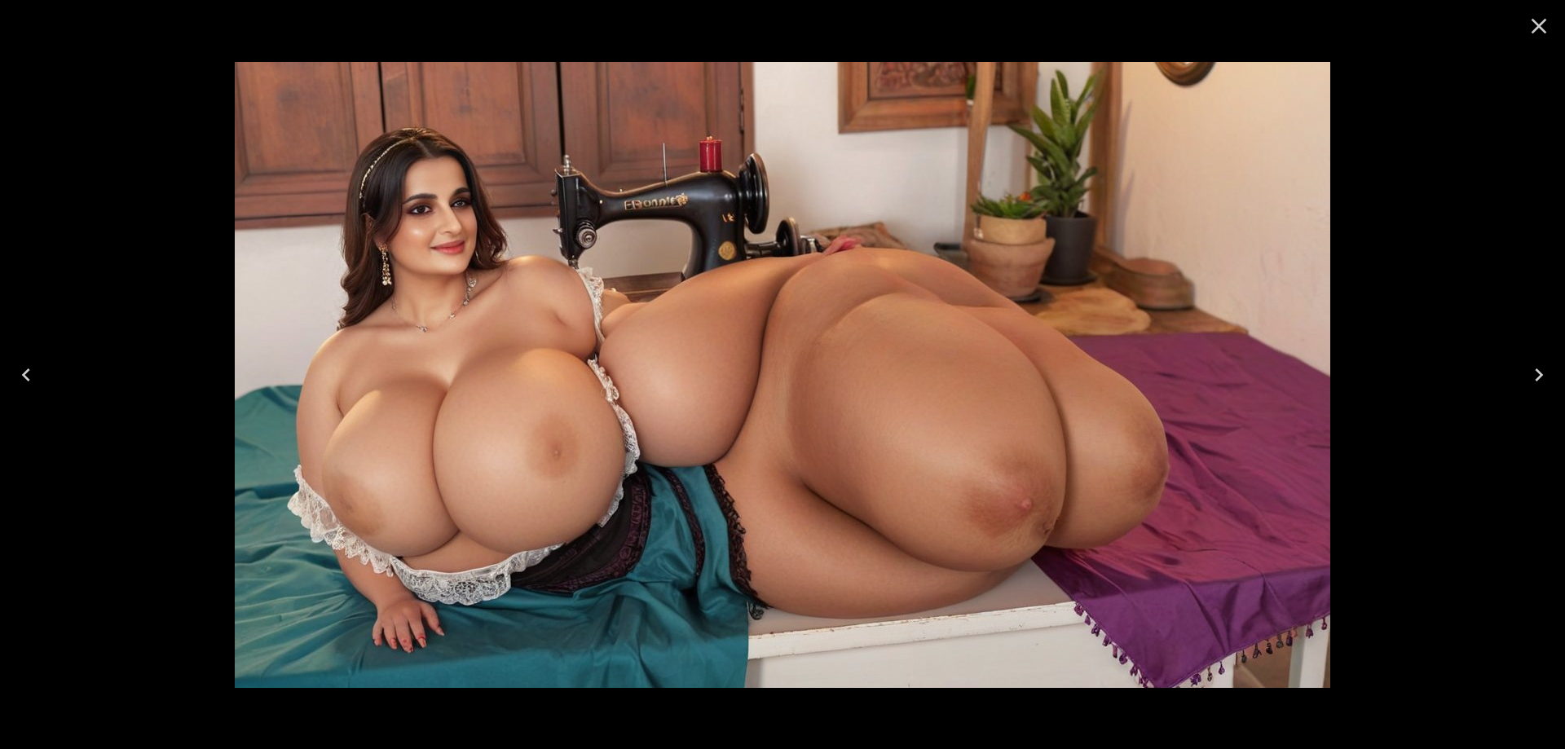
click at [1534, 377] on icon "Next" at bounding box center [1539, 375] width 26 height 26
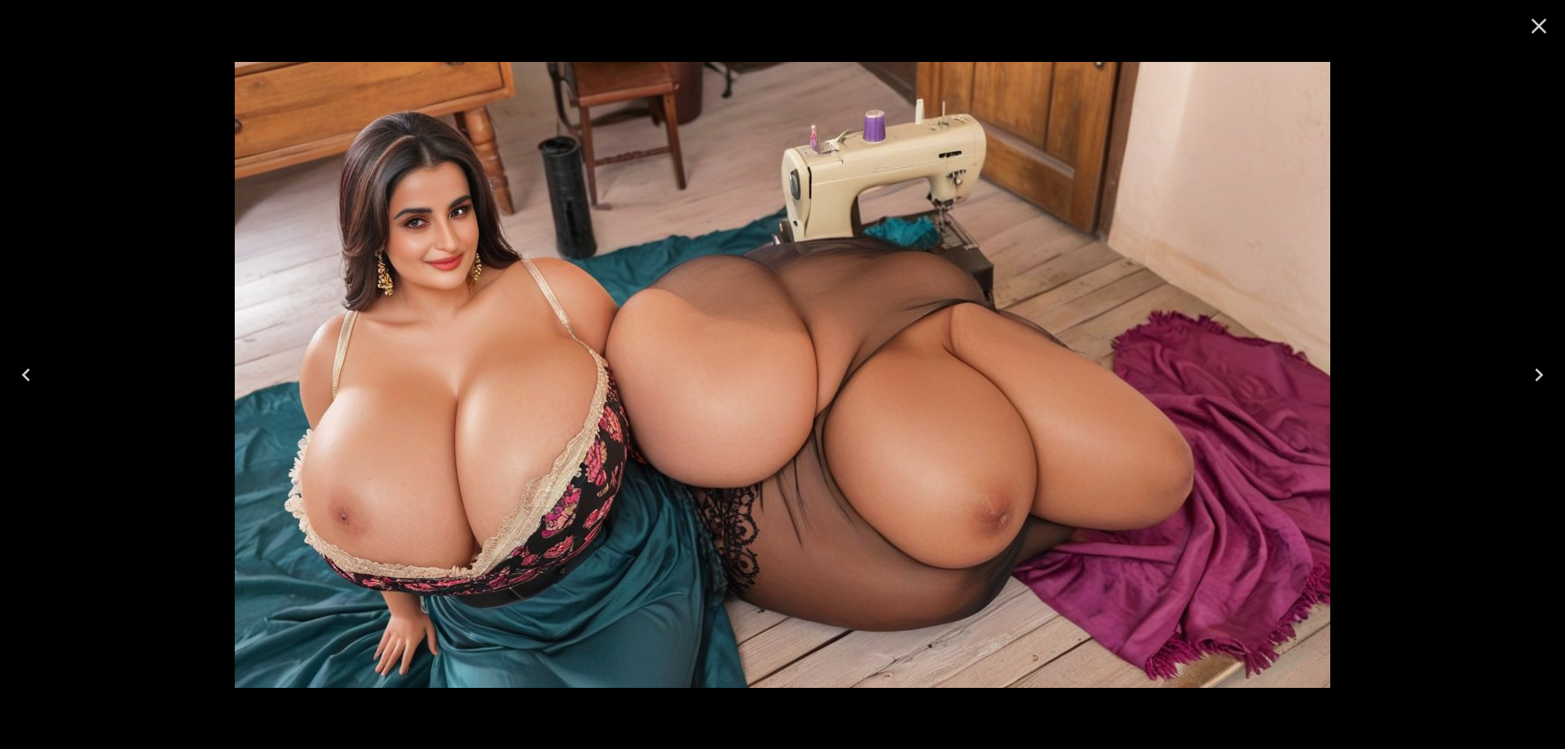
click at [1534, 377] on icon "Next" at bounding box center [1539, 375] width 26 height 26
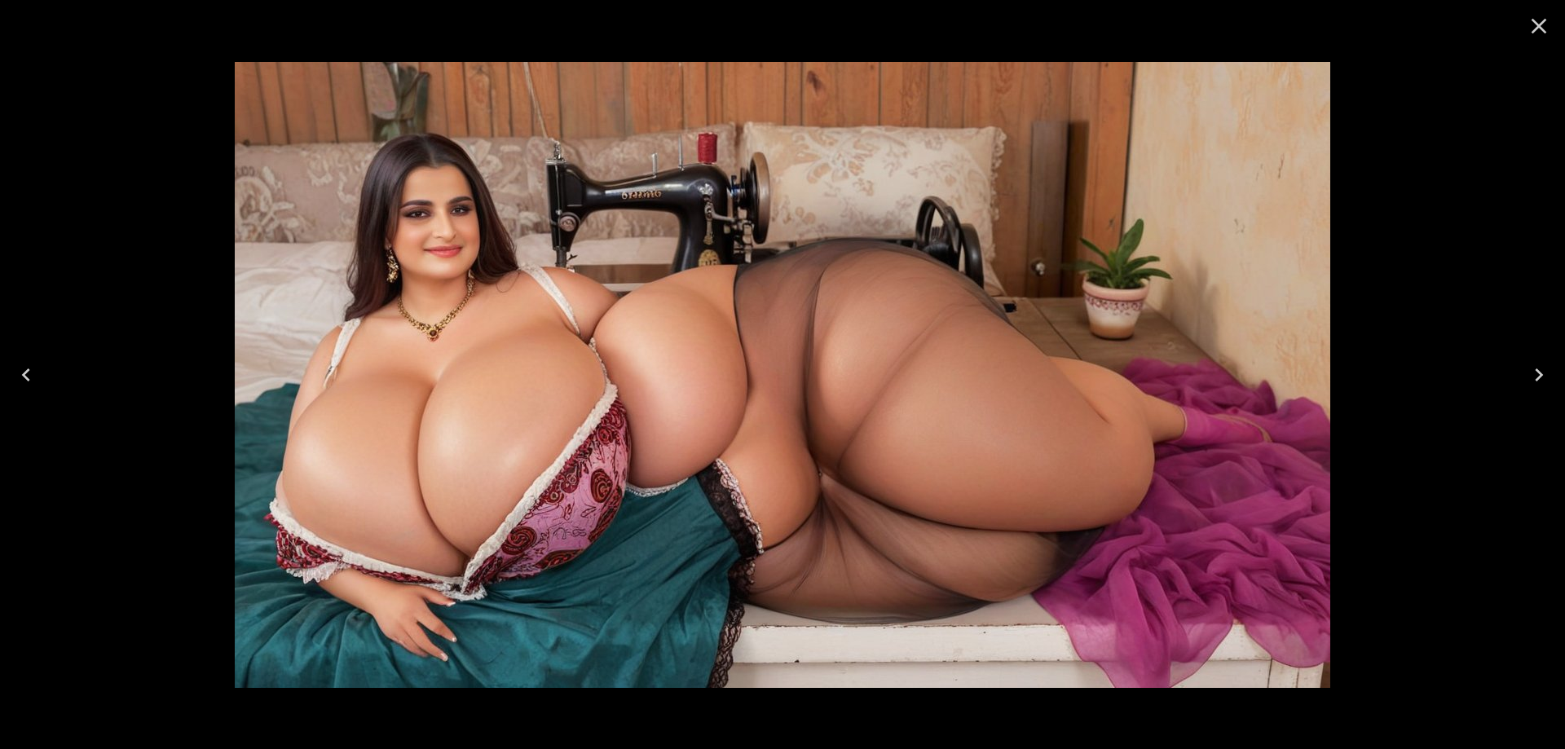
click at [1540, 31] on icon "Close" at bounding box center [1539, 26] width 26 height 26
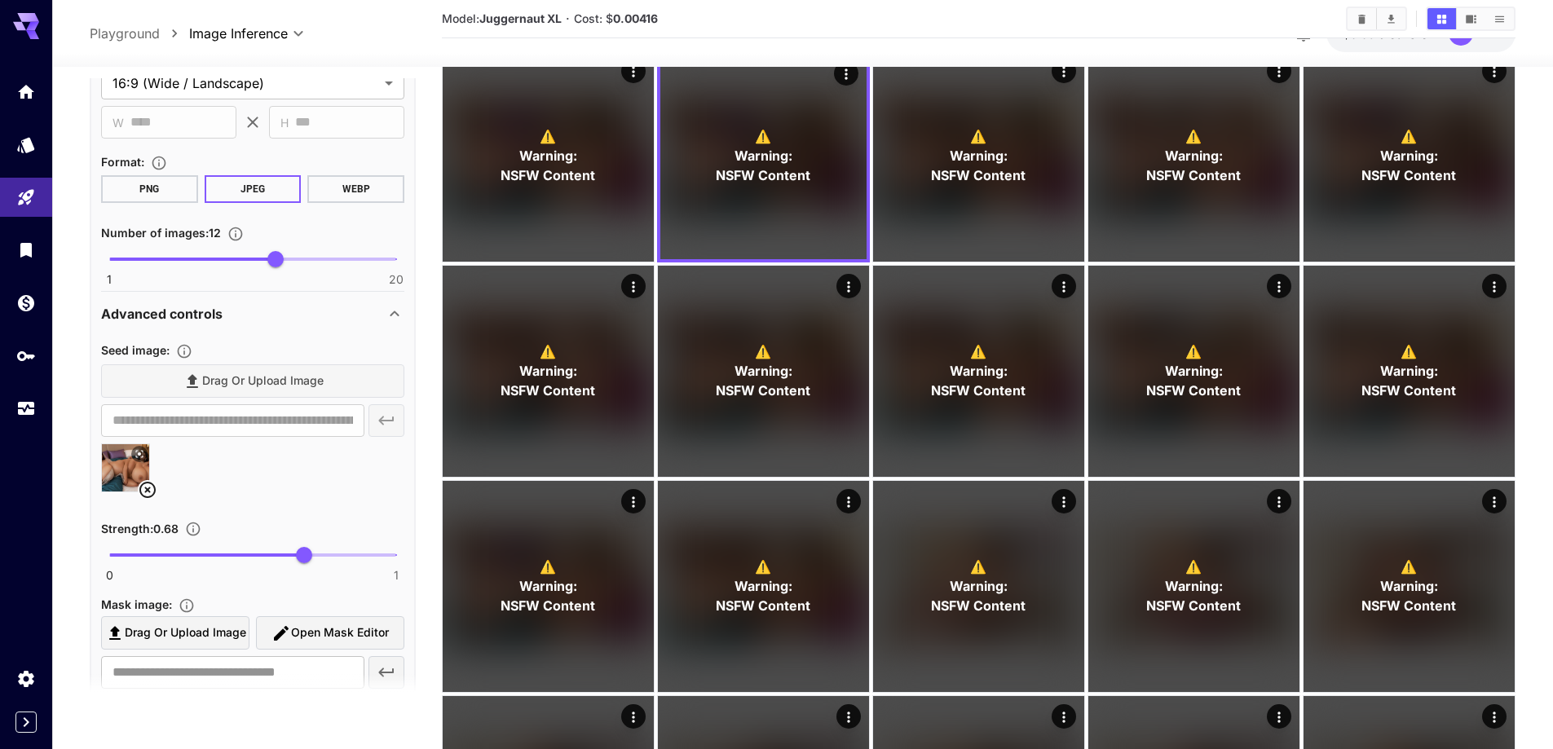
scroll to position [1549, 0]
click at [150, 487] on icon at bounding box center [148, 487] width 20 height 20
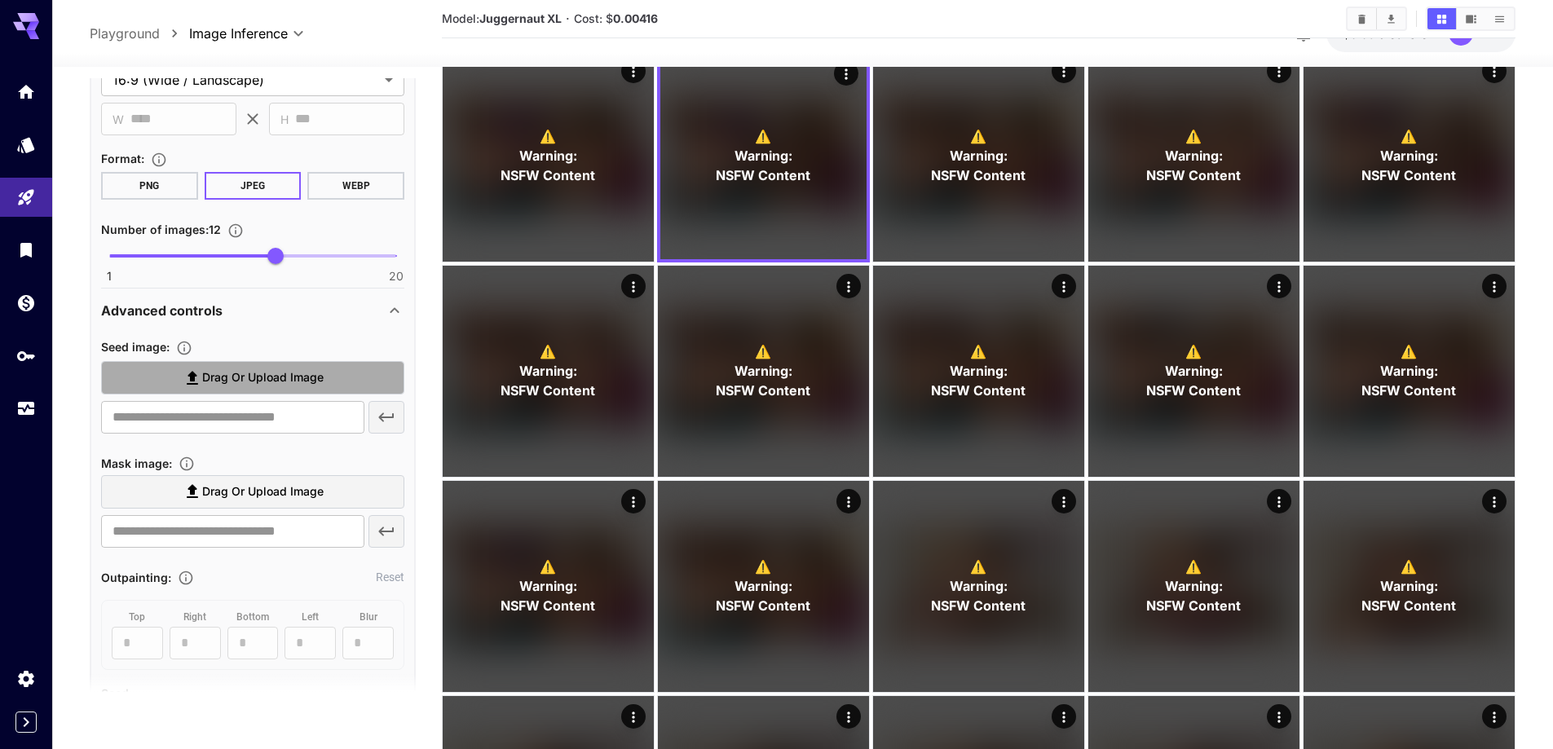
click at [256, 389] on label "Drag or upload image" at bounding box center [252, 377] width 303 height 33
click at [0, 0] on input "Drag or upload image" at bounding box center [0, 0] width 0 height 0
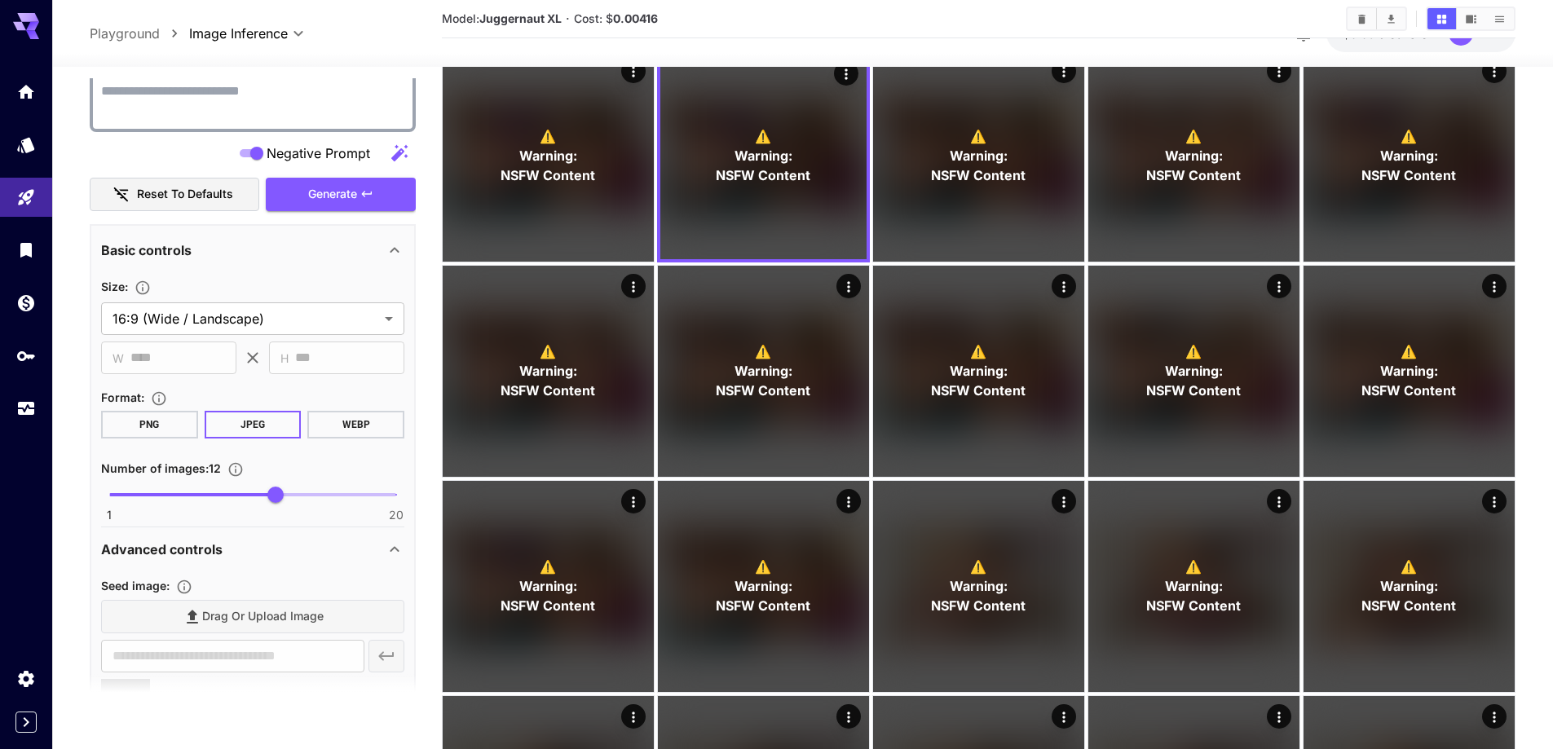
scroll to position [1304, 0]
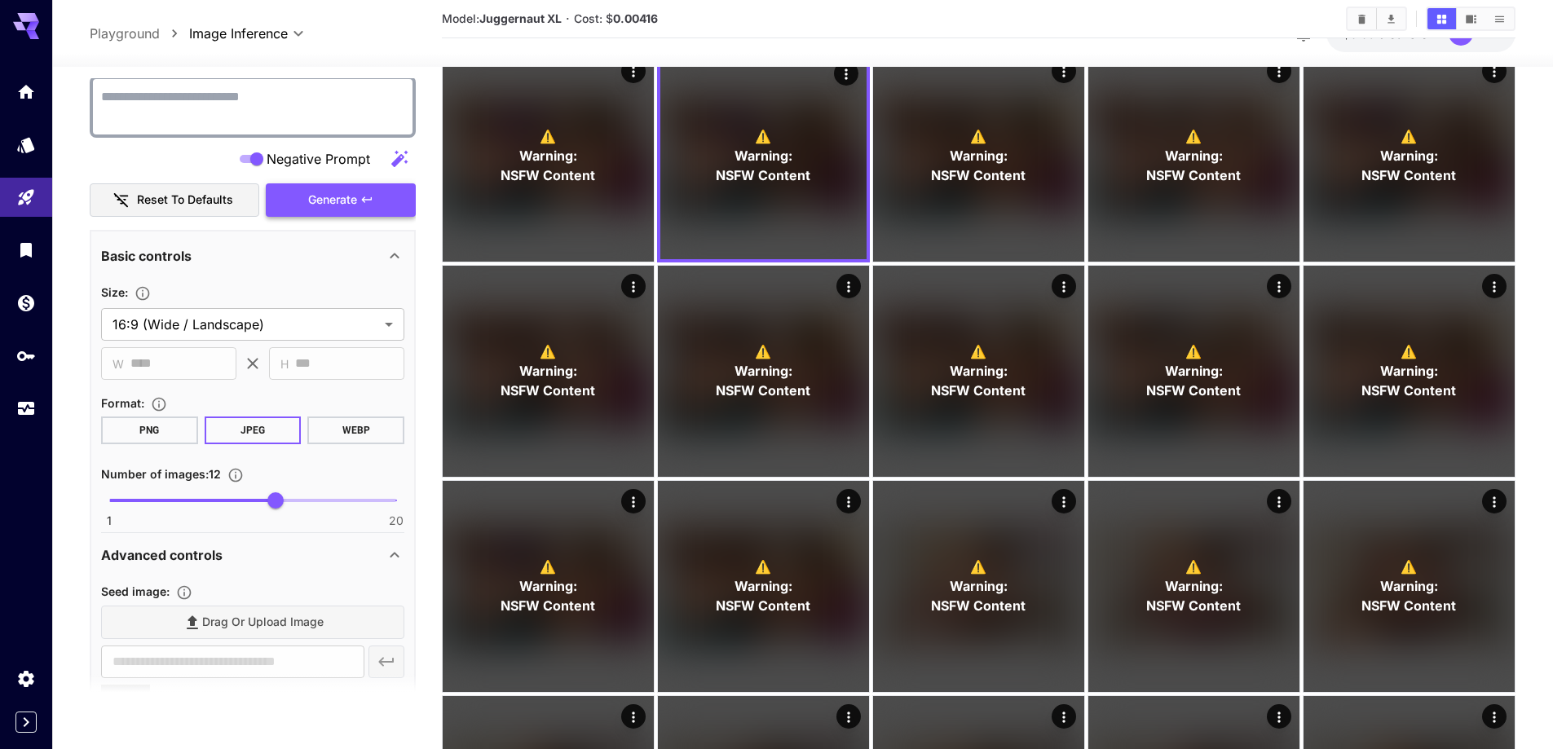
type input "**********"
click at [299, 201] on button "Generate" at bounding box center [341, 199] width 150 height 33
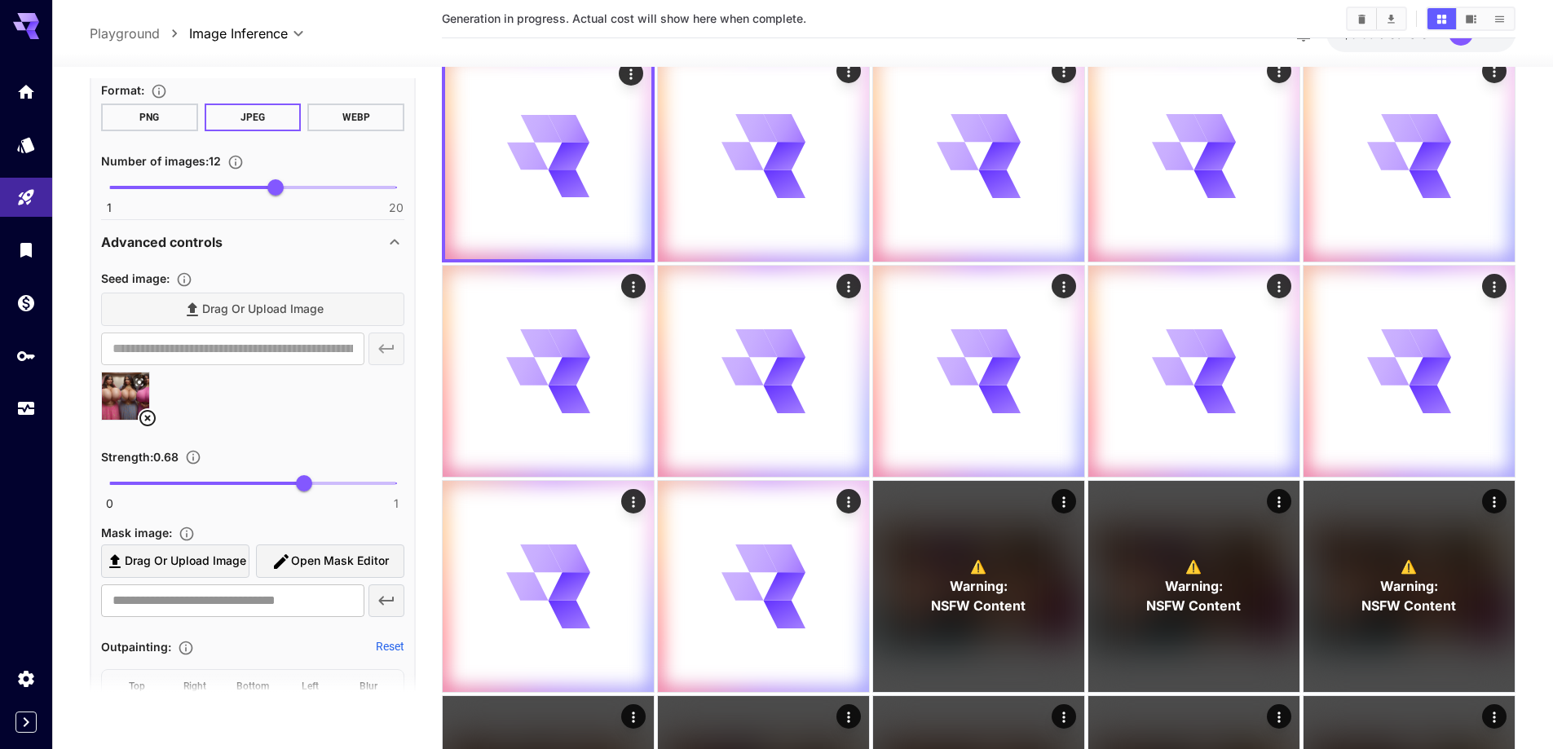
scroll to position [1712, 0]
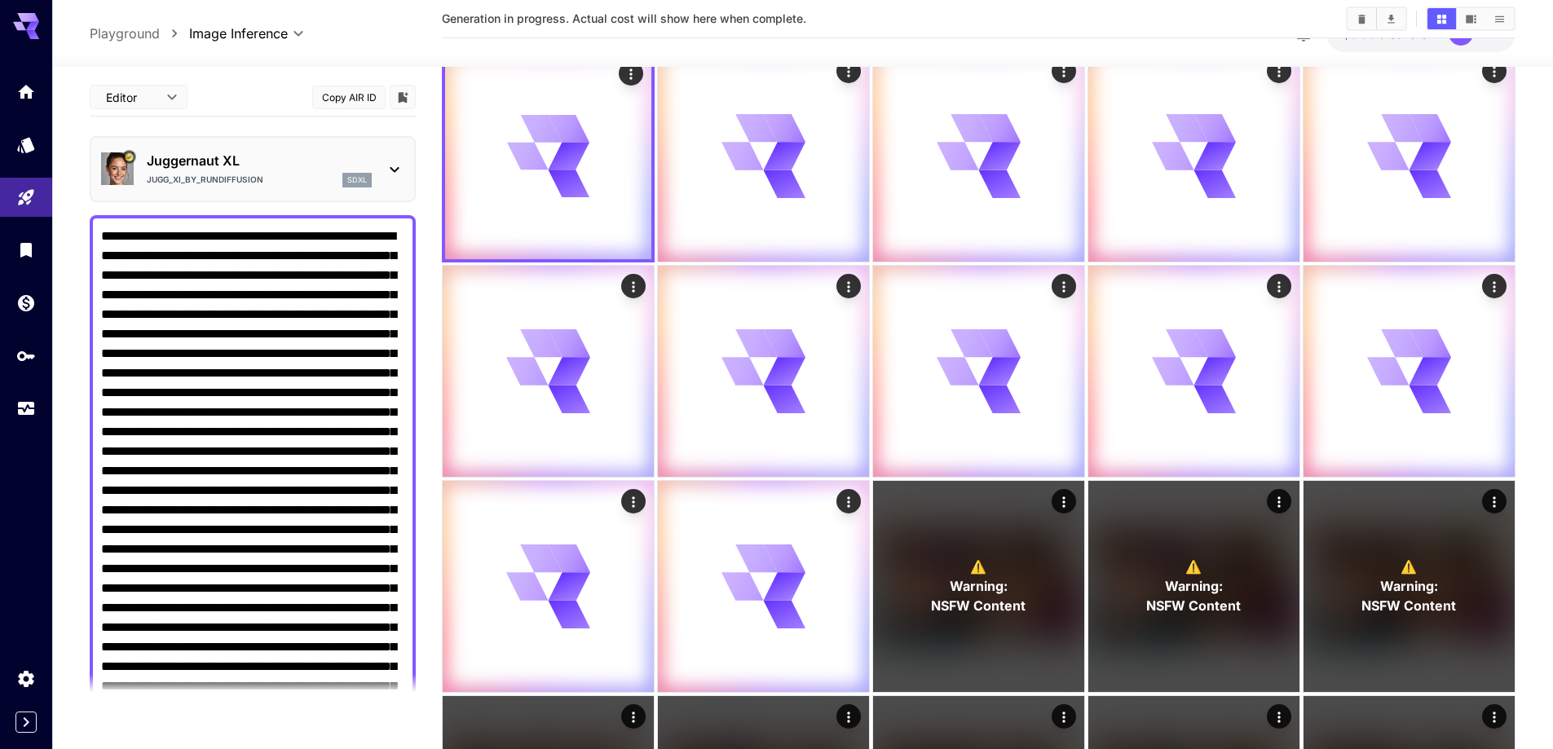
scroll to position [1712, 0]
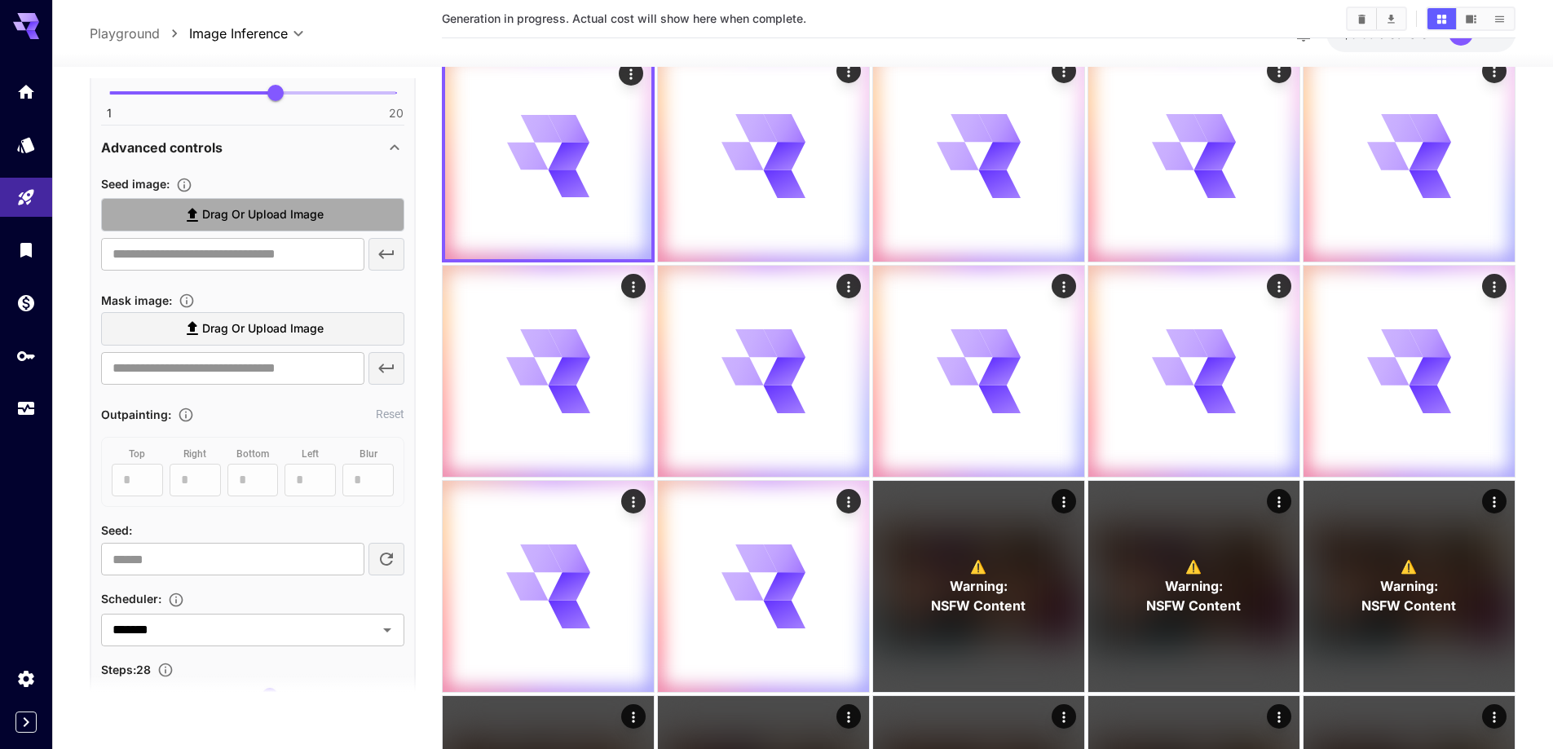
click at [223, 225] on label "Drag or upload image" at bounding box center [252, 214] width 303 height 33
click at [0, 0] on input "Drag or upload image" at bounding box center [0, 0] width 0 height 0
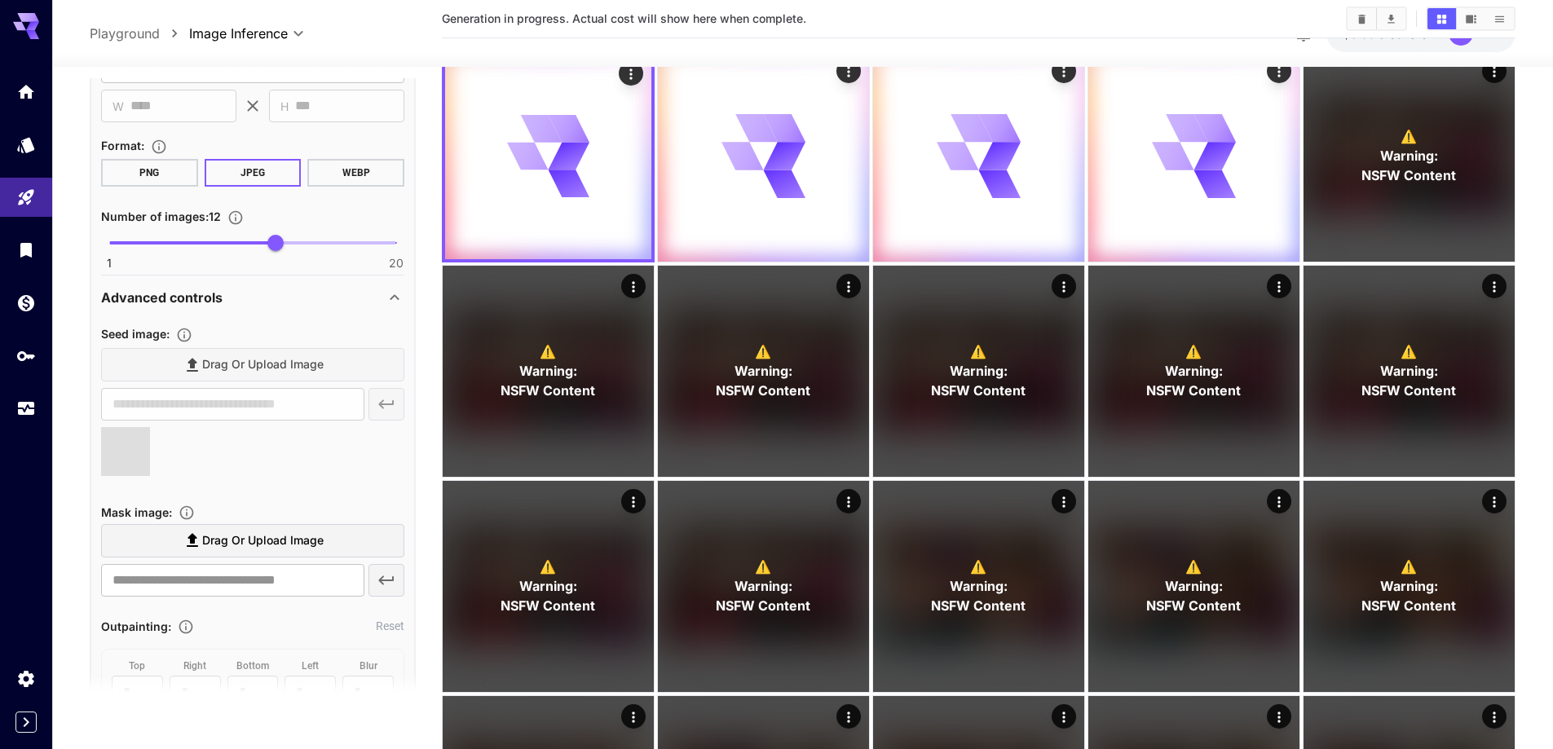
scroll to position [1549, 0]
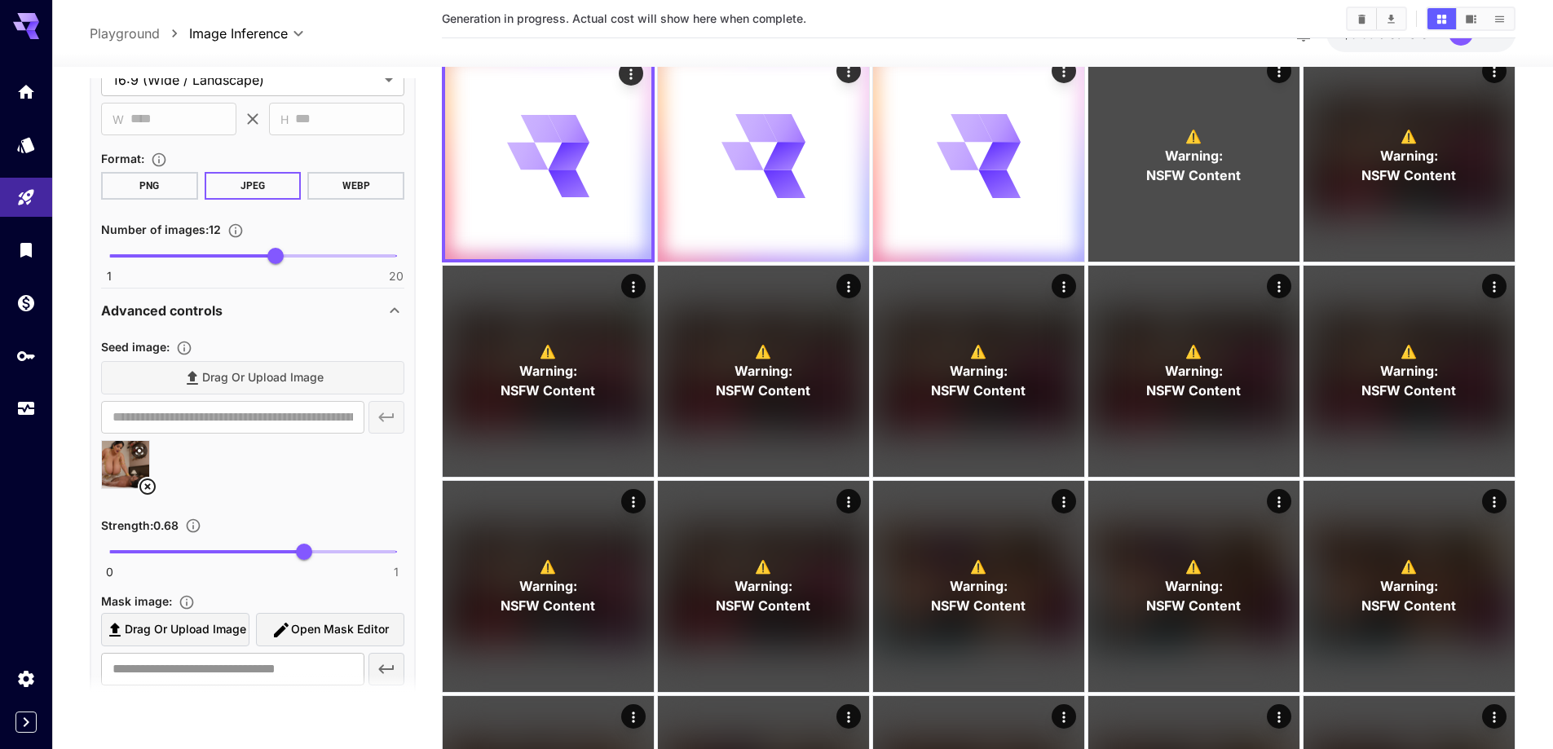
type input "**********"
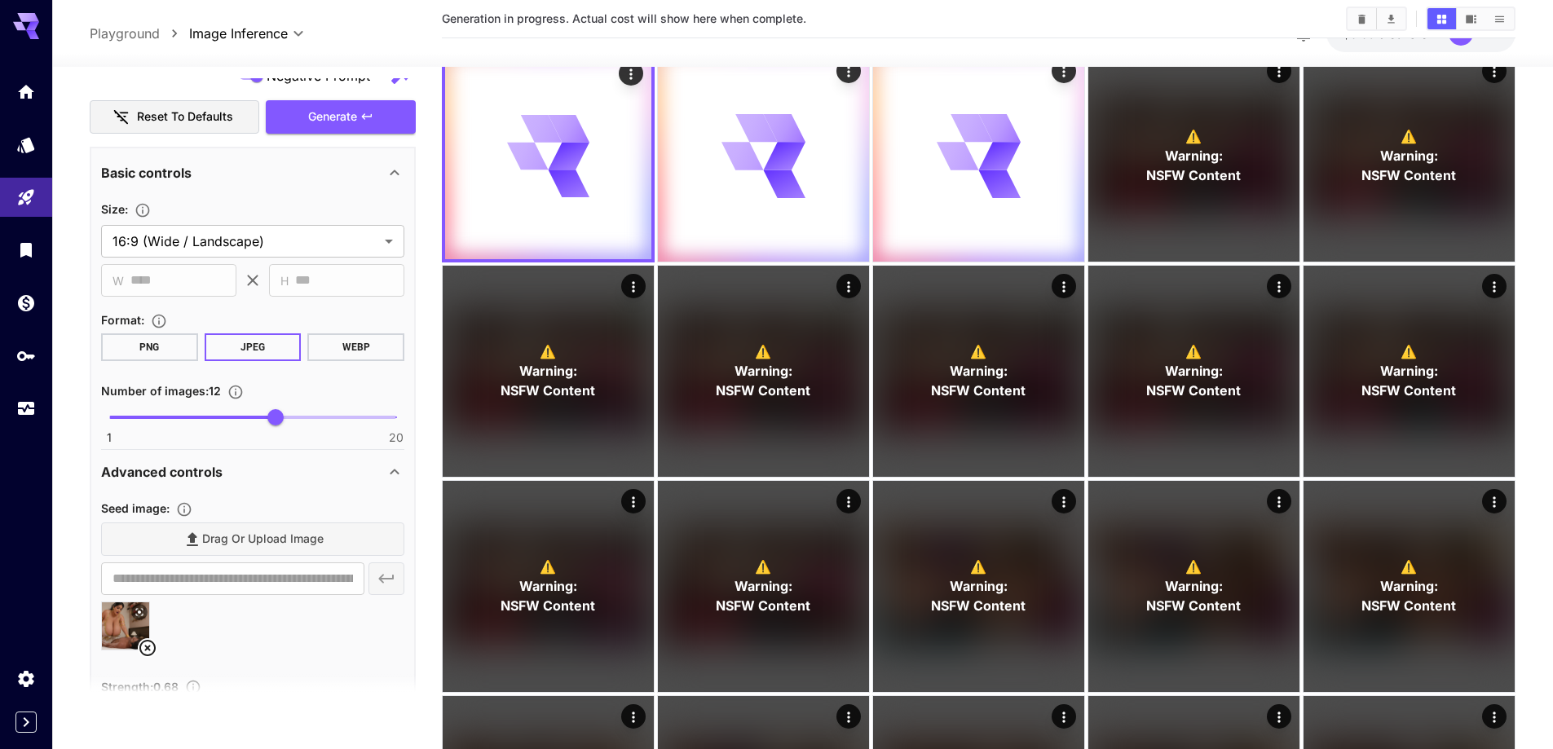
scroll to position [1386, 0]
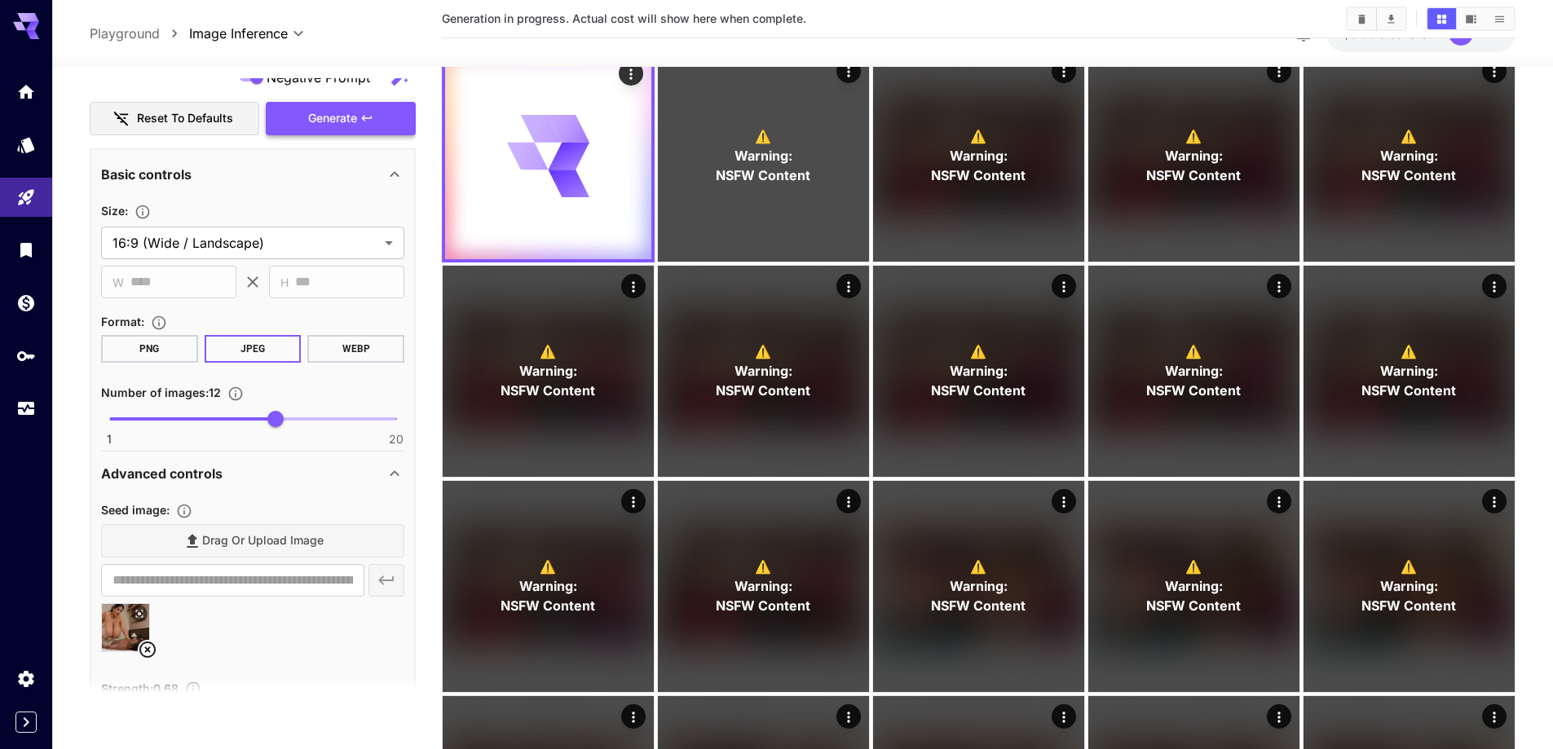
click at [346, 123] on span "Generate" at bounding box center [332, 118] width 49 height 20
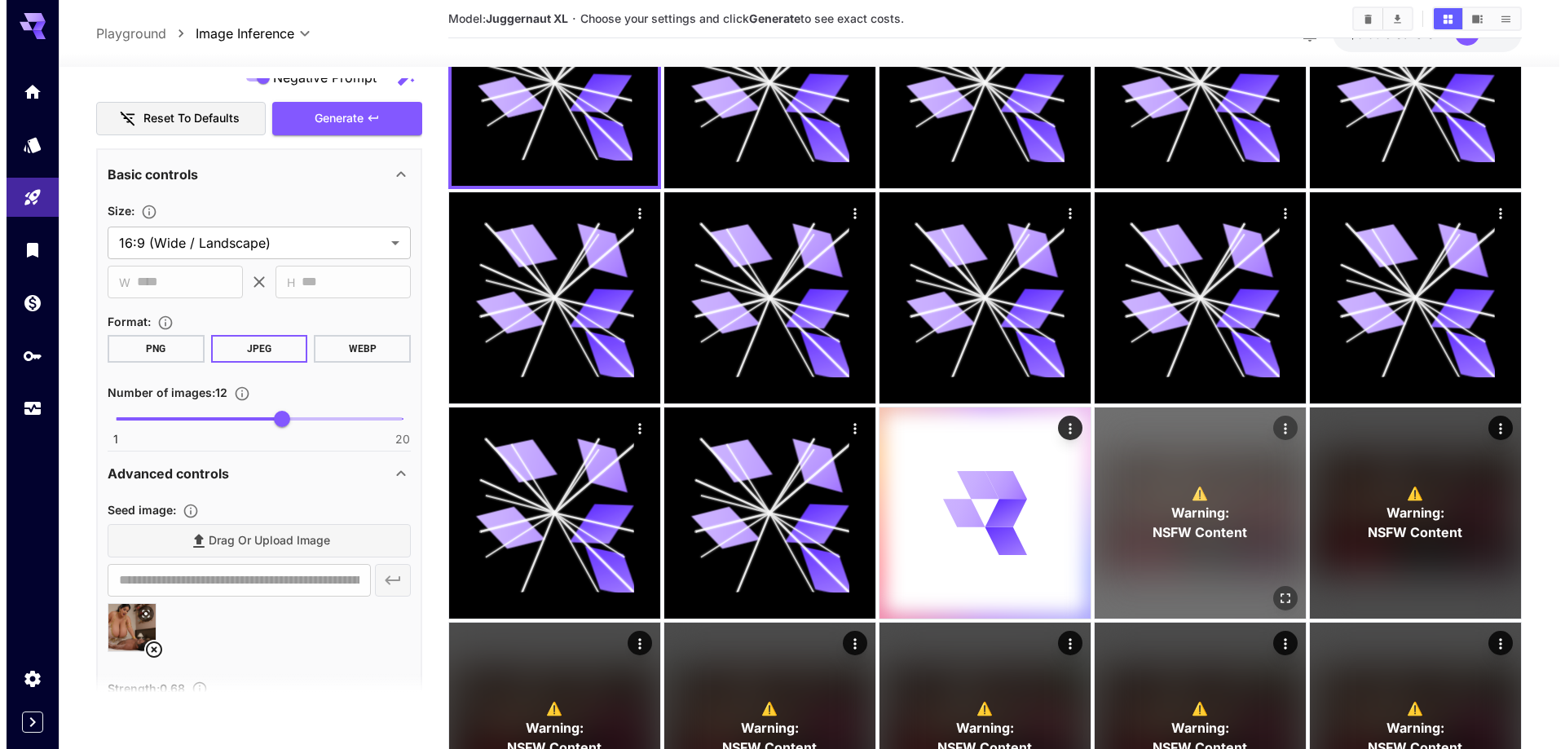
scroll to position [245, 0]
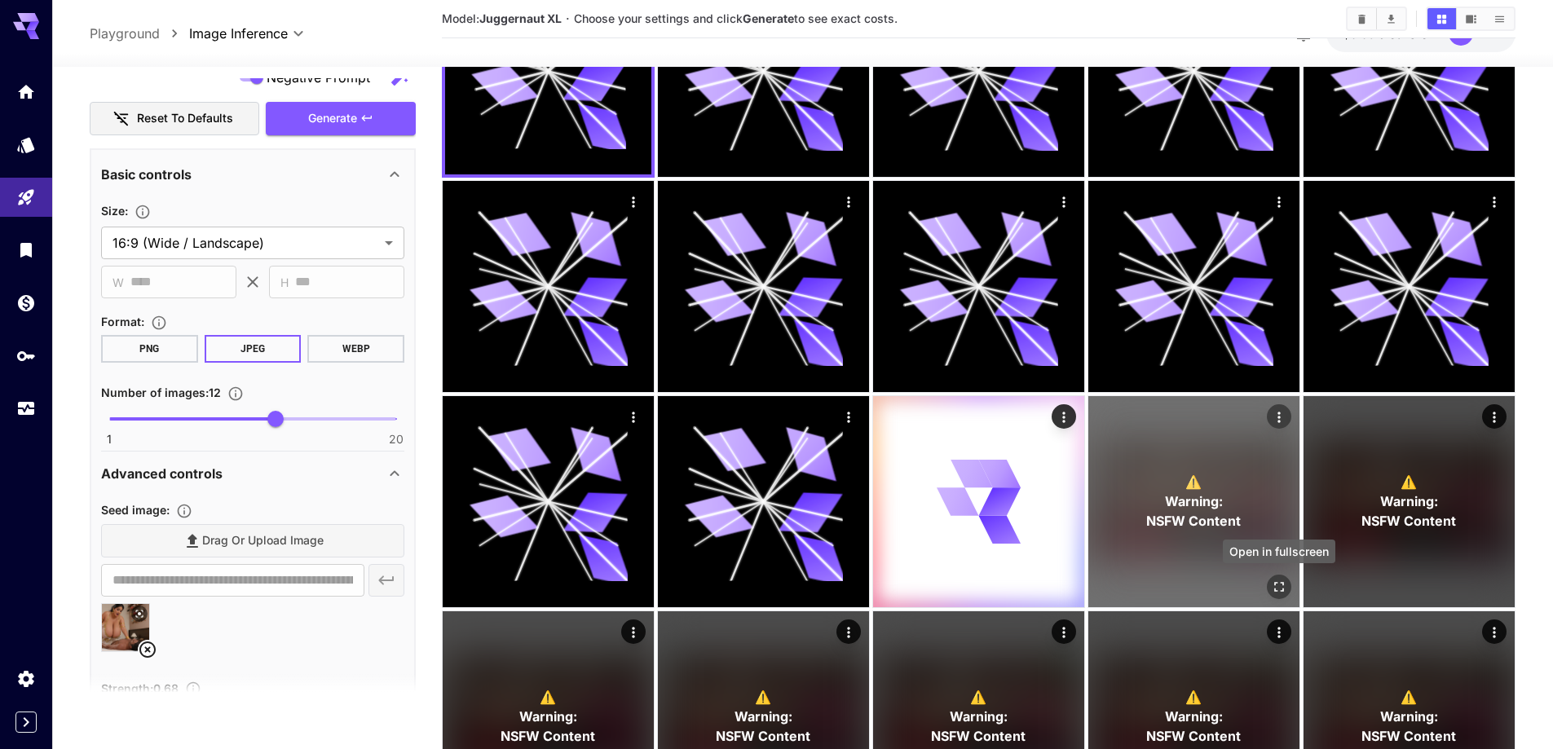
click at [1279, 580] on icon "Open in fullscreen" at bounding box center [1279, 587] width 16 height 16
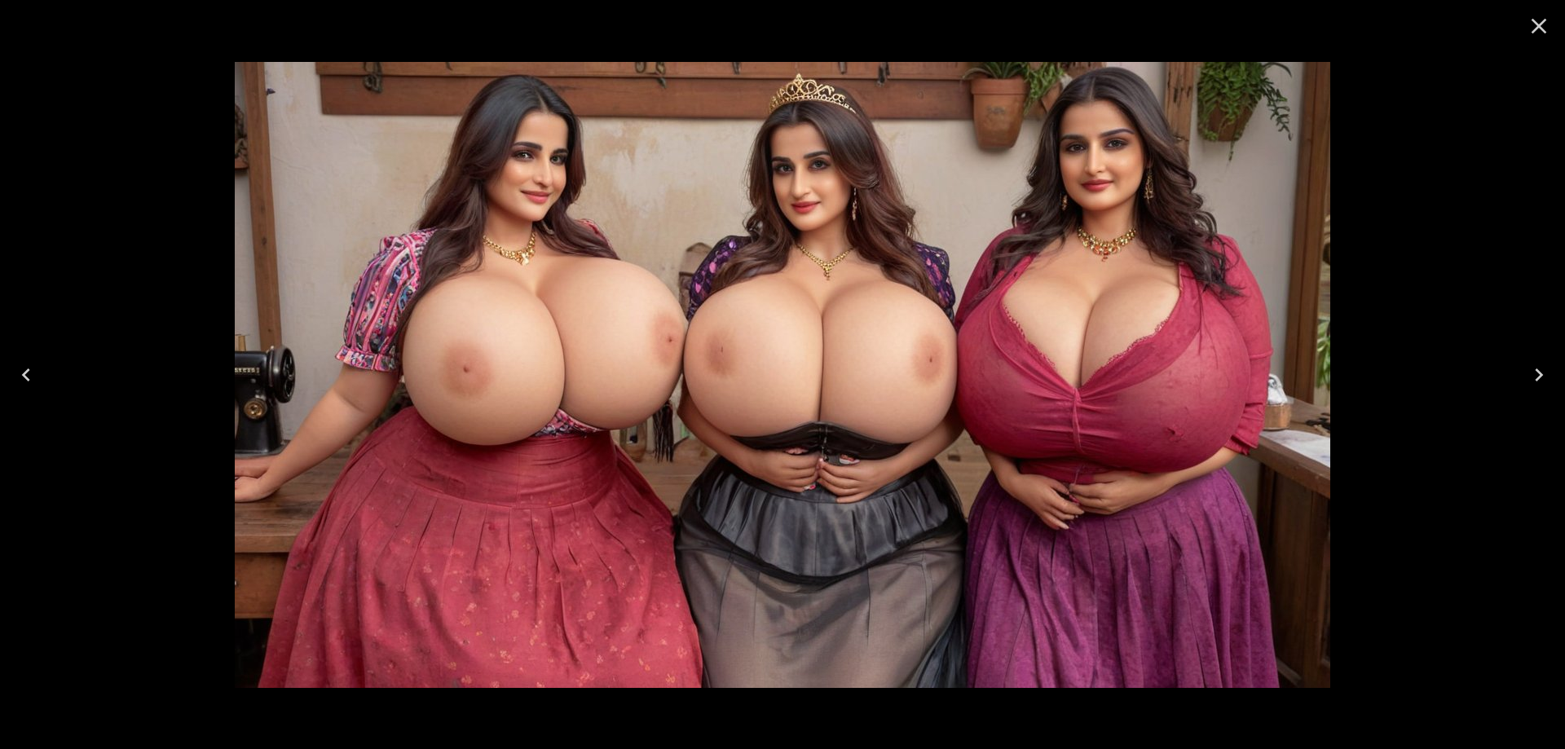
click at [1520, 372] on button "Next" at bounding box center [1539, 374] width 52 height 65
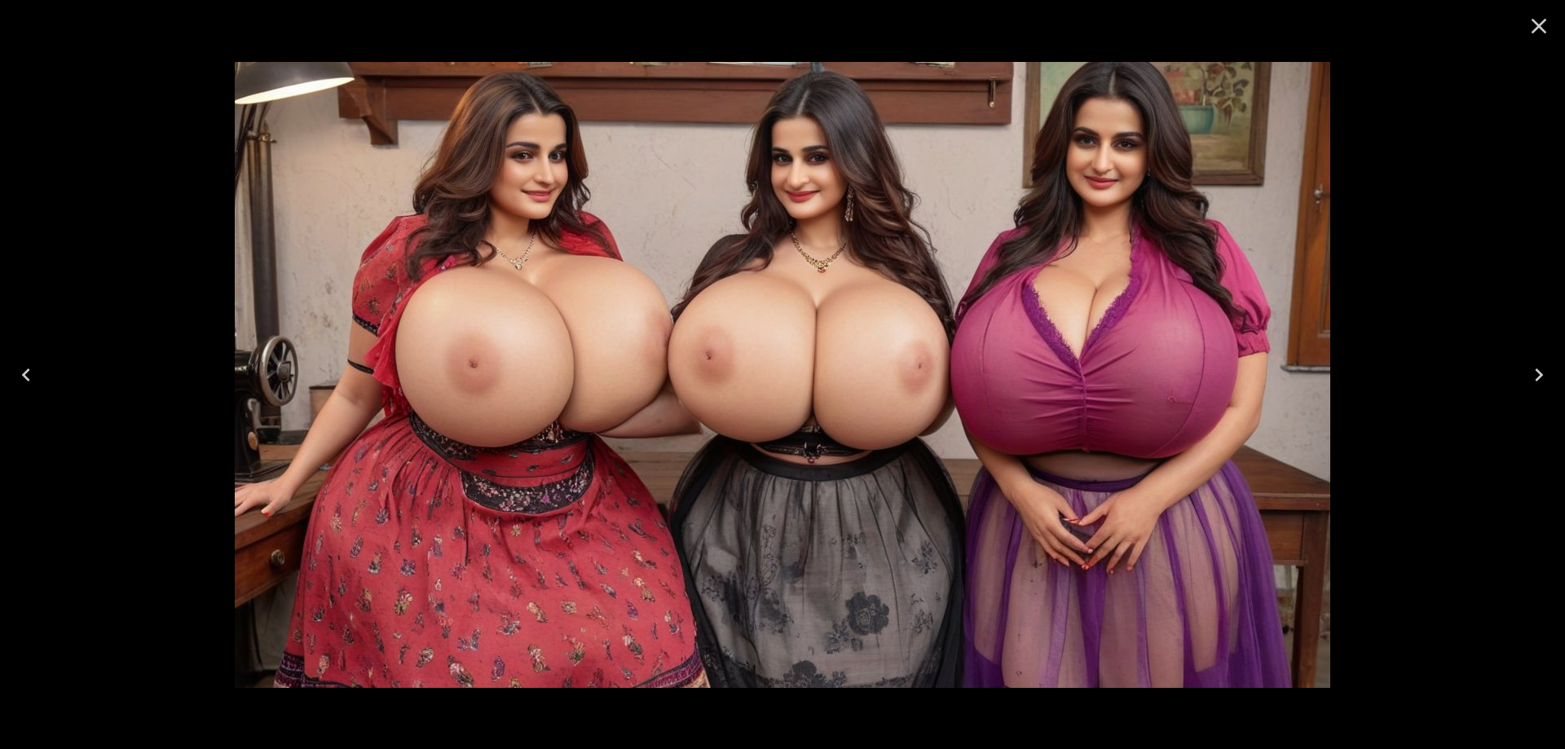
click at [1520, 372] on button "Next" at bounding box center [1539, 374] width 52 height 65
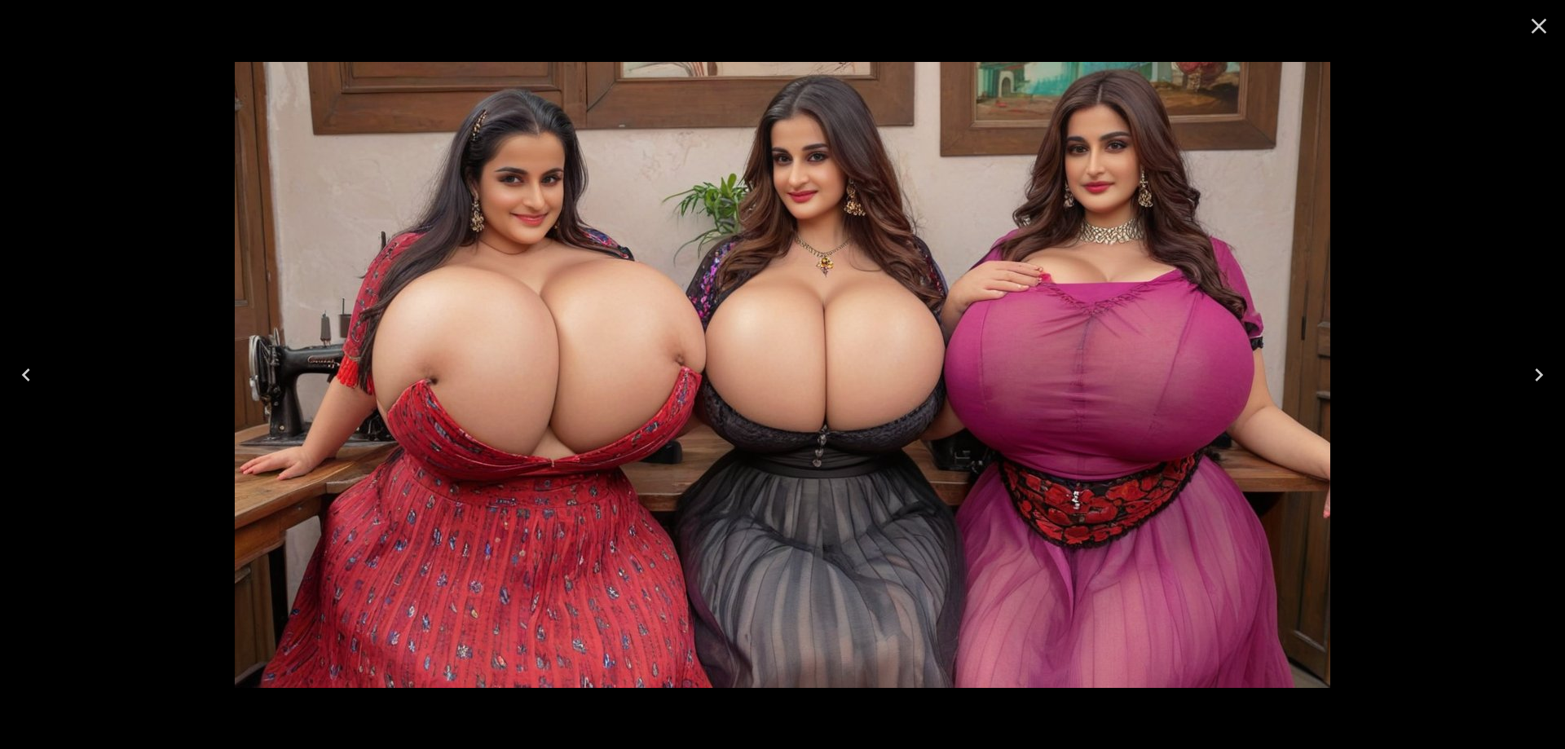
click at [1520, 372] on button "Next" at bounding box center [1539, 374] width 52 height 65
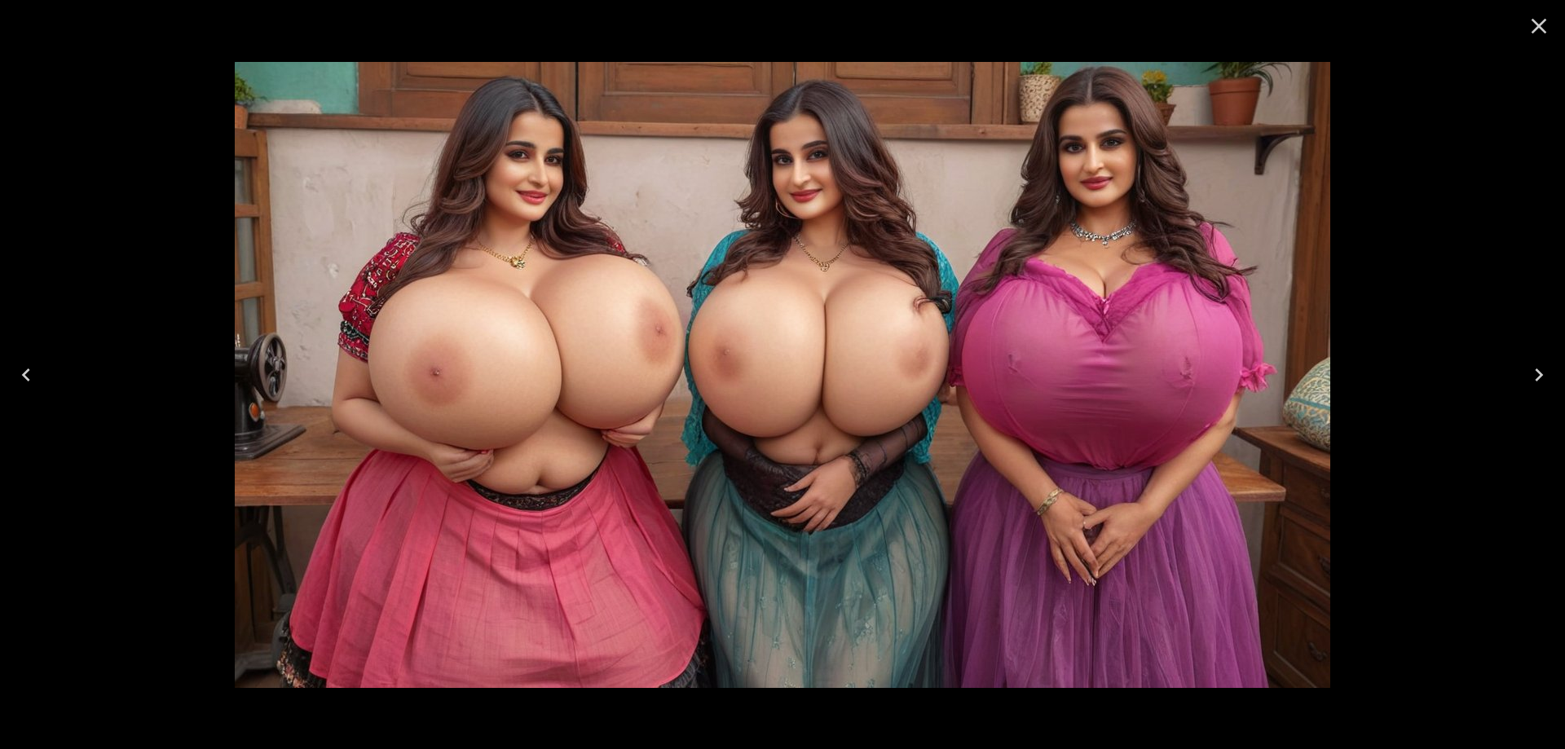
click at [1520, 372] on button "Next" at bounding box center [1539, 374] width 52 height 65
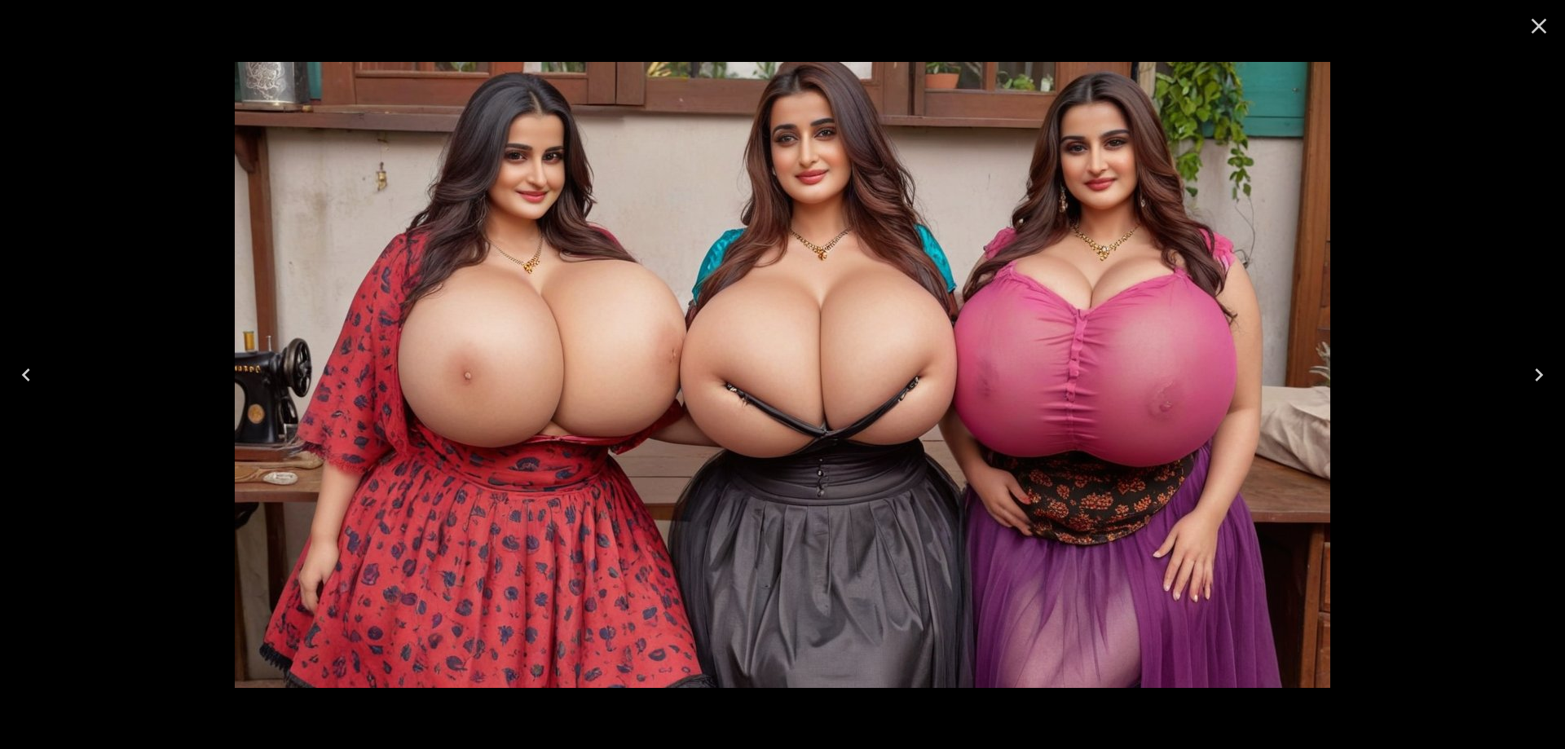
click at [1520, 372] on button "Next" at bounding box center [1539, 374] width 52 height 65
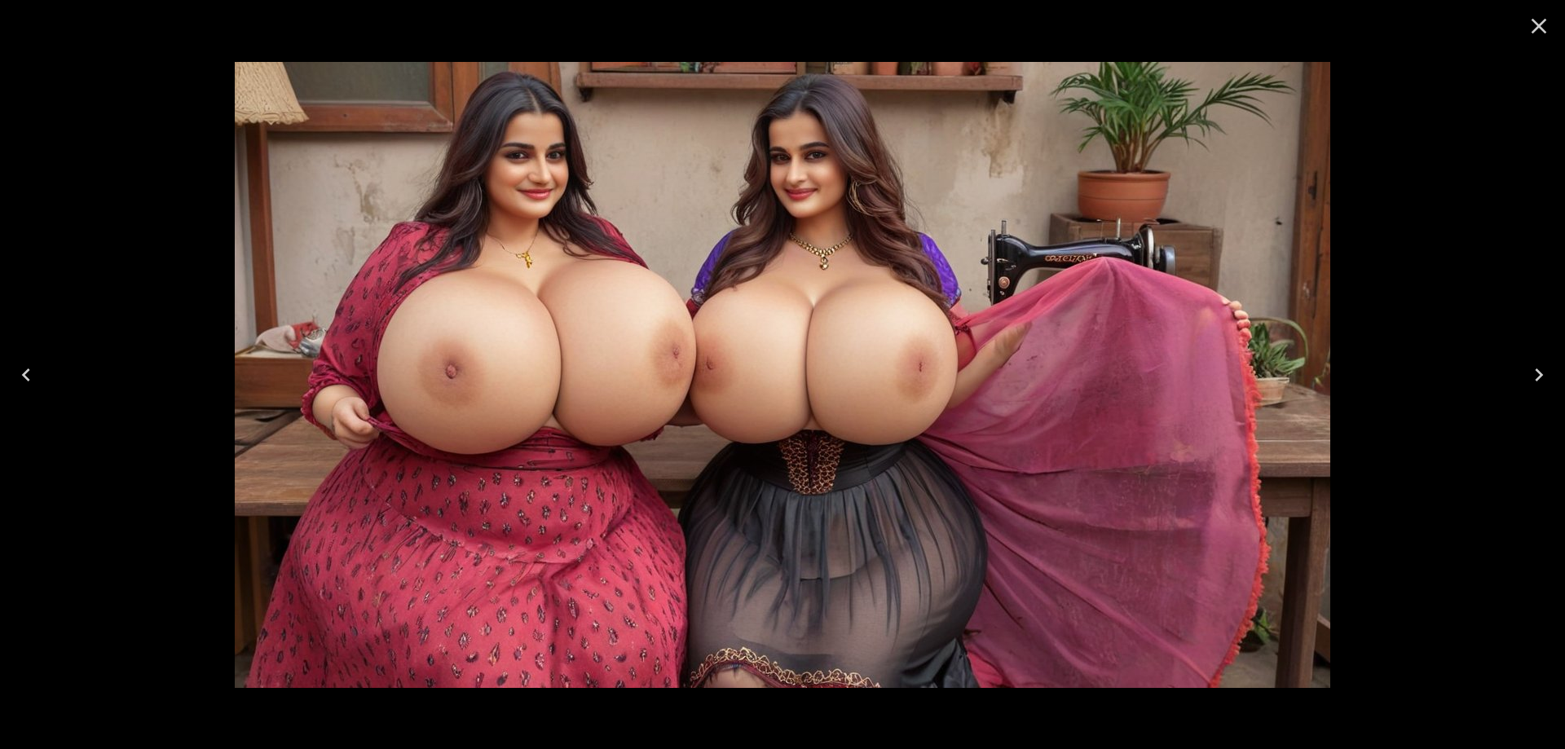
click at [1520, 372] on button "Next" at bounding box center [1539, 374] width 52 height 65
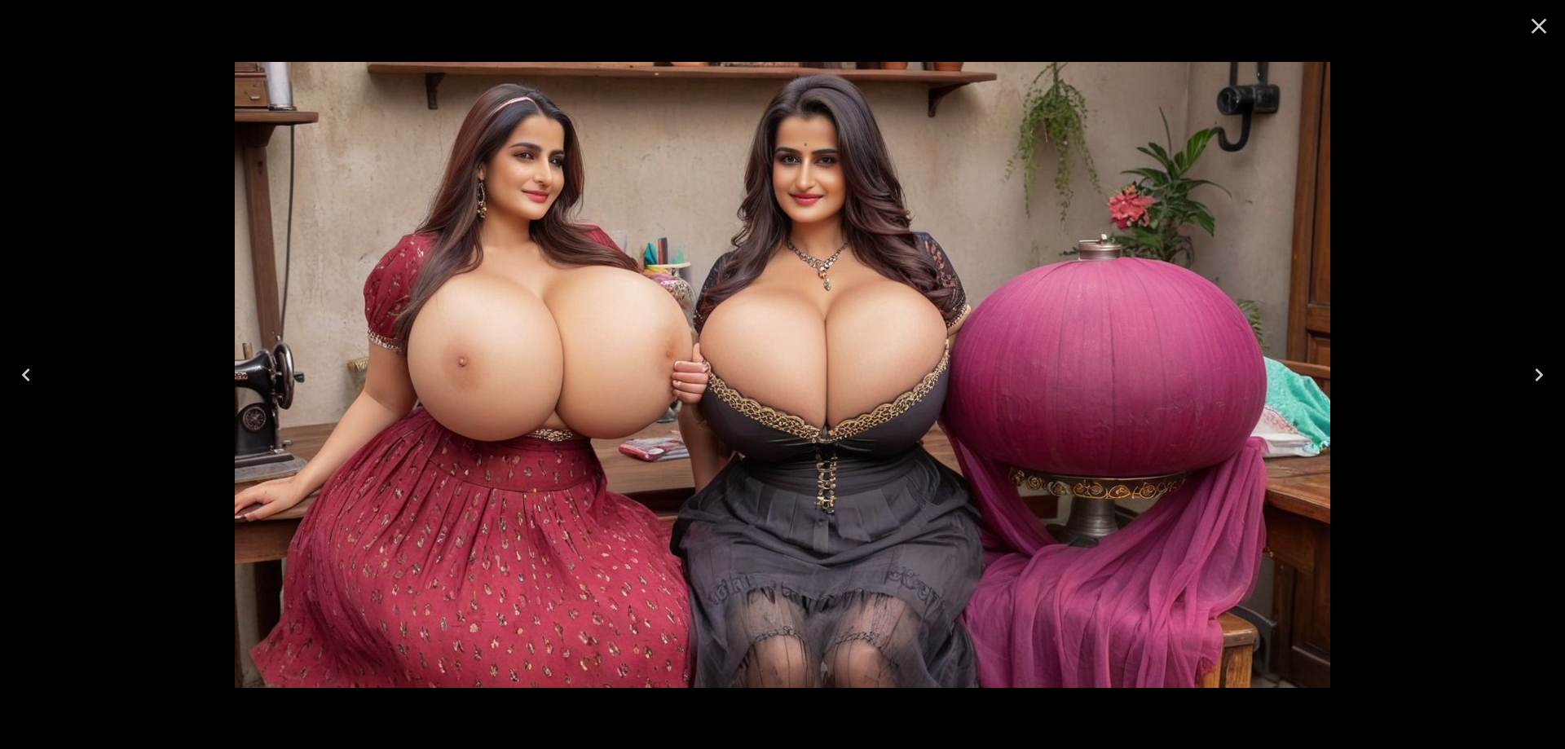
click at [1528, 376] on icon "Next" at bounding box center [1539, 375] width 26 height 26
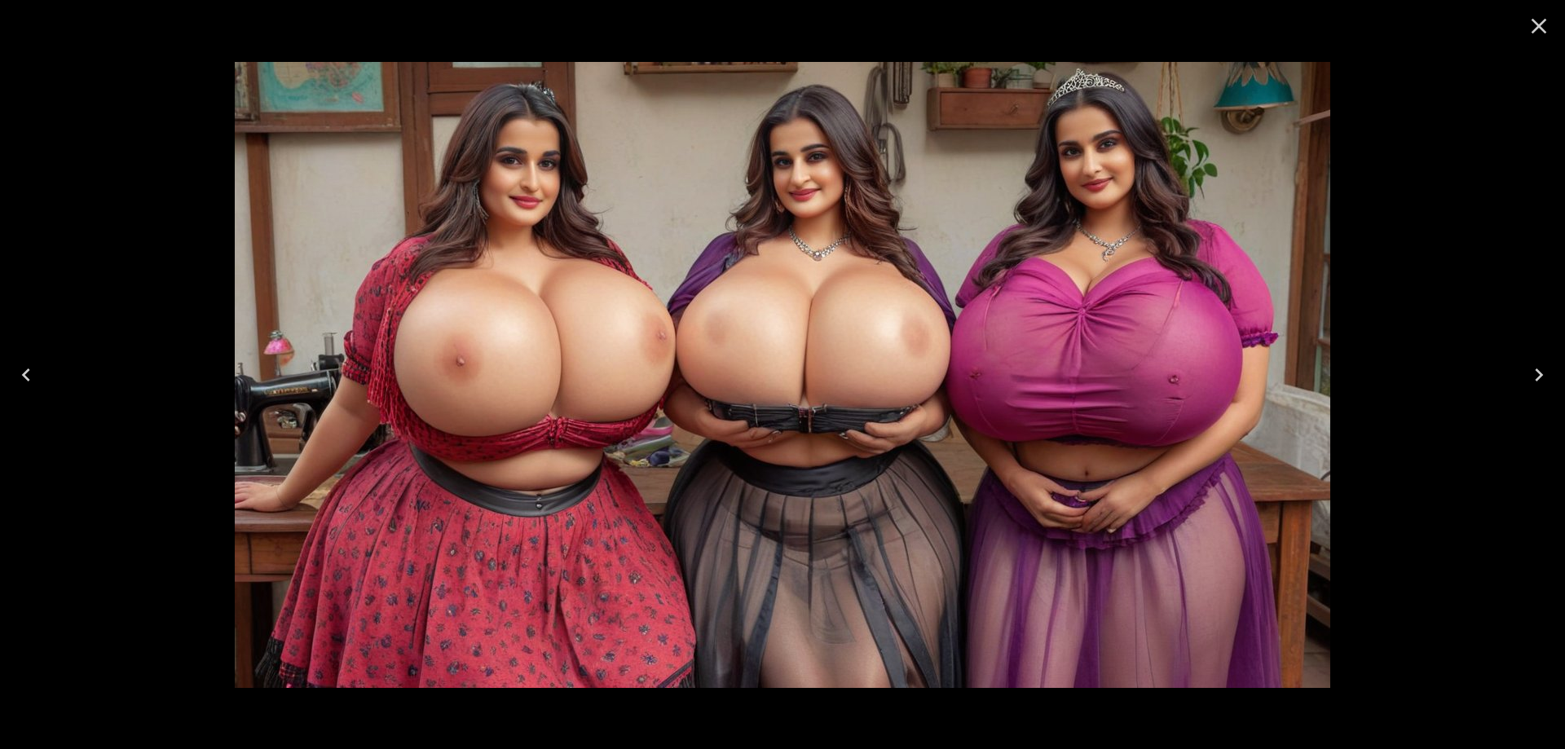
click at [1528, 376] on icon "Next" at bounding box center [1539, 375] width 26 height 26
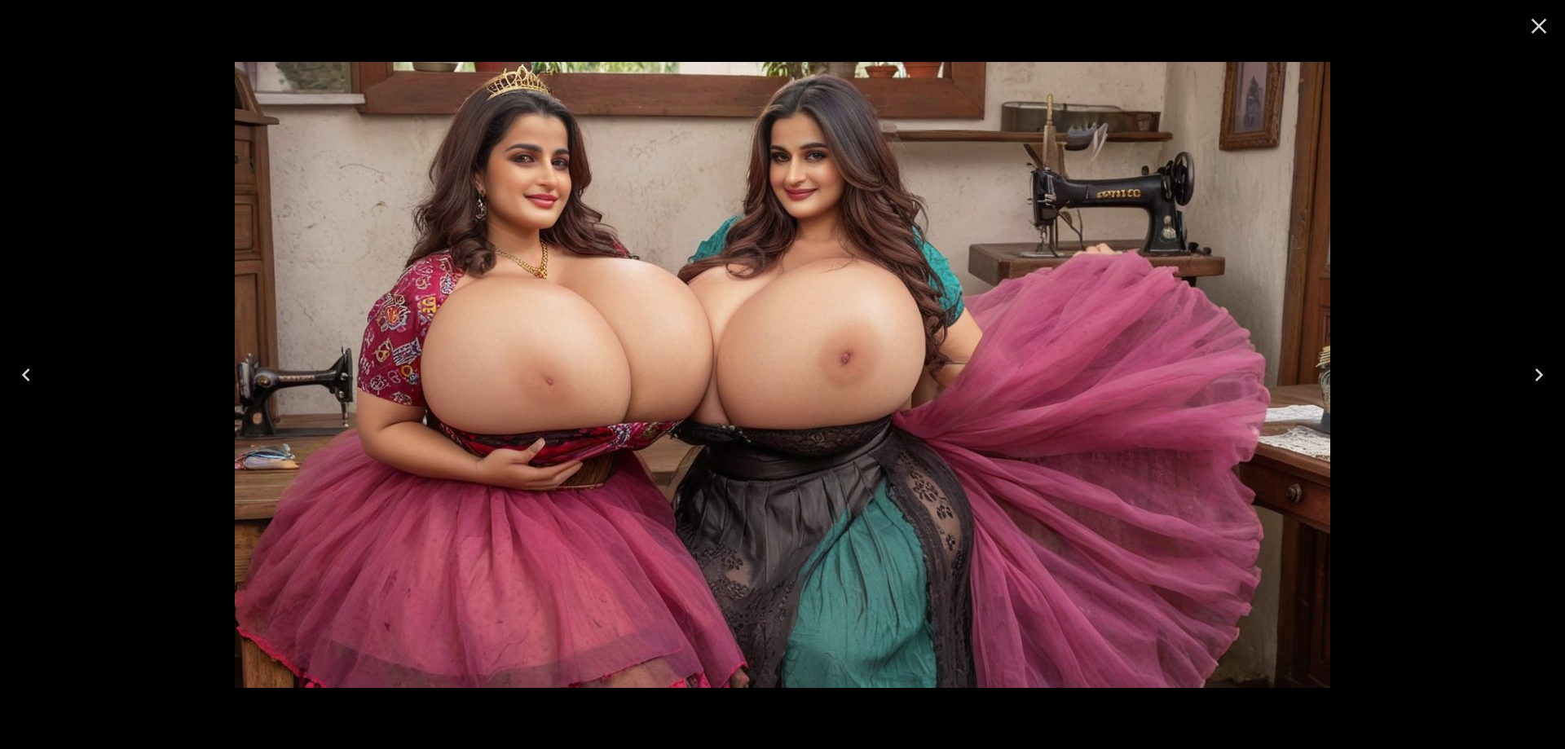
click at [1528, 376] on icon "Next" at bounding box center [1539, 375] width 26 height 26
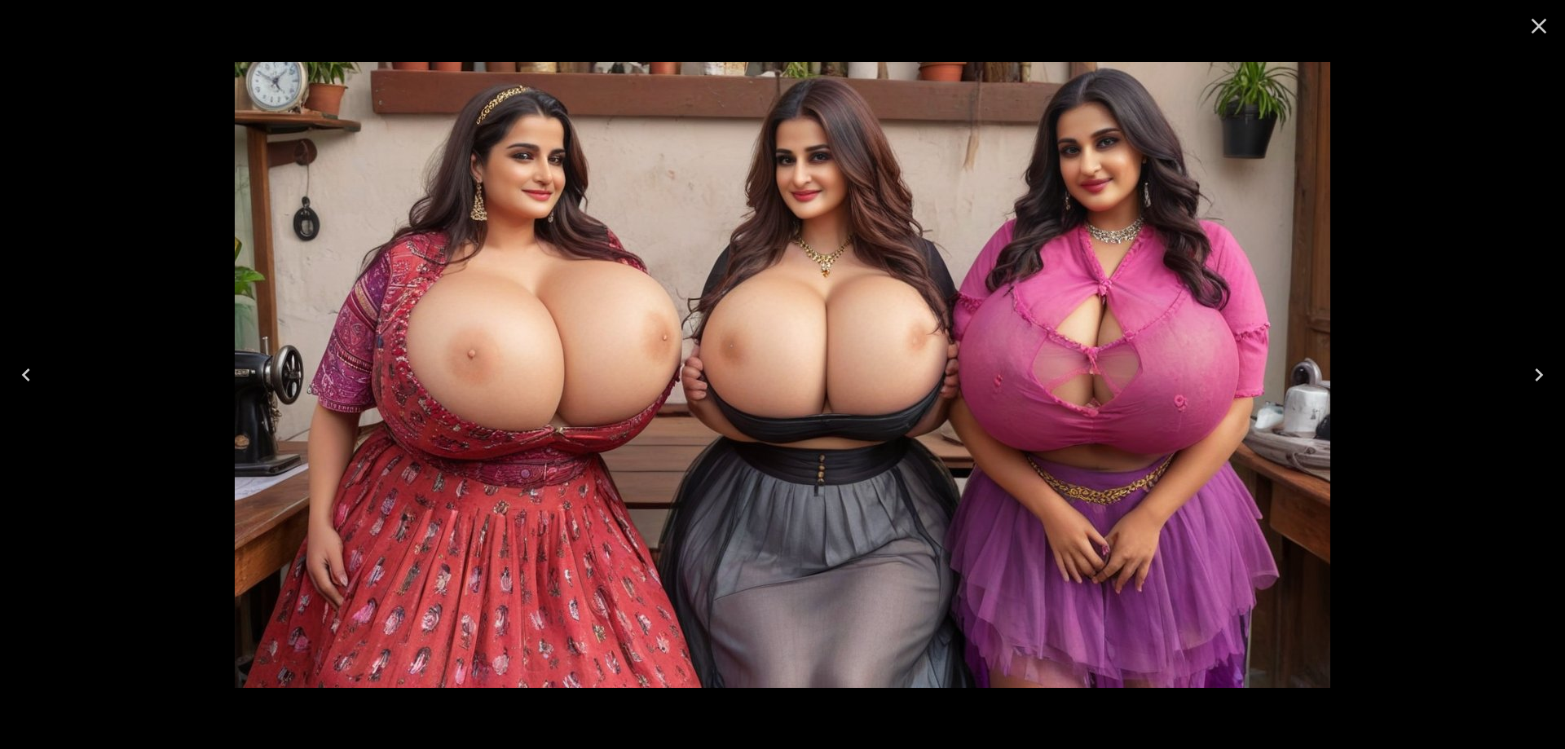
click at [1528, 376] on icon "Next" at bounding box center [1539, 375] width 26 height 26
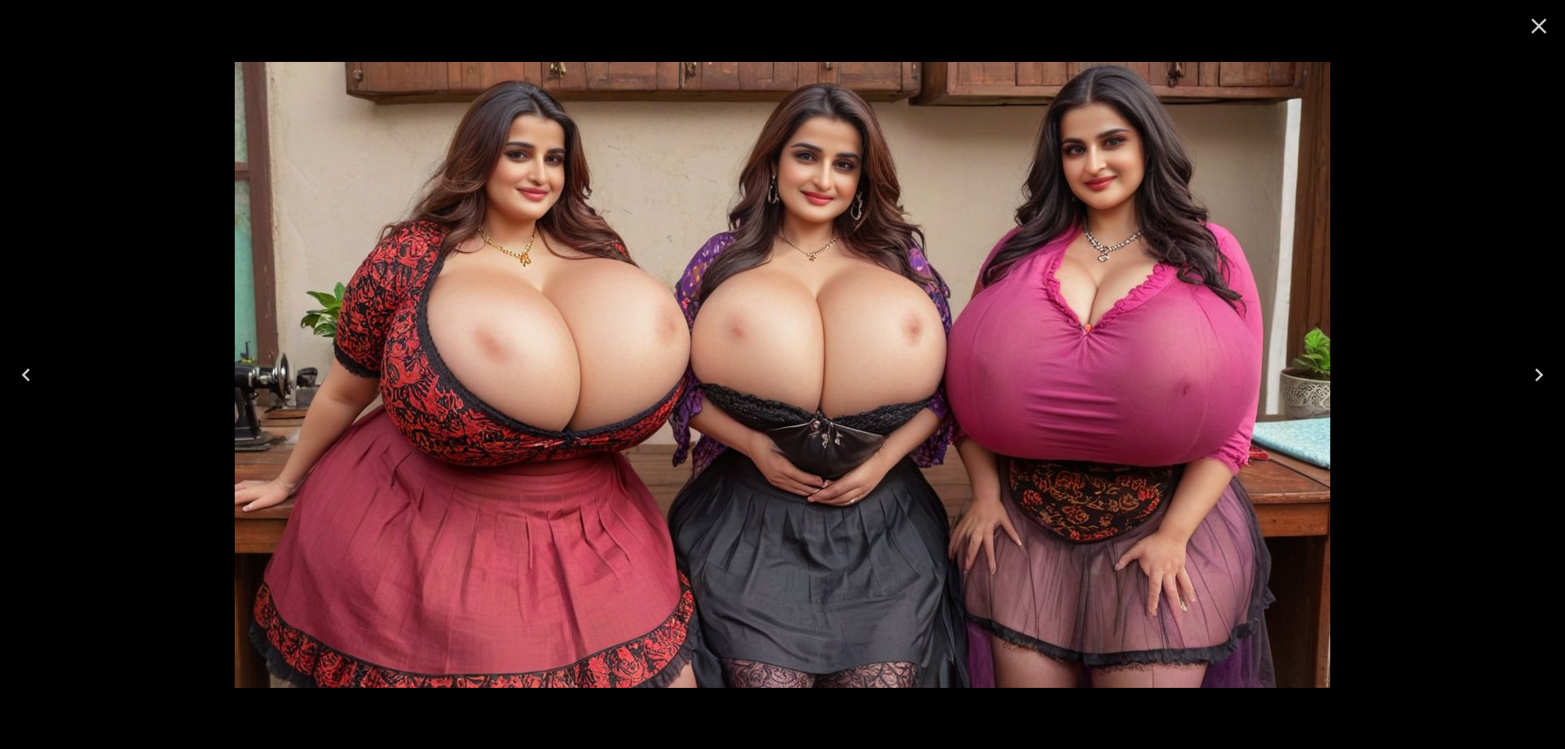
click at [1528, 376] on icon "Next" at bounding box center [1539, 375] width 26 height 26
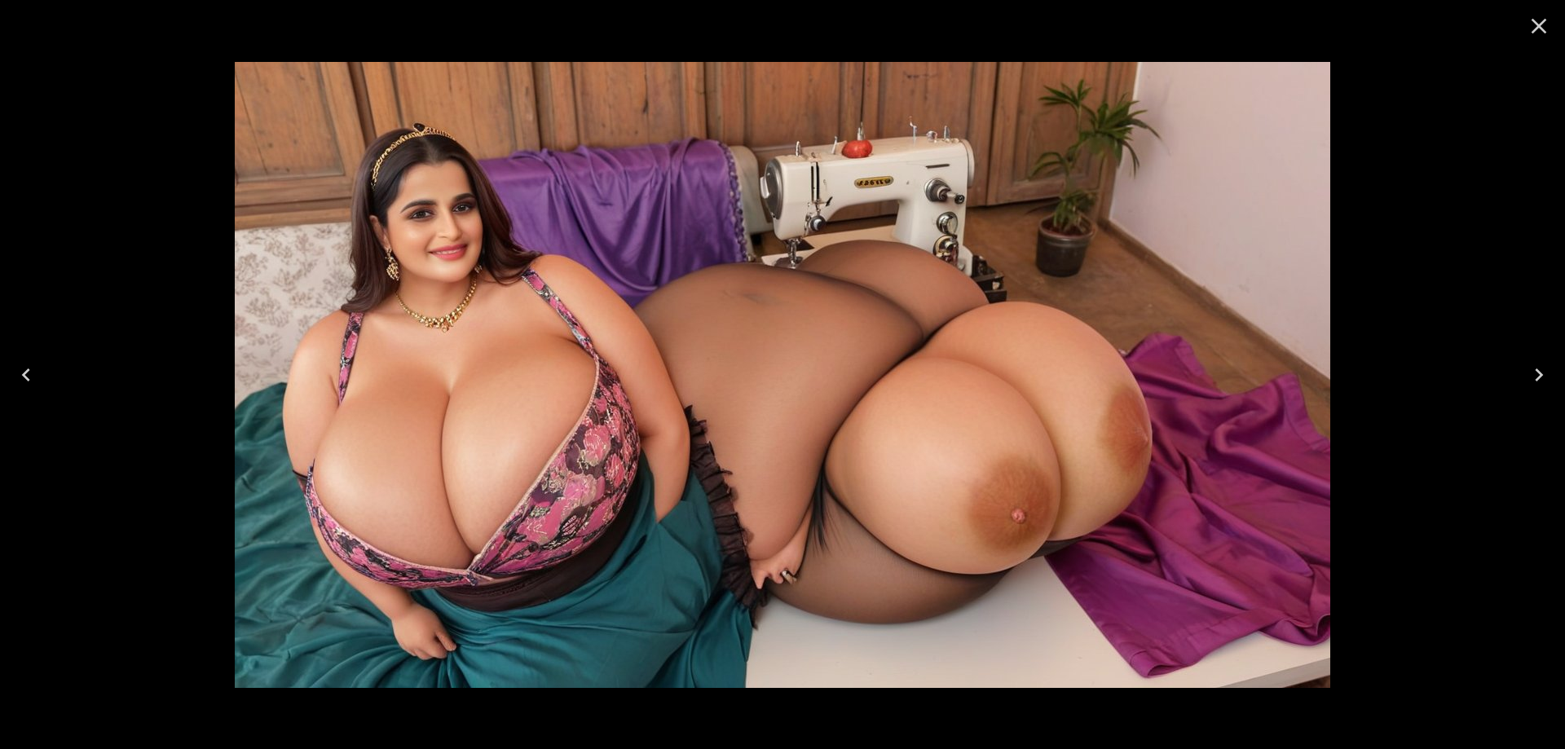
click at [1528, 376] on icon "Next" at bounding box center [1539, 375] width 26 height 26
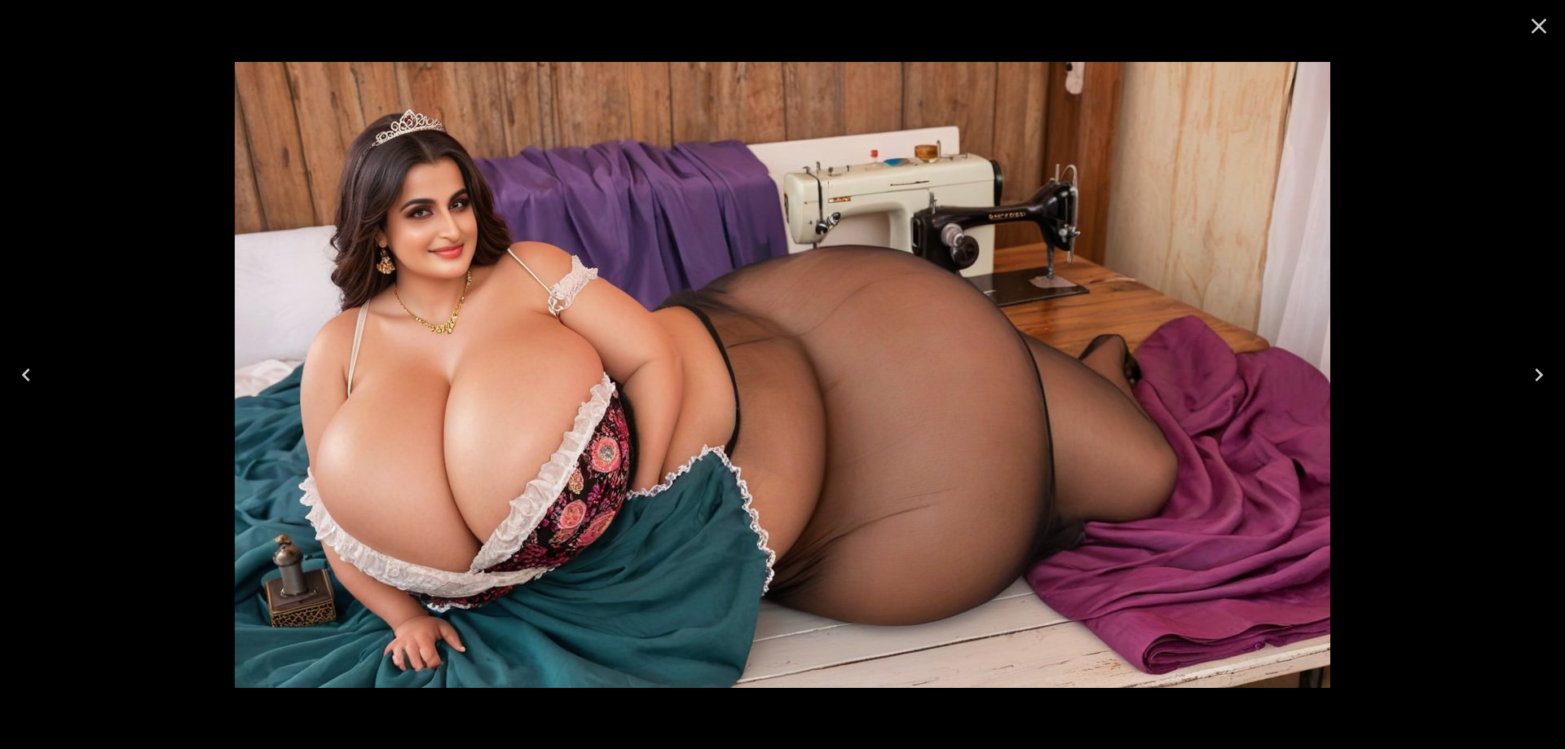
click at [1528, 376] on icon "Next" at bounding box center [1539, 375] width 26 height 26
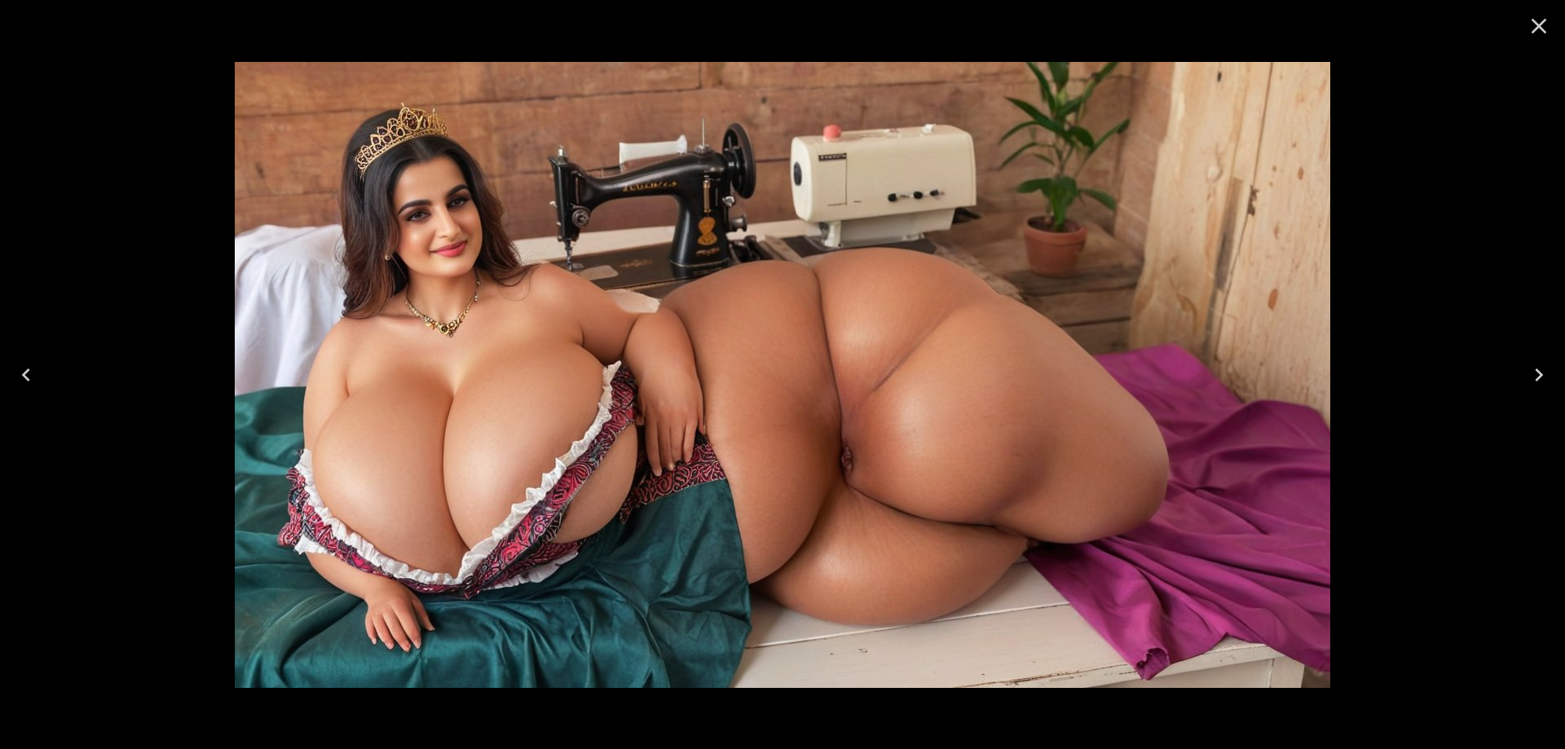
click at [1528, 376] on icon "Next" at bounding box center [1539, 375] width 26 height 26
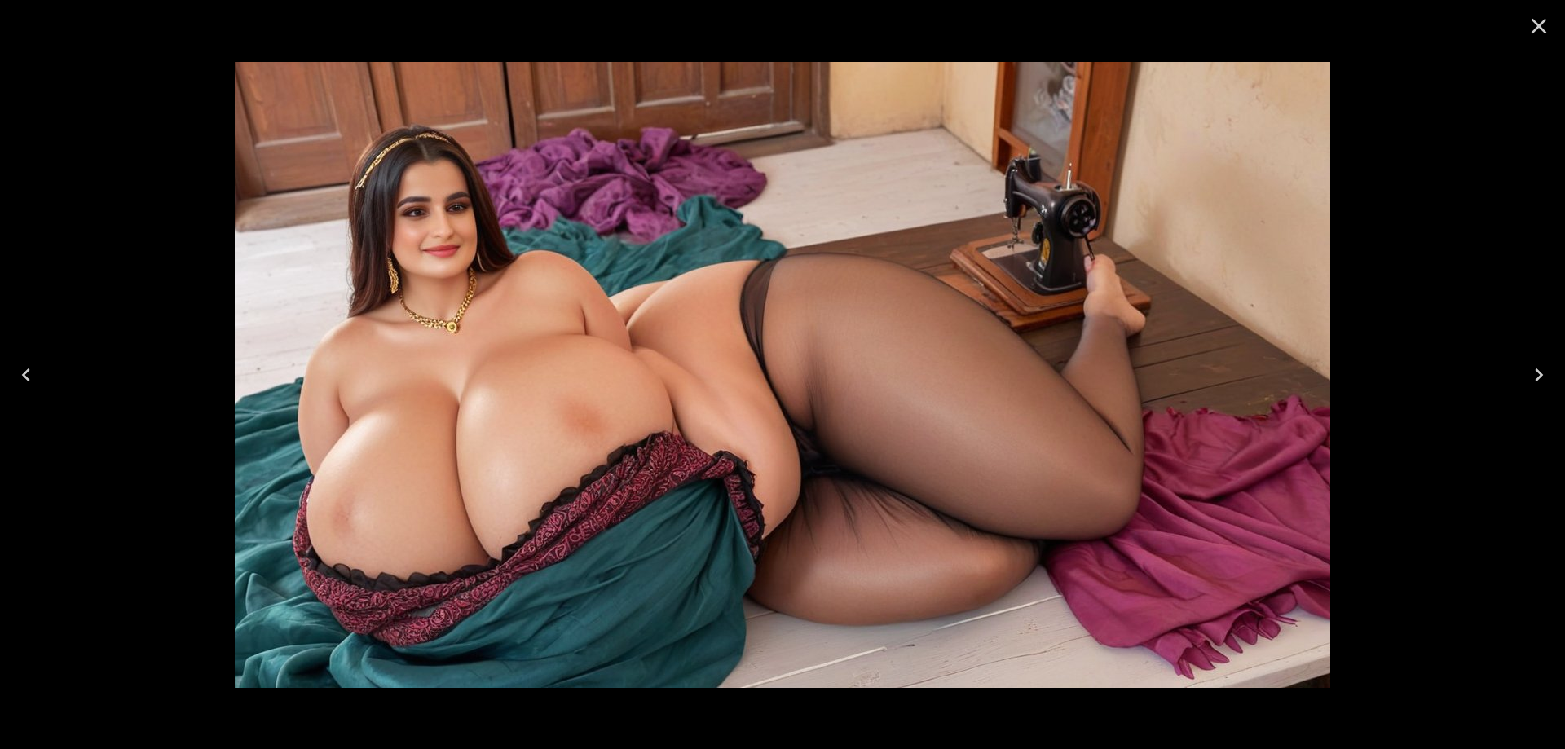
click at [1528, 376] on icon "Next" at bounding box center [1539, 375] width 26 height 26
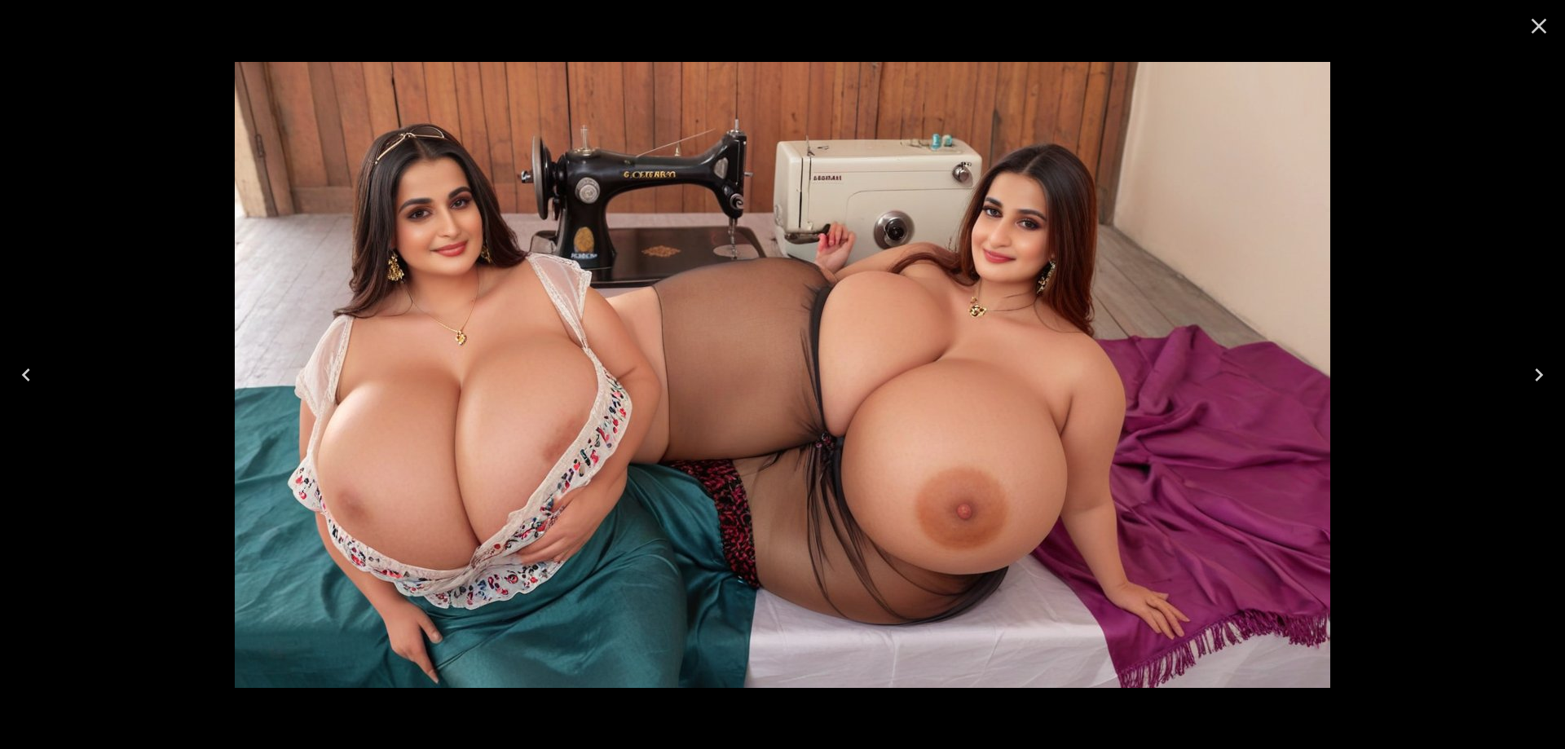
click at [1528, 376] on icon "Next" at bounding box center [1539, 375] width 26 height 26
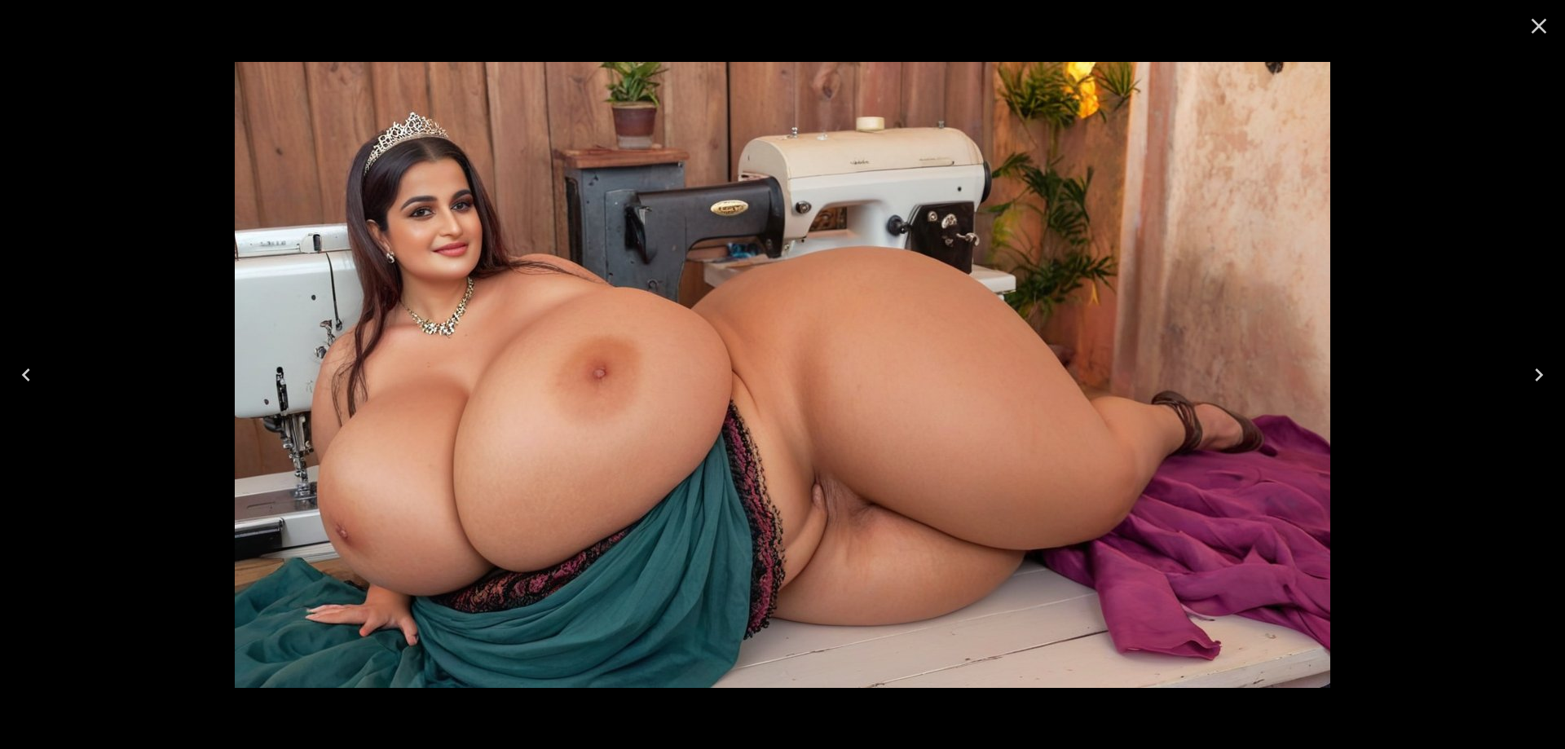
click at [1528, 376] on icon "Next" at bounding box center [1539, 375] width 26 height 26
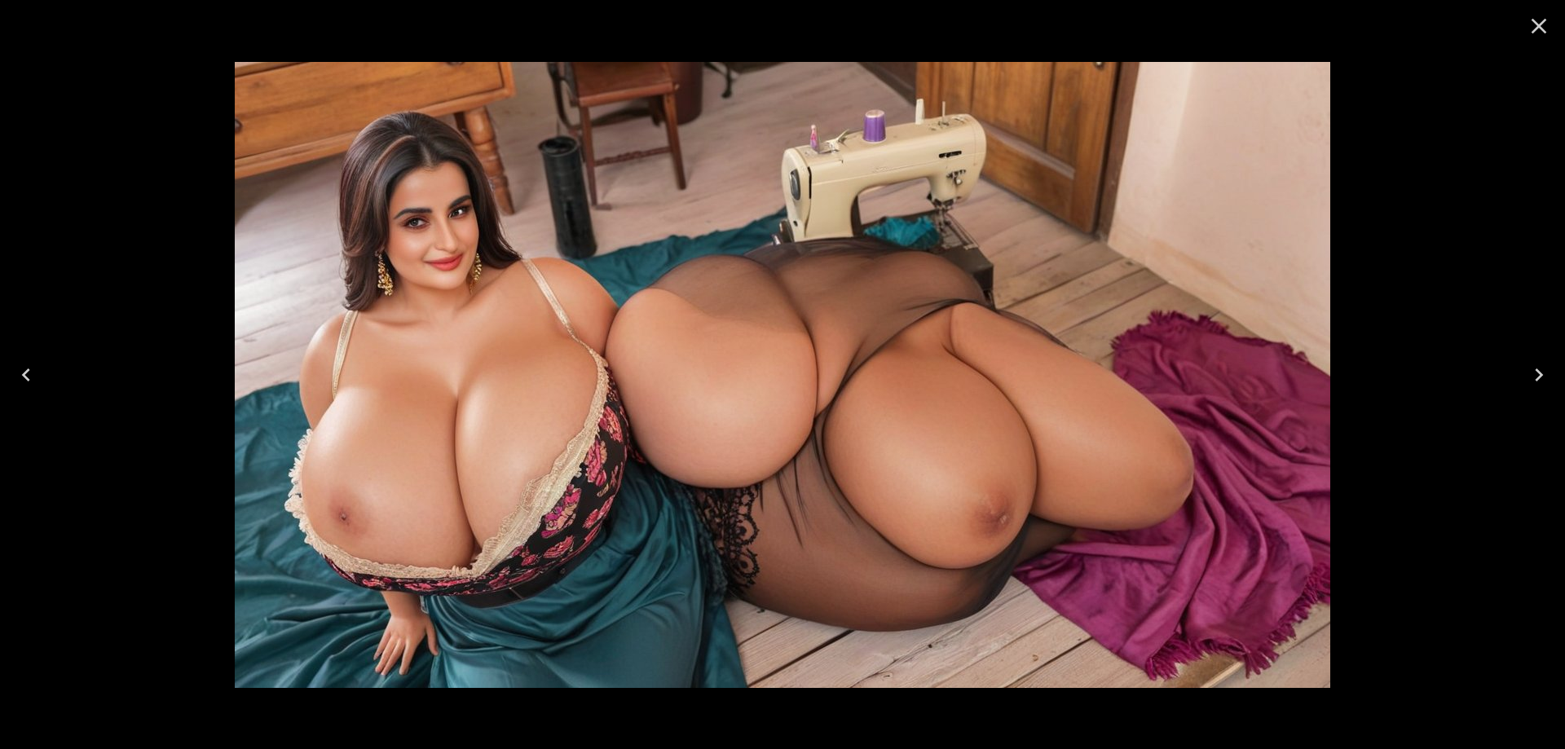
click at [1528, 376] on icon "Next" at bounding box center [1539, 375] width 26 height 26
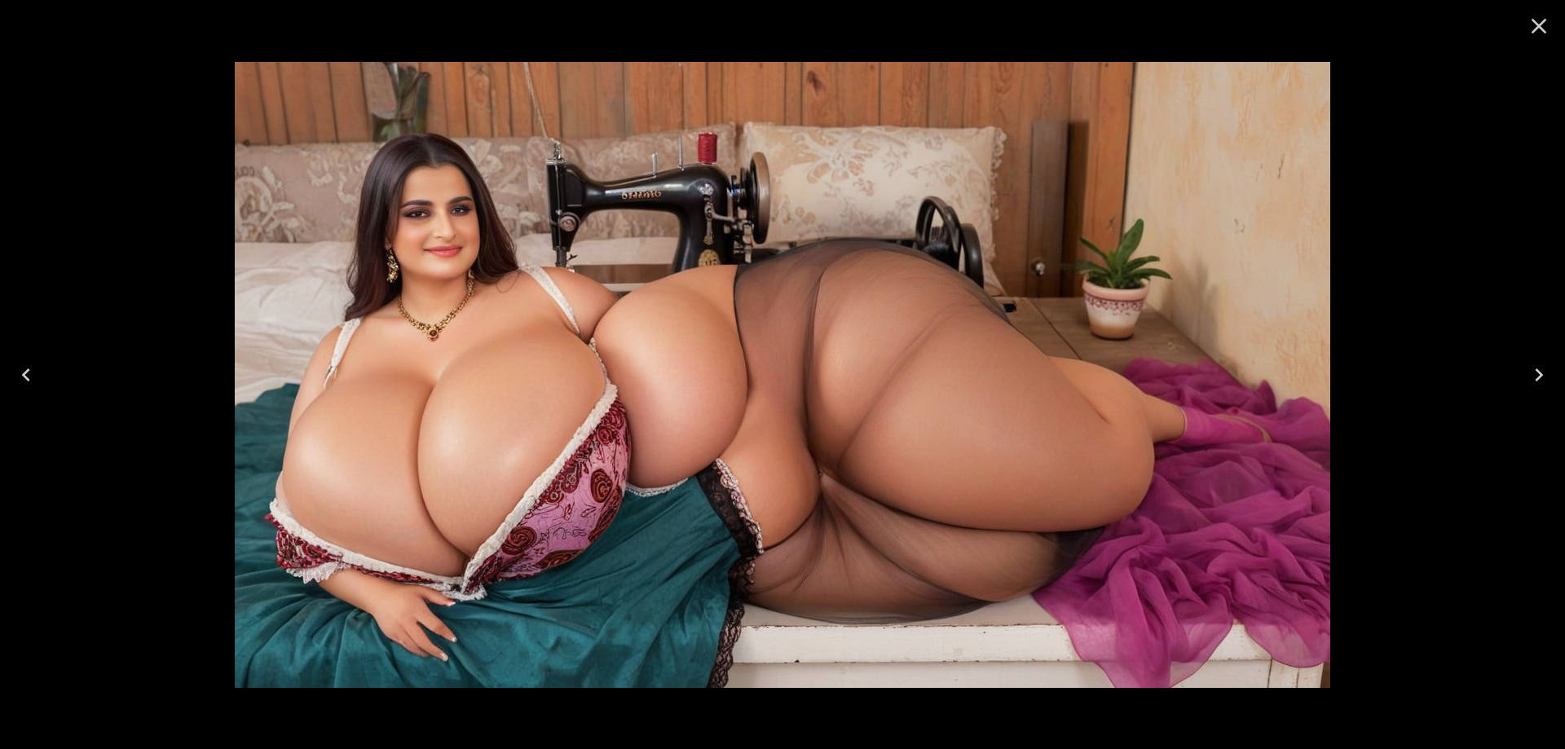
click at [1528, 376] on icon "Next" at bounding box center [1539, 375] width 26 height 26
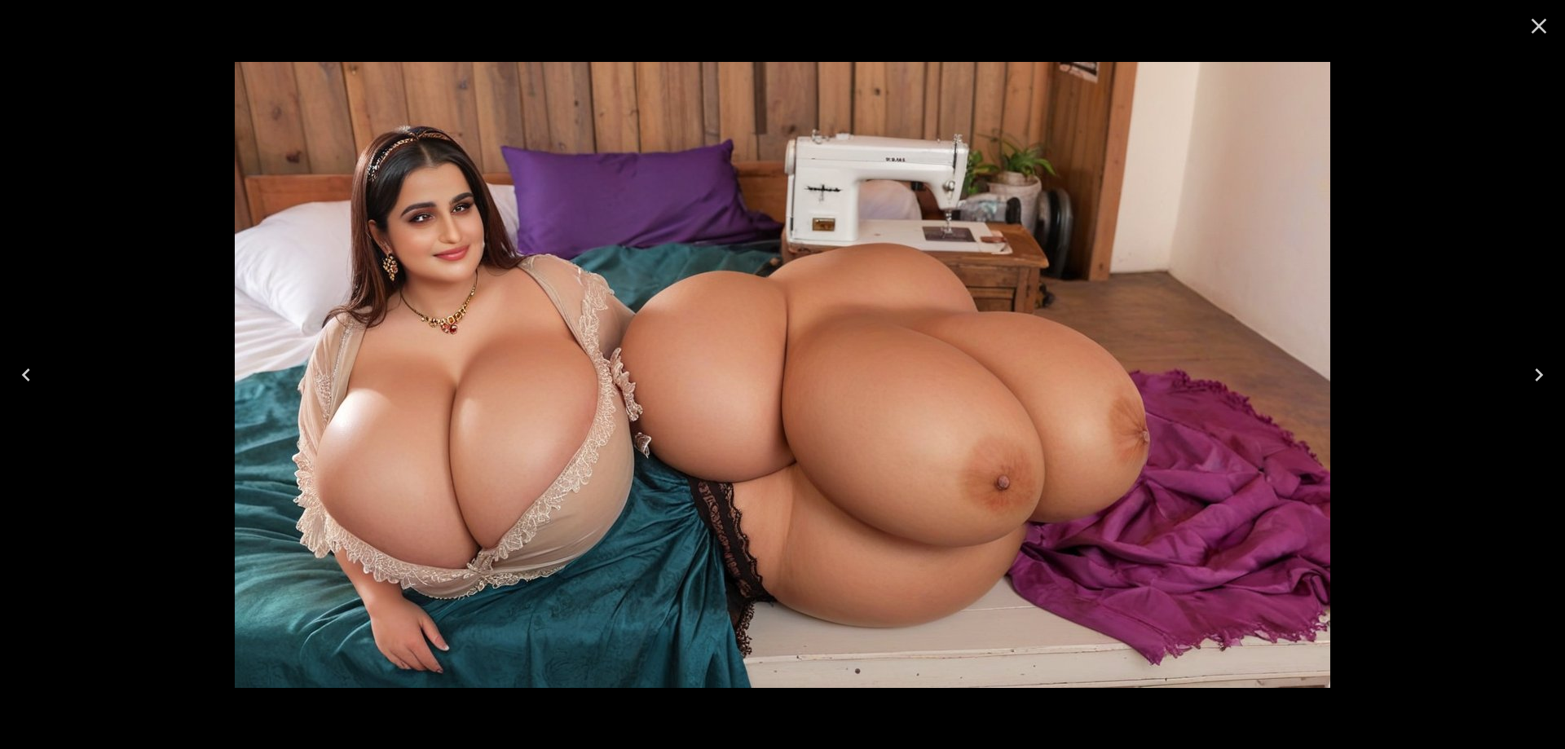
click at [1528, 376] on icon "Next" at bounding box center [1539, 375] width 26 height 26
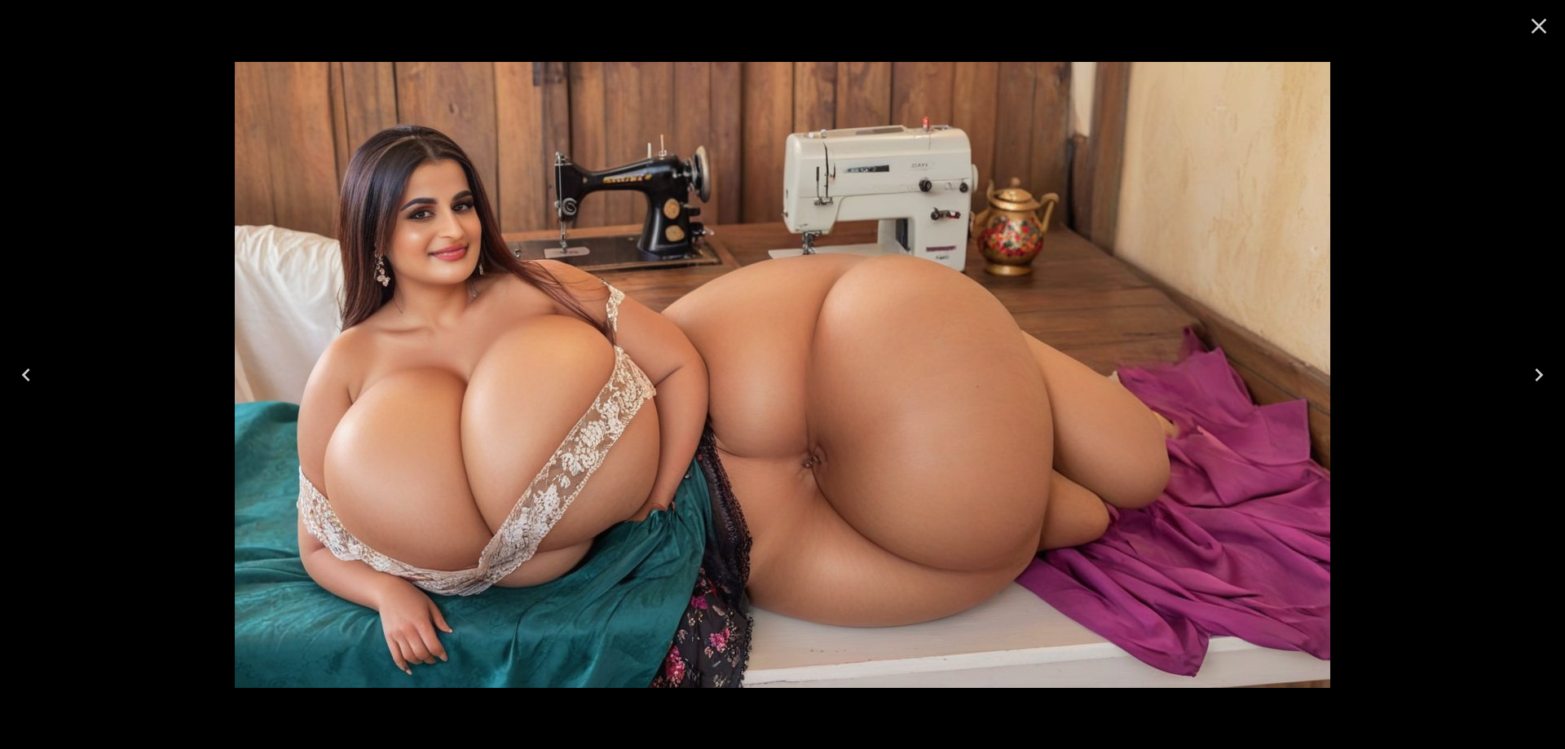
click at [1528, 376] on icon "Next" at bounding box center [1539, 375] width 26 height 26
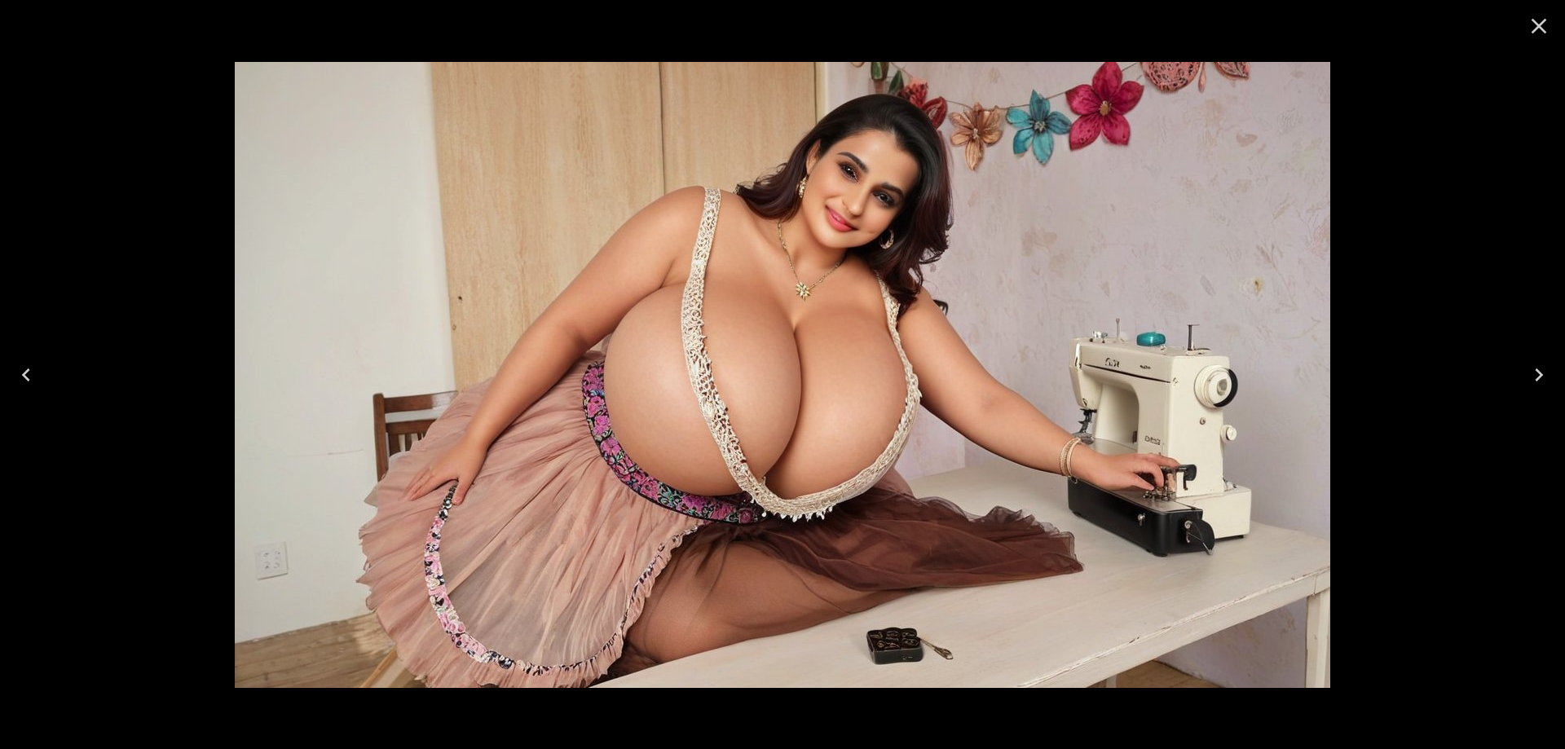
click at [1544, 374] on icon "Next" at bounding box center [1539, 375] width 26 height 26
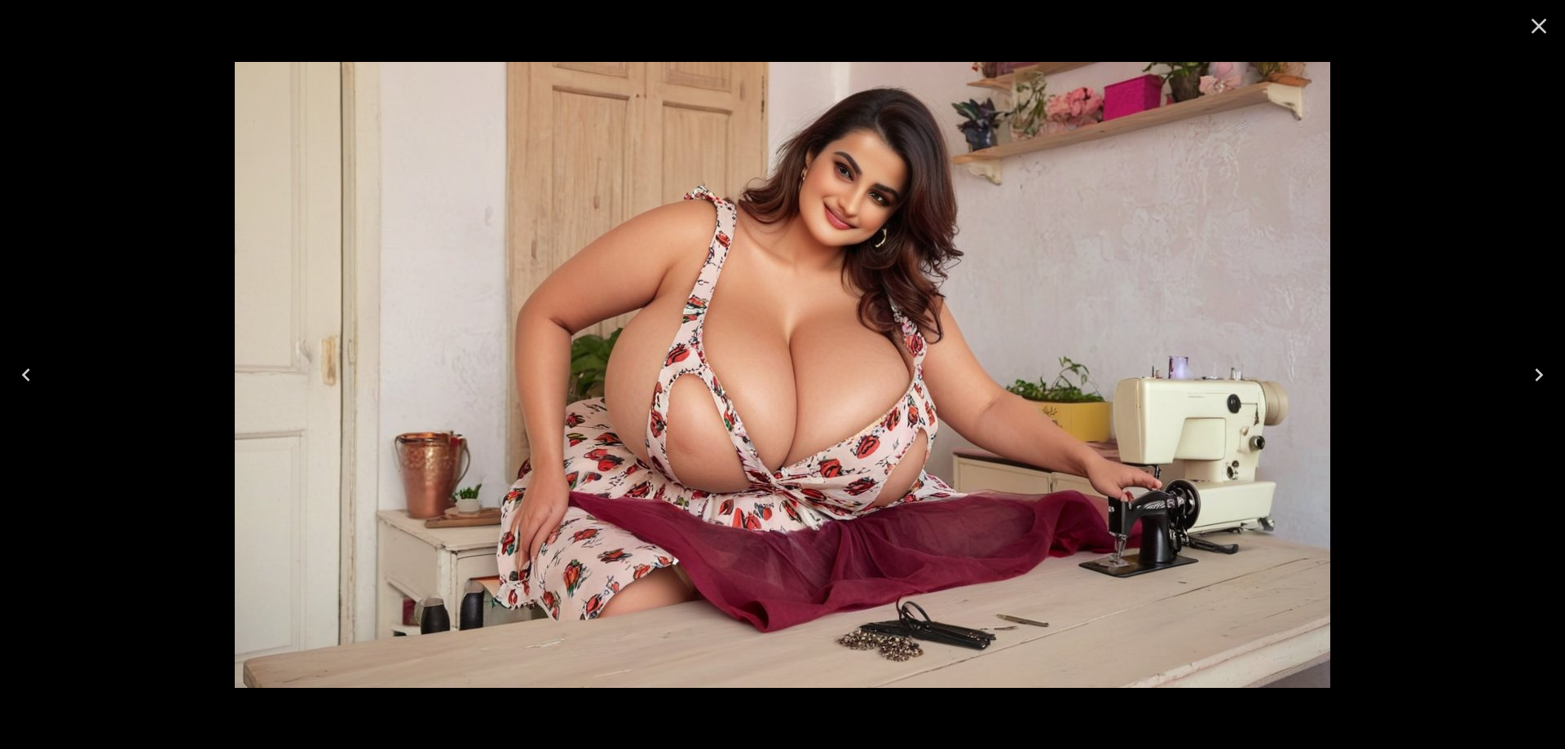
click at [1544, 374] on icon "Next" at bounding box center [1539, 375] width 26 height 26
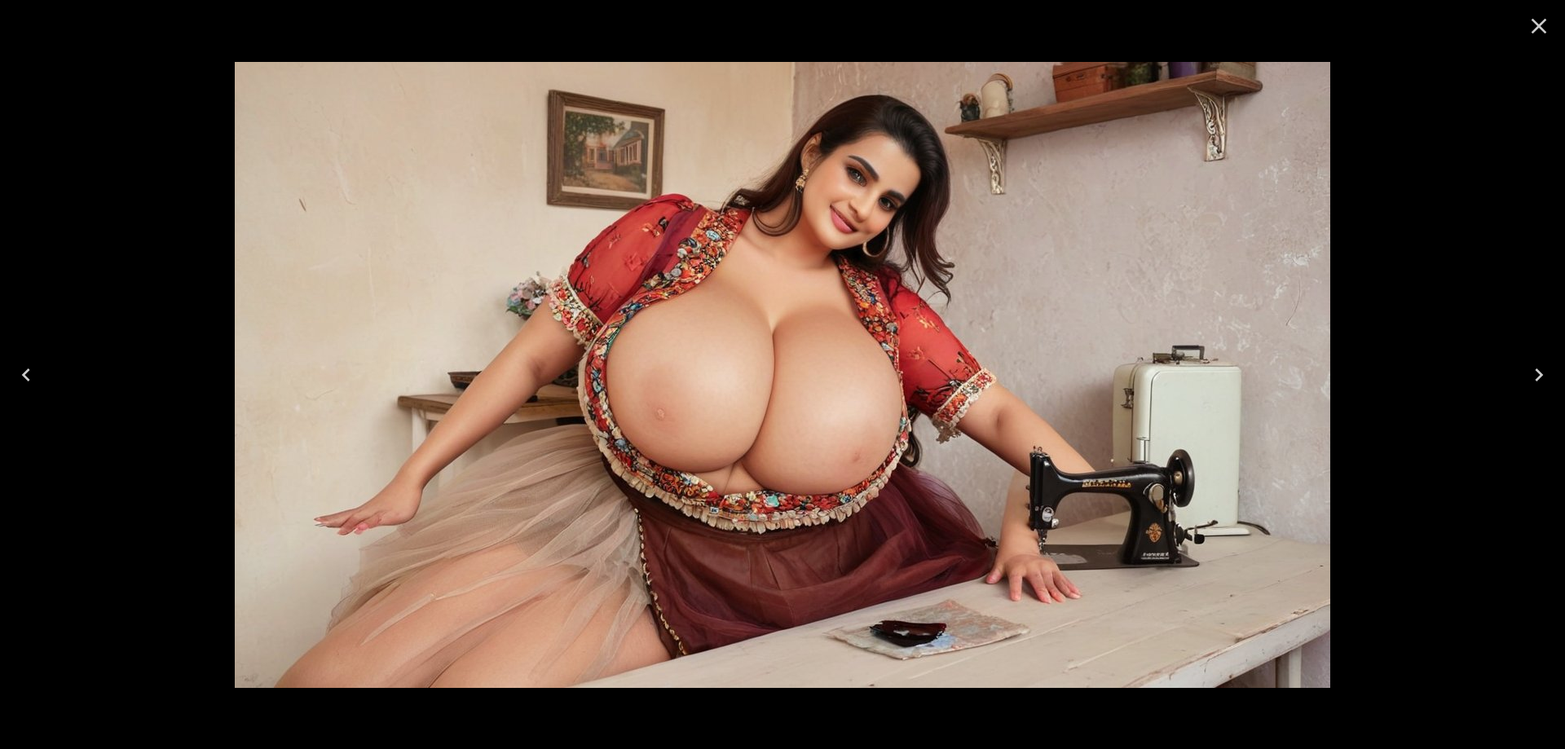
click at [1544, 374] on icon "Next" at bounding box center [1539, 375] width 26 height 26
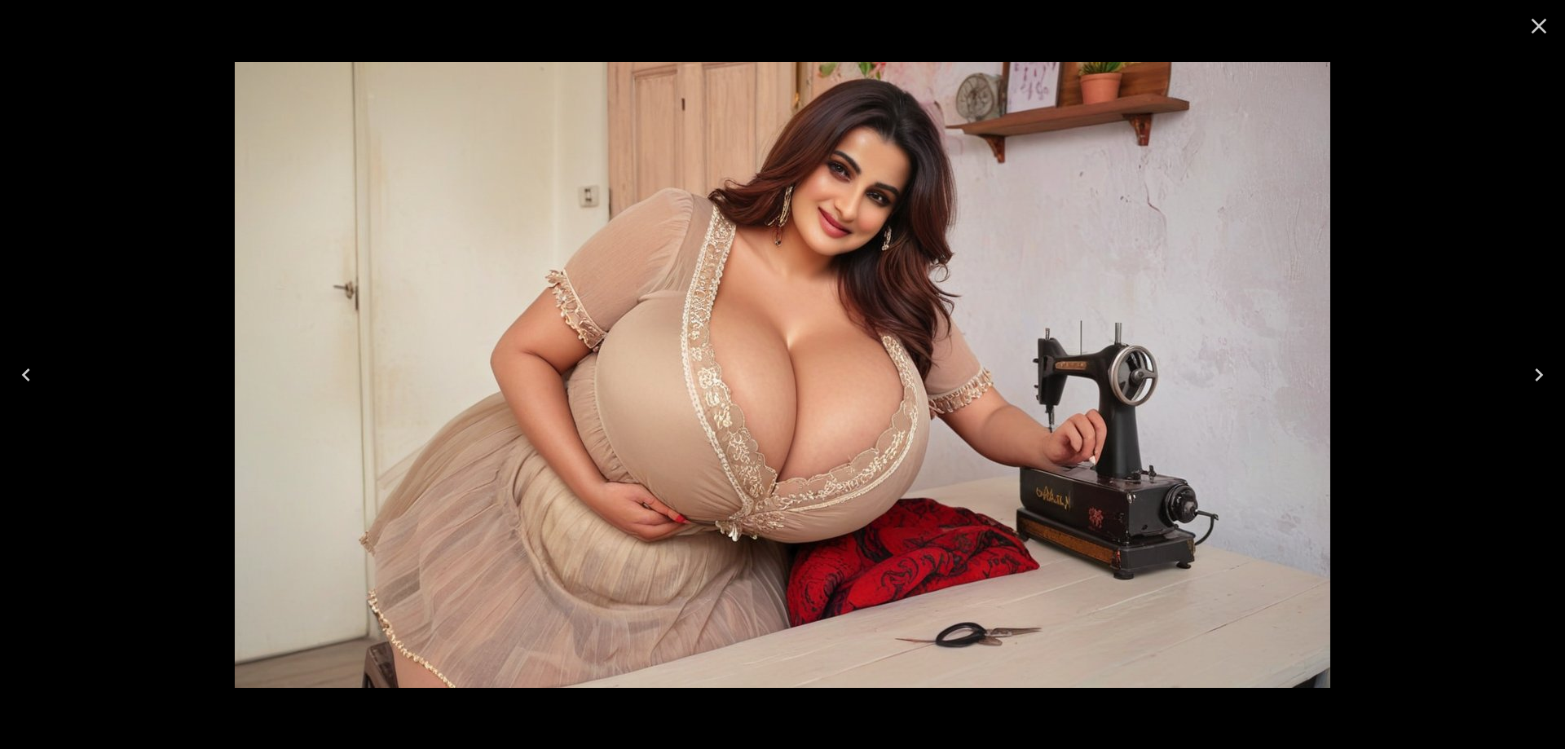
click at [1544, 374] on icon "Next" at bounding box center [1539, 375] width 26 height 26
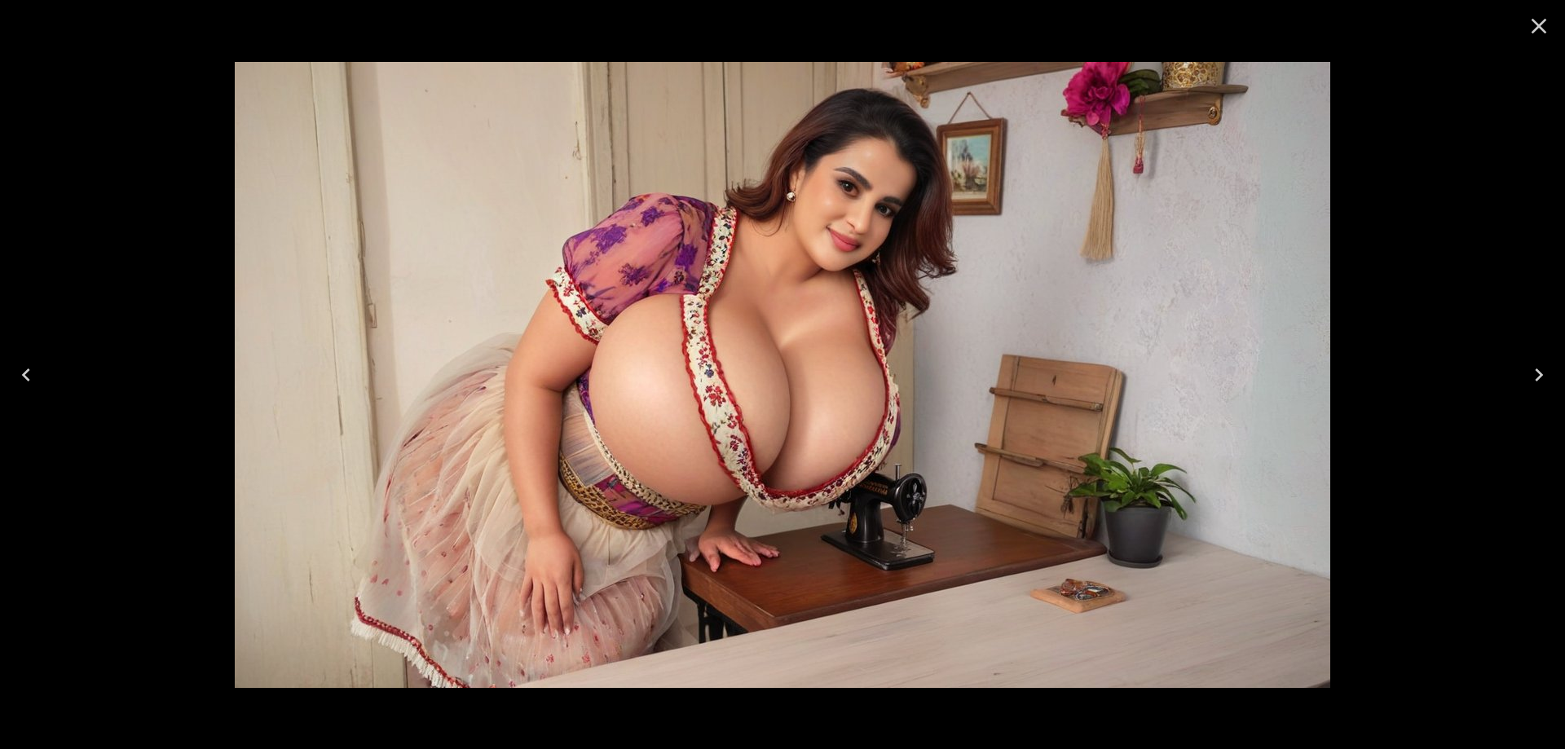
click at [1544, 374] on icon "Next" at bounding box center [1539, 375] width 26 height 26
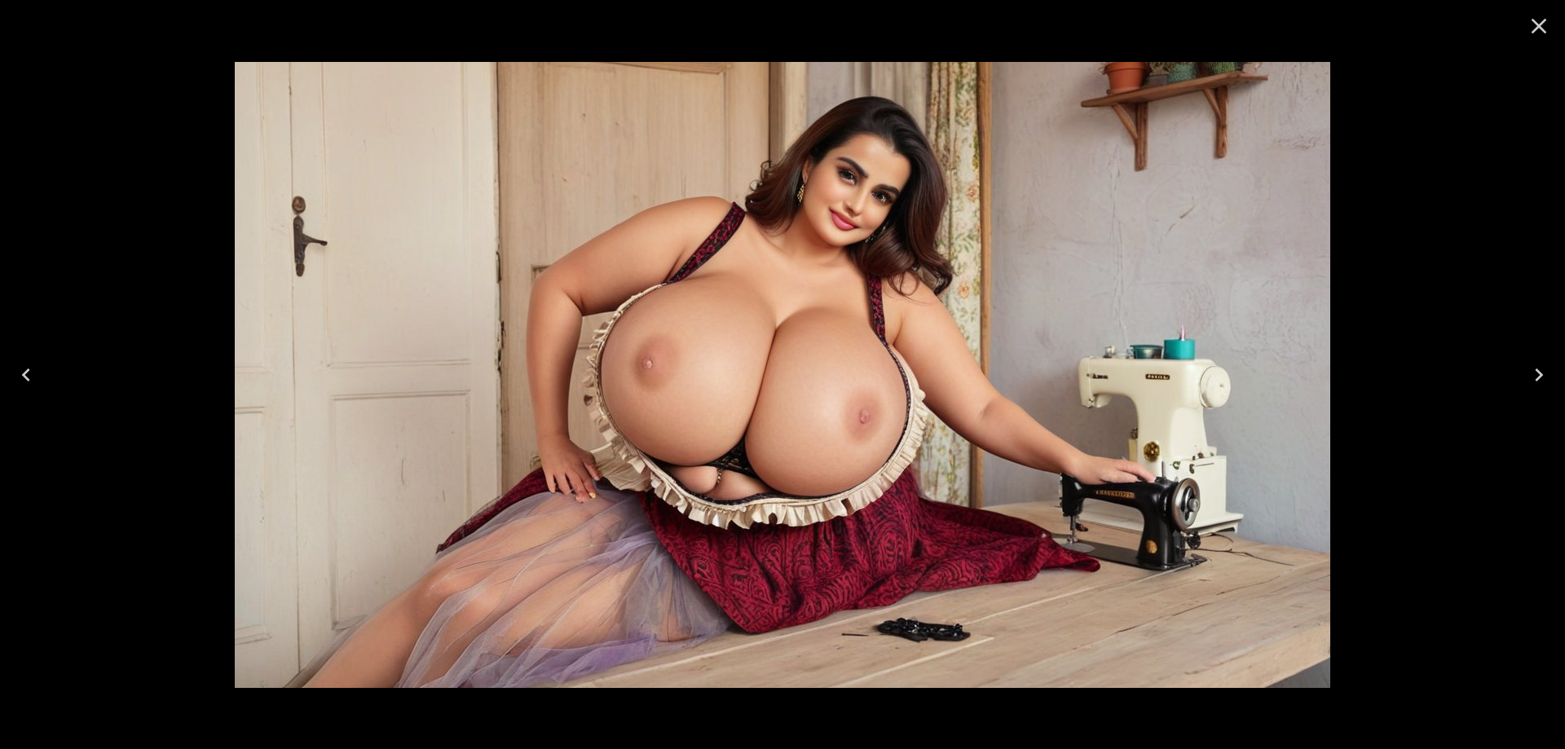
click at [1544, 374] on icon "Next" at bounding box center [1539, 375] width 26 height 26
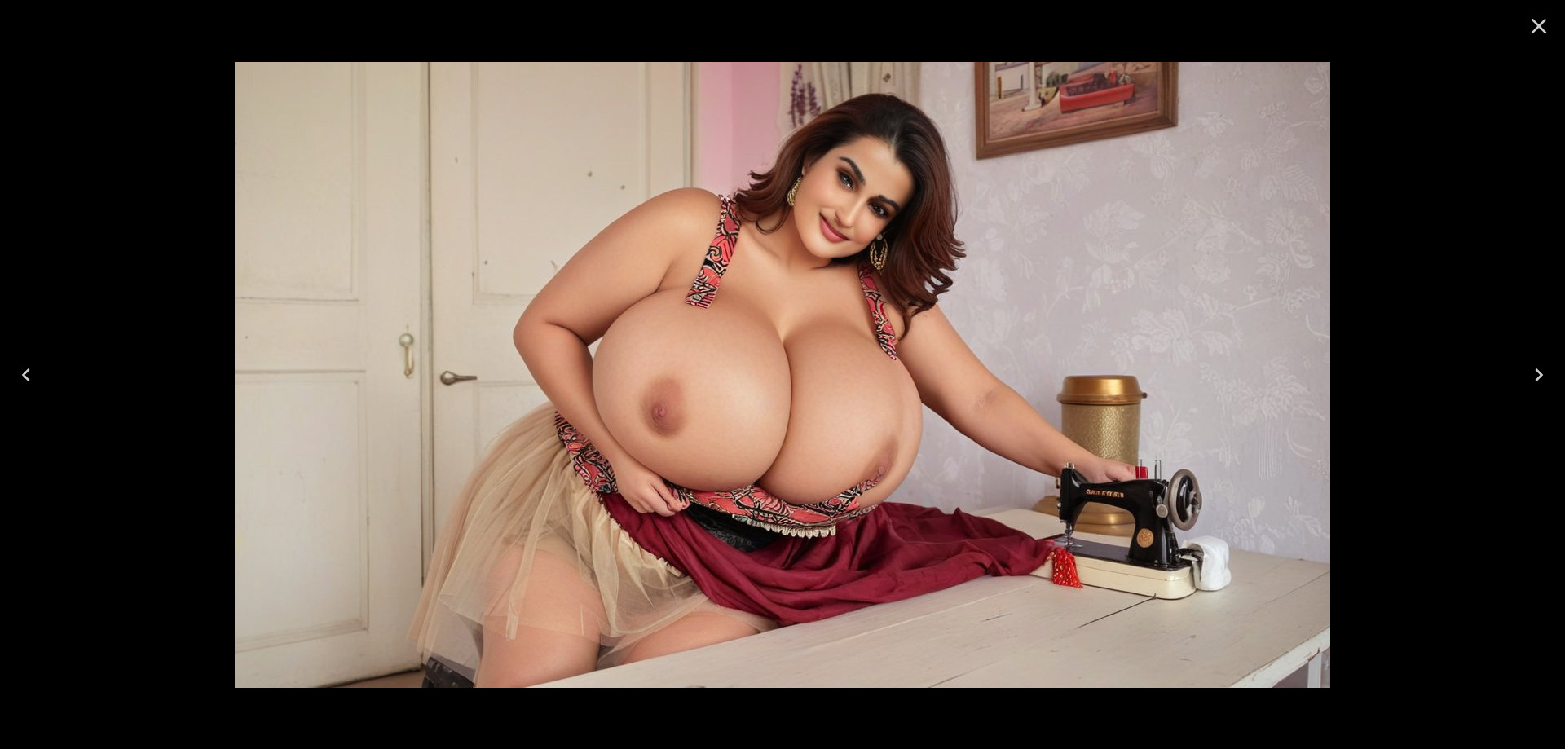
click at [1544, 374] on icon "Next" at bounding box center [1539, 375] width 26 height 26
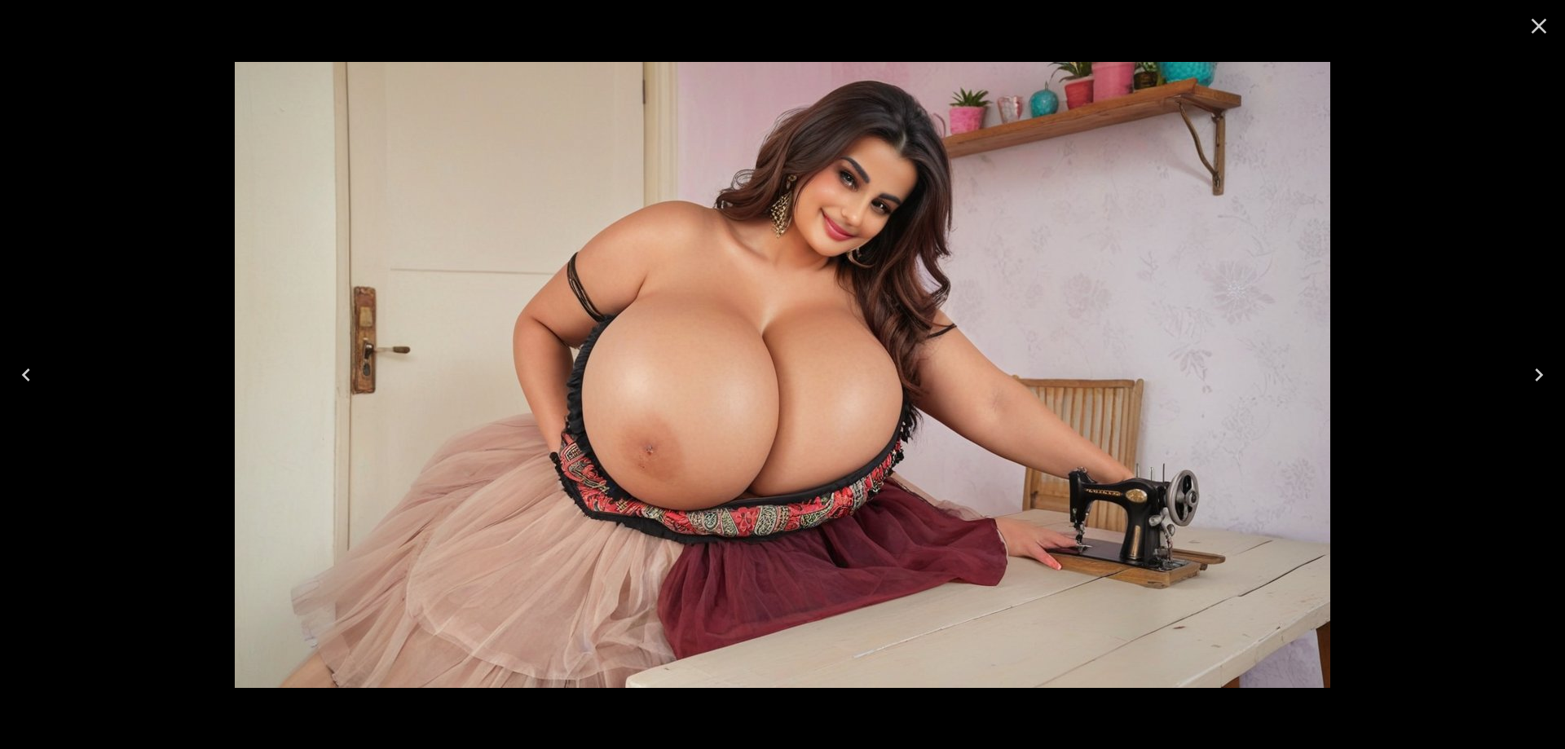
click at [1544, 374] on icon "Next" at bounding box center [1539, 375] width 26 height 26
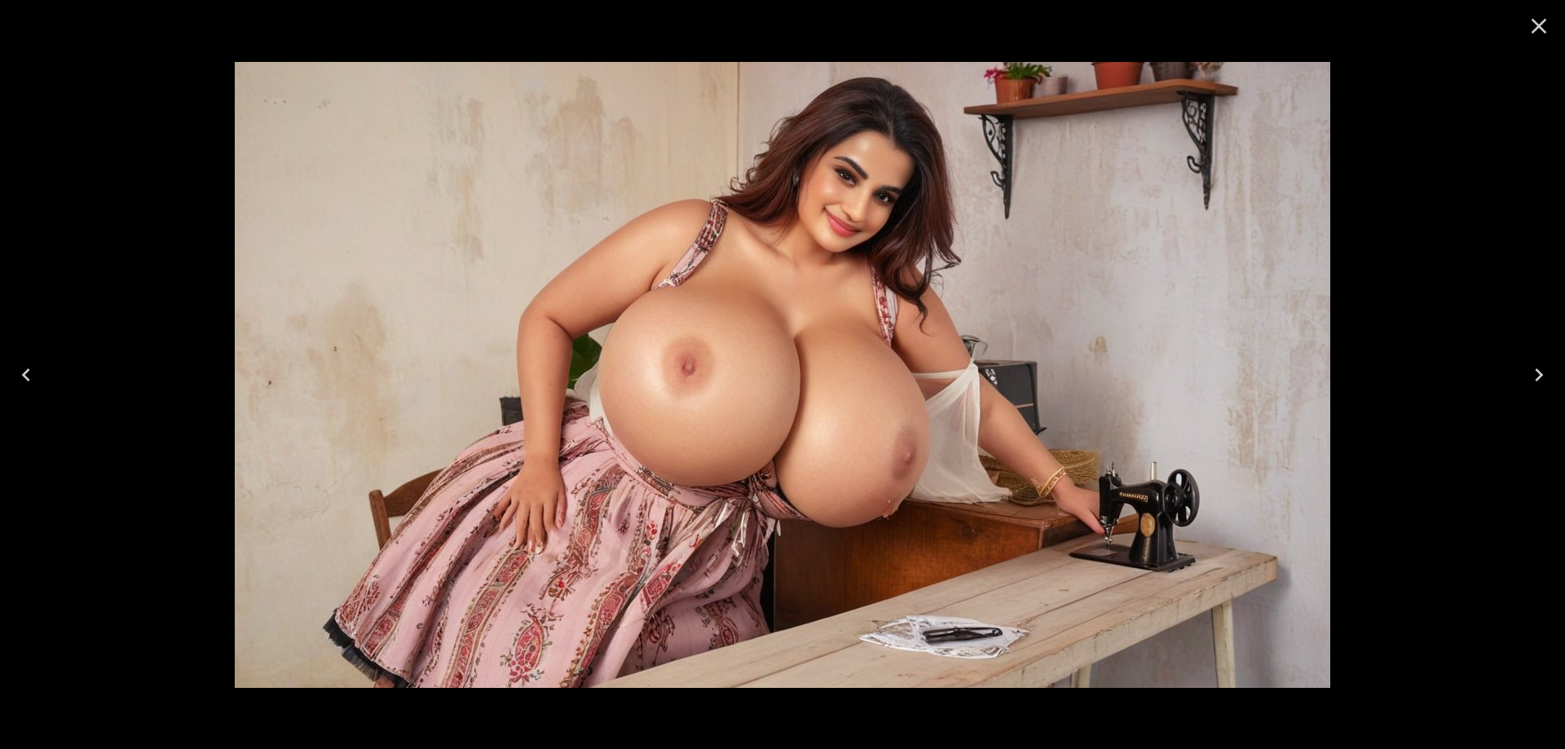
click at [1544, 374] on icon "Next" at bounding box center [1539, 375] width 26 height 26
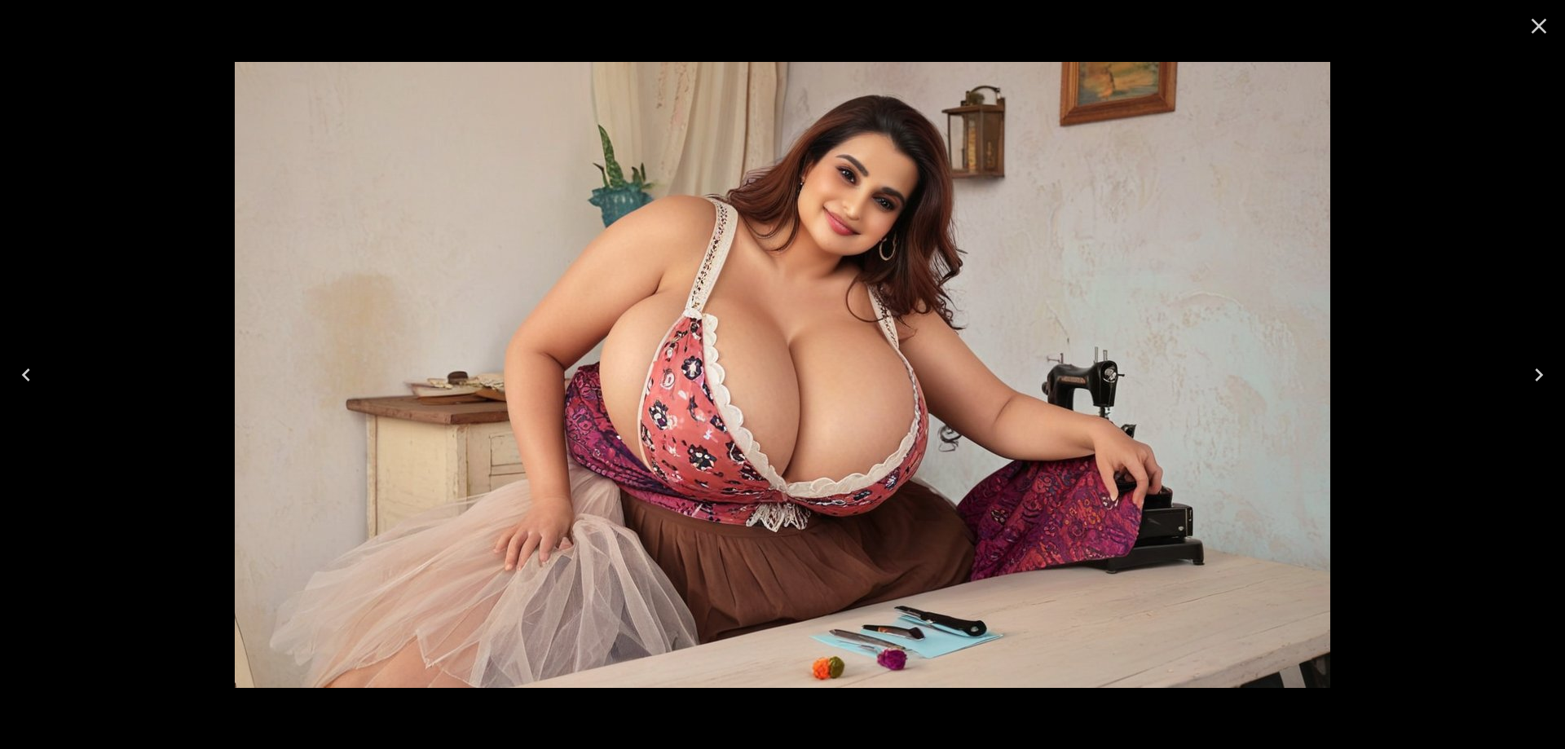
click at [1544, 374] on icon "Next" at bounding box center [1539, 375] width 26 height 26
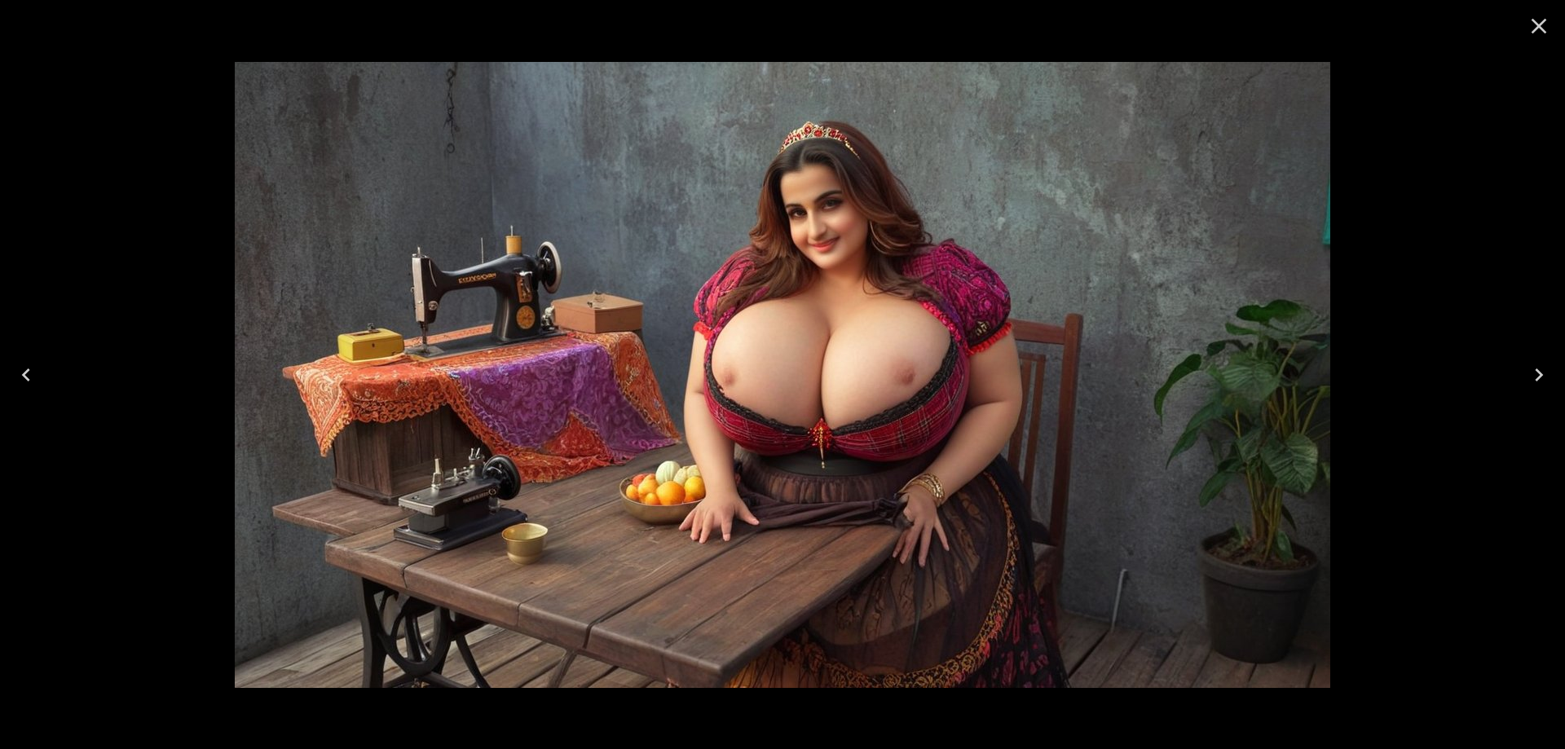
click at [1544, 374] on icon "Next" at bounding box center [1539, 375] width 26 height 26
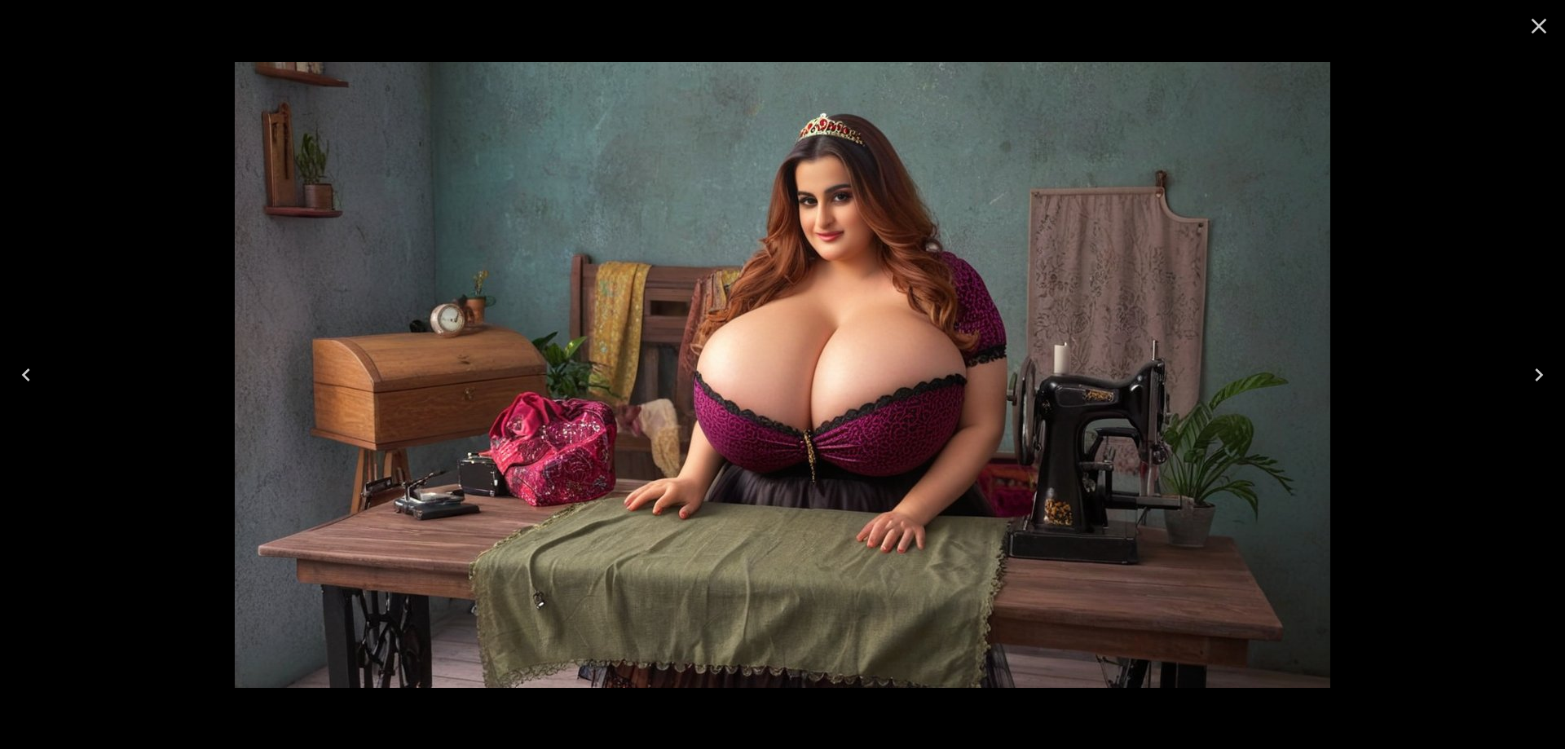
click at [1539, 373] on icon "Next" at bounding box center [1539, 374] width 8 height 13
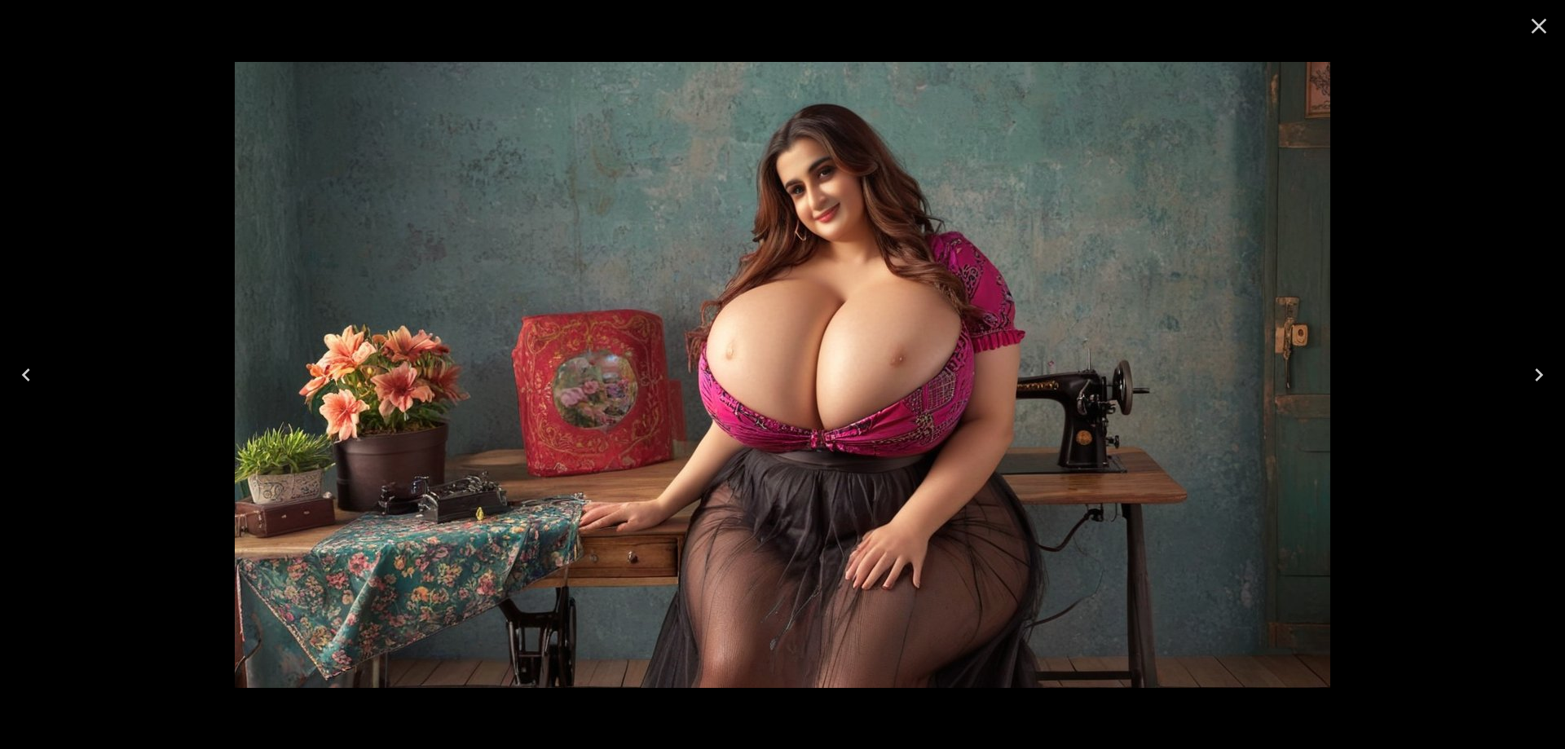
click at [1524, 365] on button "Next" at bounding box center [1539, 374] width 52 height 65
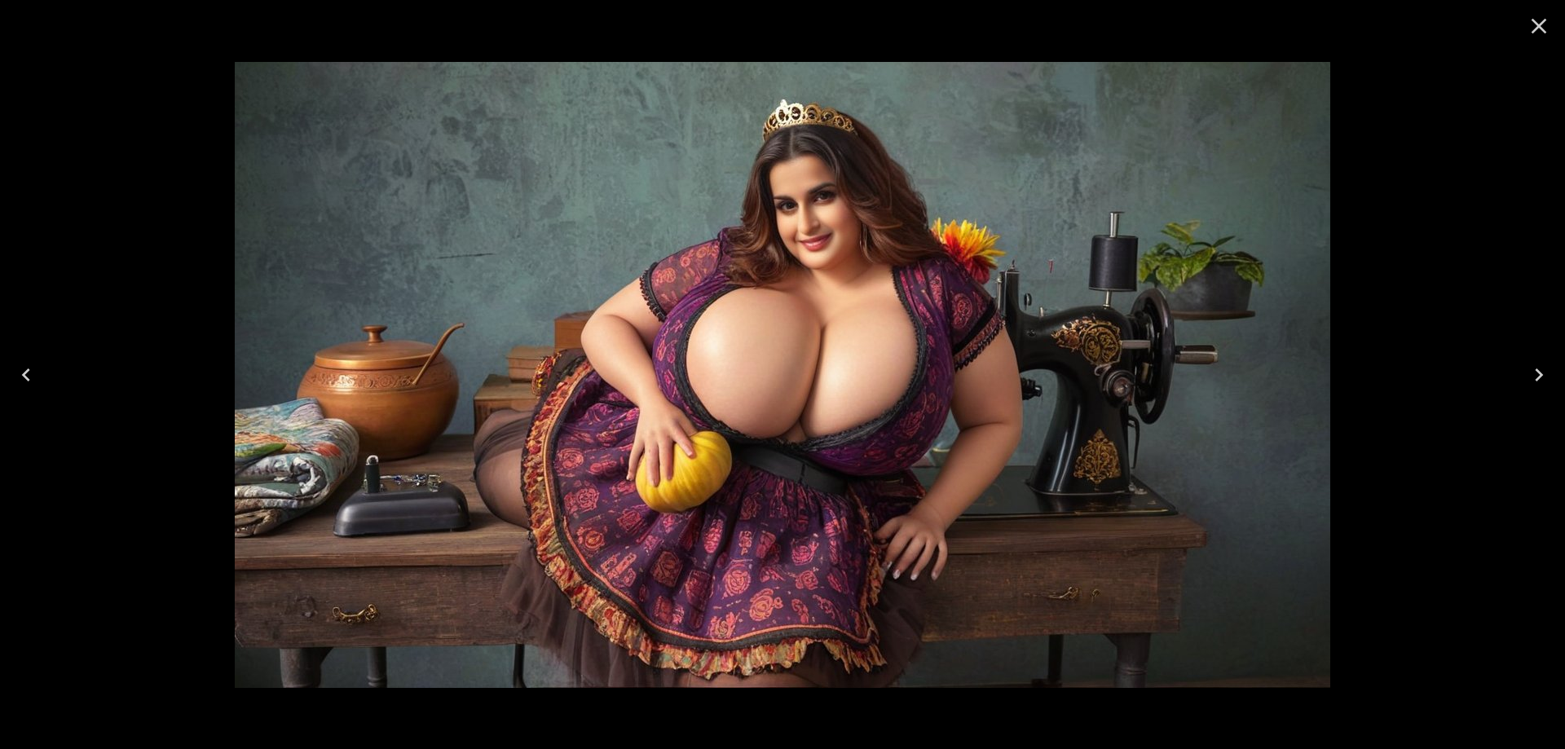
click at [1524, 365] on button "Next" at bounding box center [1539, 374] width 52 height 65
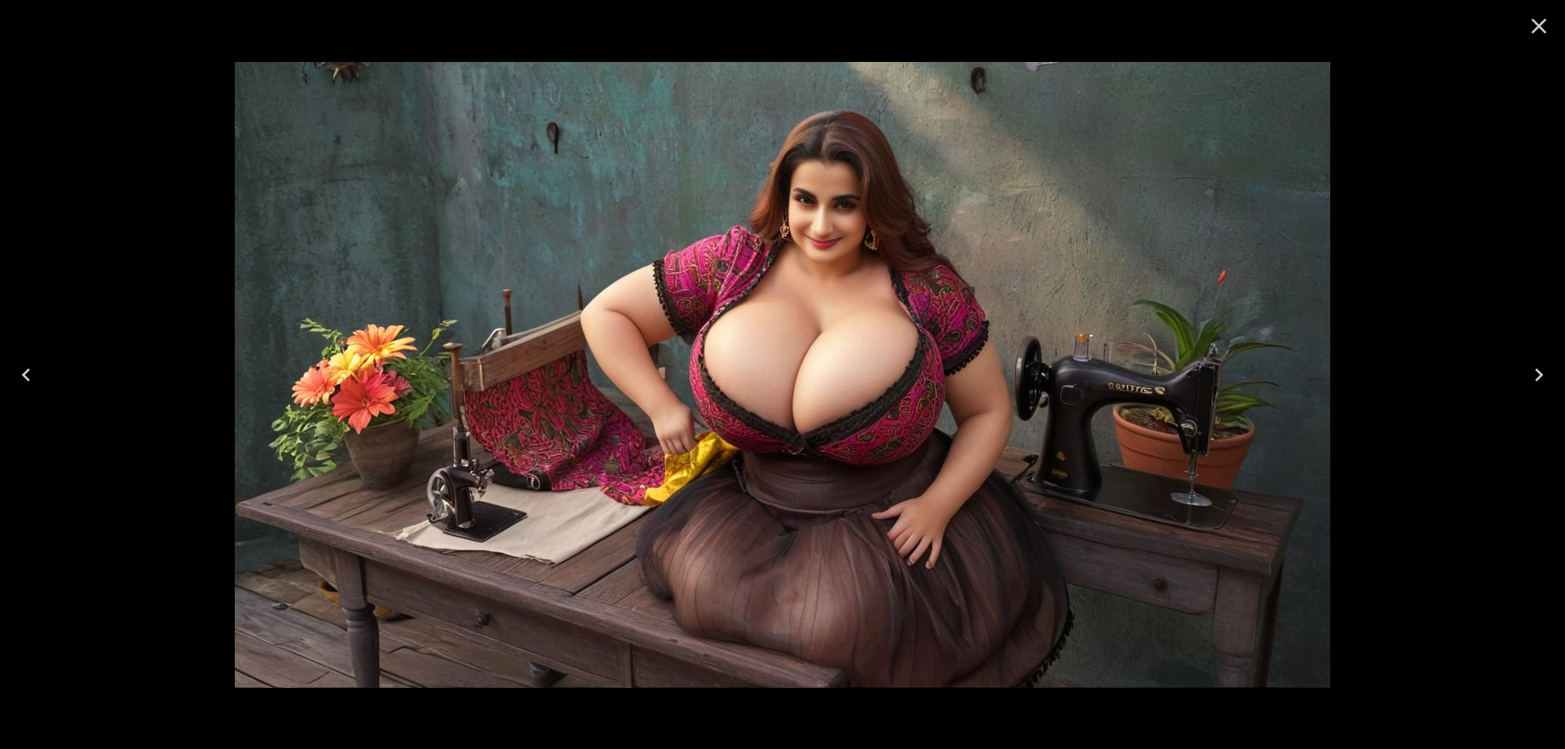
click at [1524, 365] on button "Next" at bounding box center [1539, 374] width 52 height 65
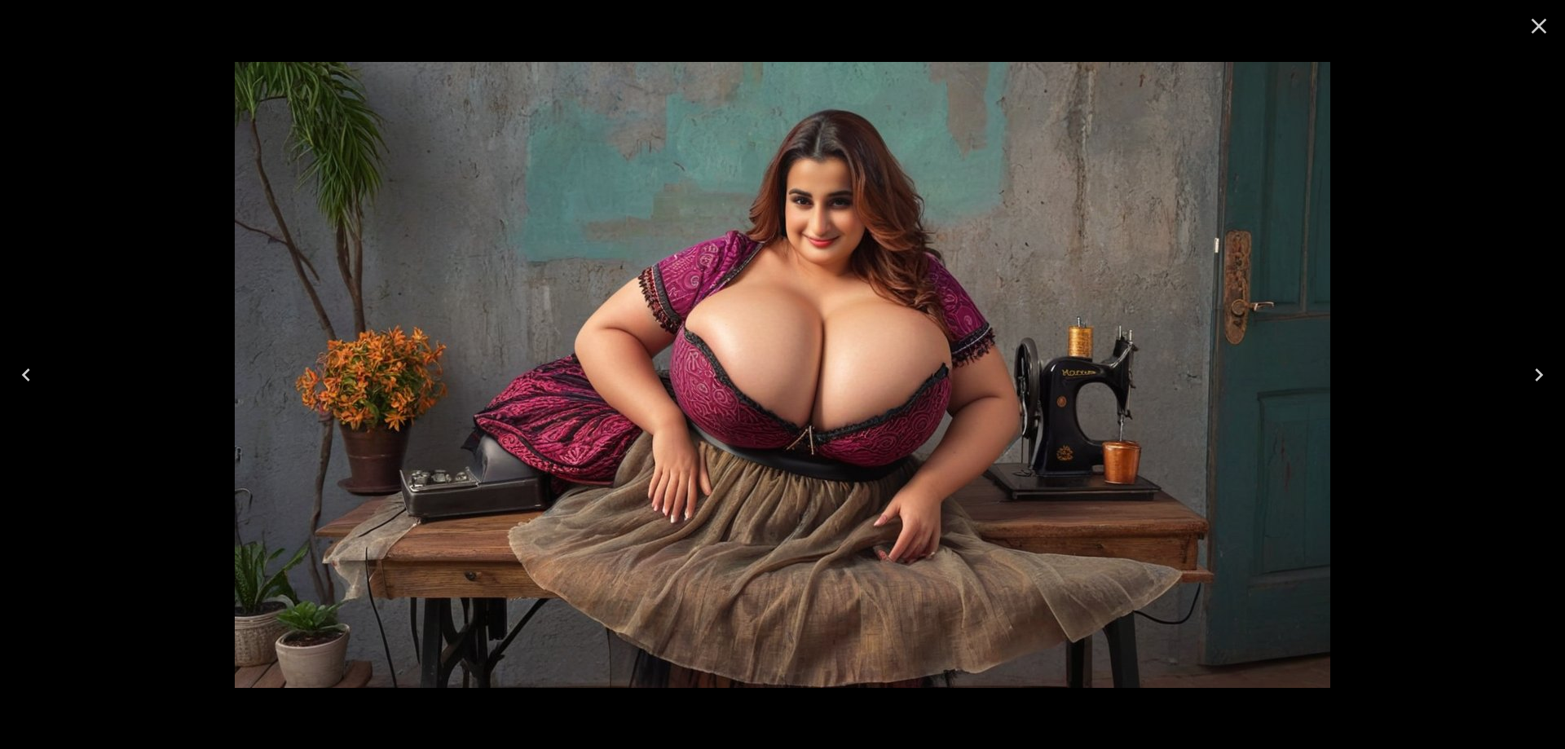
click at [1524, 365] on button "Next" at bounding box center [1539, 374] width 52 height 65
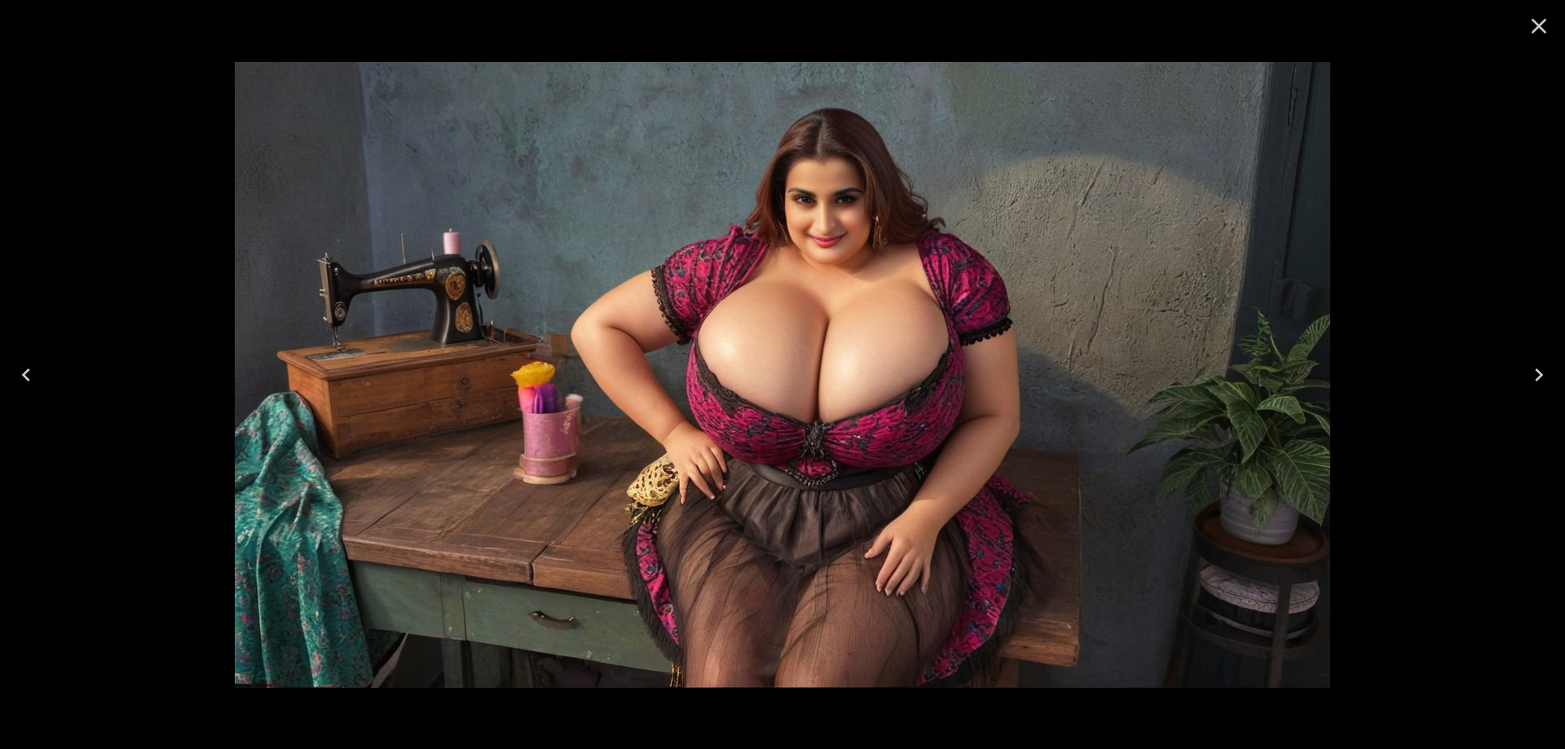
click at [1524, 365] on button "Next" at bounding box center [1539, 374] width 52 height 65
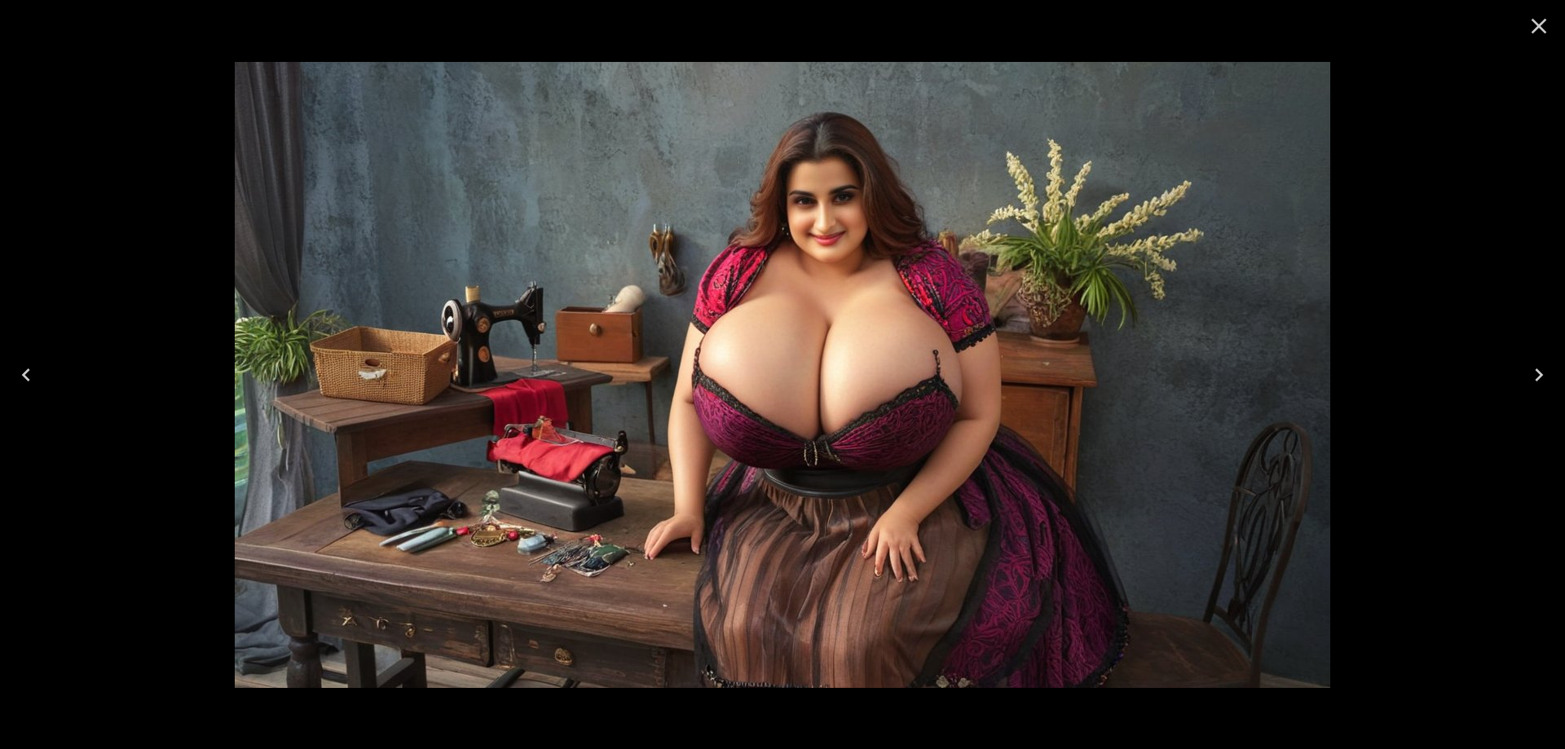
click at [1524, 365] on button "Next" at bounding box center [1539, 374] width 52 height 65
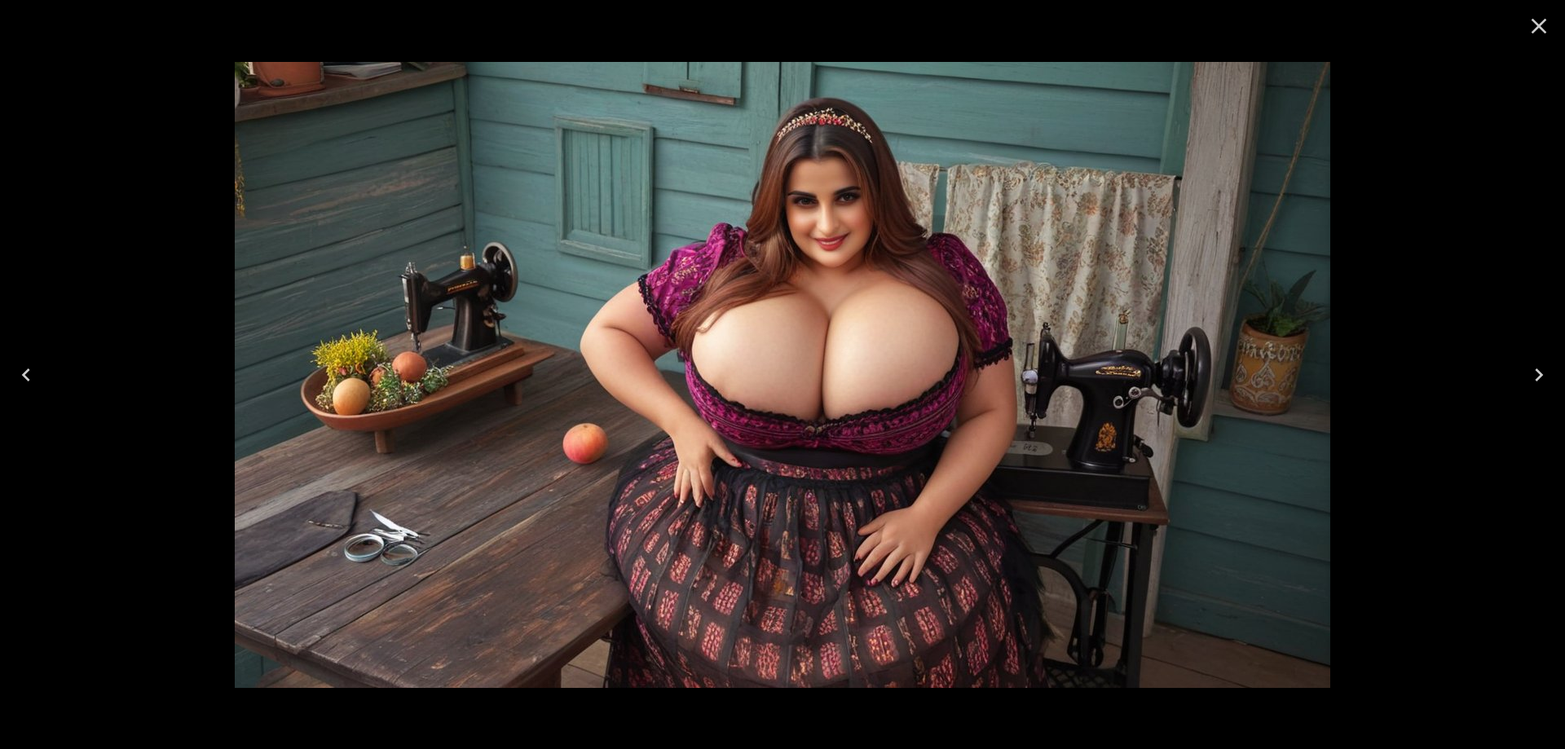
click at [1524, 365] on button "Next" at bounding box center [1539, 374] width 52 height 65
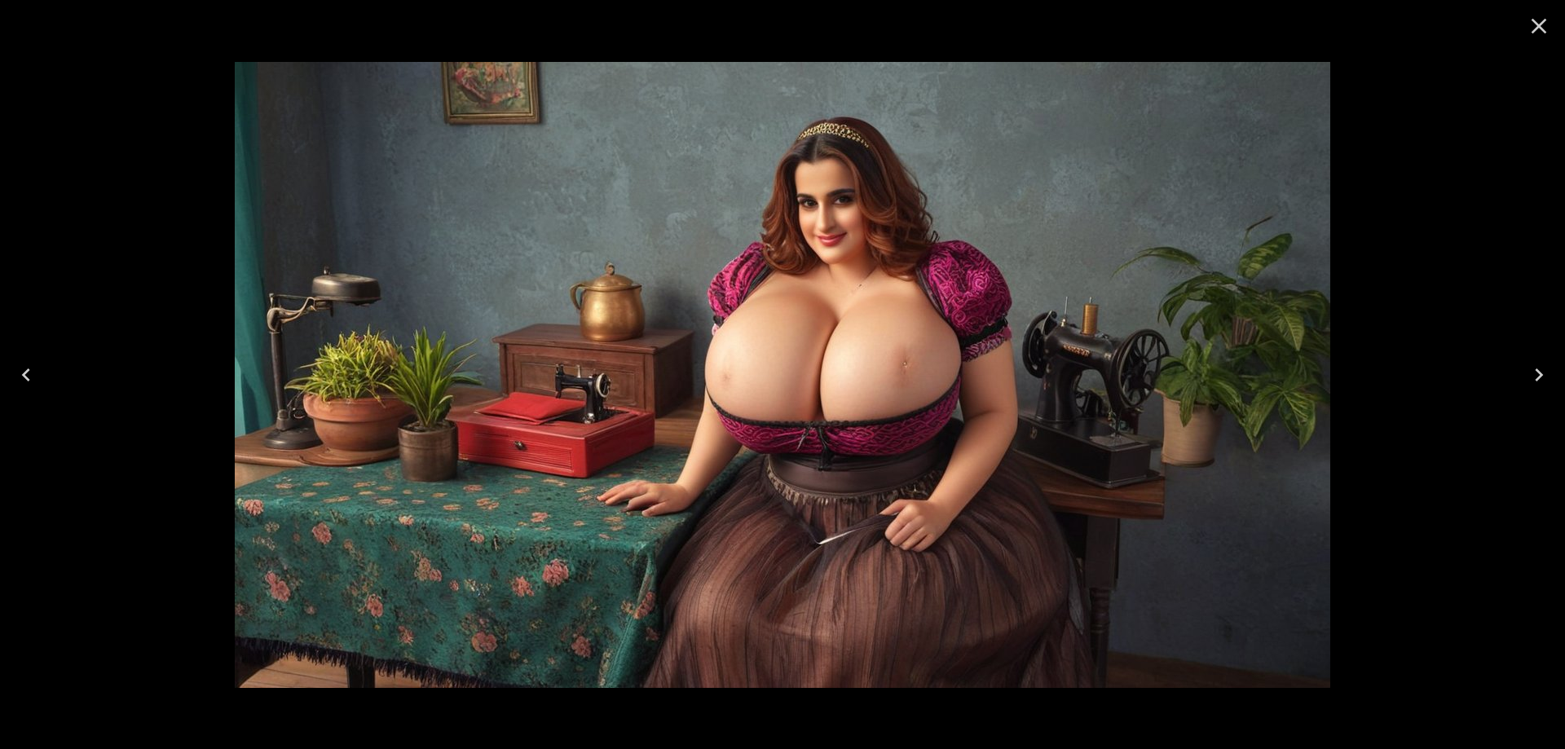
click at [1524, 365] on button "Next" at bounding box center [1539, 374] width 52 height 65
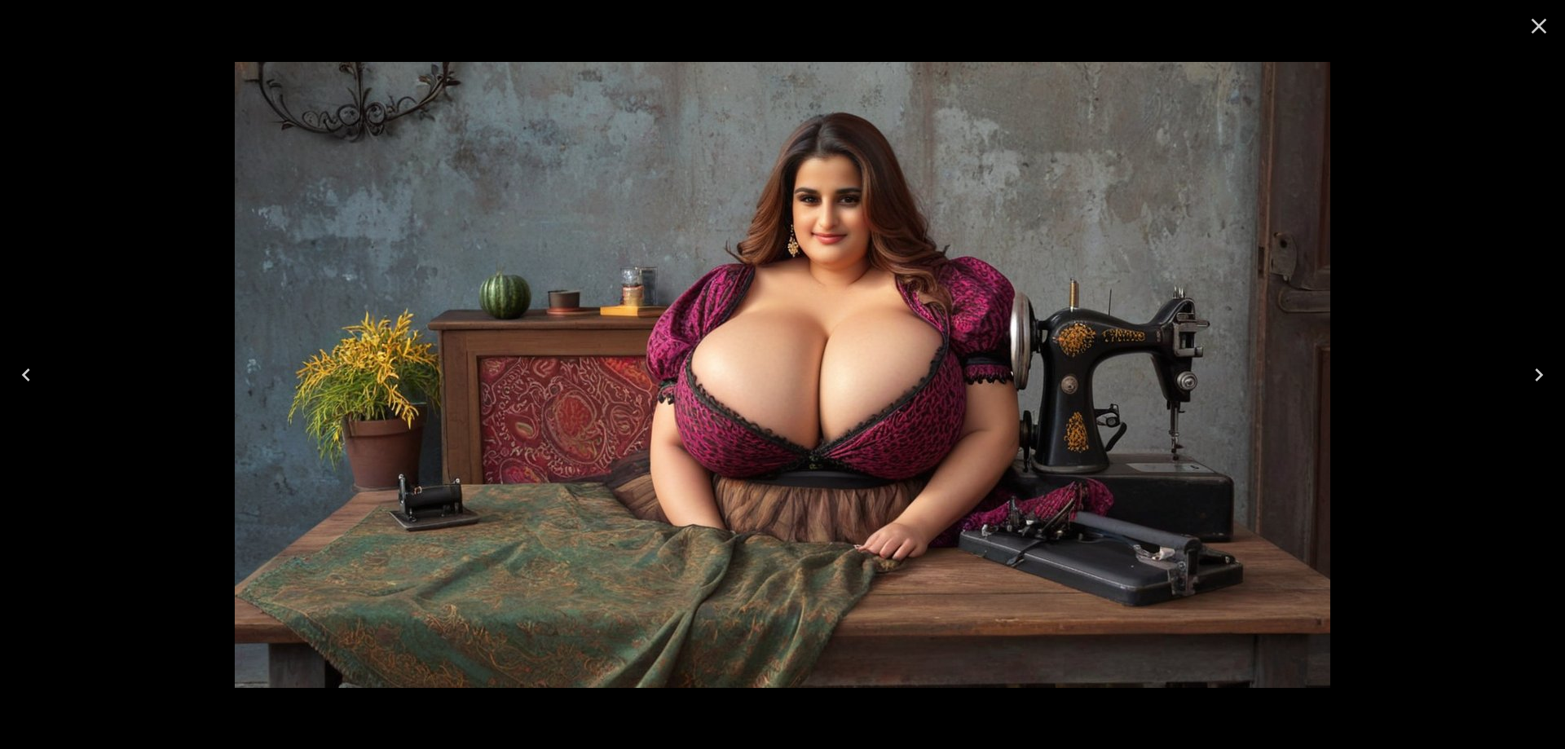
click at [1524, 365] on button "Next" at bounding box center [1539, 374] width 52 height 65
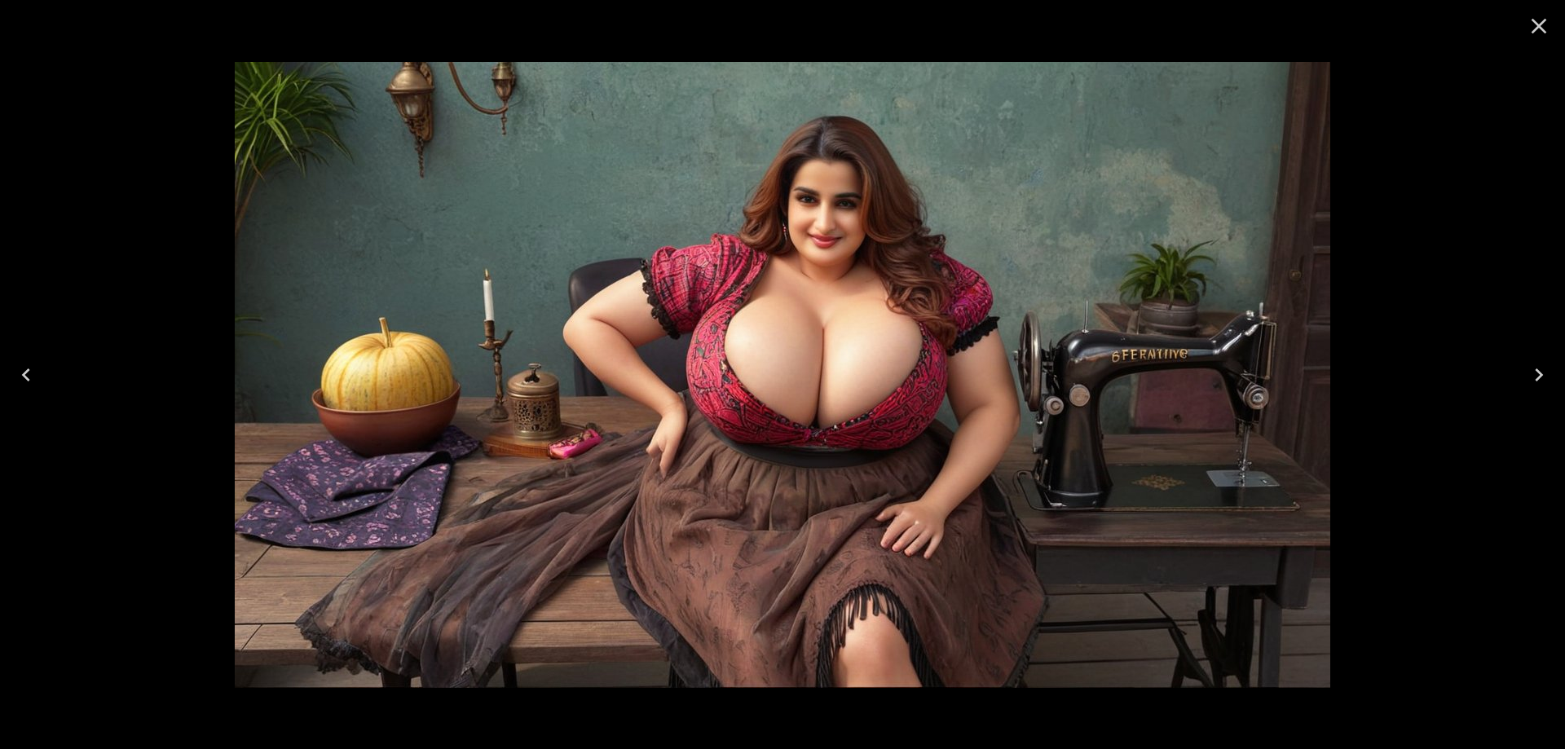
click at [1524, 365] on button "Next" at bounding box center [1539, 374] width 52 height 65
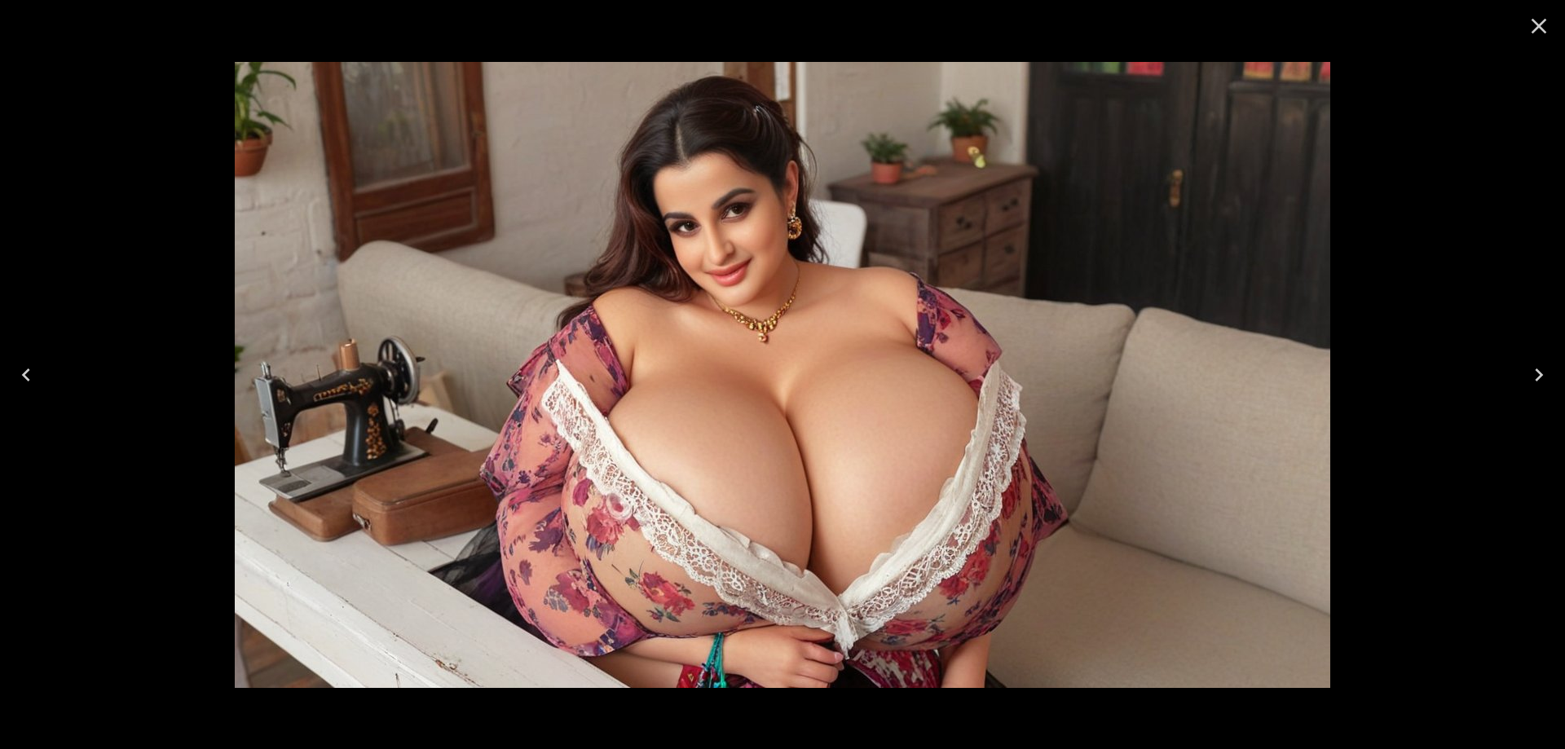
click at [1531, 387] on icon "Next" at bounding box center [1539, 375] width 26 height 26
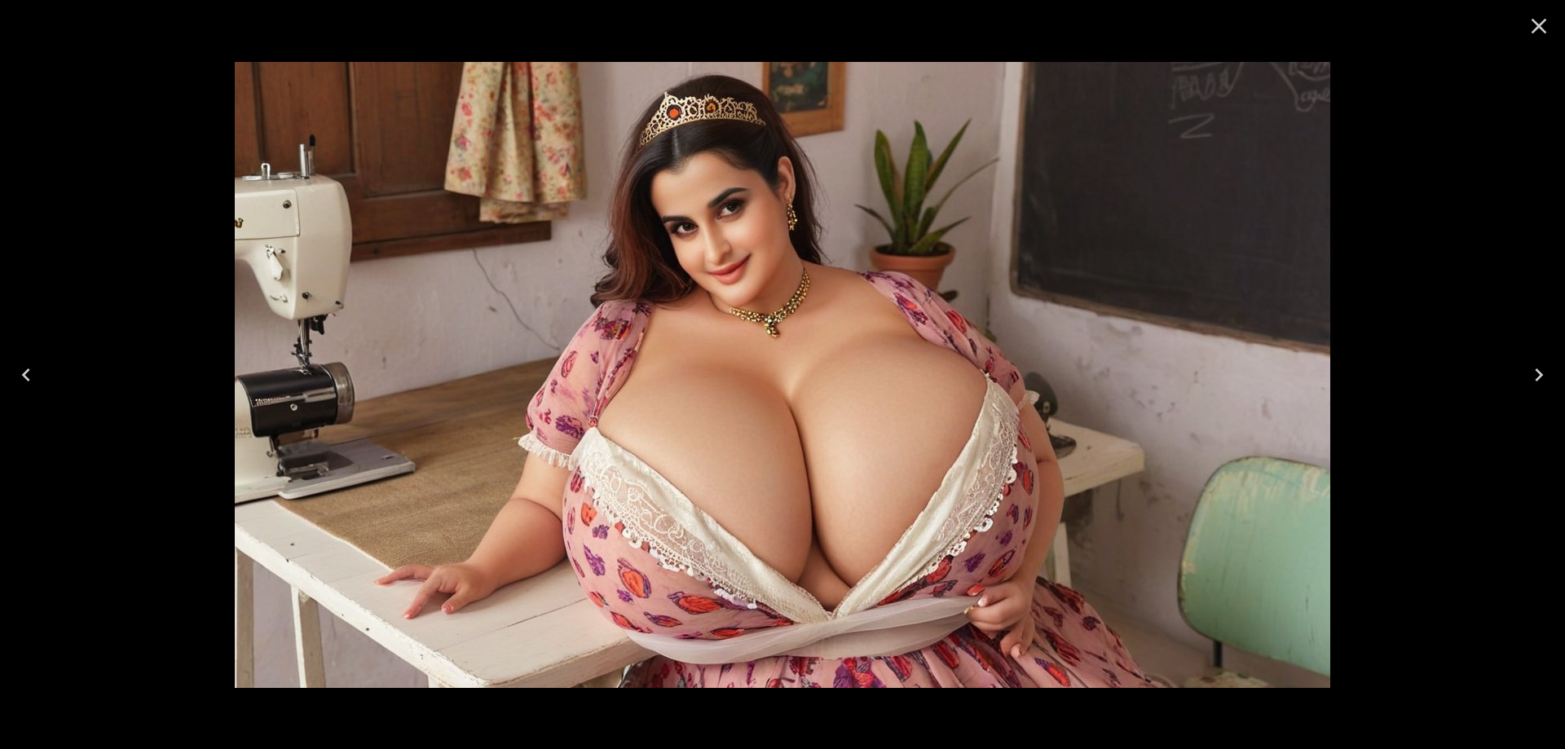
click at [1531, 387] on icon "Next" at bounding box center [1539, 375] width 26 height 26
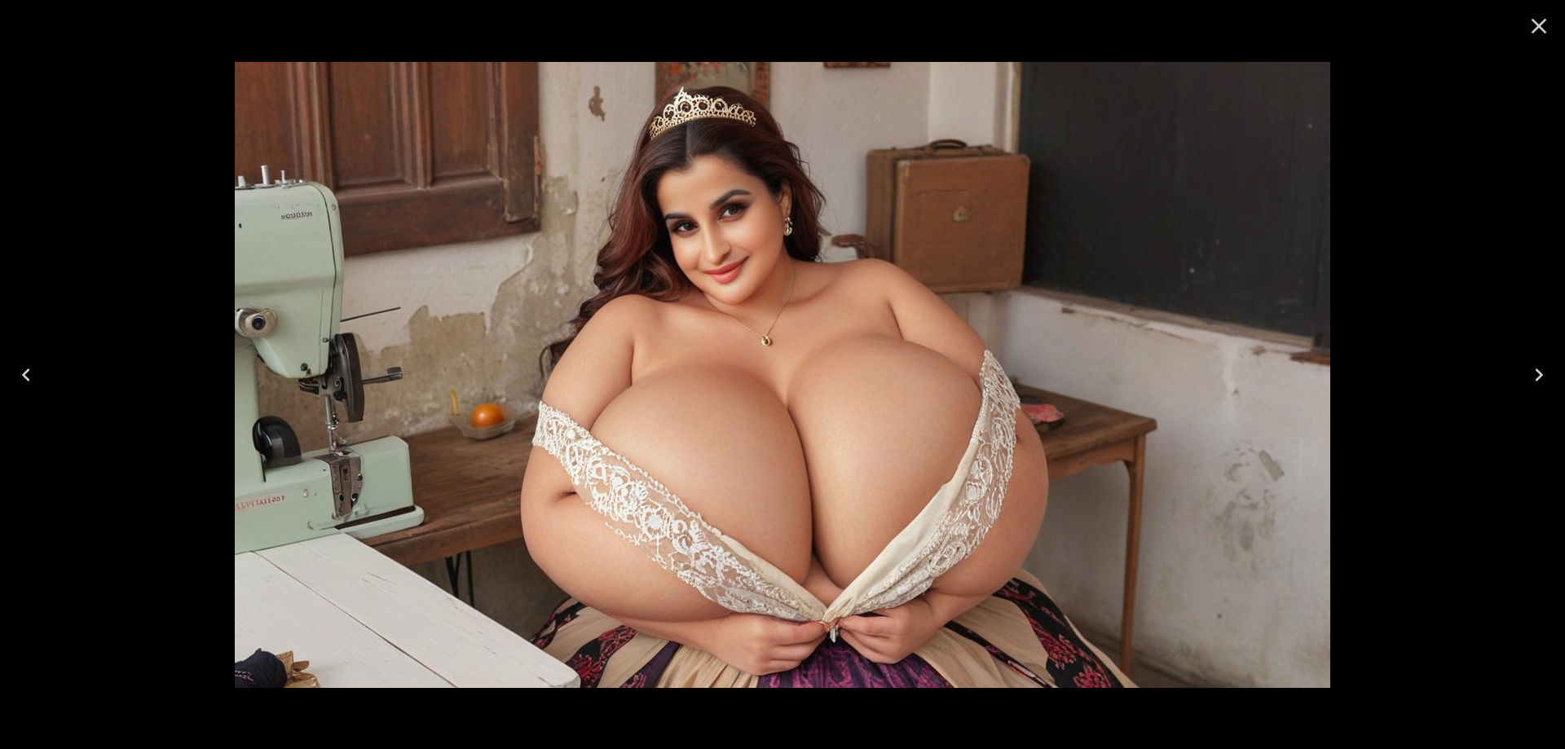
click at [1531, 387] on icon "Next" at bounding box center [1539, 375] width 26 height 26
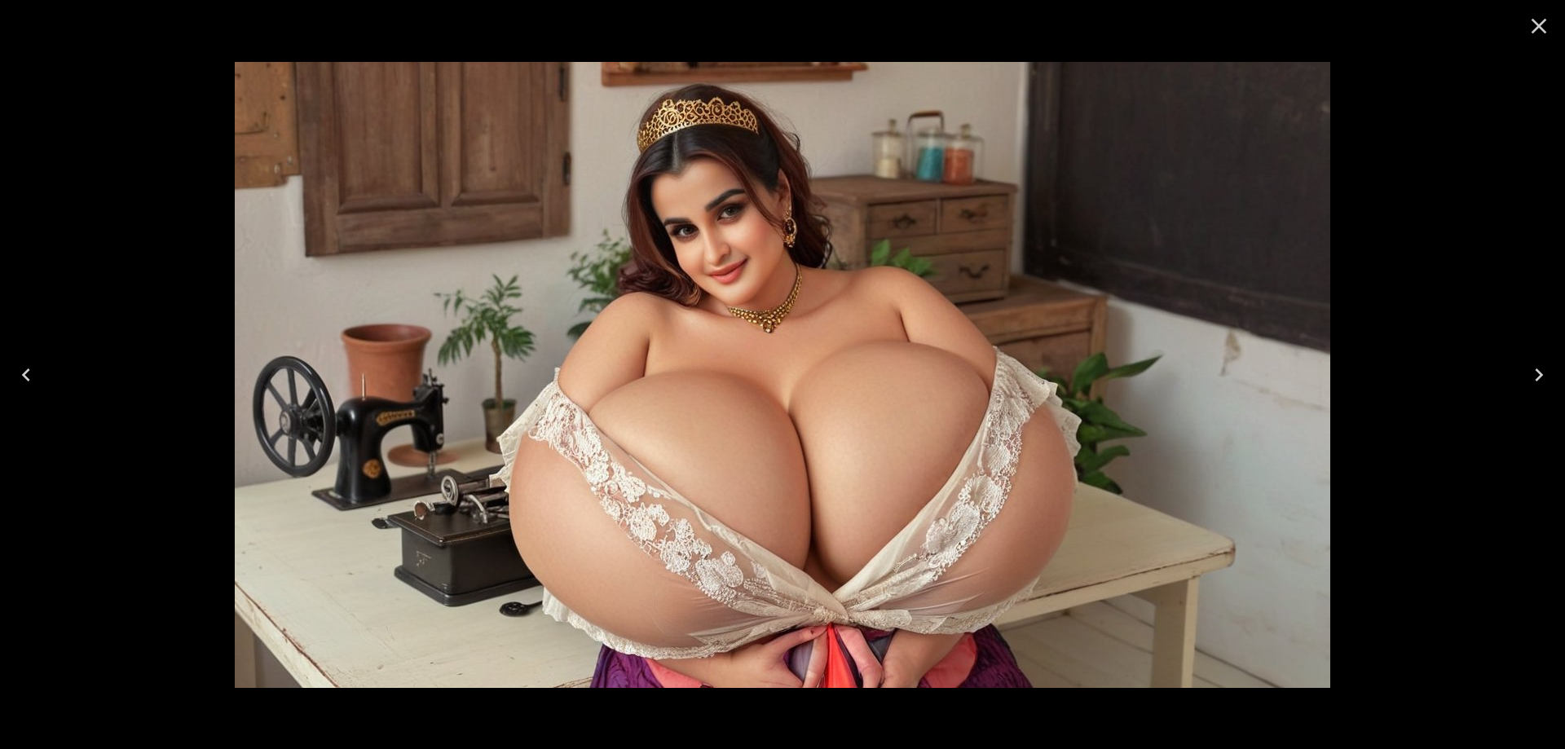
click at [1531, 387] on icon "Next" at bounding box center [1539, 375] width 26 height 26
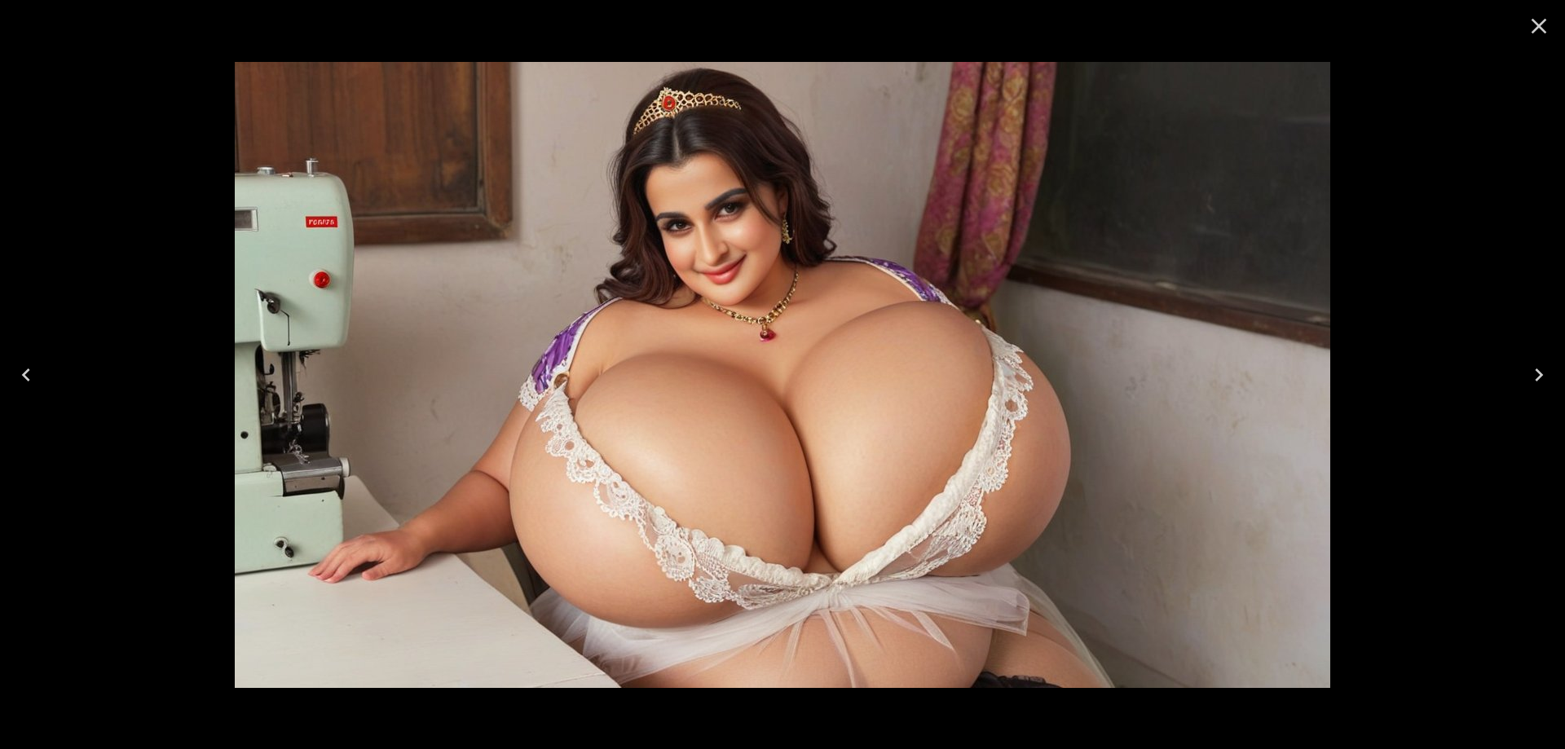
click at [1531, 387] on icon "Next" at bounding box center [1539, 375] width 26 height 26
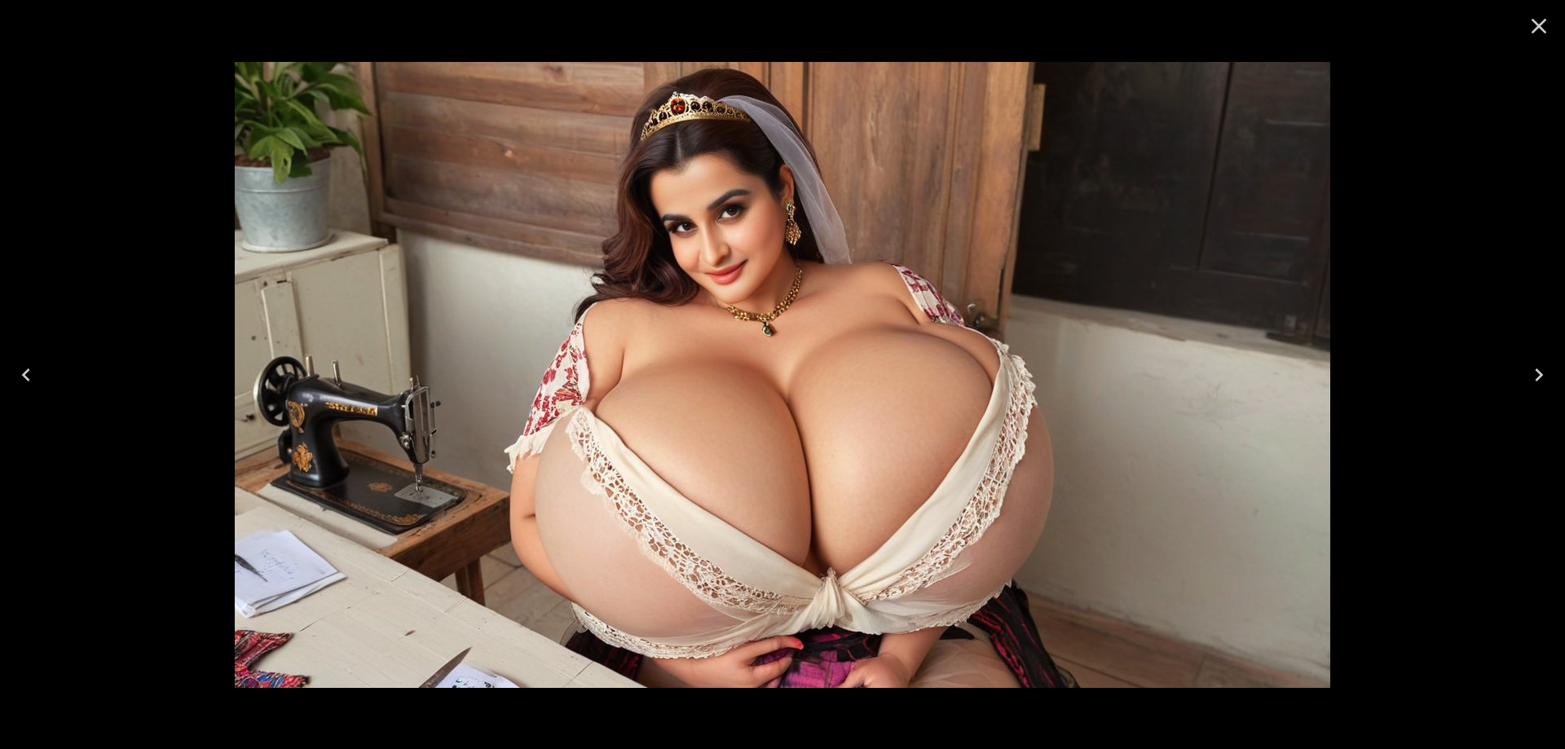
click at [1531, 387] on icon "Next" at bounding box center [1539, 375] width 26 height 26
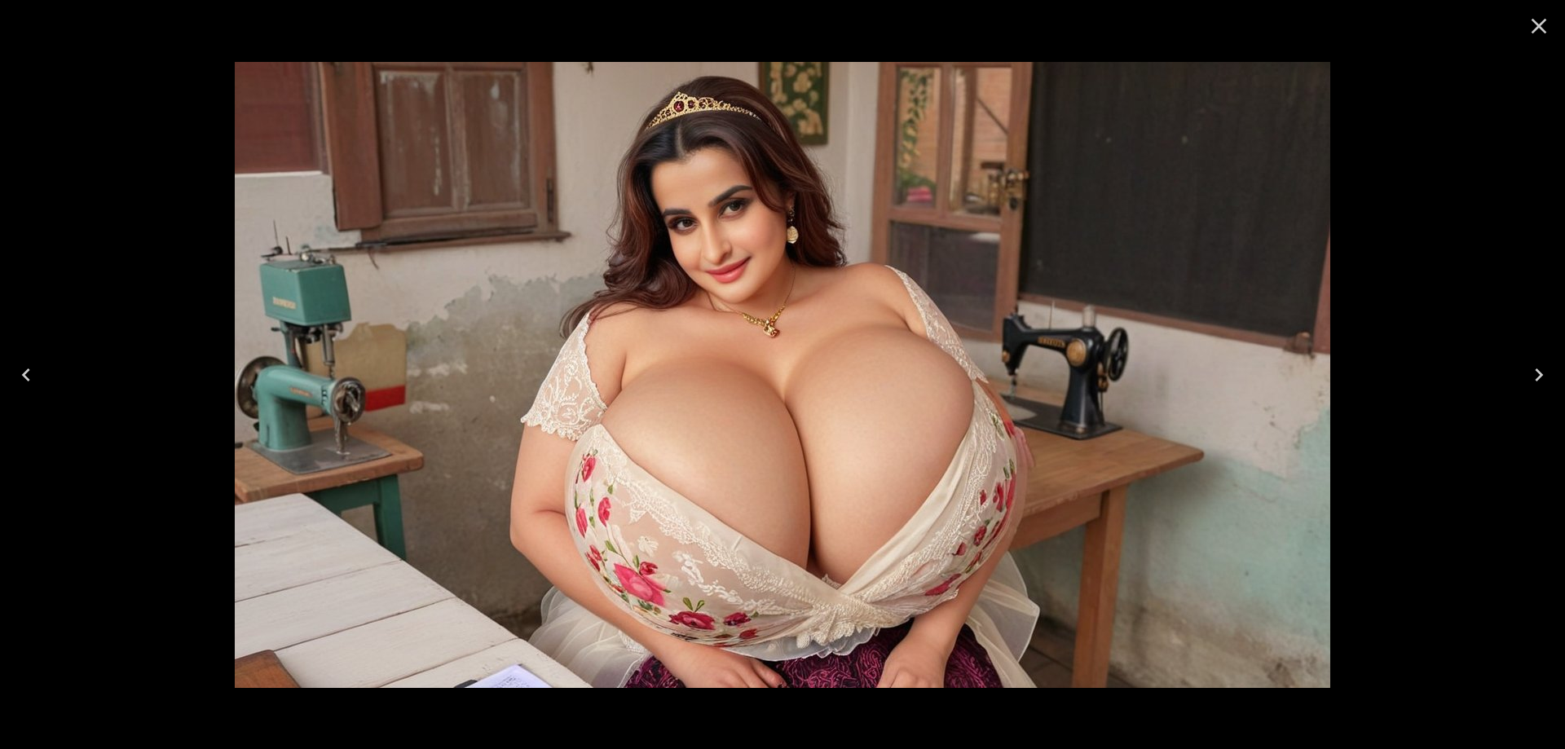
click at [1531, 387] on icon "Next" at bounding box center [1539, 375] width 26 height 26
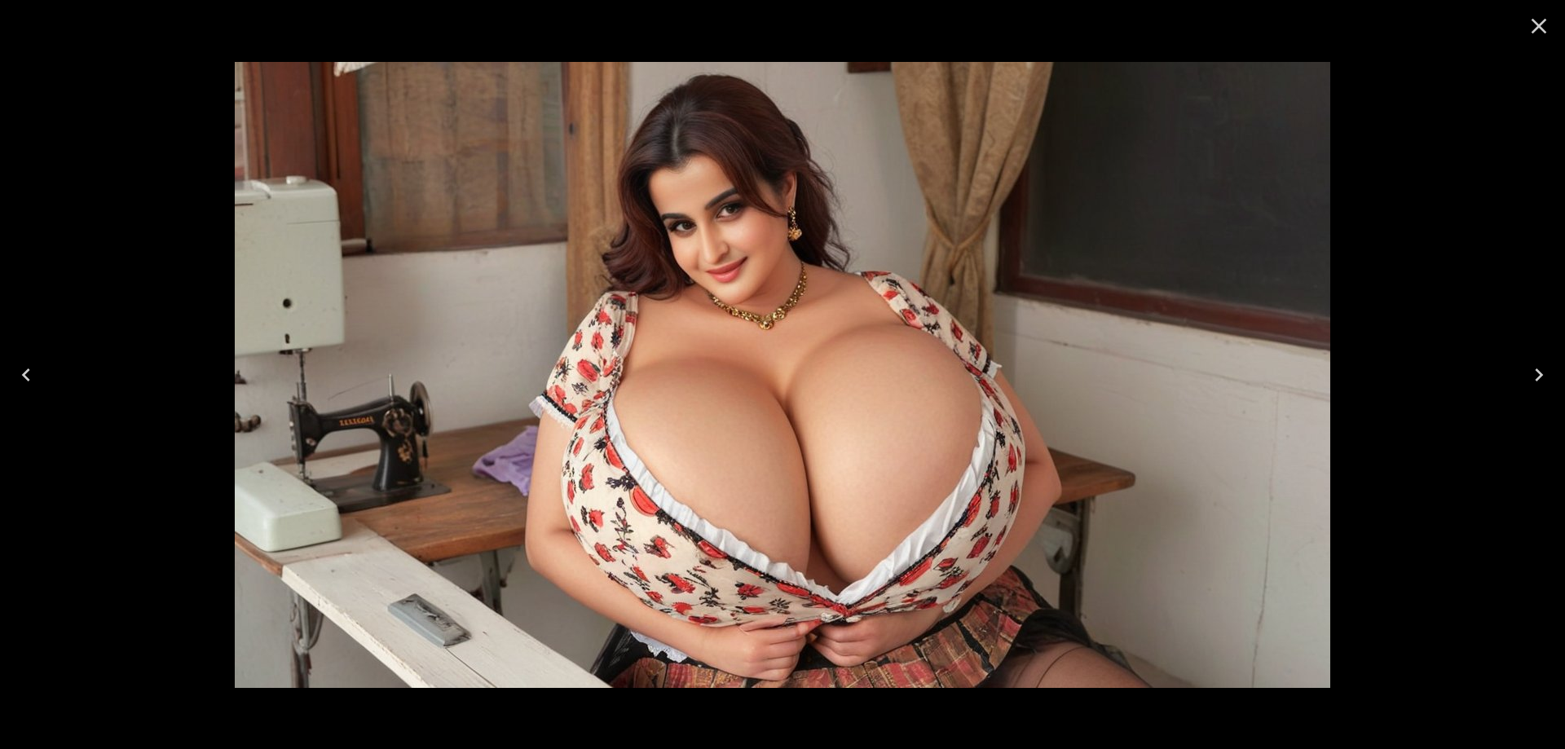
click at [1531, 387] on icon "Next" at bounding box center [1539, 375] width 26 height 26
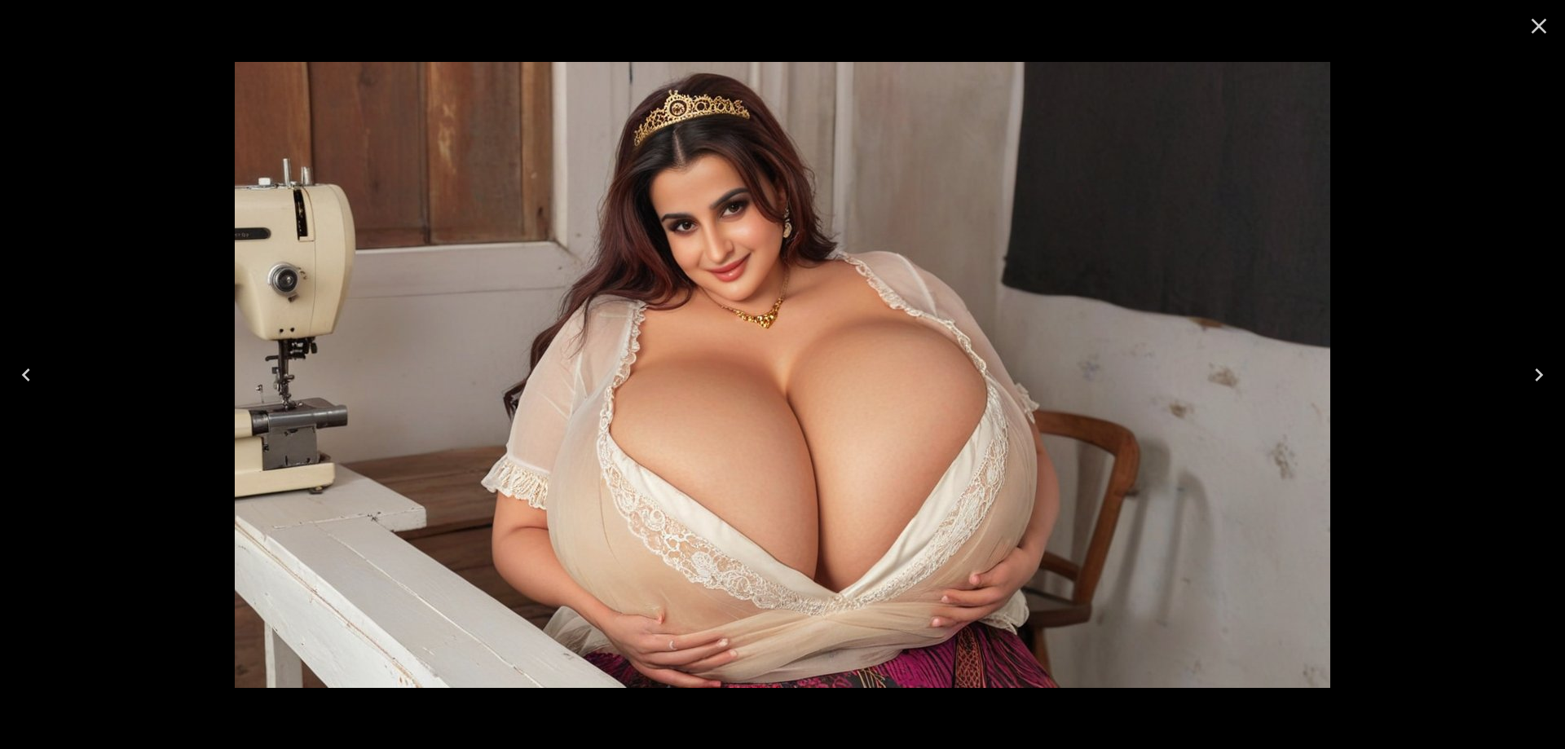
click at [1519, 381] on button "Next" at bounding box center [1539, 374] width 52 height 65
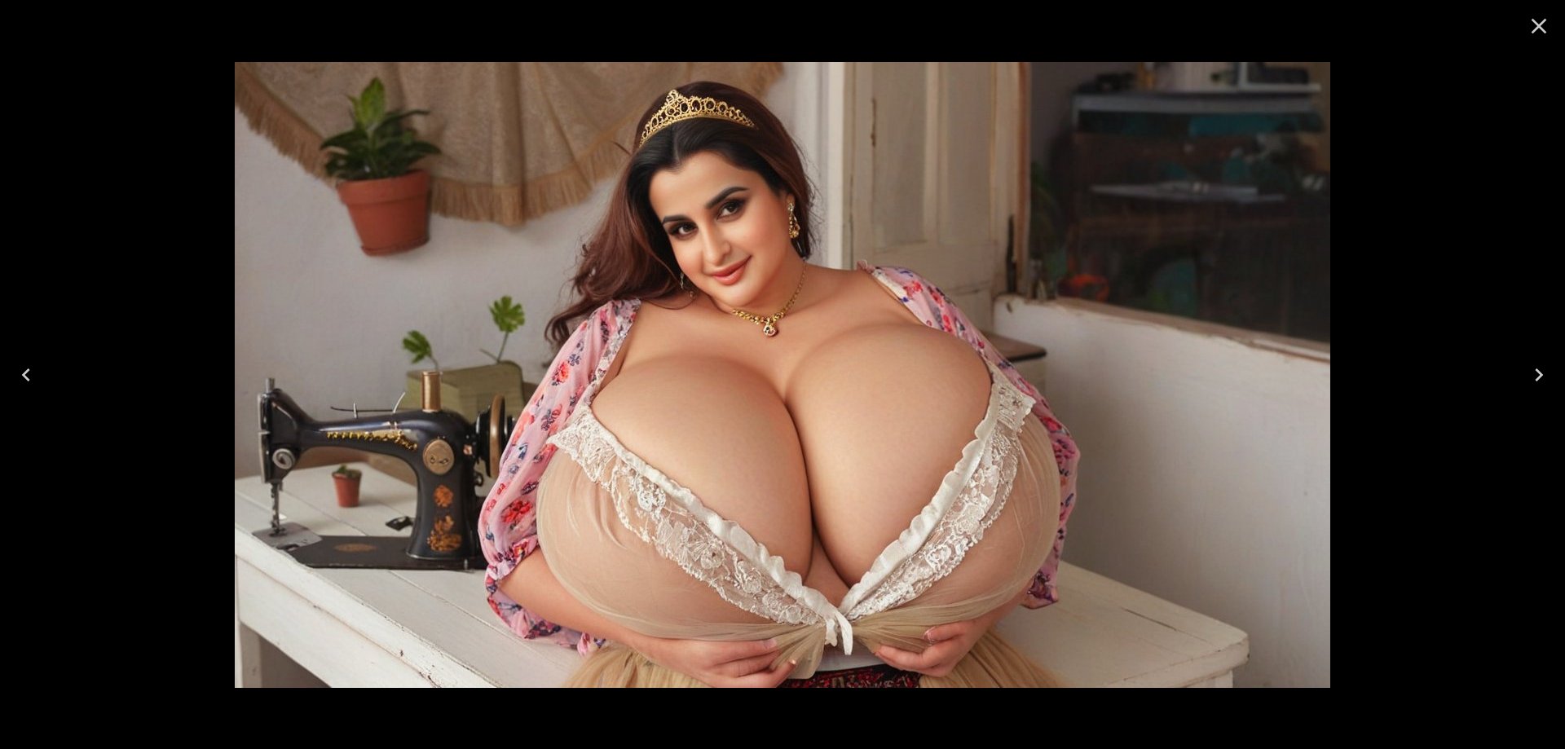
click at [1526, 382] on button "Next" at bounding box center [1539, 374] width 52 height 65
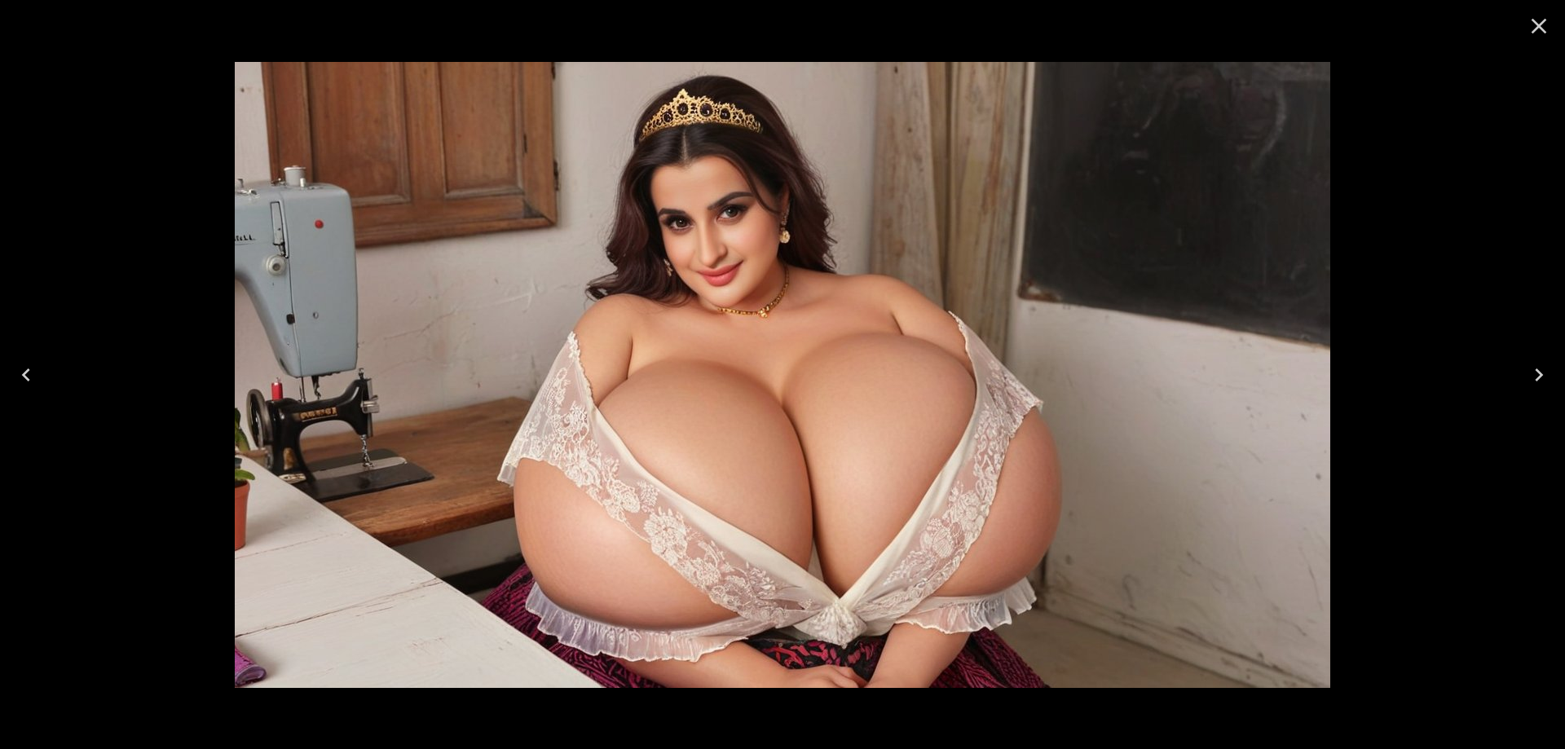
click at [1526, 382] on icon "Next" at bounding box center [1539, 375] width 26 height 26
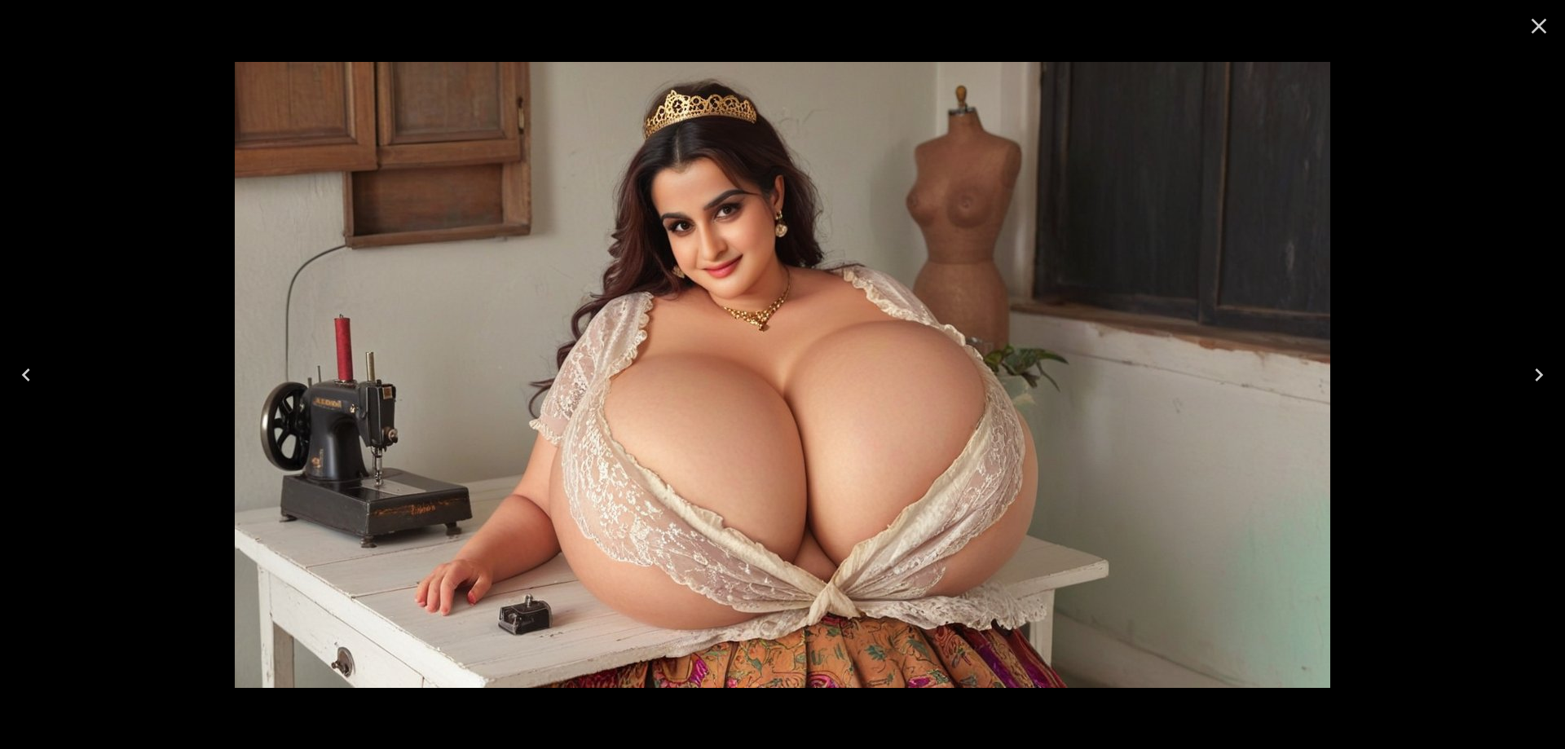
click at [1526, 382] on icon "Next" at bounding box center [1539, 375] width 26 height 26
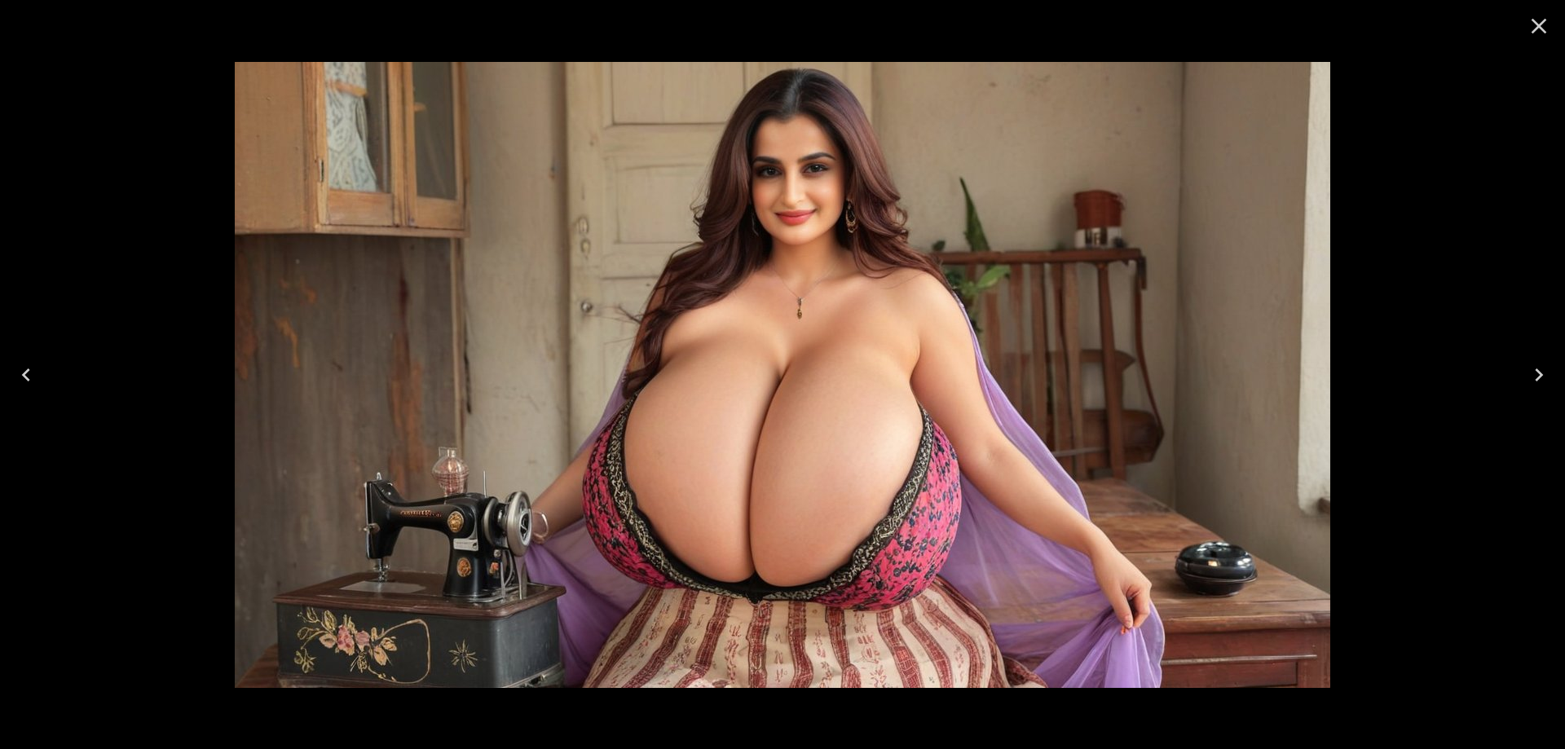
click at [1524, 377] on button "Next" at bounding box center [1539, 374] width 52 height 65
